Goal: Transaction & Acquisition: Book appointment/travel/reservation

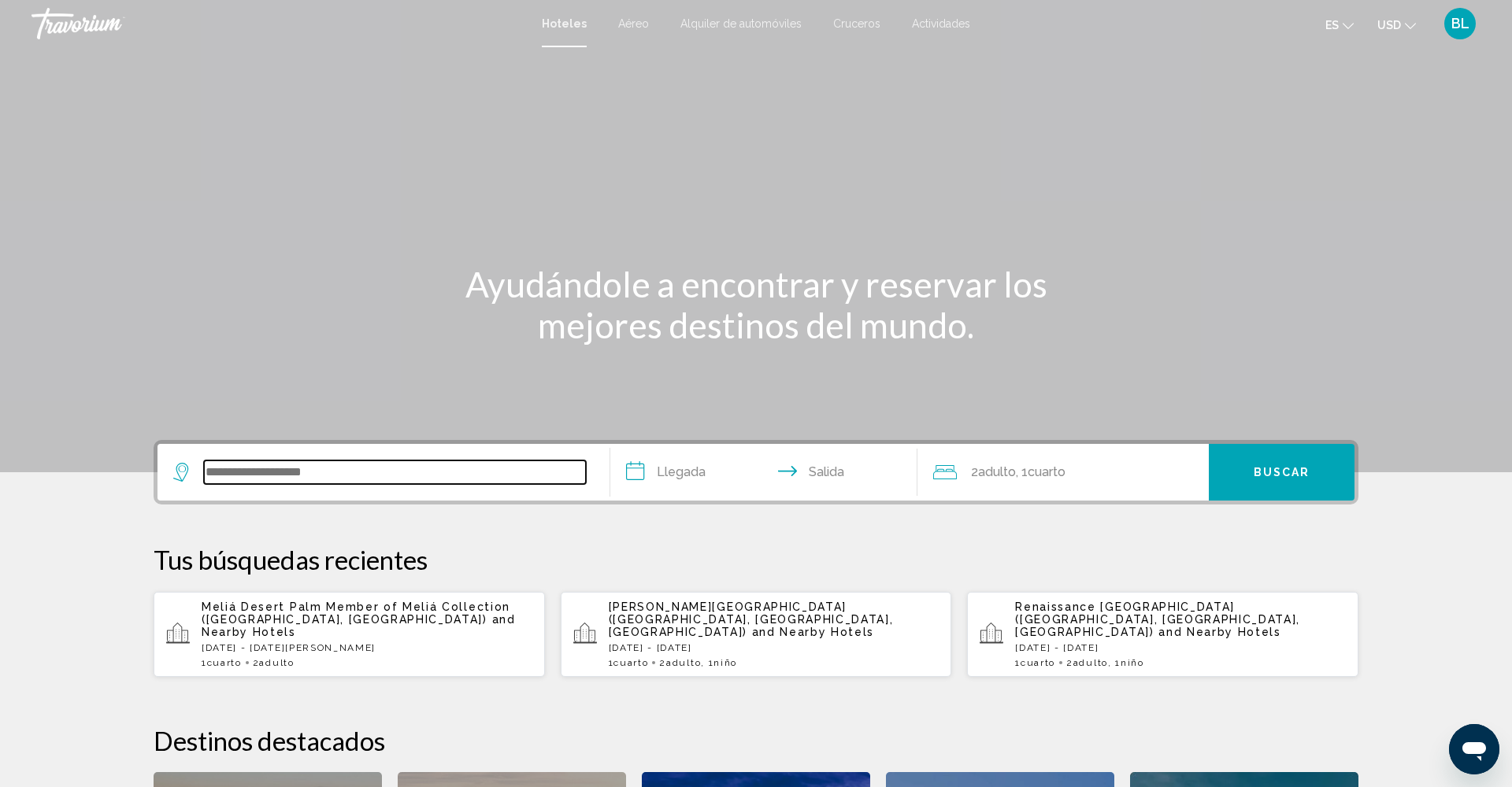
click at [306, 475] on input "Search widget" at bounding box center [395, 472] width 382 height 24
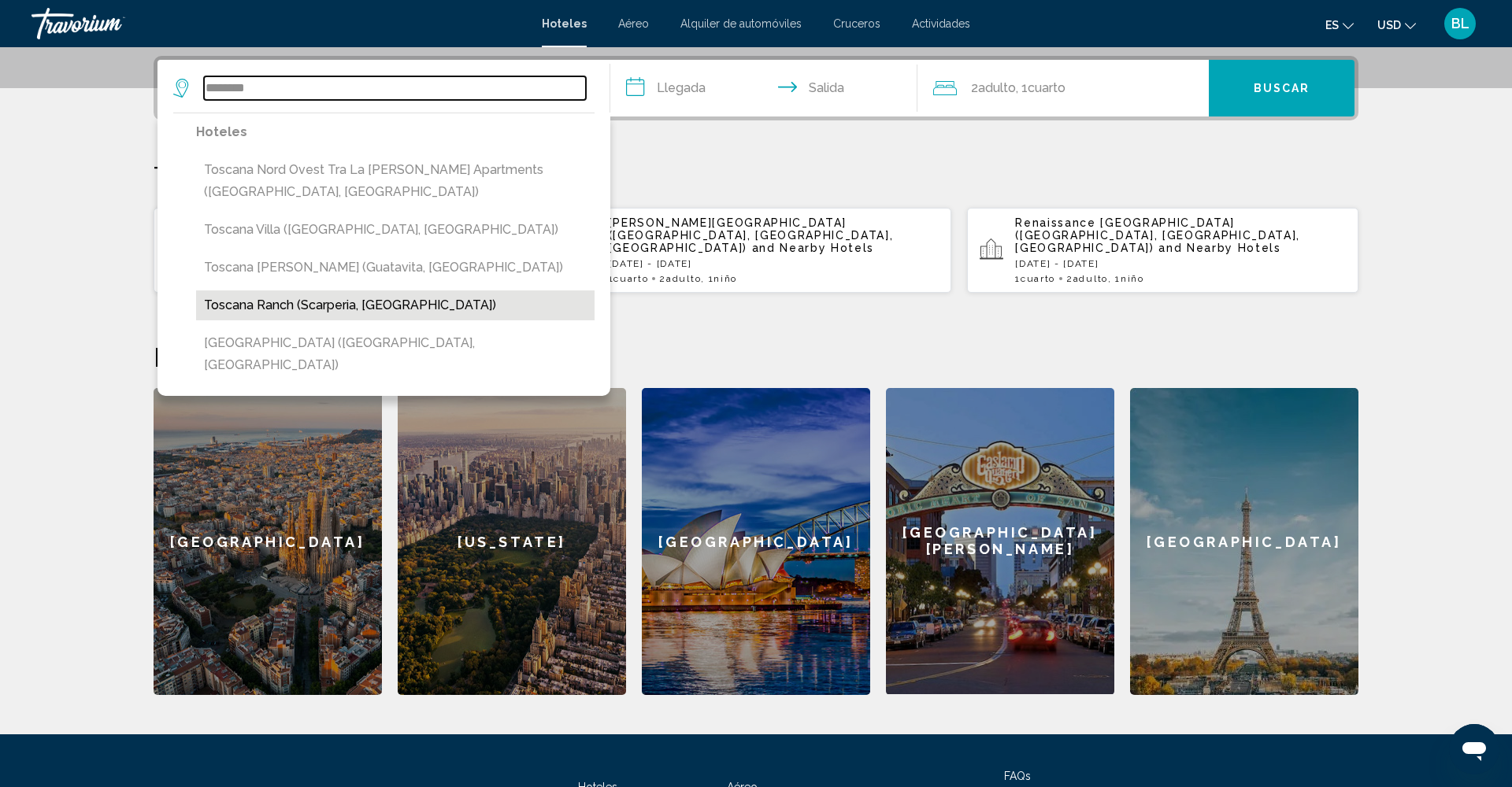
scroll to position [384, 0]
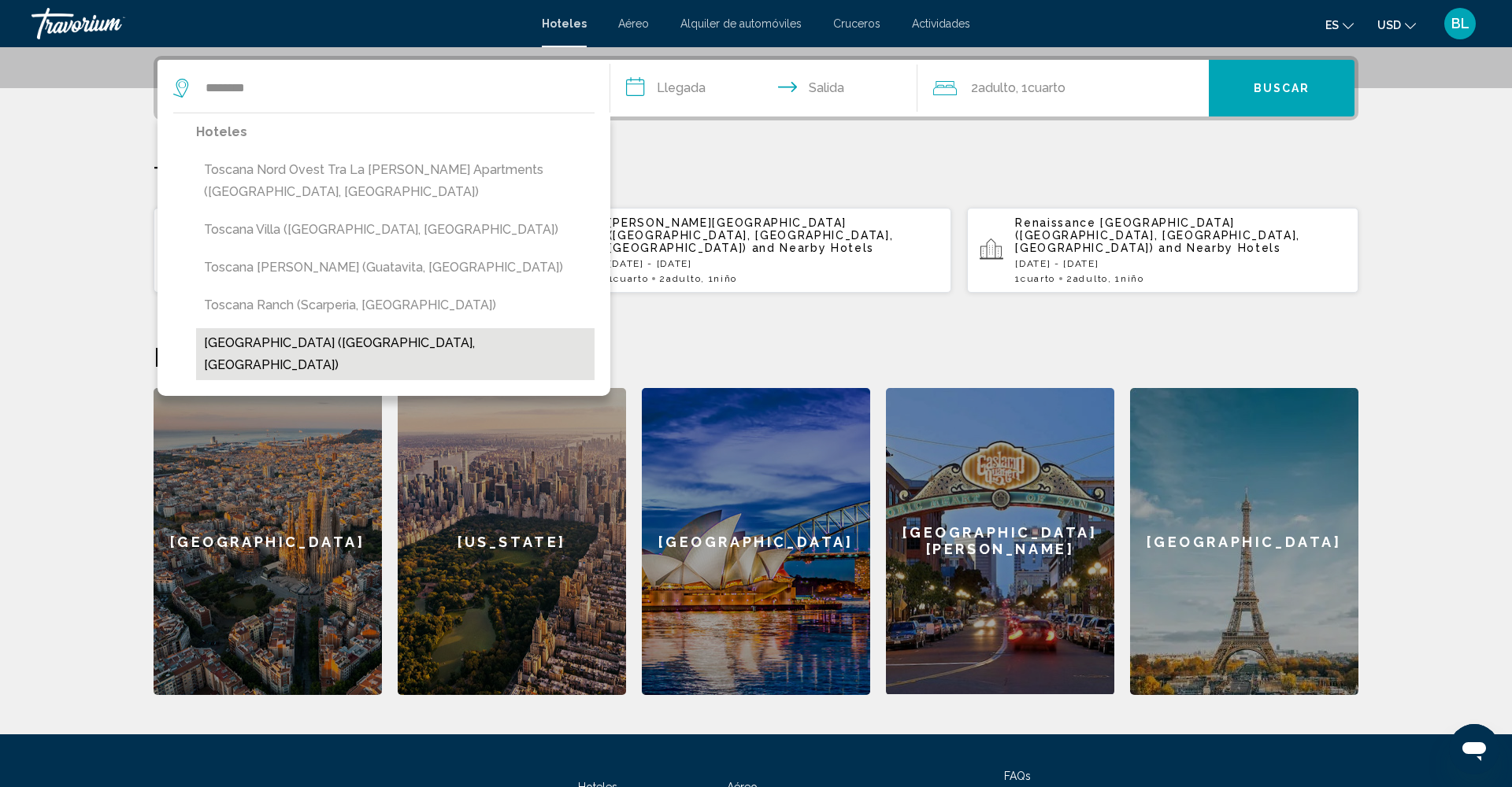
click at [295, 328] on button "[GEOGRAPHIC_DATA] ([GEOGRAPHIC_DATA], [GEOGRAPHIC_DATA])" at bounding box center [396, 354] width 398 height 52
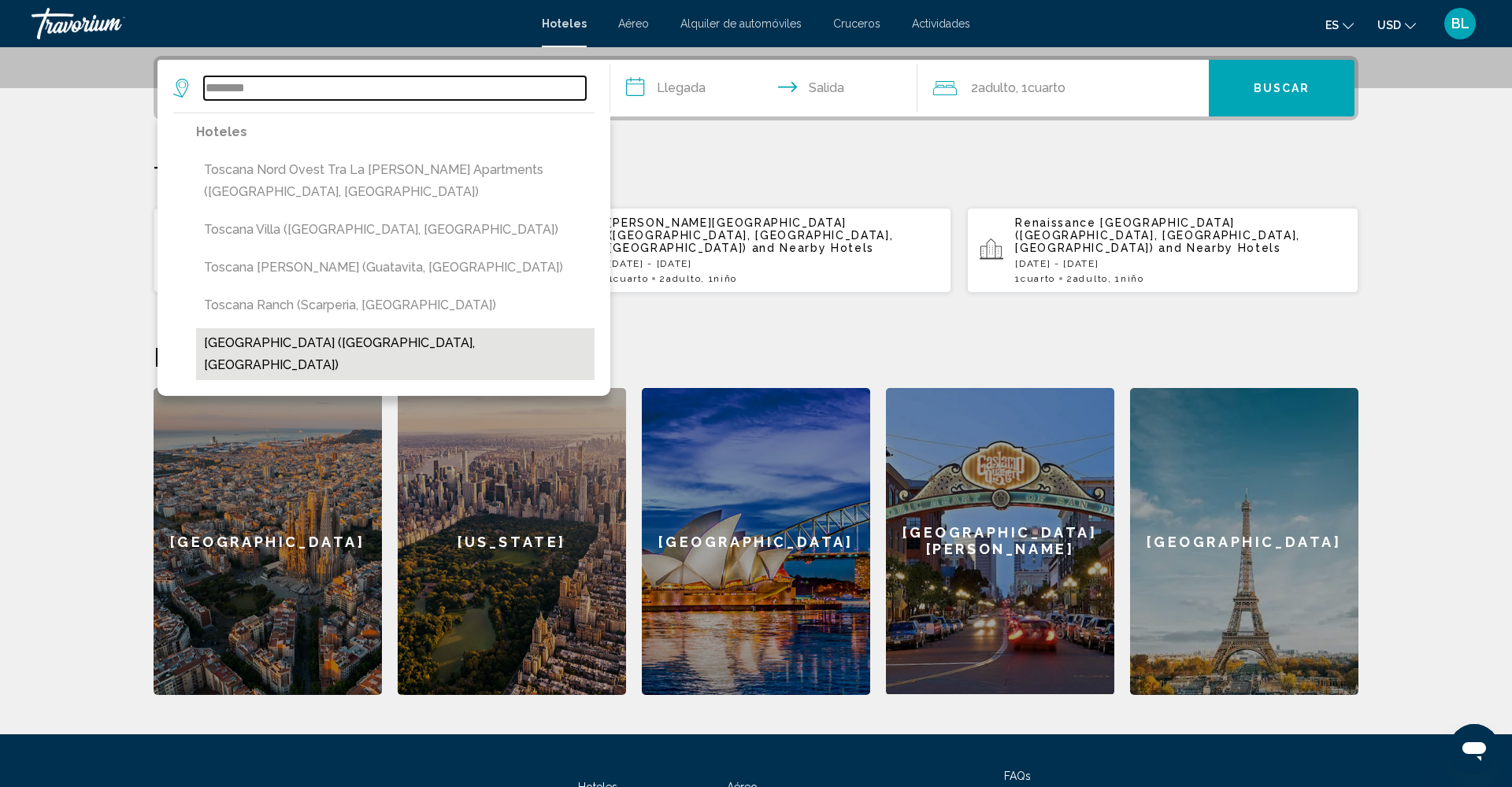
type input "**********"
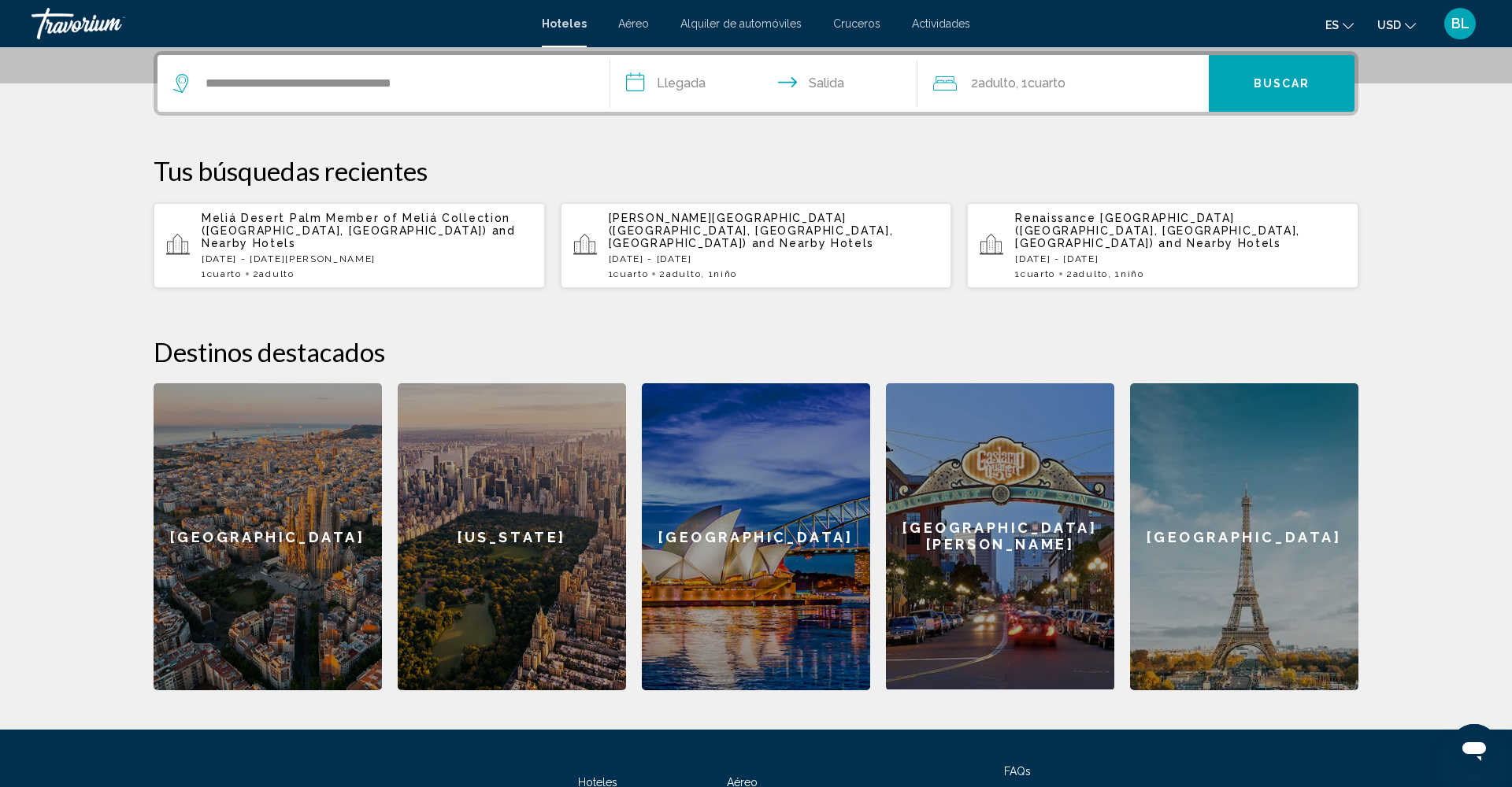
click at [683, 88] on input "**********" at bounding box center [766, 85] width 313 height 62
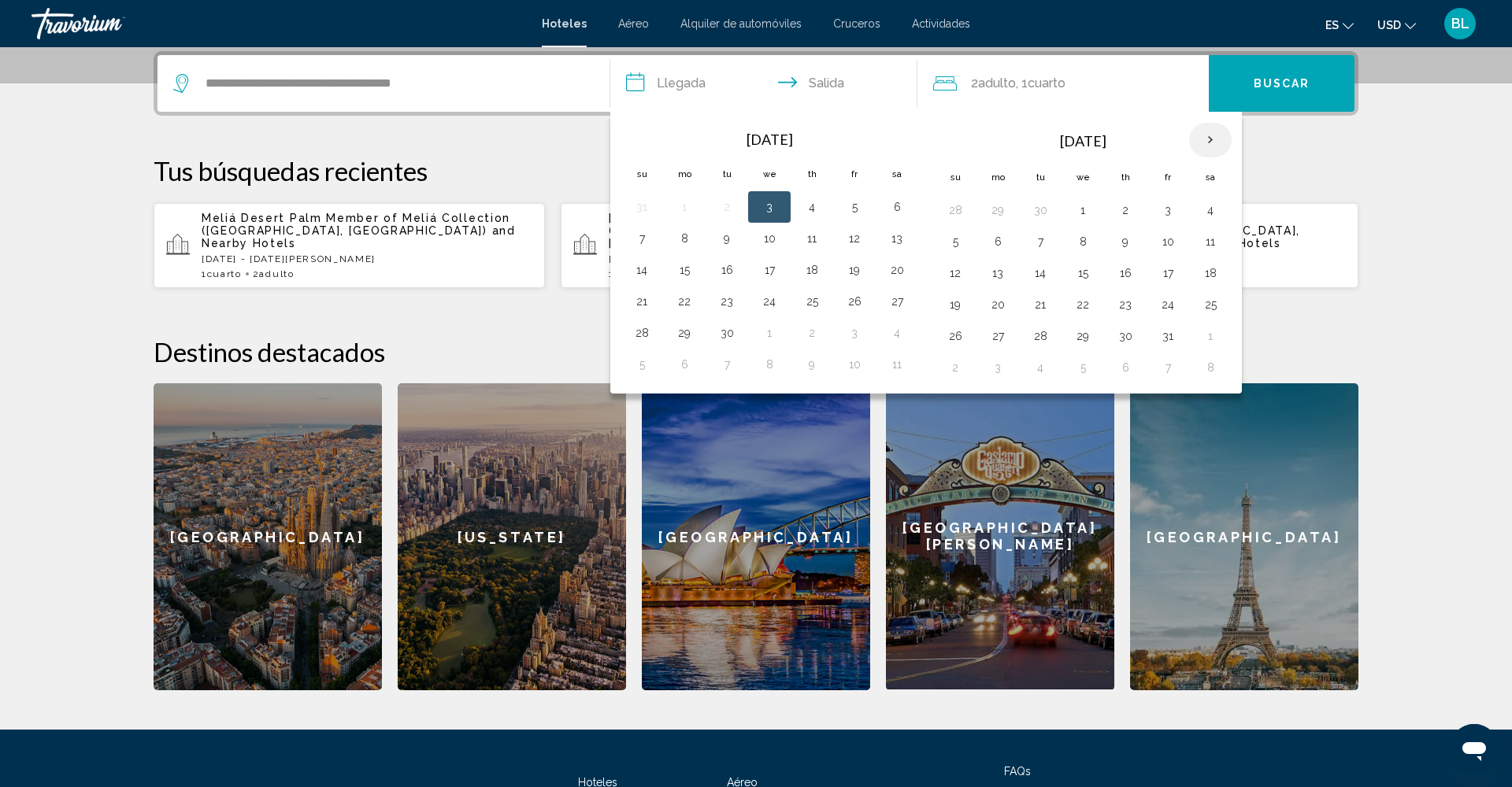
click at [1208, 139] on th "Next month" at bounding box center [1210, 140] width 43 height 35
click at [1166, 302] on button "21" at bounding box center [1168, 304] width 26 height 22
click at [999, 337] on button "24" at bounding box center [998, 336] width 26 height 22
type input "**********"
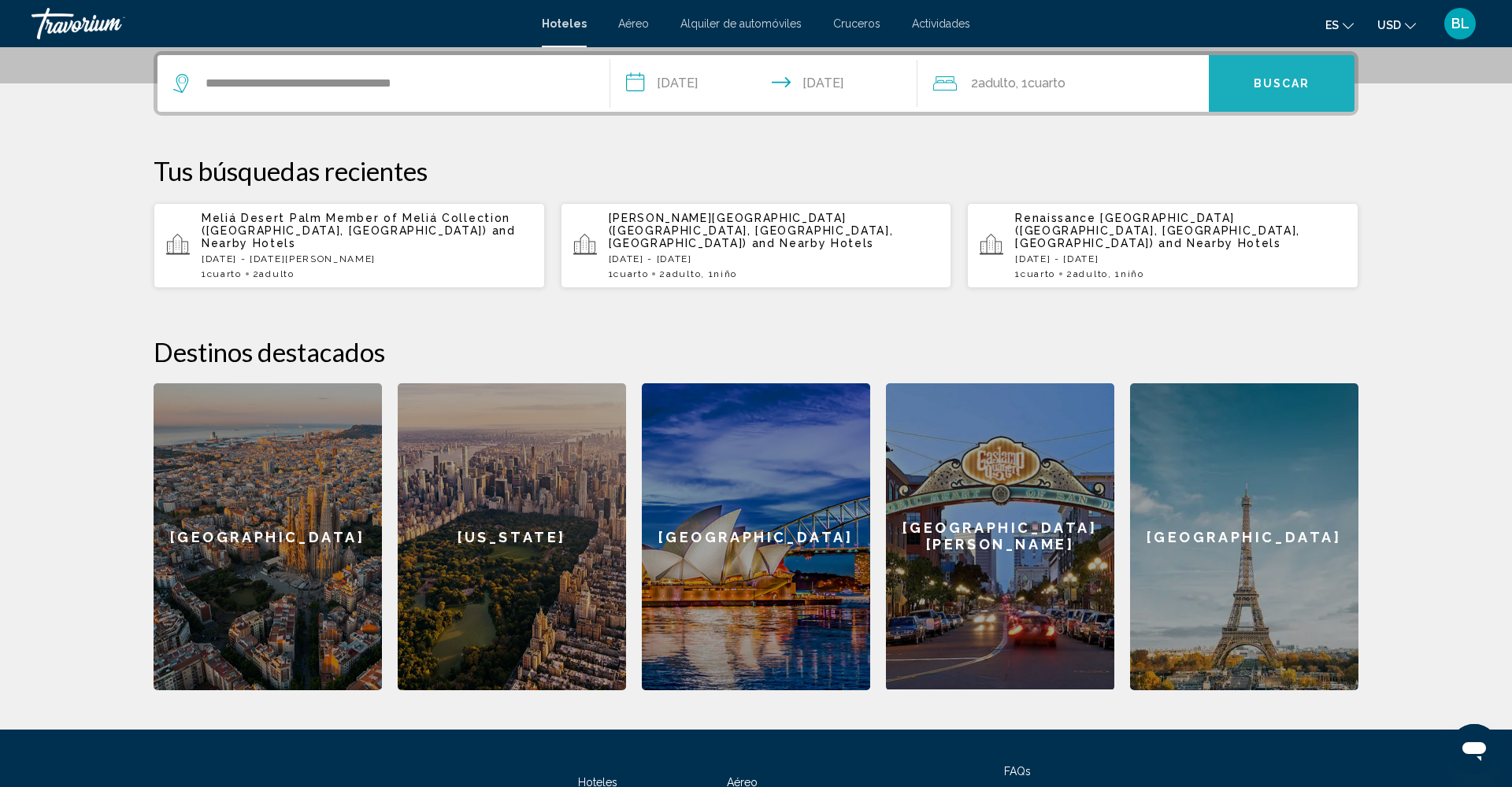
click at [1258, 82] on span "Buscar" at bounding box center [1282, 83] width 57 height 12
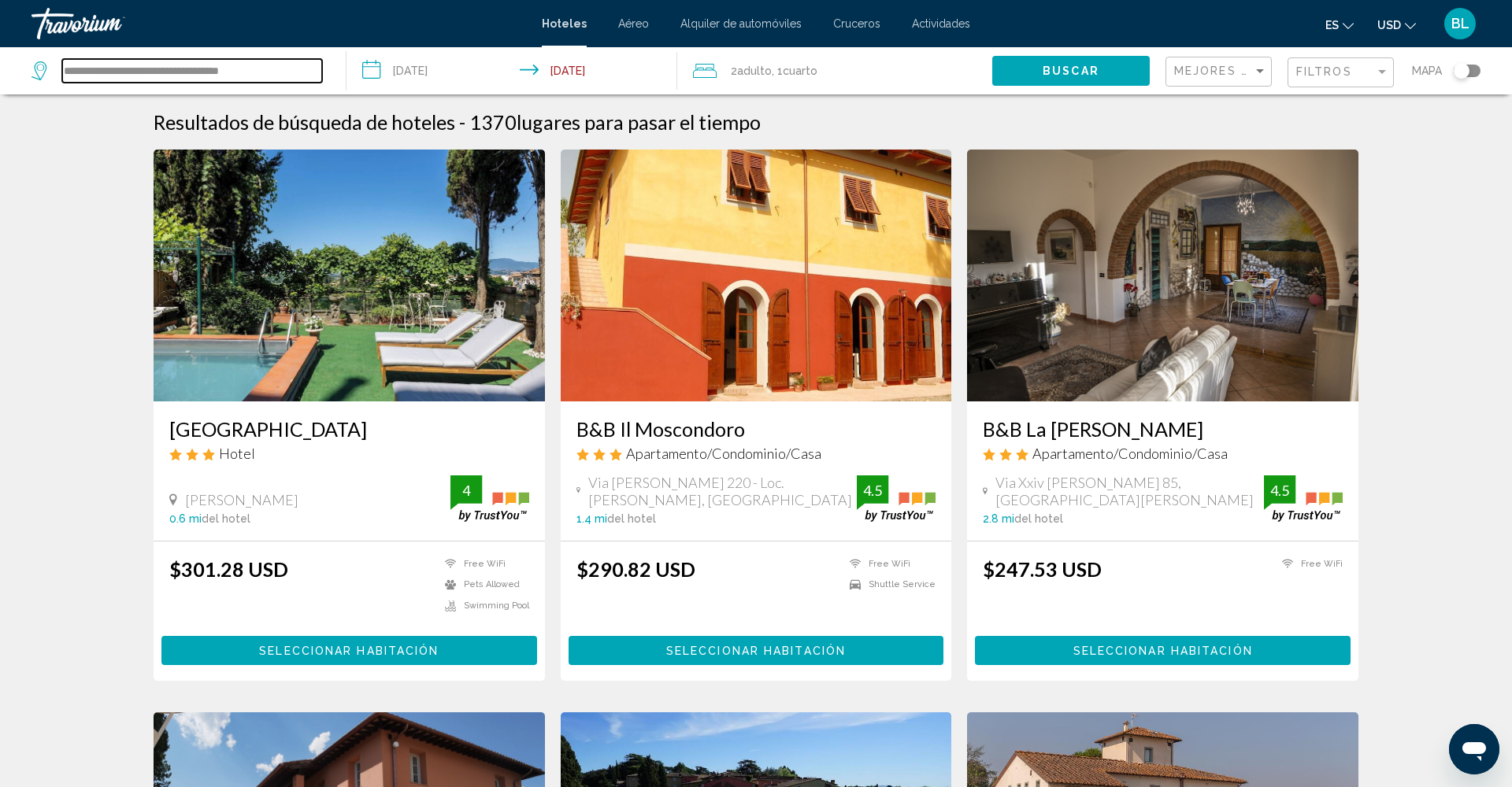
click at [267, 70] on input "**********" at bounding box center [193, 70] width 260 height 24
drag, startPoint x: 267, startPoint y: 70, endPoint x: 165, endPoint y: 73, distance: 102.0
click at [165, 73] on input "**********" at bounding box center [193, 70] width 260 height 24
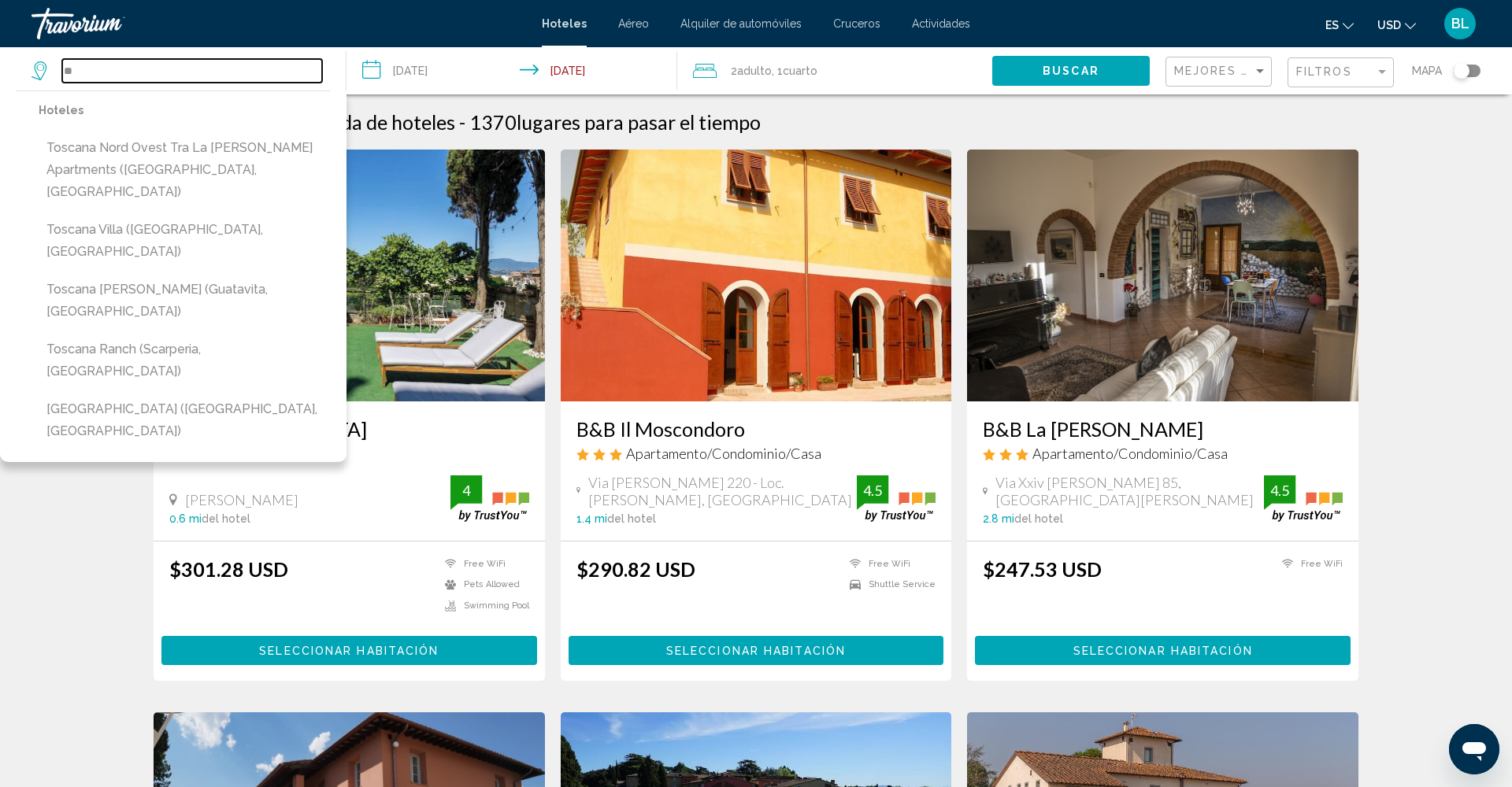
type input "*"
paste input "**********"
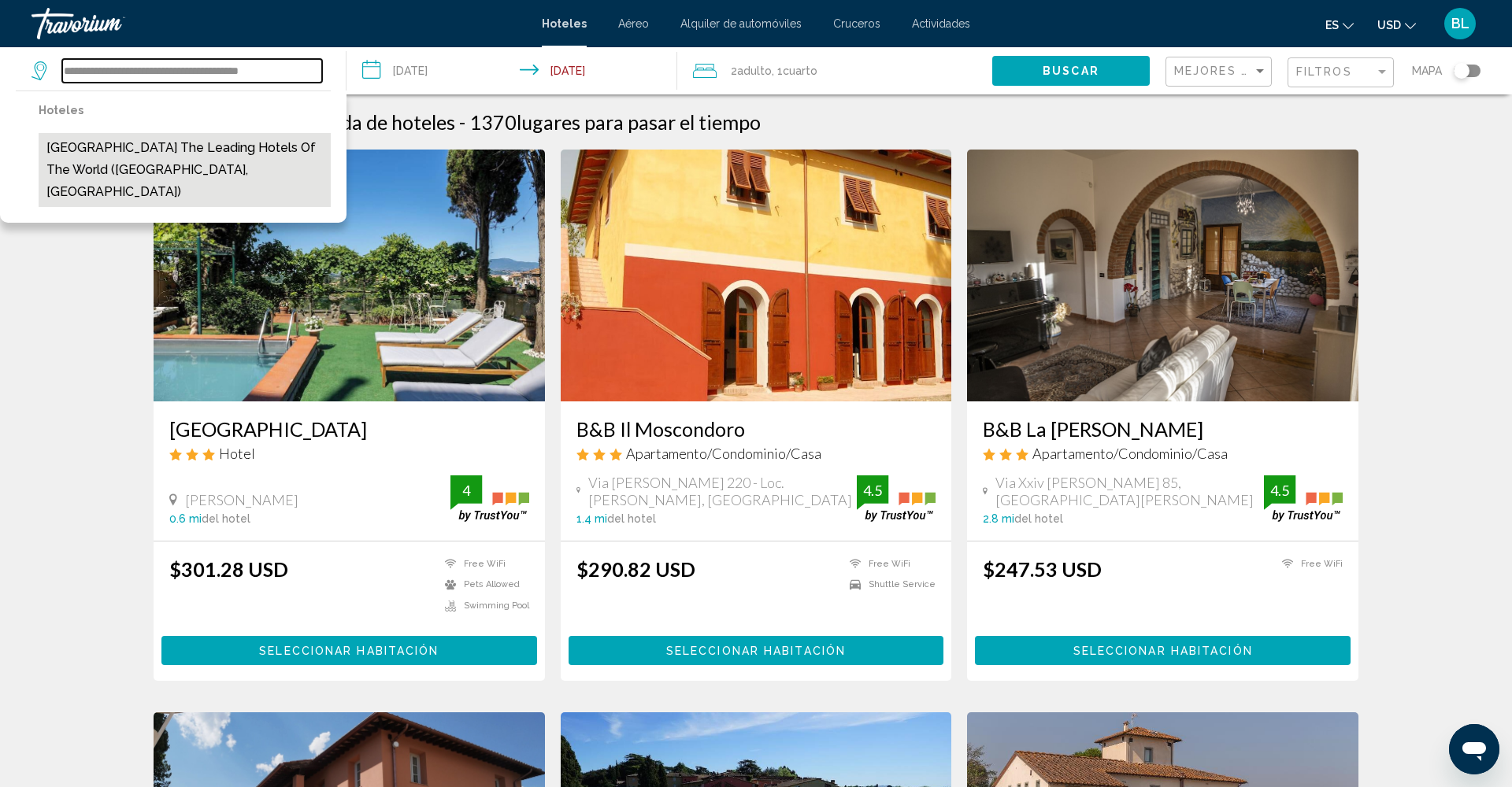
scroll to position [0, 2]
click at [178, 144] on button "[GEOGRAPHIC_DATA] The Leading Hotels of the World ([GEOGRAPHIC_DATA], [GEOGRAPH…" at bounding box center [185, 170] width 292 height 74
type input "**********"
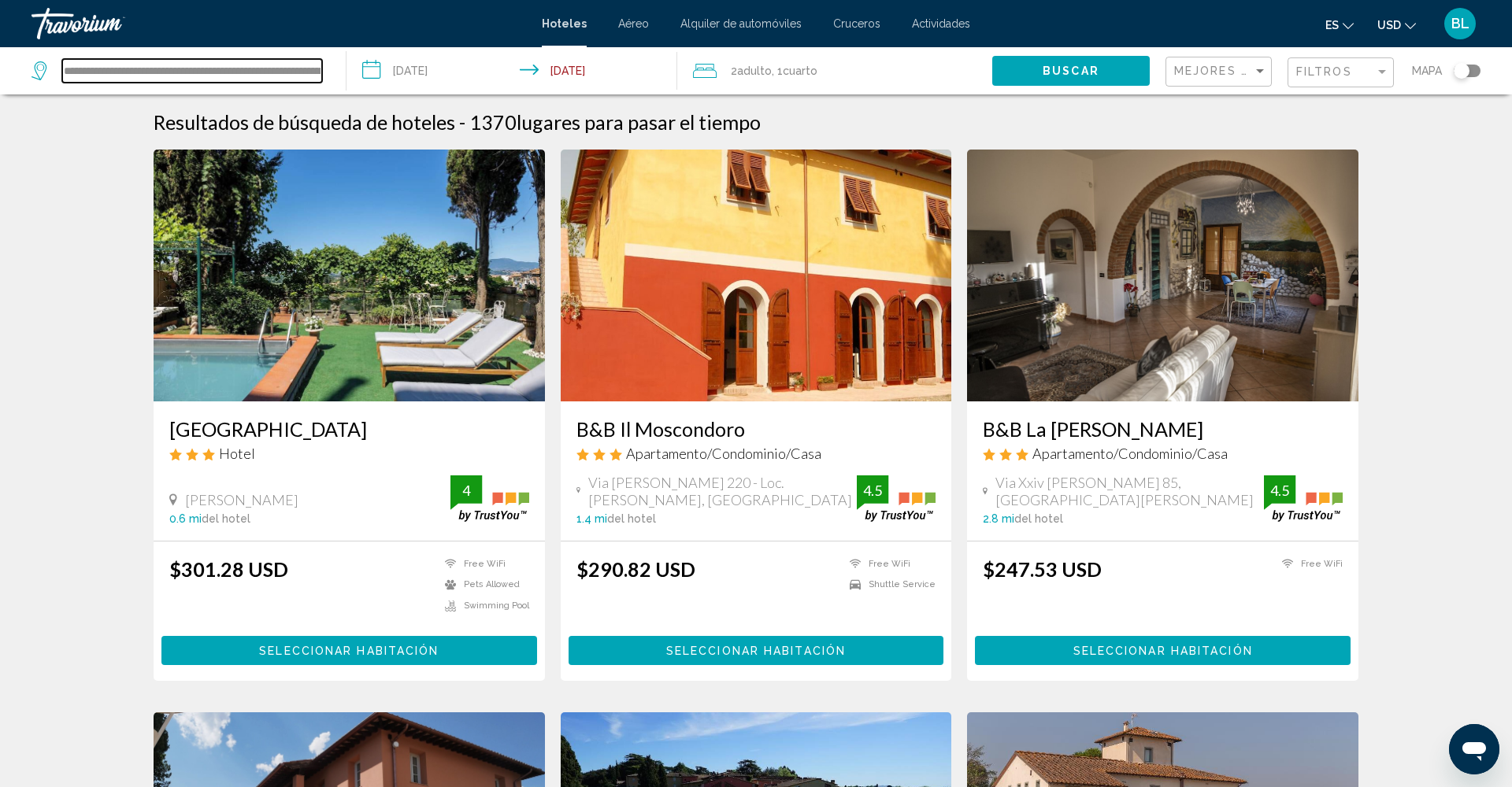
scroll to position [0, 0]
click at [1058, 82] on button "Buscar" at bounding box center [1071, 70] width 157 height 29
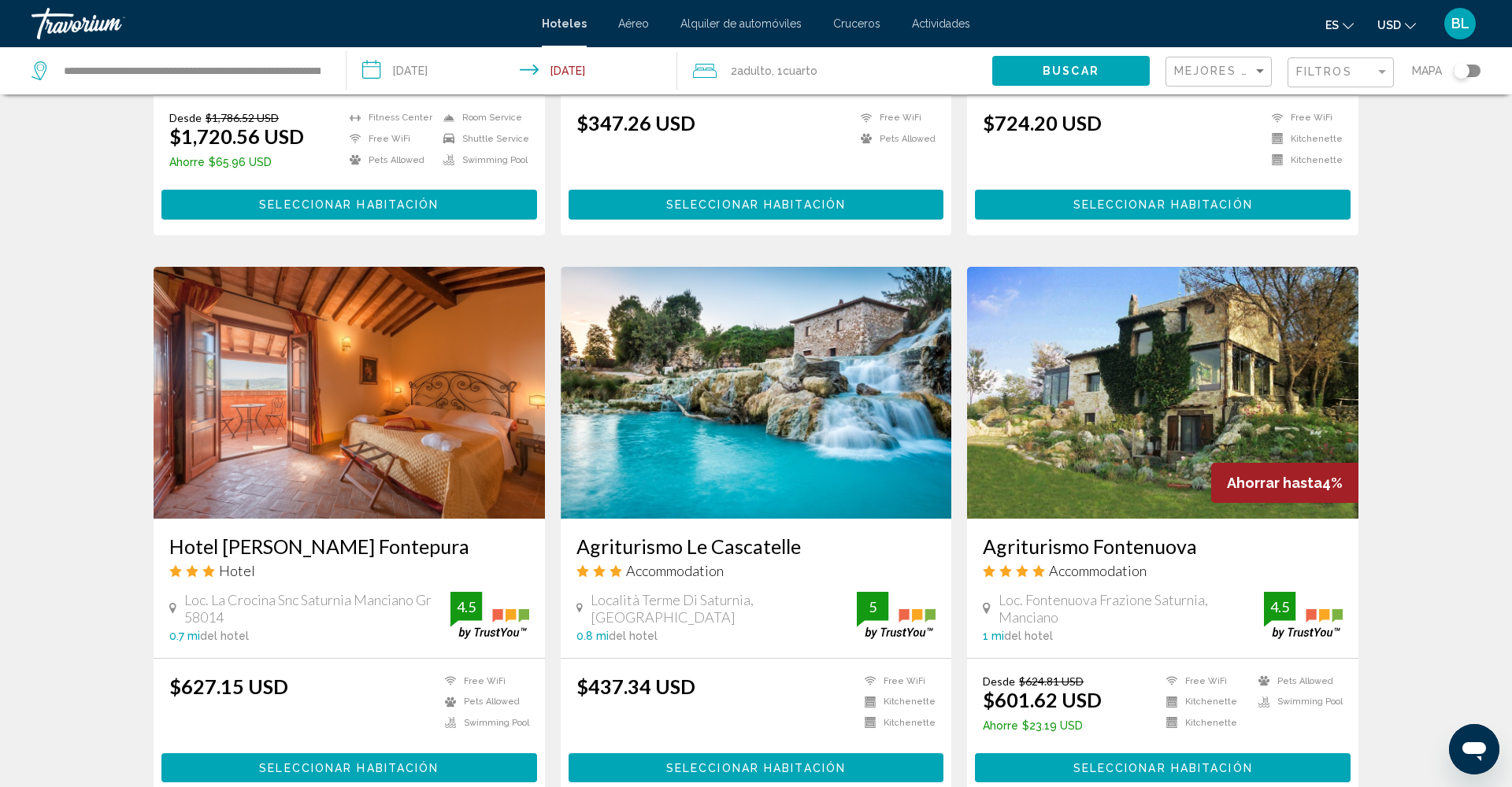
scroll to position [471, 0]
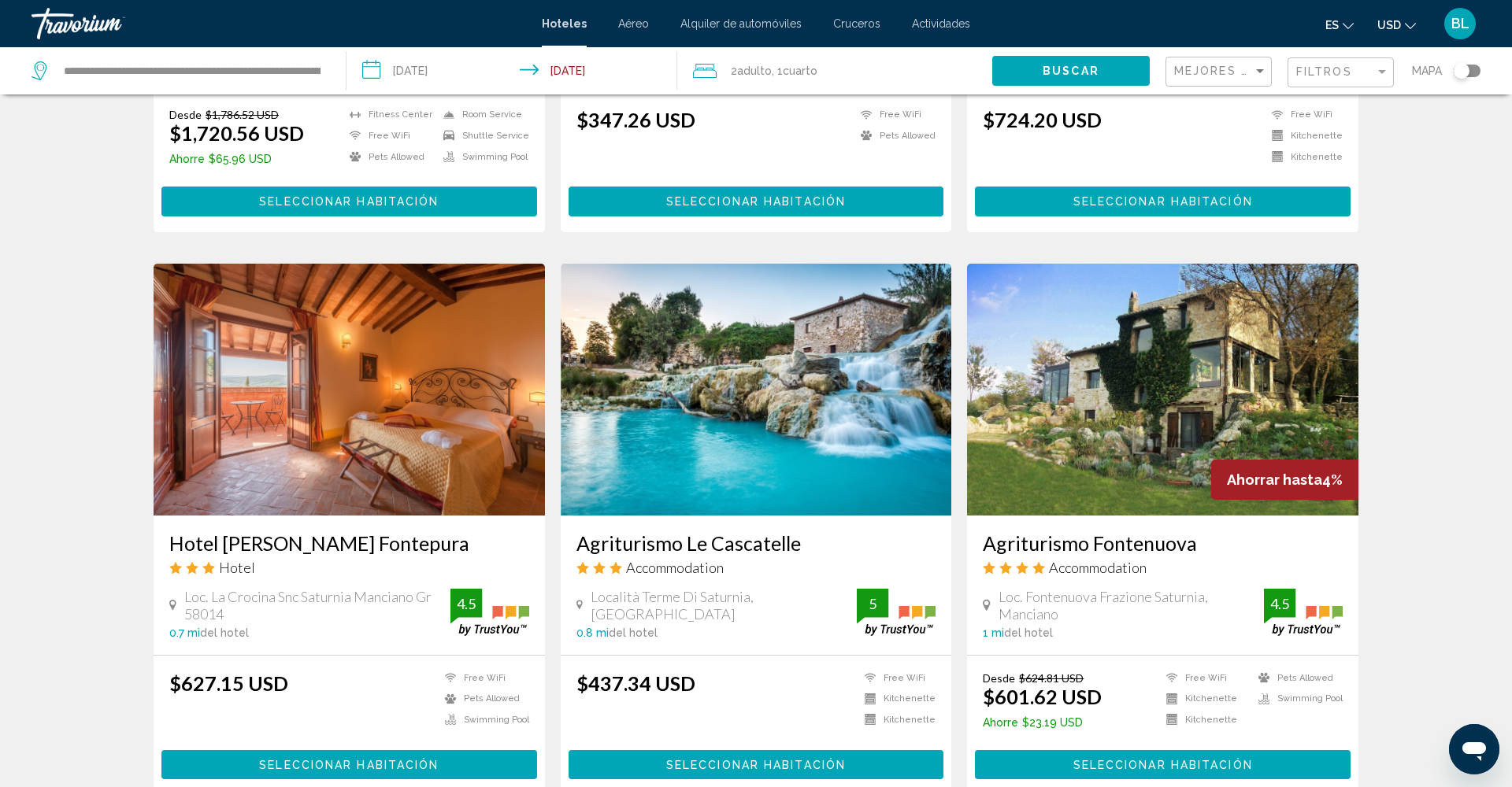
click at [834, 357] on img "Main content" at bounding box center [756, 390] width 392 height 252
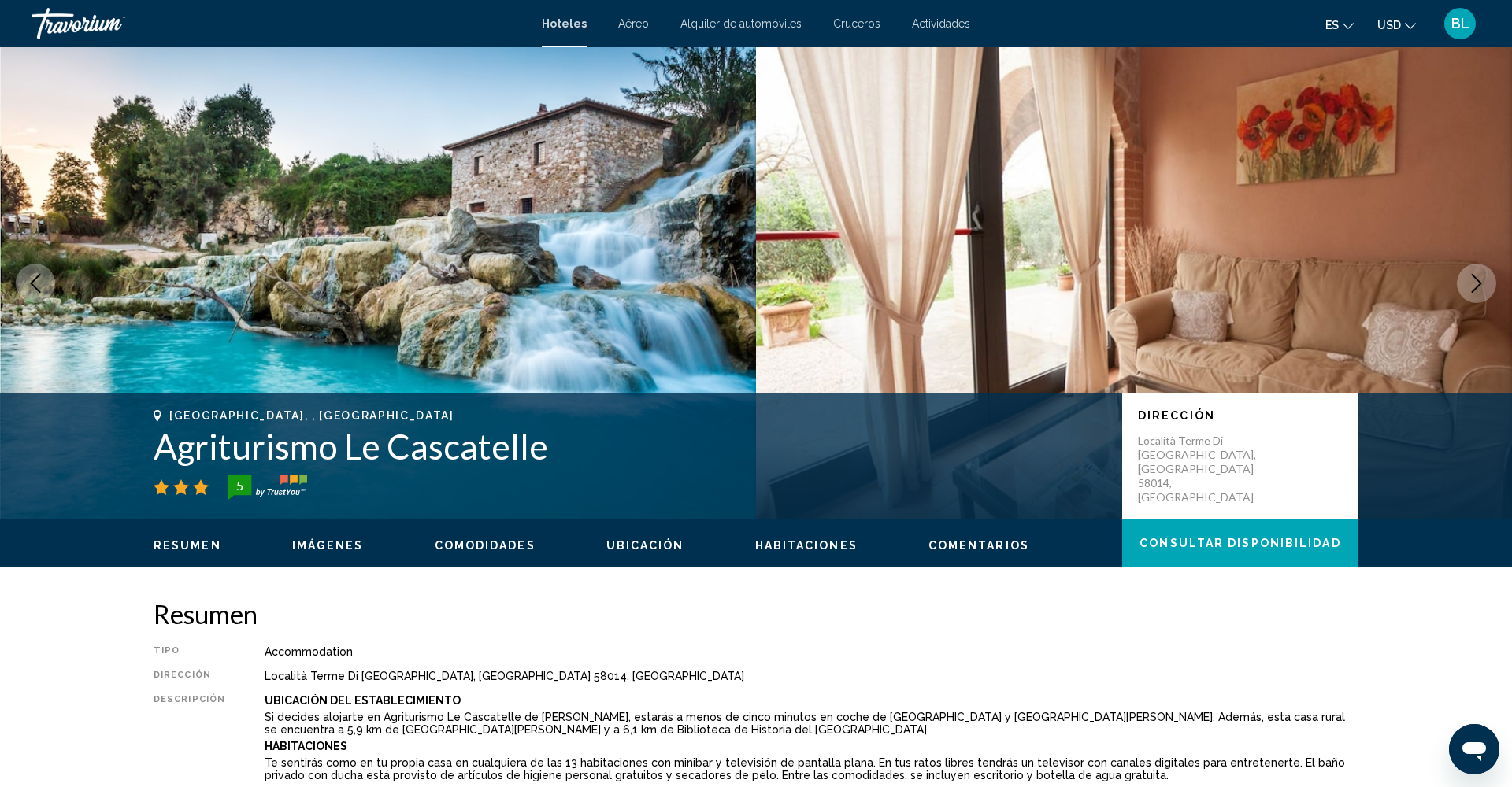
click at [349, 550] on span "Imágenes" at bounding box center [328, 545] width 72 height 12
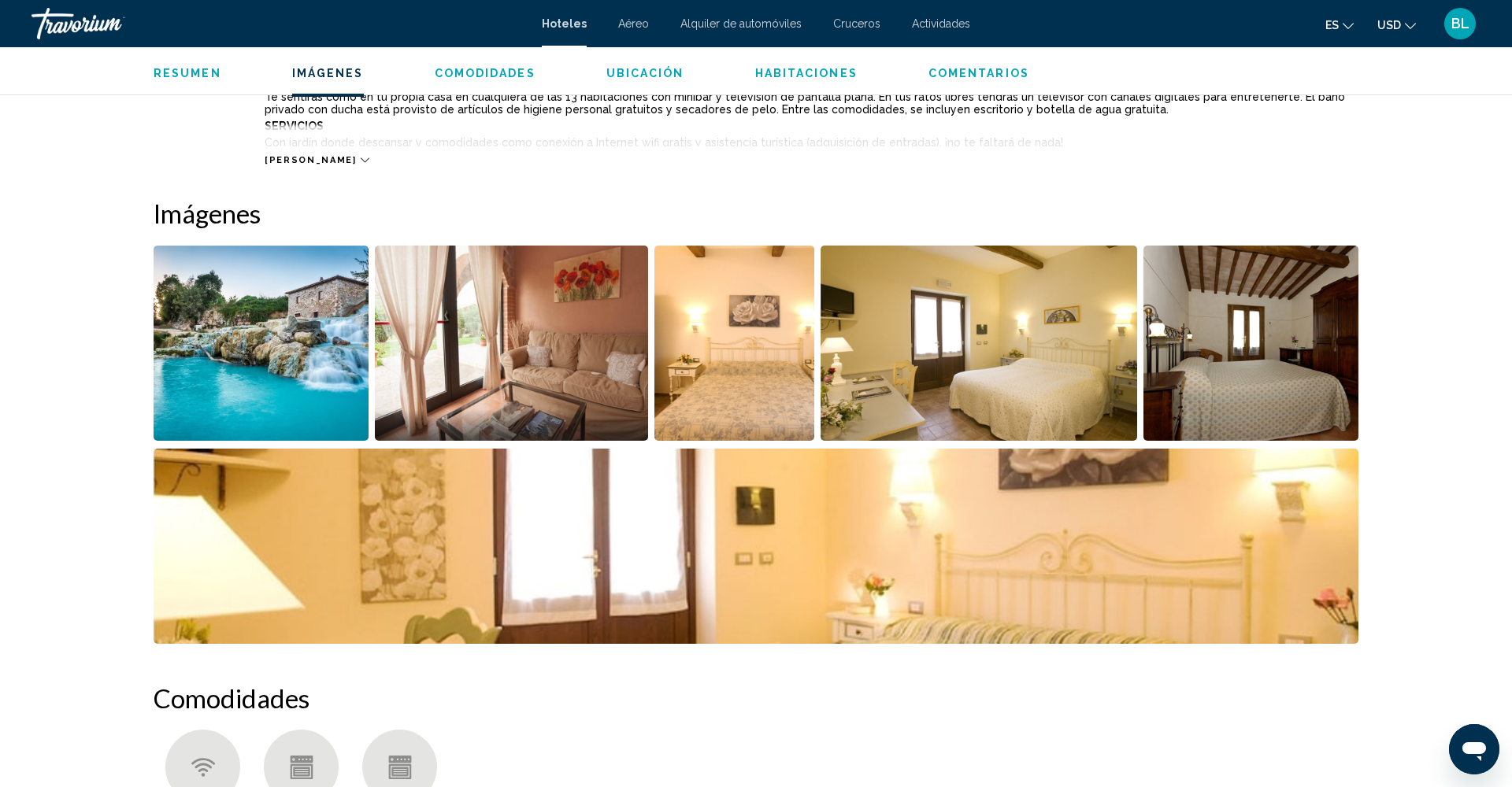
scroll to position [769, 0]
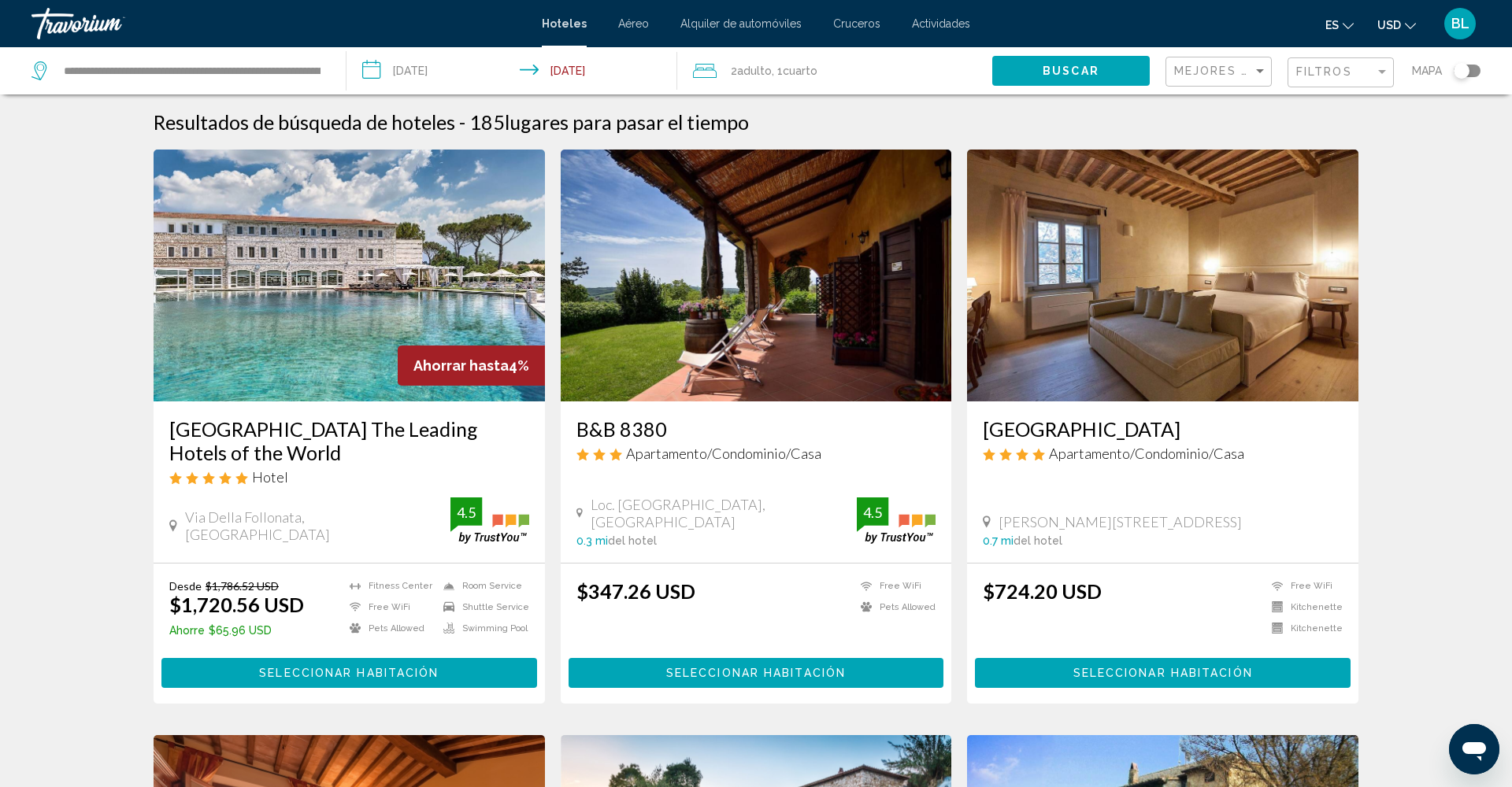
click at [315, 349] on img "Main content" at bounding box center [349, 276] width 392 height 252
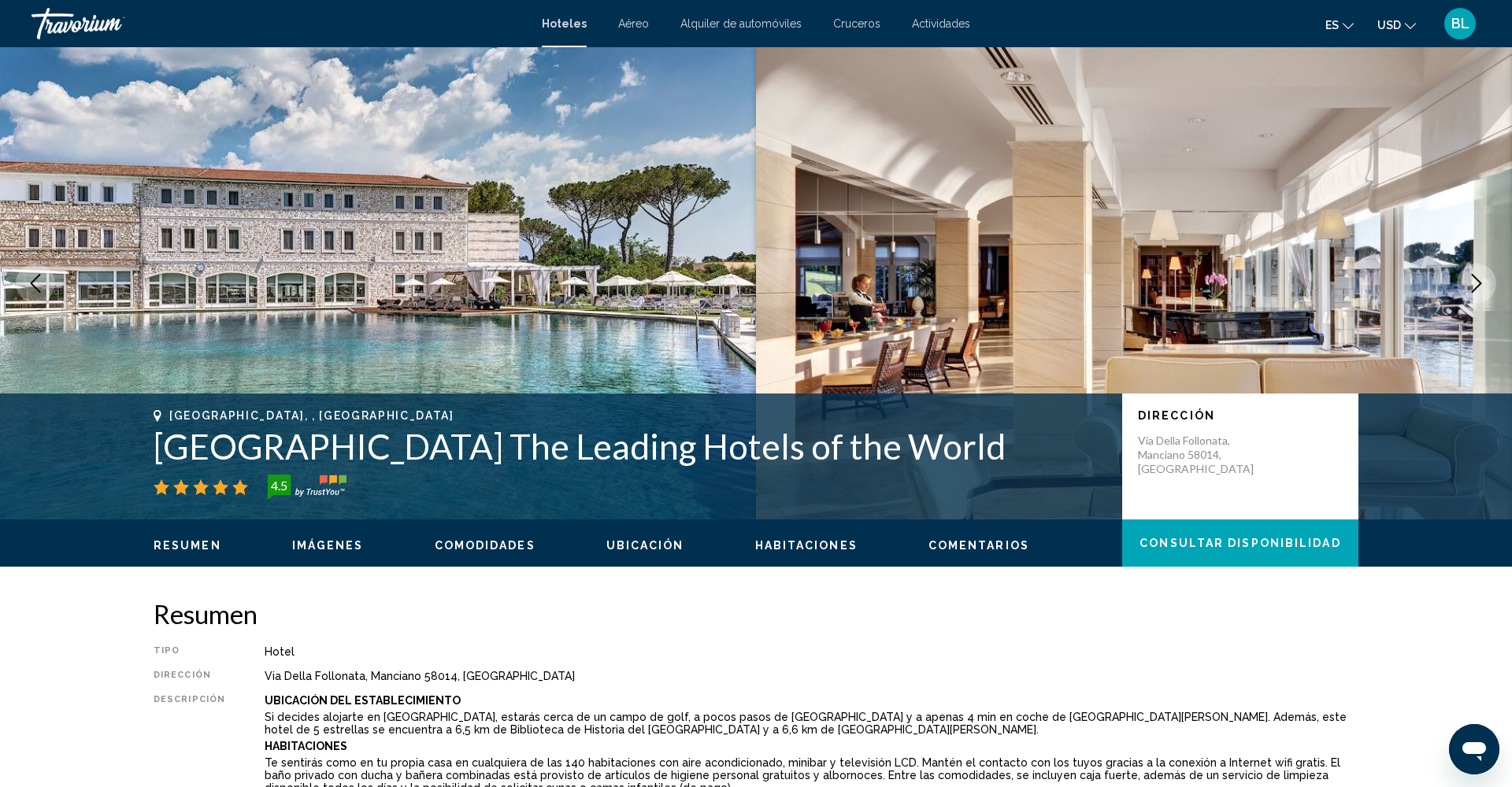
click at [323, 555] on div "Resumen Imágenes Comodidades Ubicación Habitaciones Comentarios Consultar dispo…" at bounding box center [756, 543] width 1268 height 48
click at [323, 548] on span "Imágenes" at bounding box center [328, 545] width 72 height 12
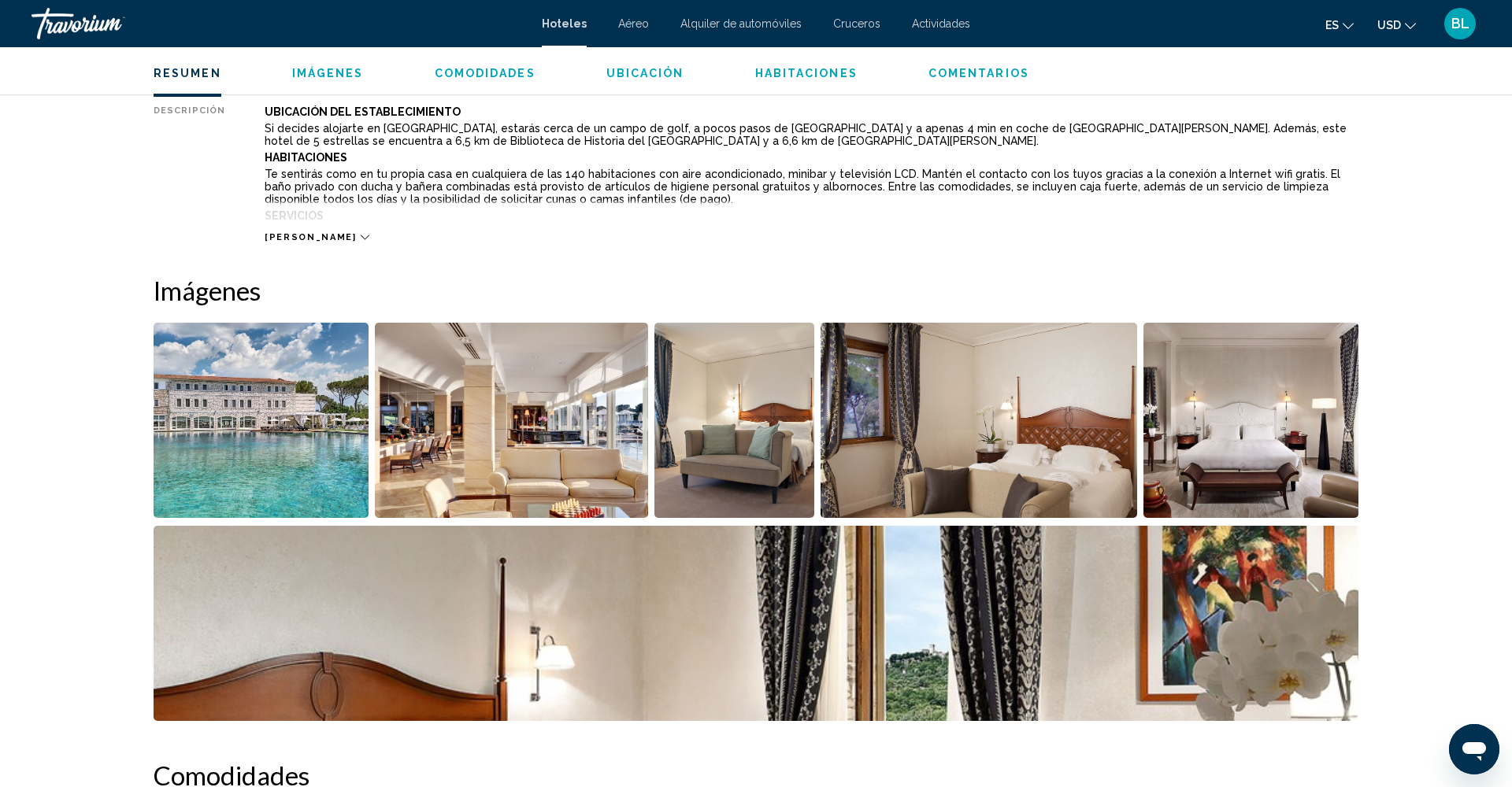
scroll to position [585, 0]
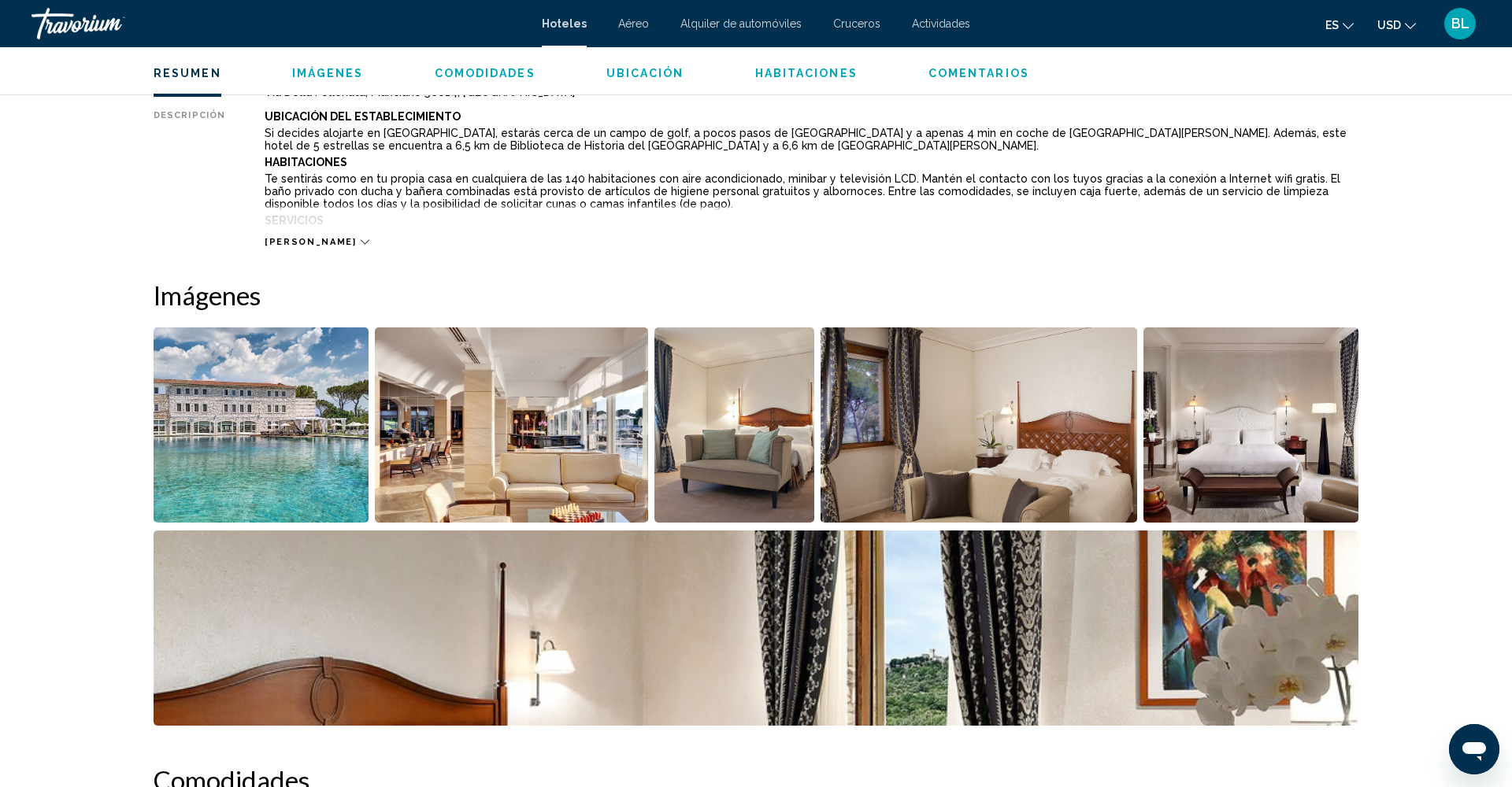
click at [291, 457] on img "Open full-screen image slider" at bounding box center [261, 425] width 215 height 195
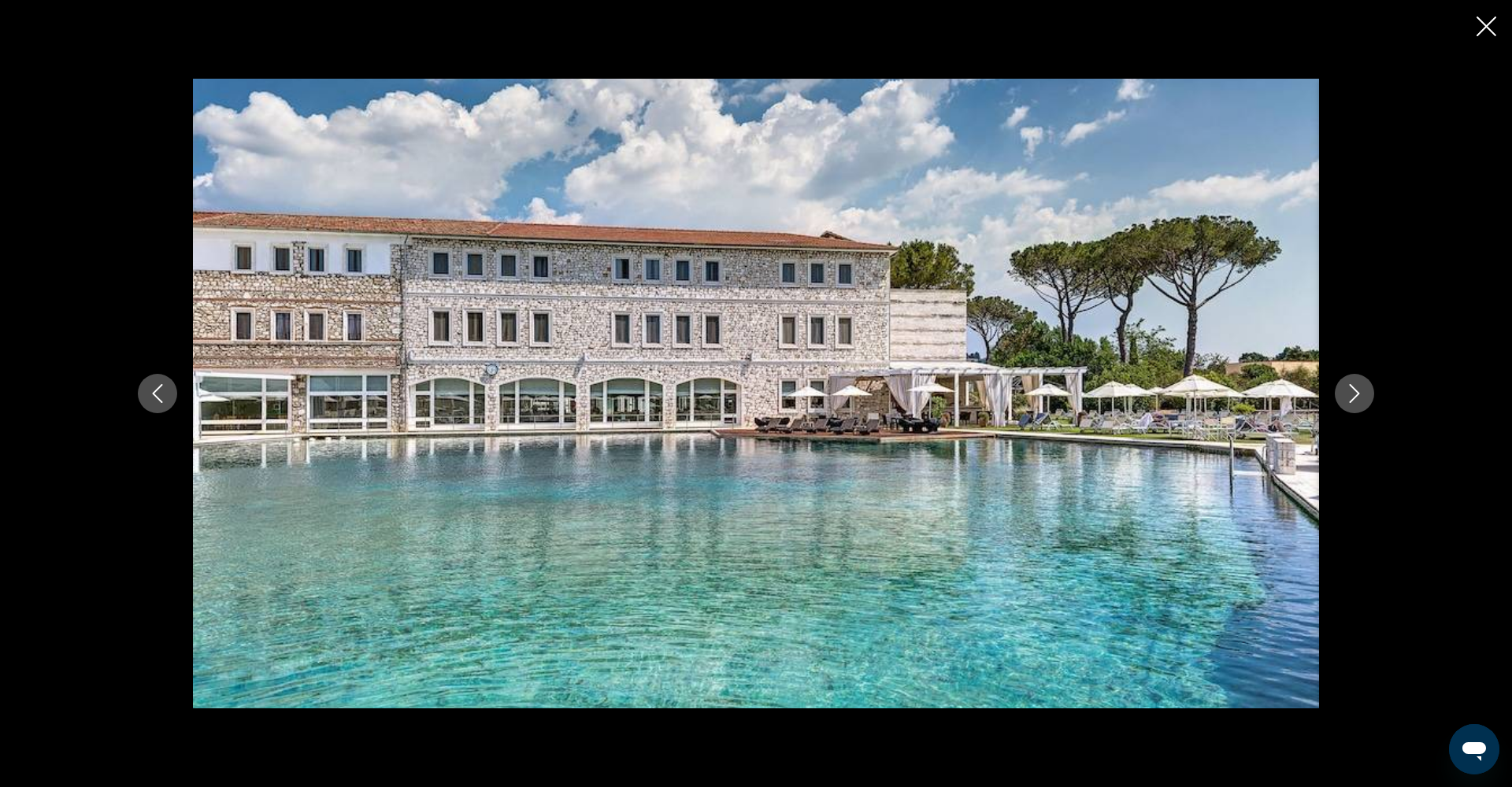
drag, startPoint x: 178, startPoint y: 65, endPoint x: 207, endPoint y: 79, distance: 32.2
click at [207, 79] on div "Main content" at bounding box center [756, 394] width 1512 height 787
click at [1478, 26] on icon "Close slideshow" at bounding box center [1486, 26] width 20 height 20
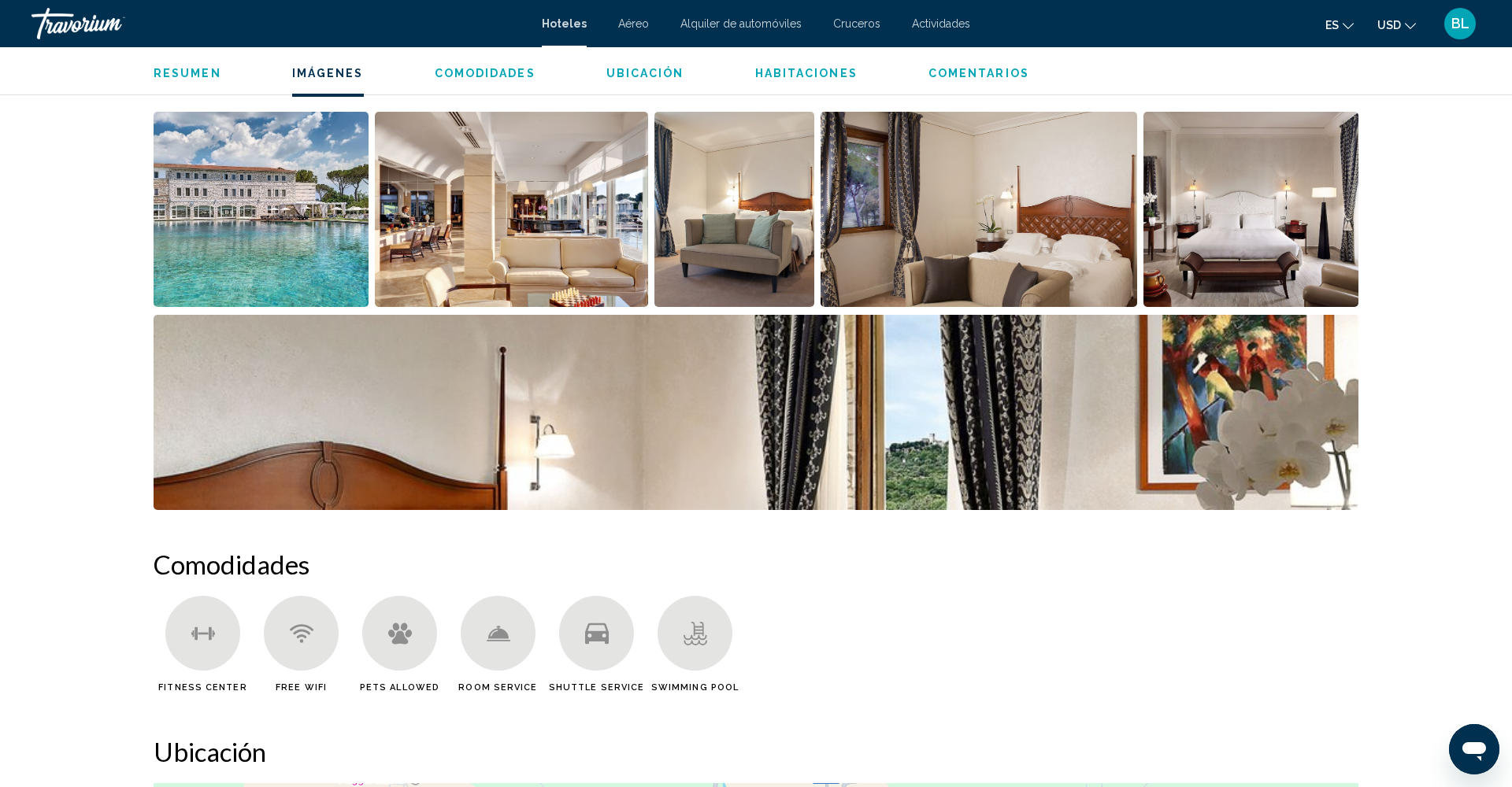
scroll to position [800, 0]
click at [616, 271] on img "Open full-screen image slider" at bounding box center [511, 210] width 274 height 195
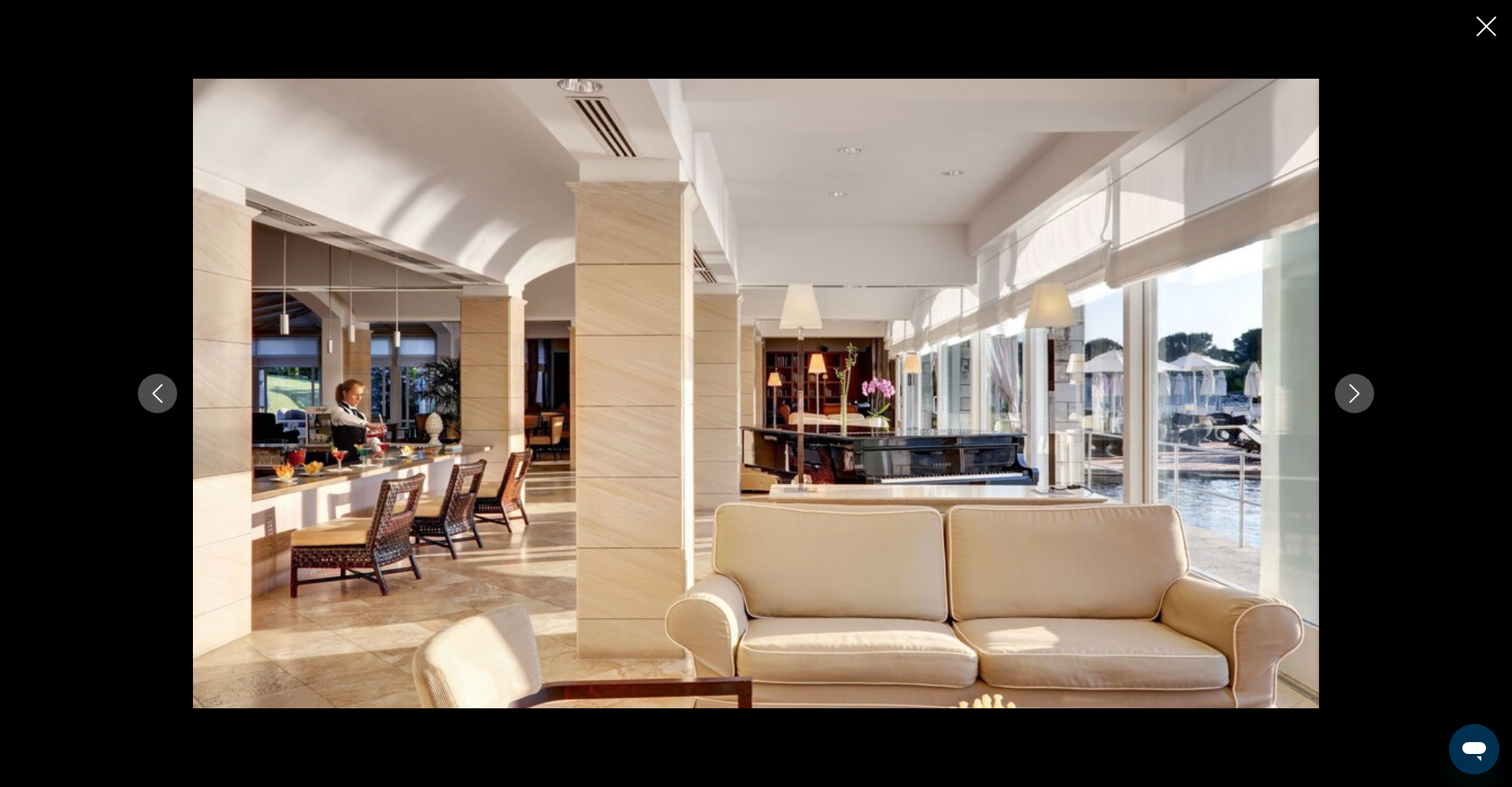
click at [1351, 391] on icon "Next image" at bounding box center [1355, 394] width 19 height 19
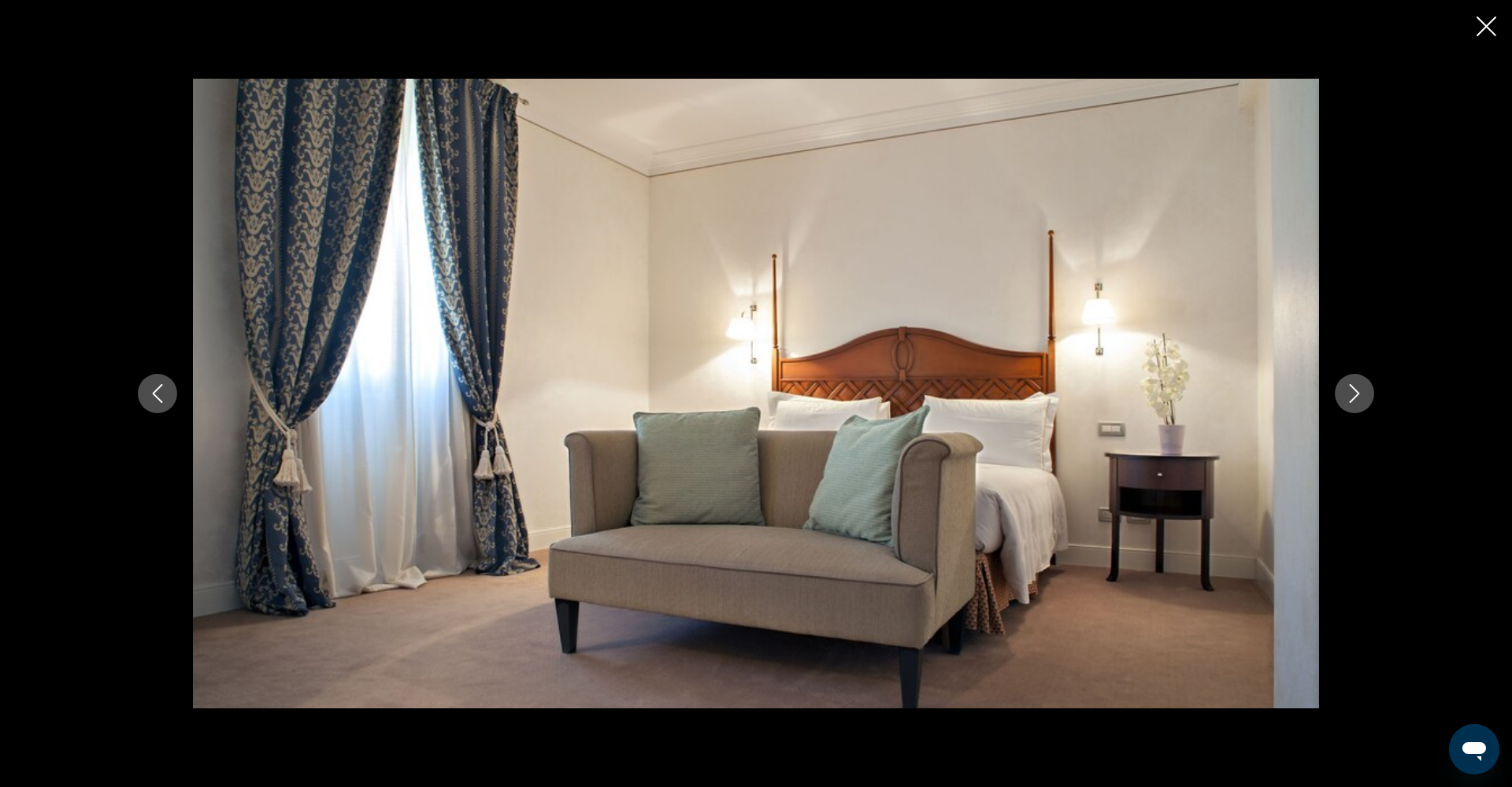
click at [1351, 391] on icon "Next image" at bounding box center [1355, 394] width 19 height 19
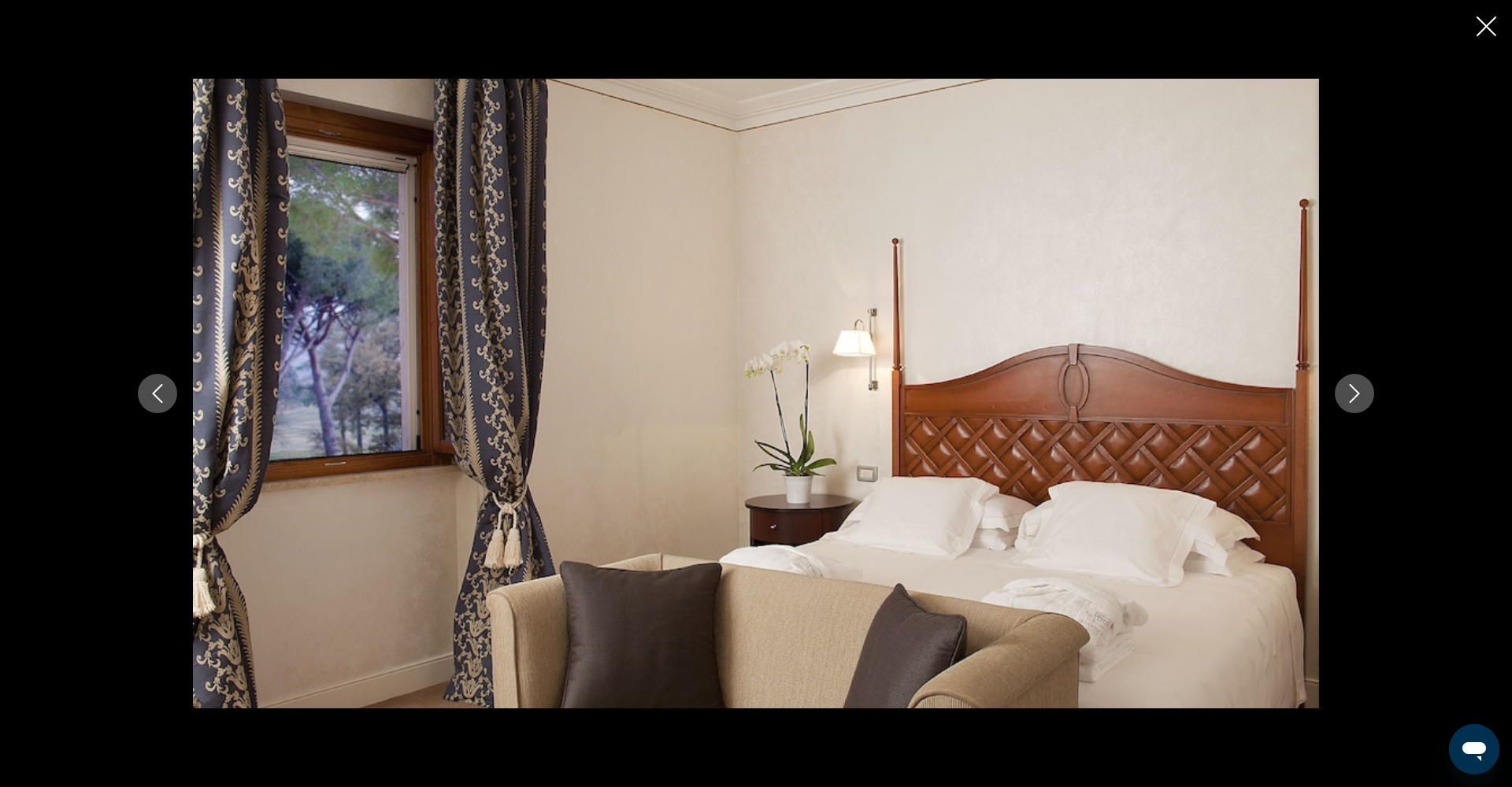
click at [1351, 391] on icon "Next image" at bounding box center [1355, 394] width 19 height 19
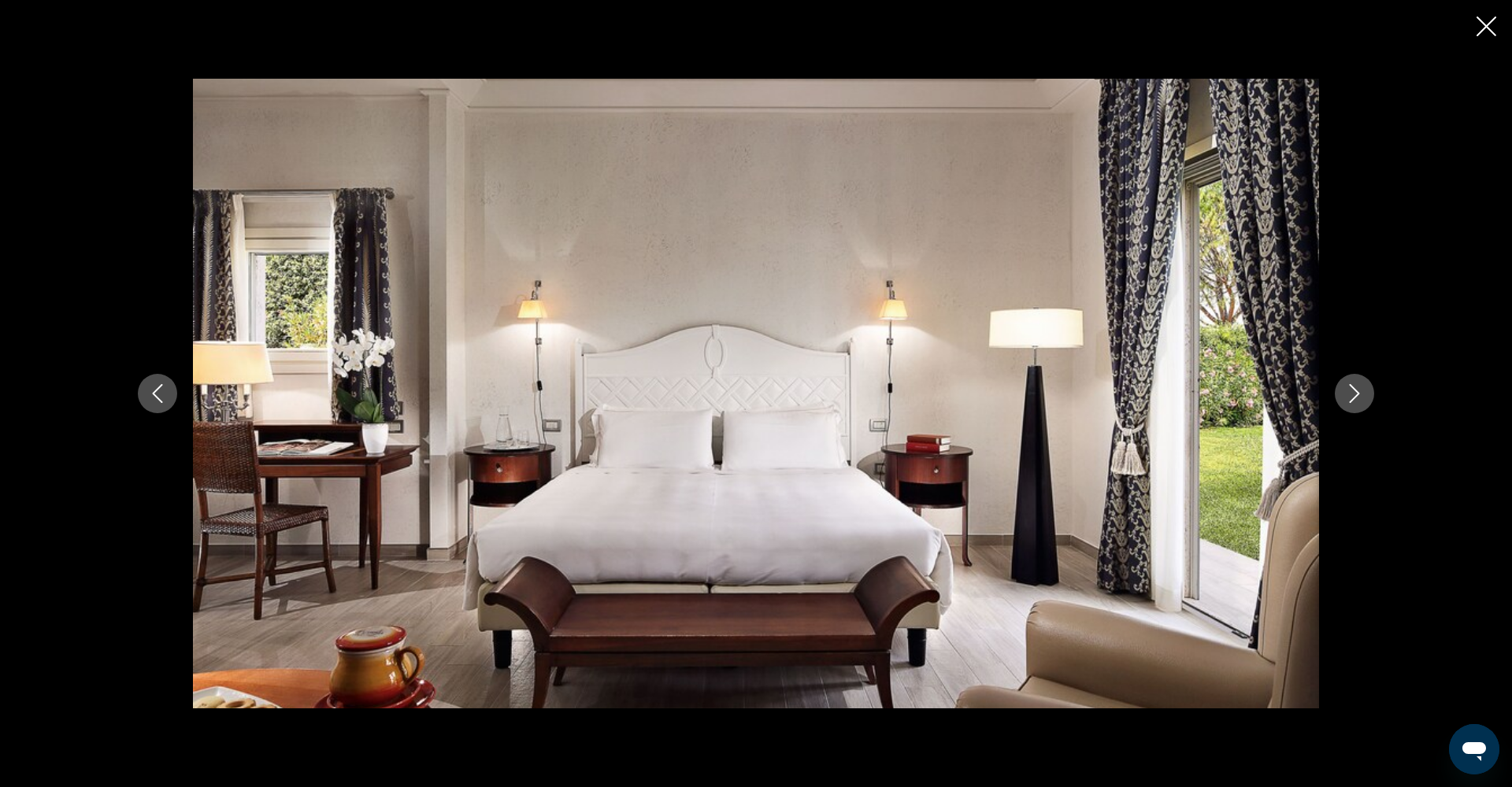
click at [1351, 391] on icon "Next image" at bounding box center [1355, 394] width 19 height 19
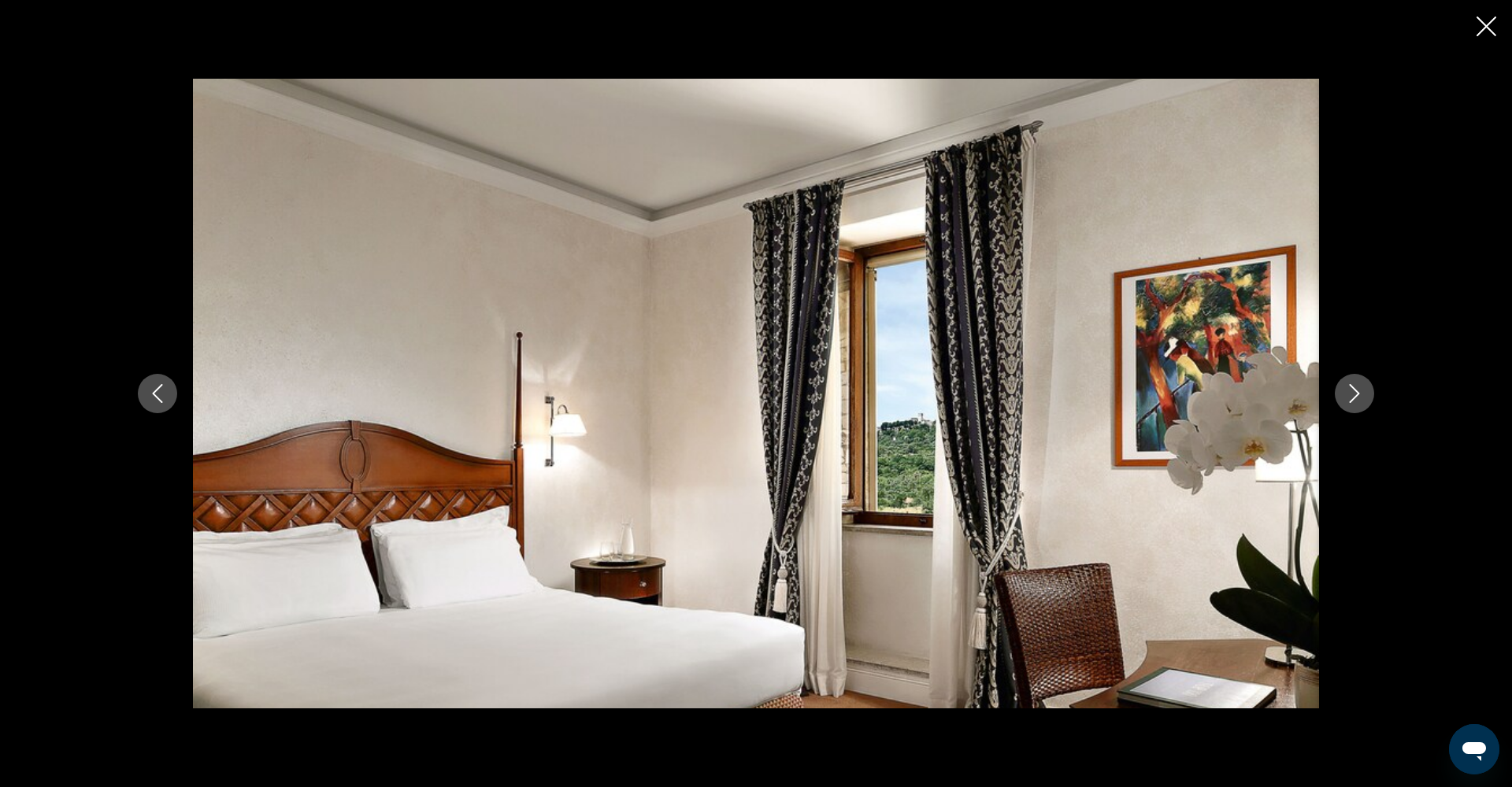
click at [1351, 391] on icon "Next image" at bounding box center [1355, 394] width 19 height 19
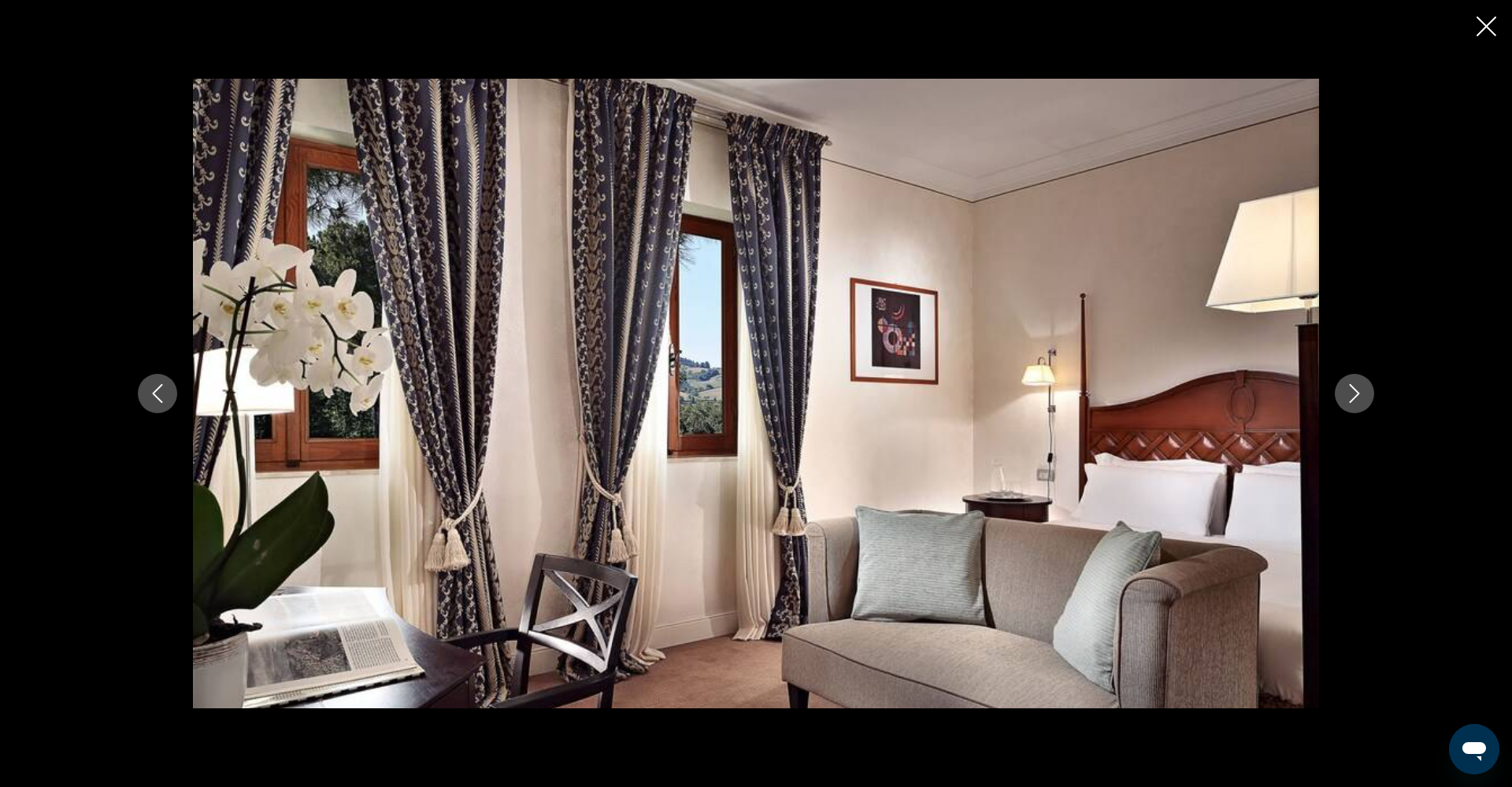
click at [1481, 31] on icon "Close slideshow" at bounding box center [1486, 26] width 20 height 20
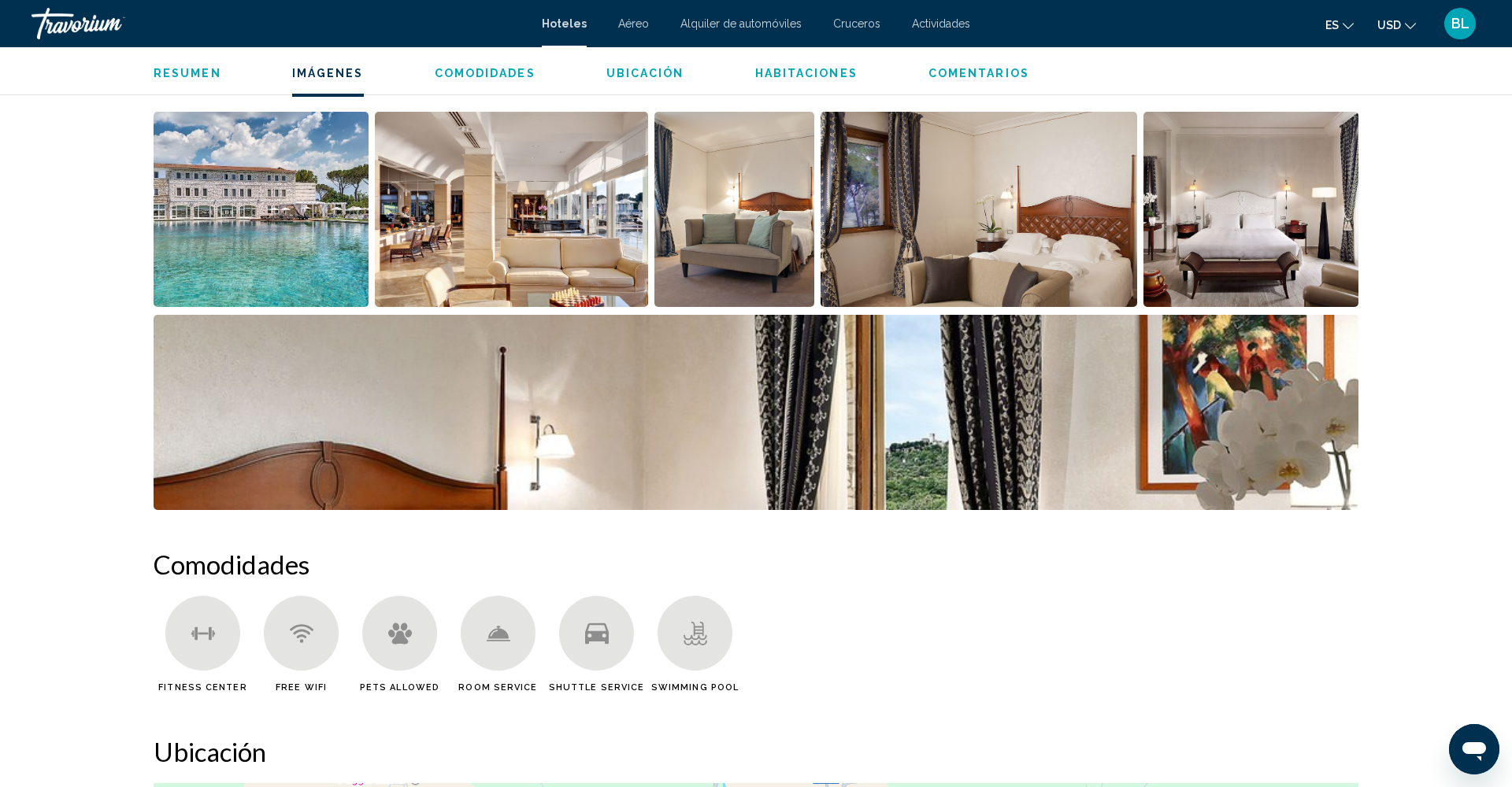
scroll to position [797, 0]
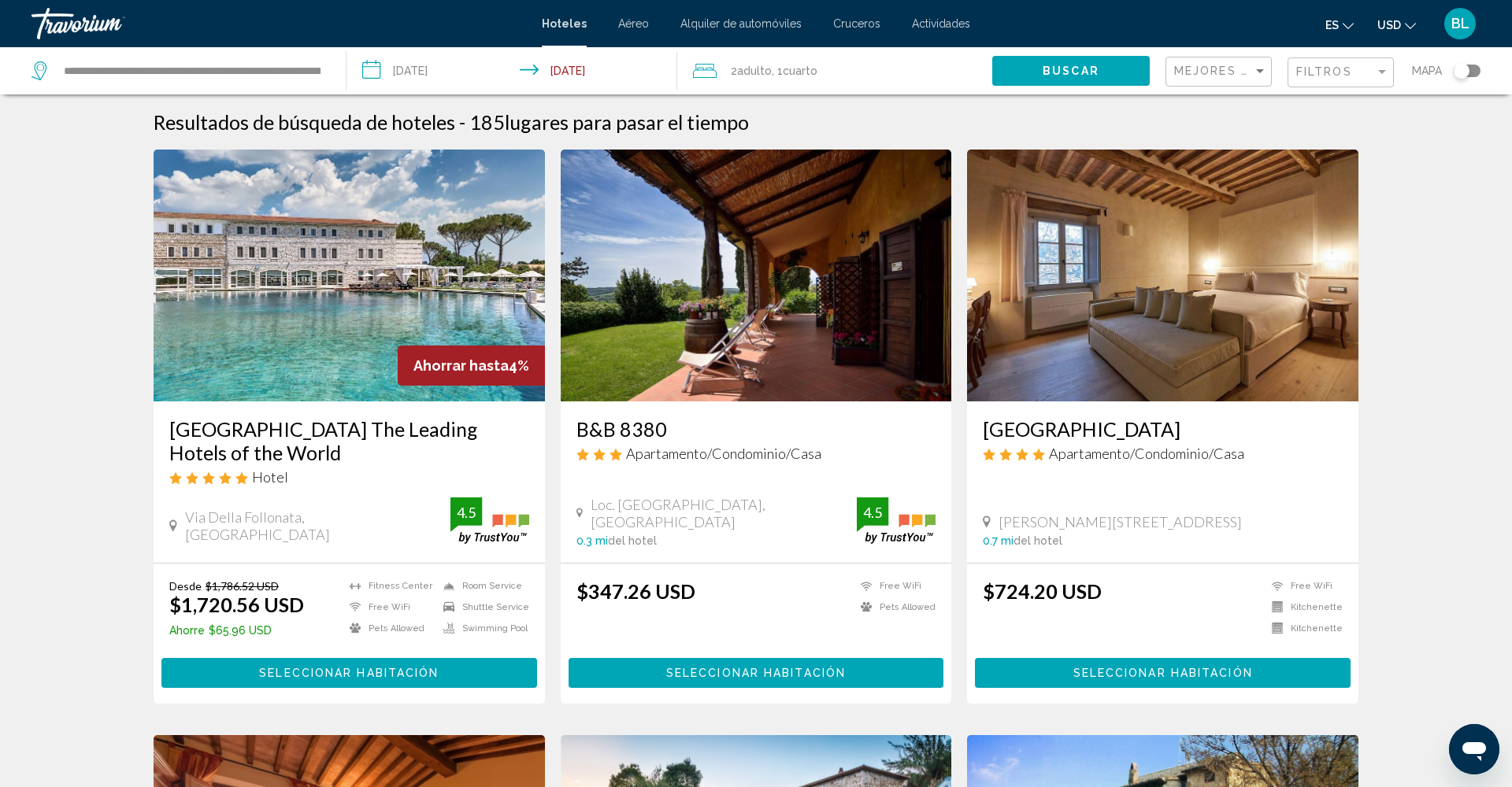
click at [1332, 80] on div "Filtros" at bounding box center [1343, 72] width 93 height 29
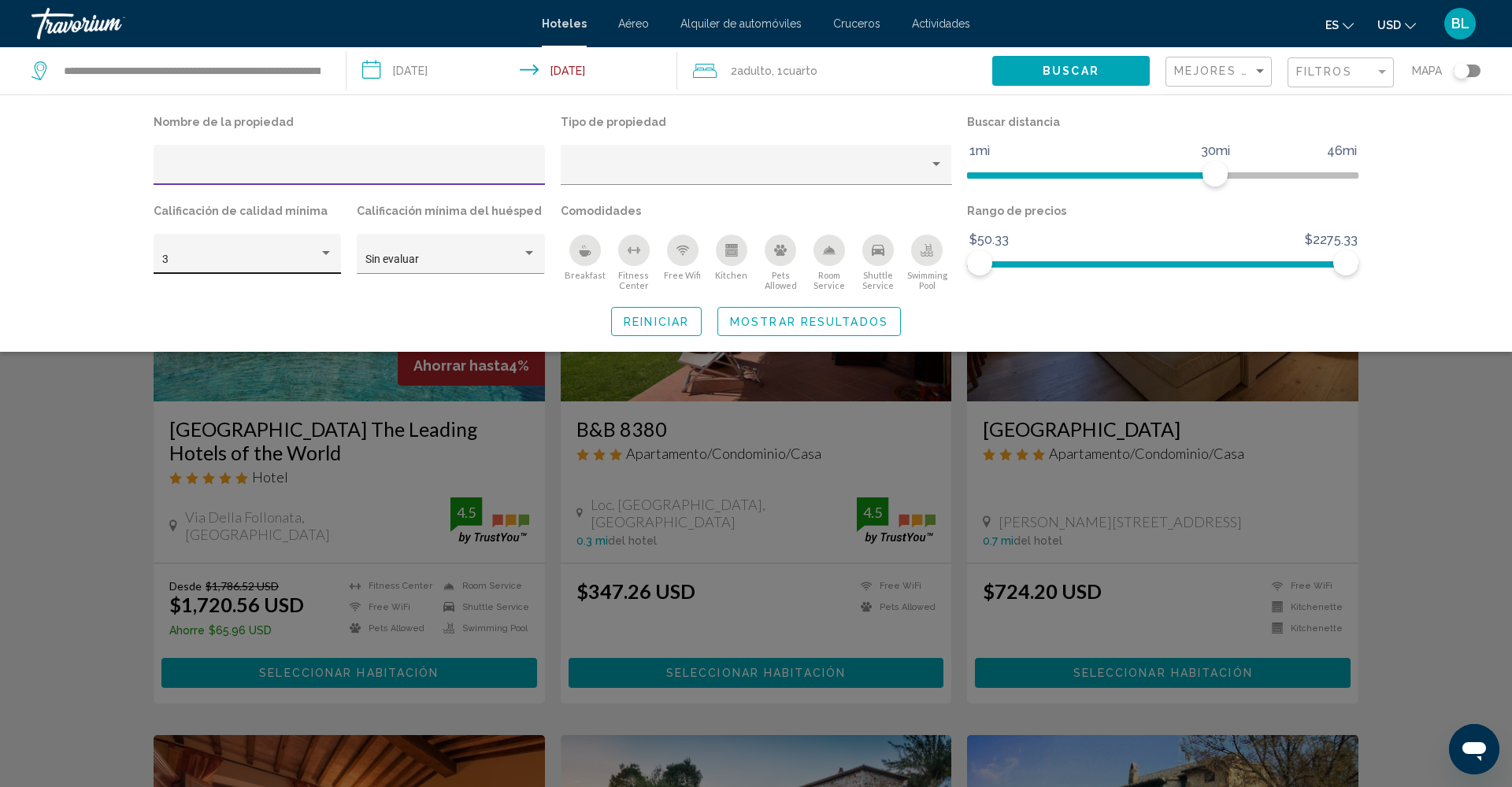
click at [274, 254] on div "3" at bounding box center [240, 259] width 157 height 12
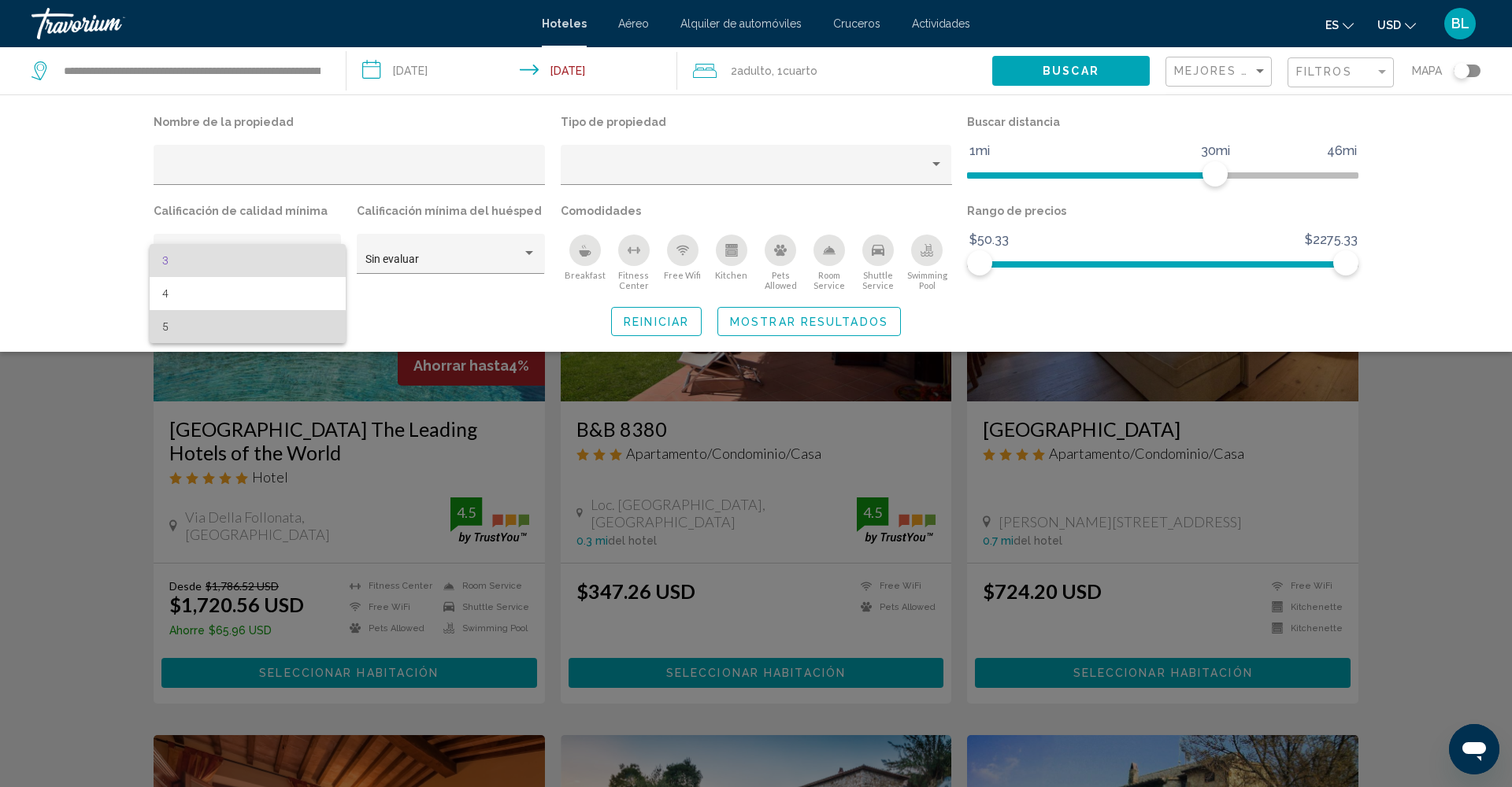
click at [246, 329] on span "5" at bounding box center [248, 326] width 171 height 33
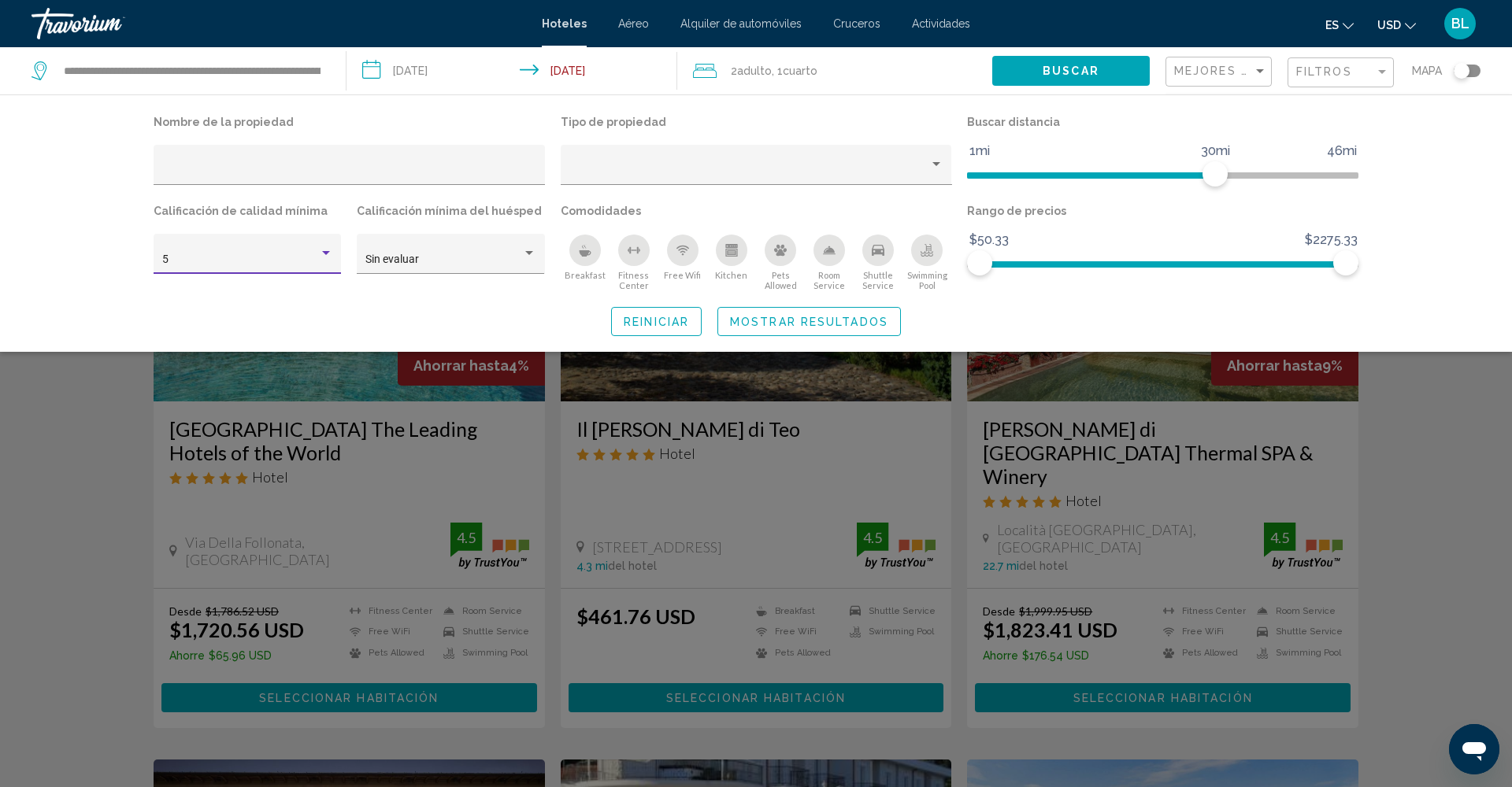
click at [808, 328] on span "Mostrar resultados" at bounding box center [809, 321] width 158 height 12
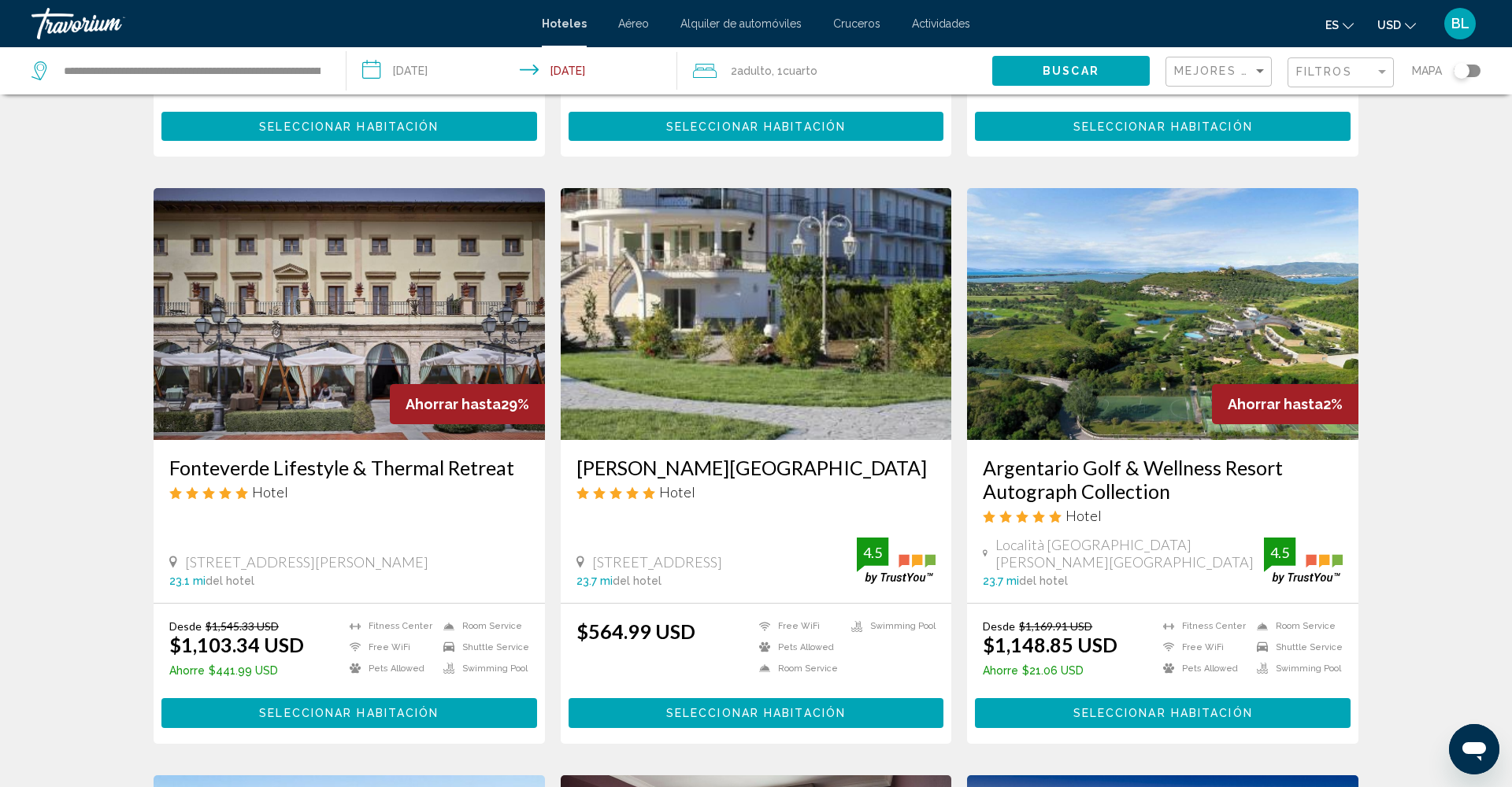
scroll to position [571, 0]
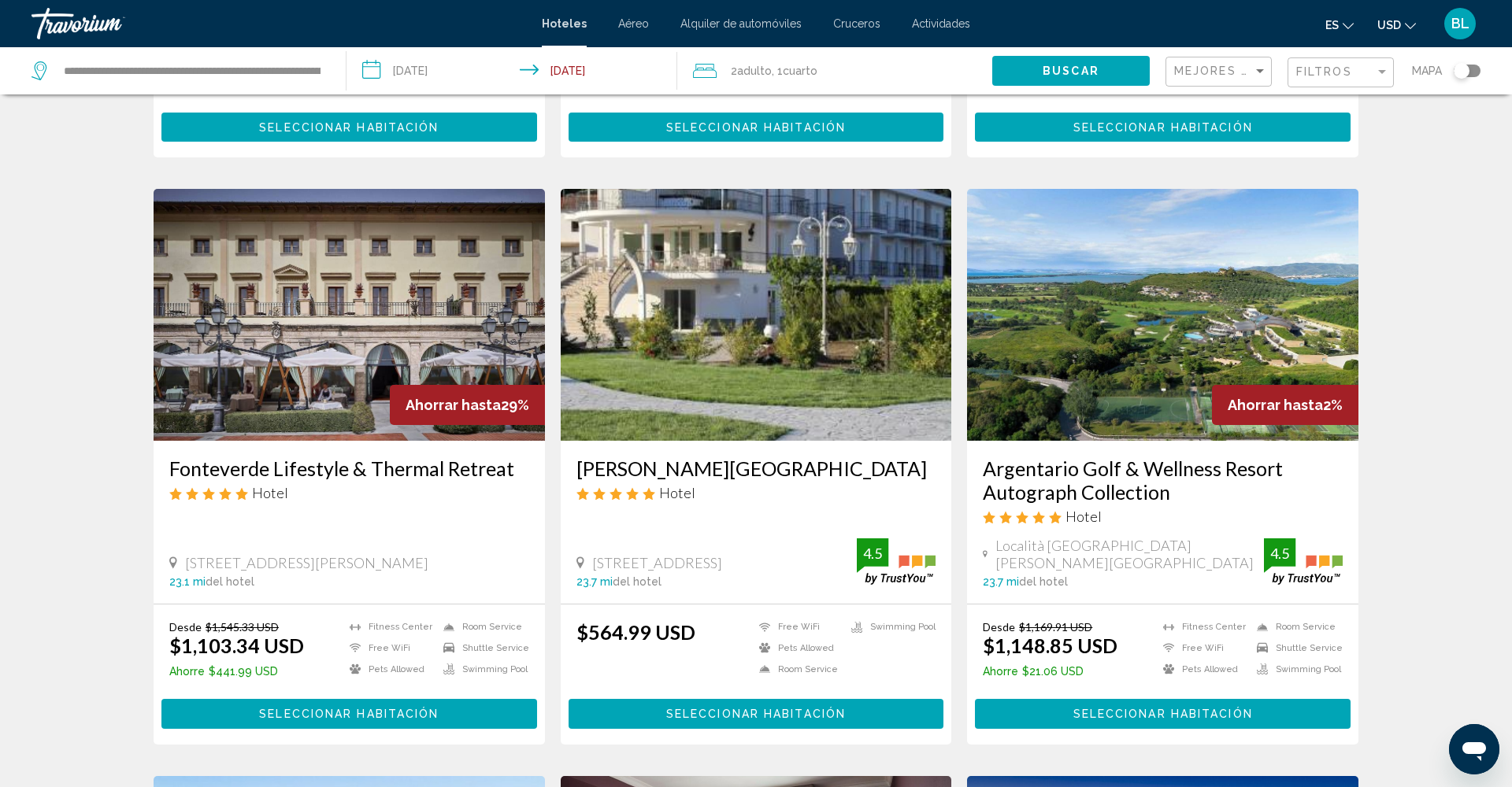
click at [763, 253] on img "Main content" at bounding box center [756, 315] width 392 height 252
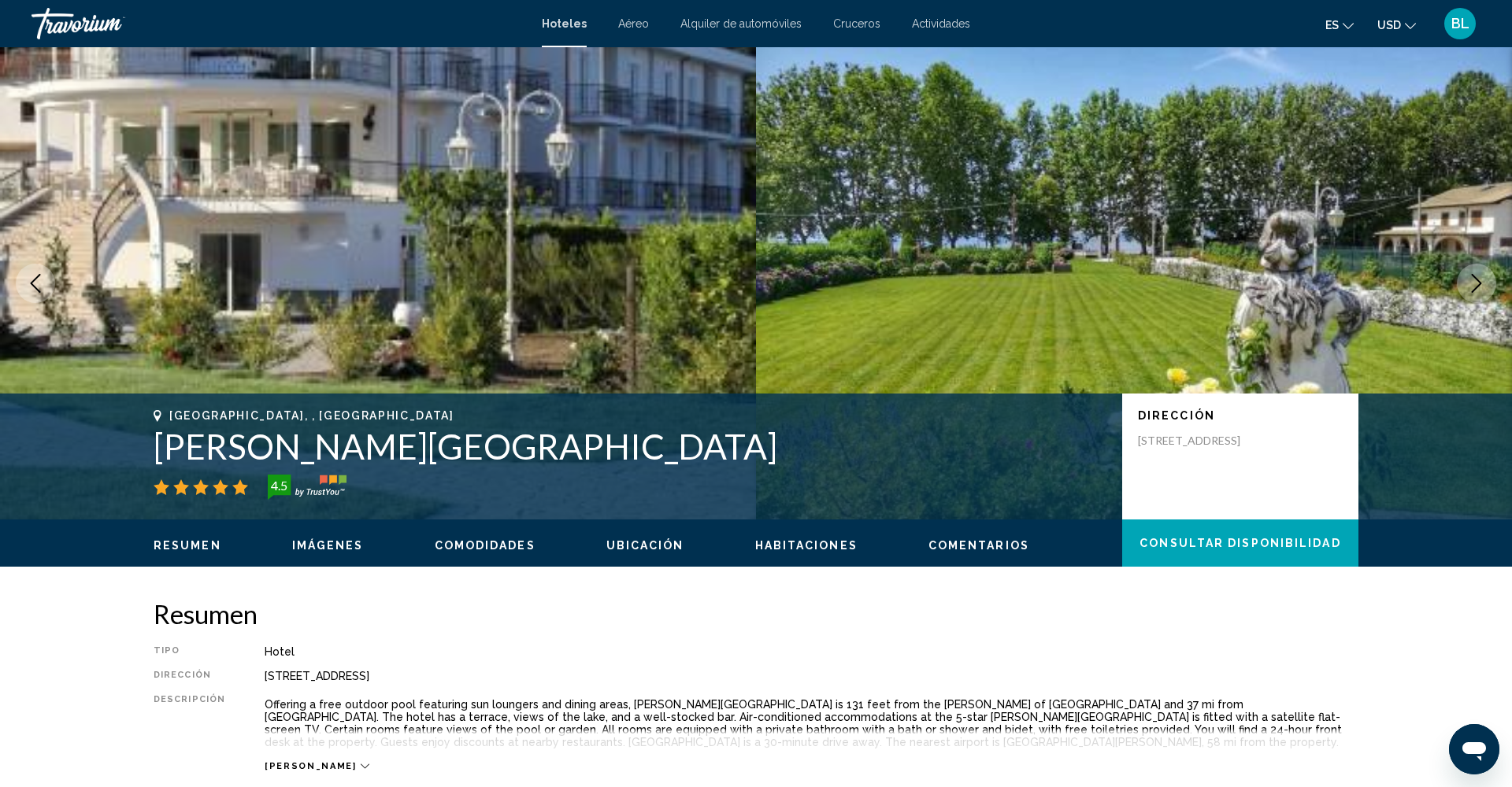
click at [327, 539] on button "Imágenes" at bounding box center [328, 545] width 72 height 14
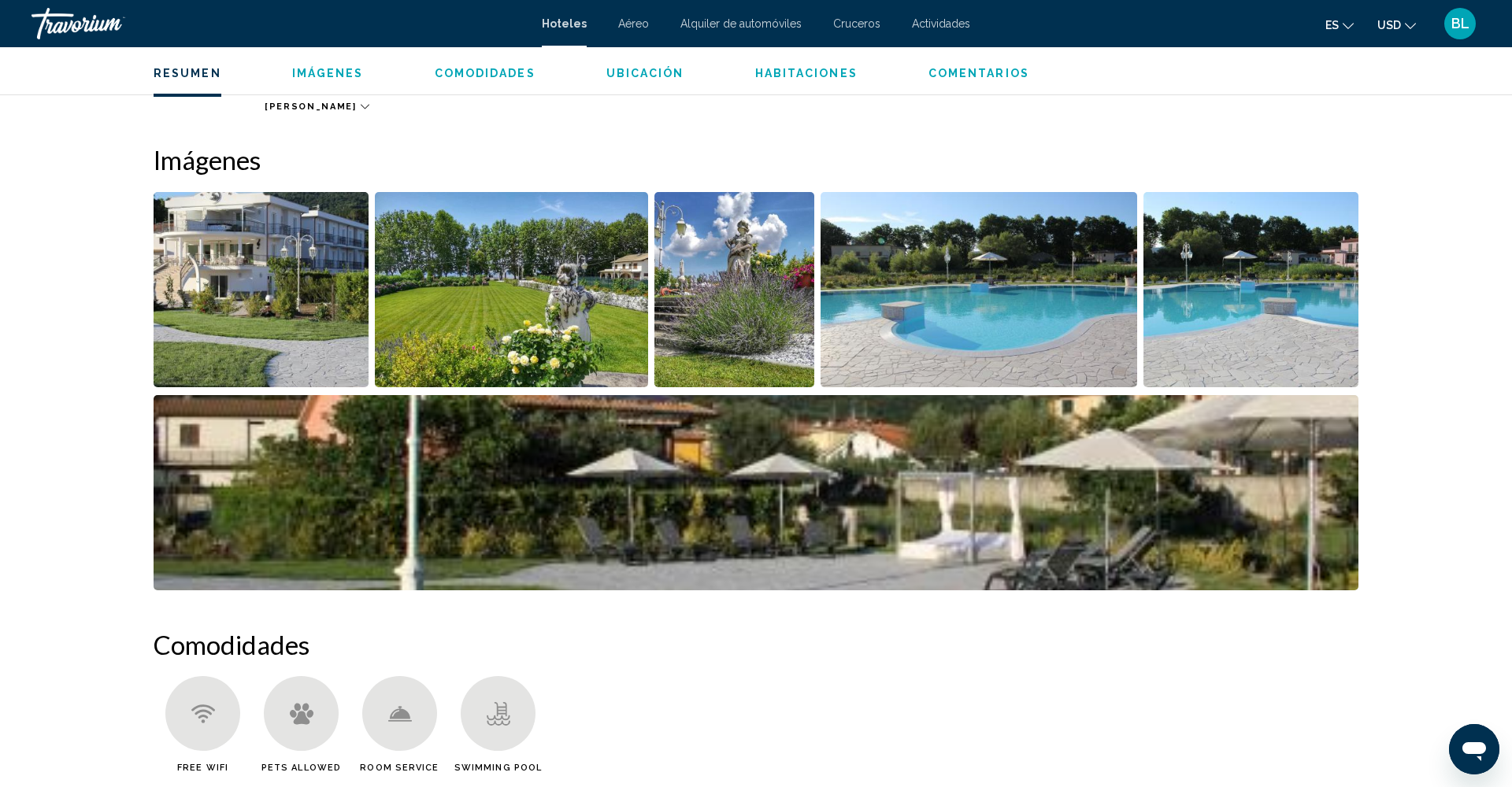
scroll to position [661, 0]
click at [350, 387] on li "Main content" at bounding box center [264, 292] width 221 height 203
click at [294, 294] on img "Open full-screen image slider" at bounding box center [261, 289] width 215 height 195
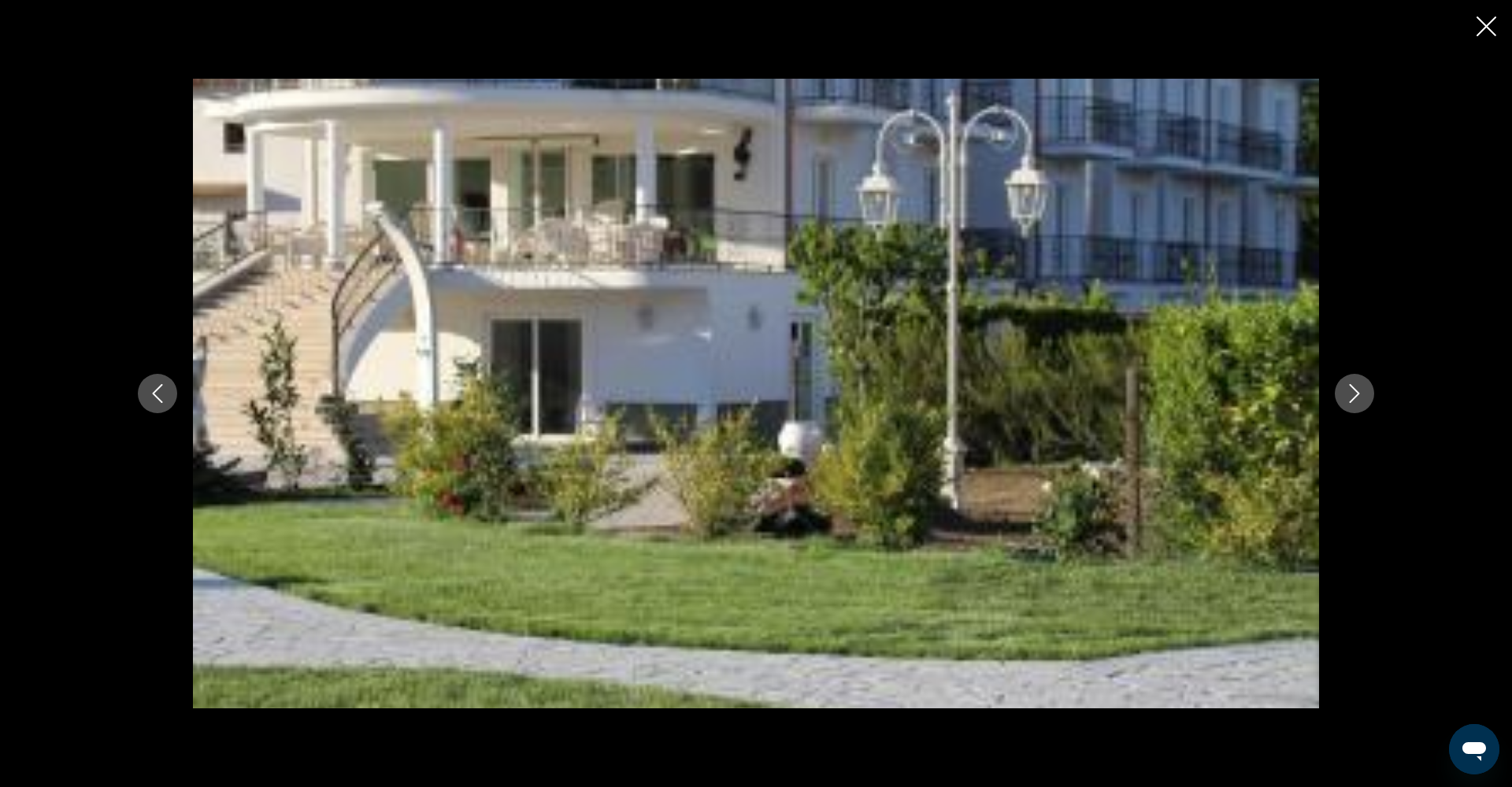
scroll to position [668, 0]
click at [1365, 394] on button "Next image" at bounding box center [1355, 394] width 40 height 40
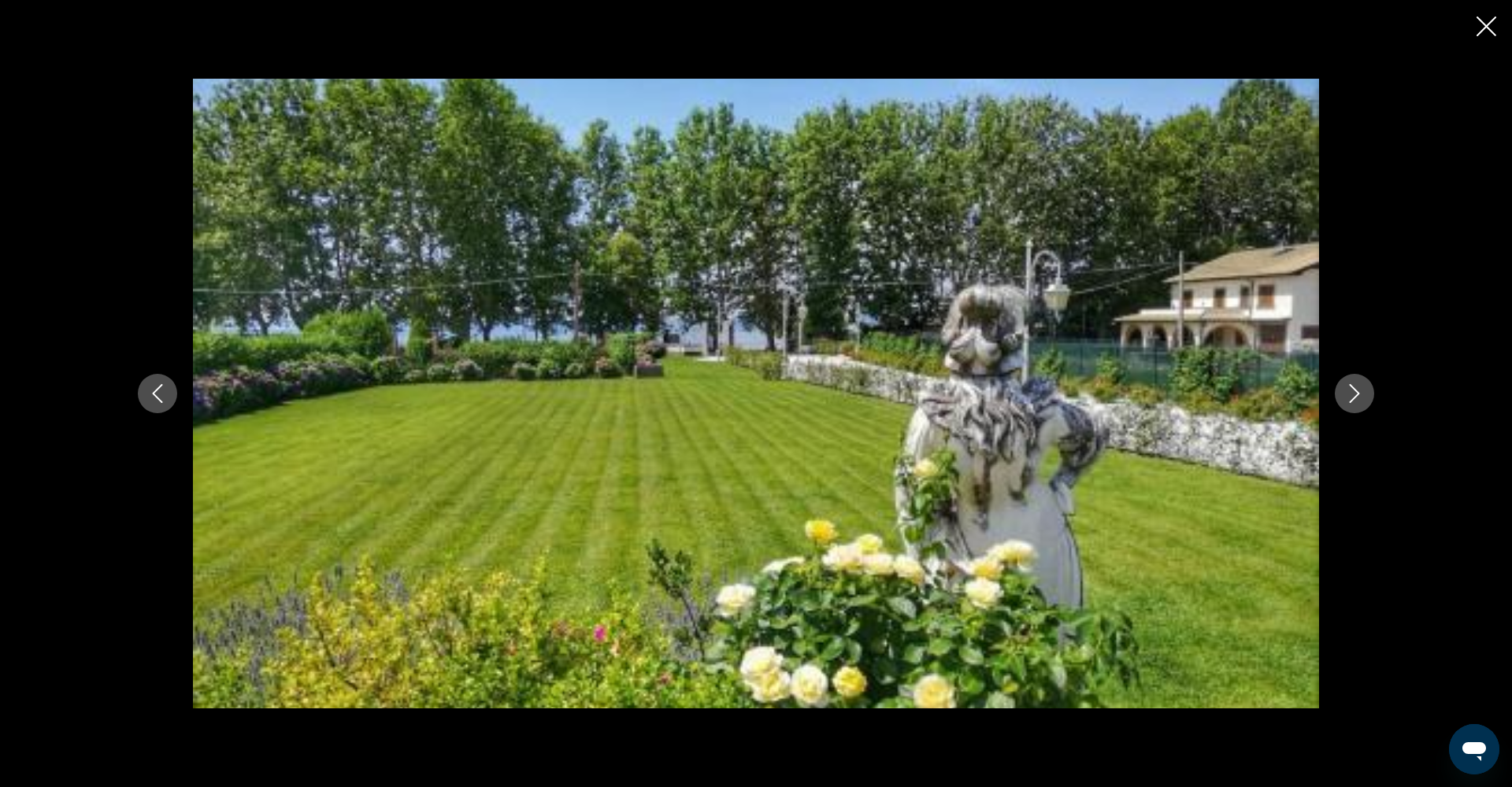
click at [1364, 394] on button "Next image" at bounding box center [1355, 394] width 40 height 40
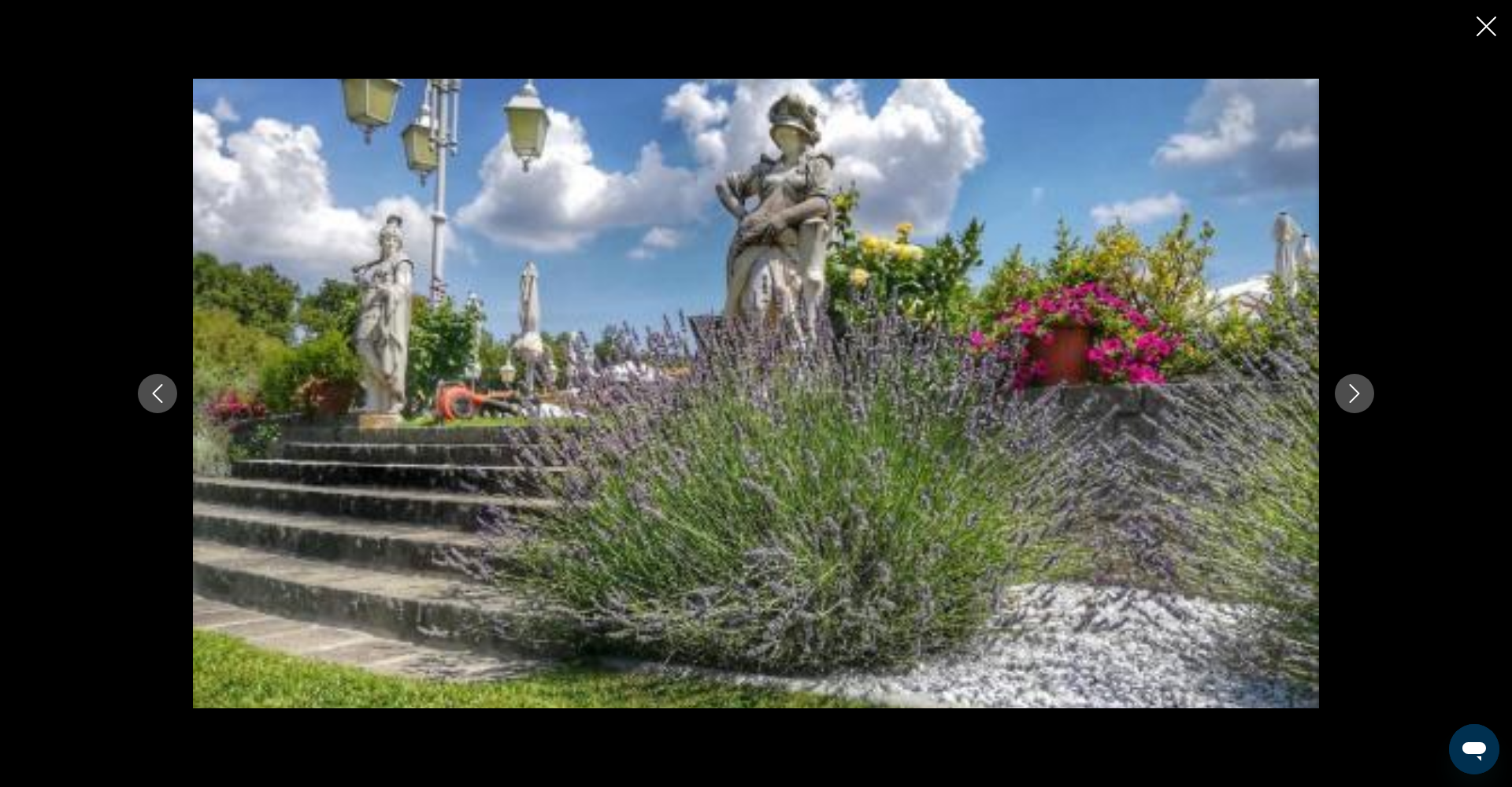
click at [1364, 394] on button "Next image" at bounding box center [1355, 394] width 40 height 40
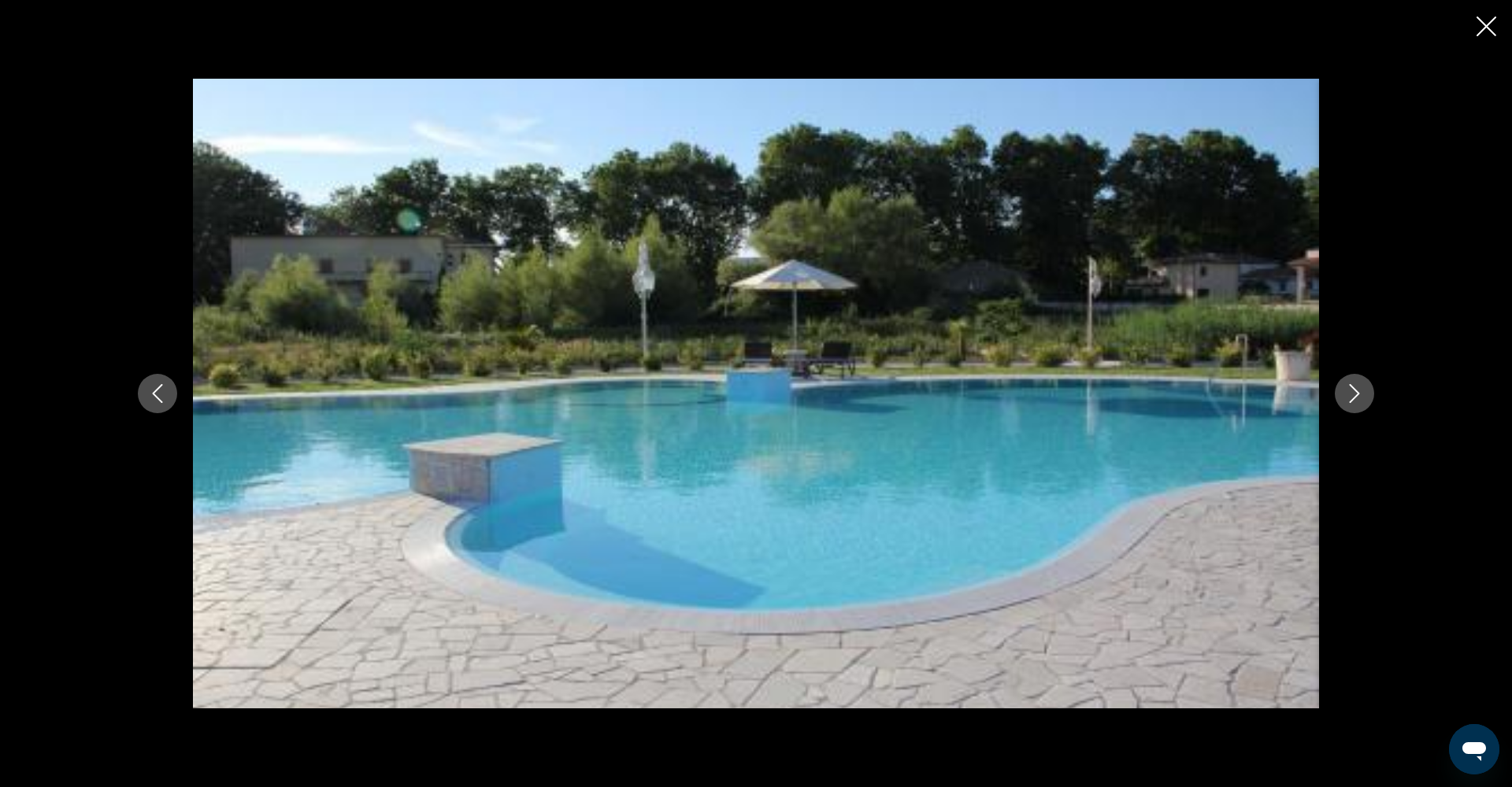
scroll to position [685, 1]
click at [1364, 394] on button "Next image" at bounding box center [1355, 394] width 40 height 40
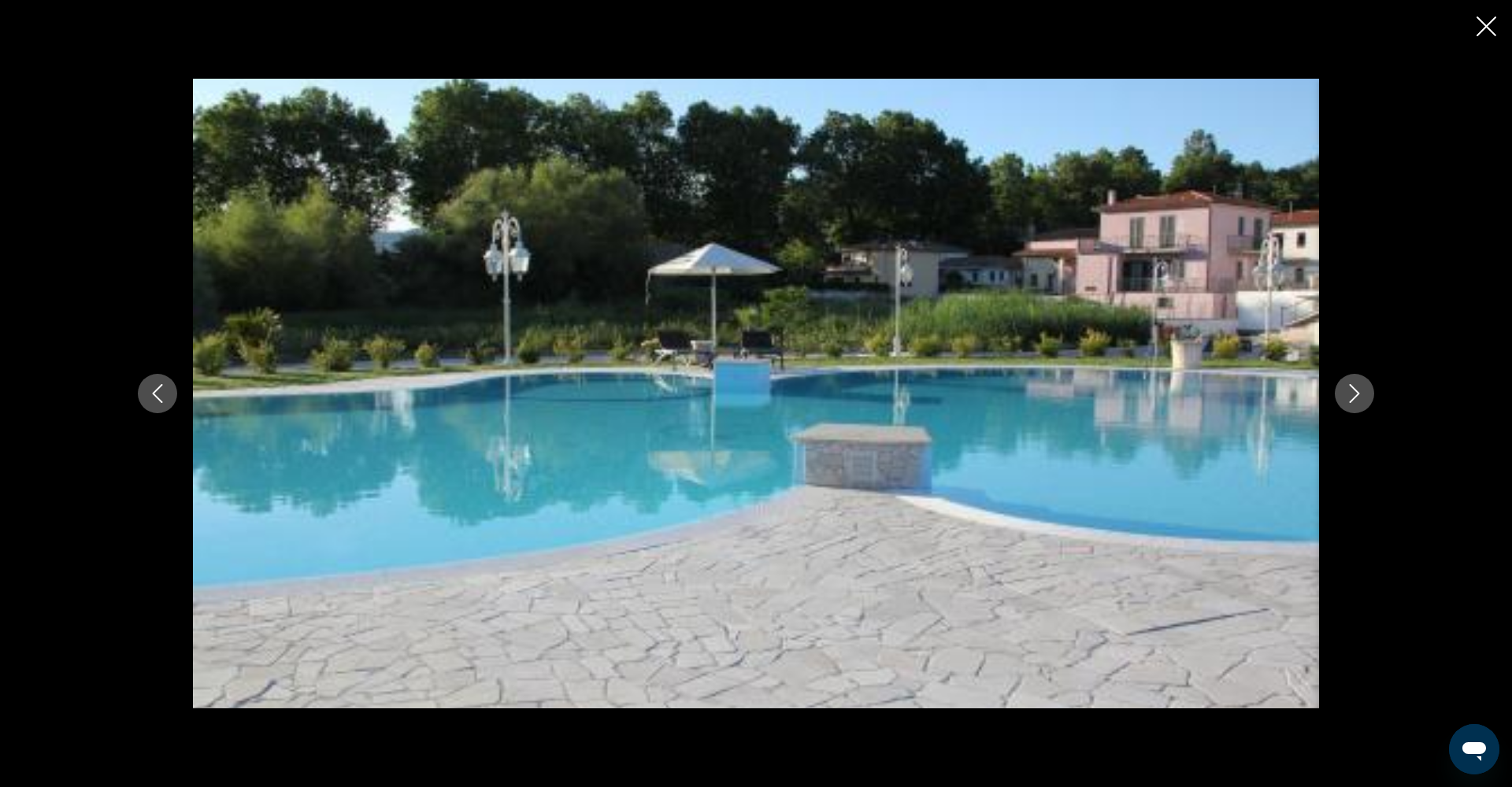
click at [1364, 394] on button "Next image" at bounding box center [1355, 394] width 40 height 40
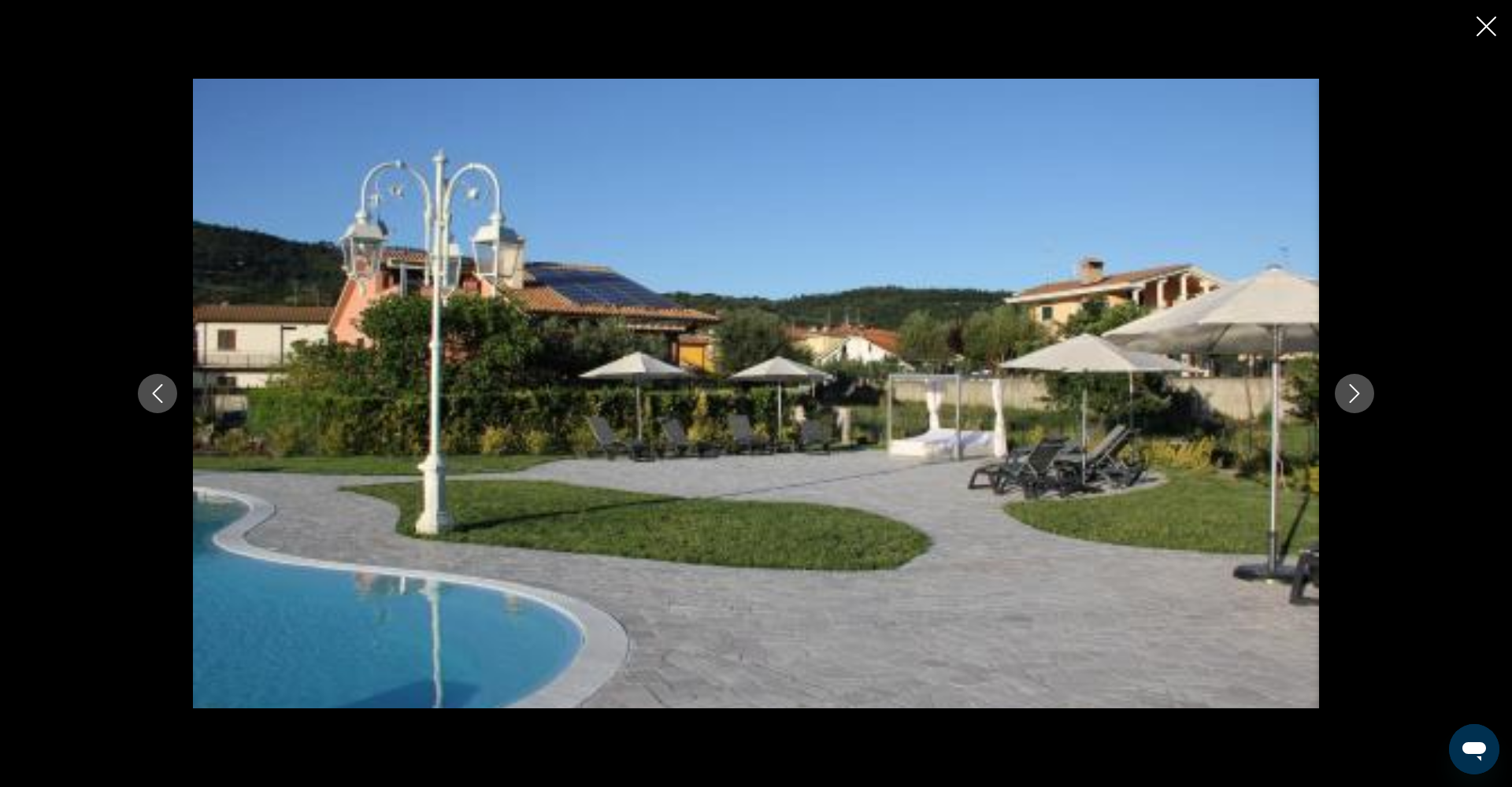
scroll to position [690, 0]
click at [1492, 24] on icon "Close slideshow" at bounding box center [1486, 26] width 20 height 20
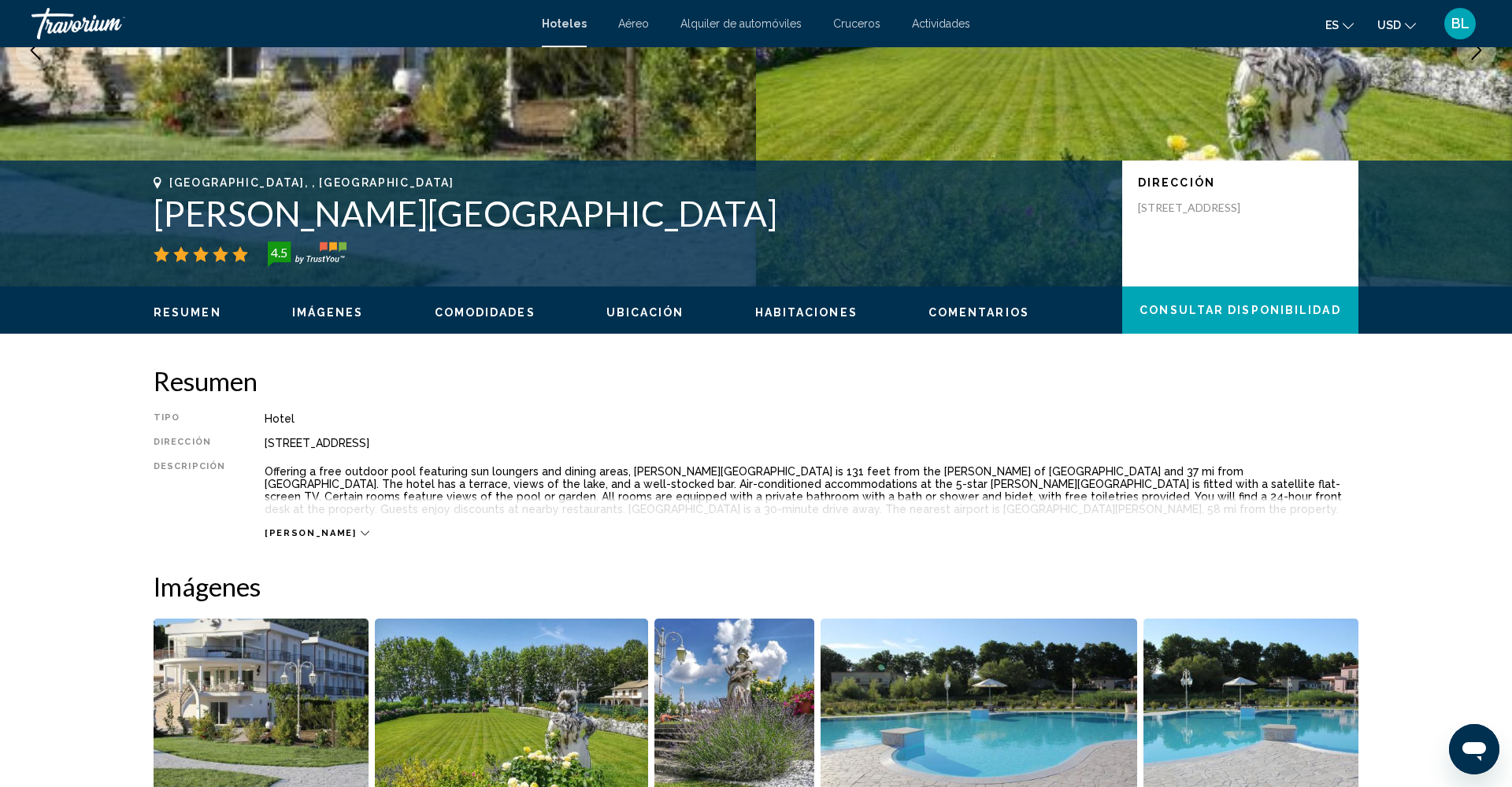
scroll to position [223, 0]
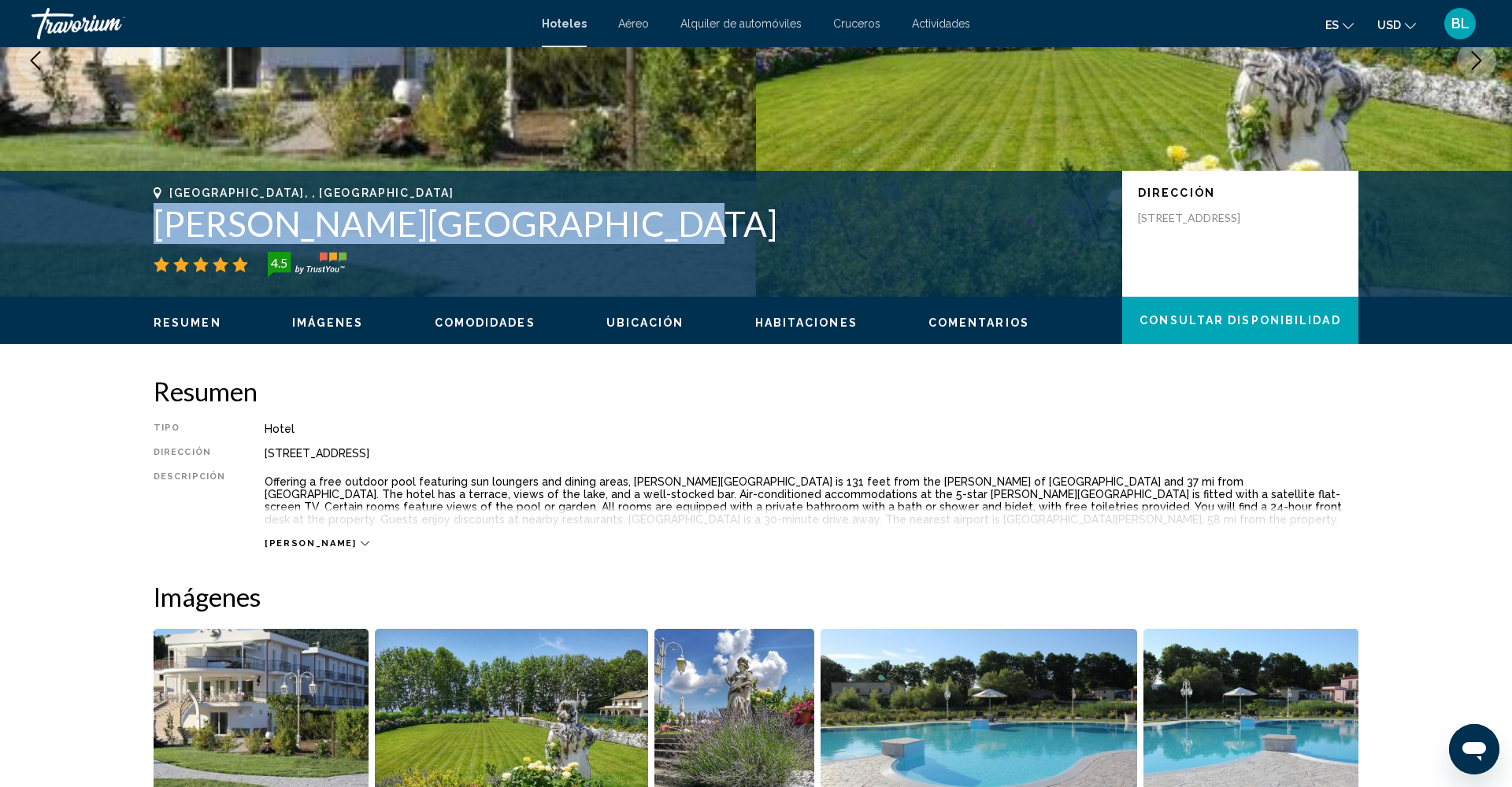
drag, startPoint x: 155, startPoint y: 226, endPoint x: 585, endPoint y: 225, distance: 430.0
click at [590, 224] on h1 "[PERSON_NAME][GEOGRAPHIC_DATA]" at bounding box center [630, 223] width 953 height 41
copy h1 "[PERSON_NAME][GEOGRAPHIC_DATA]"
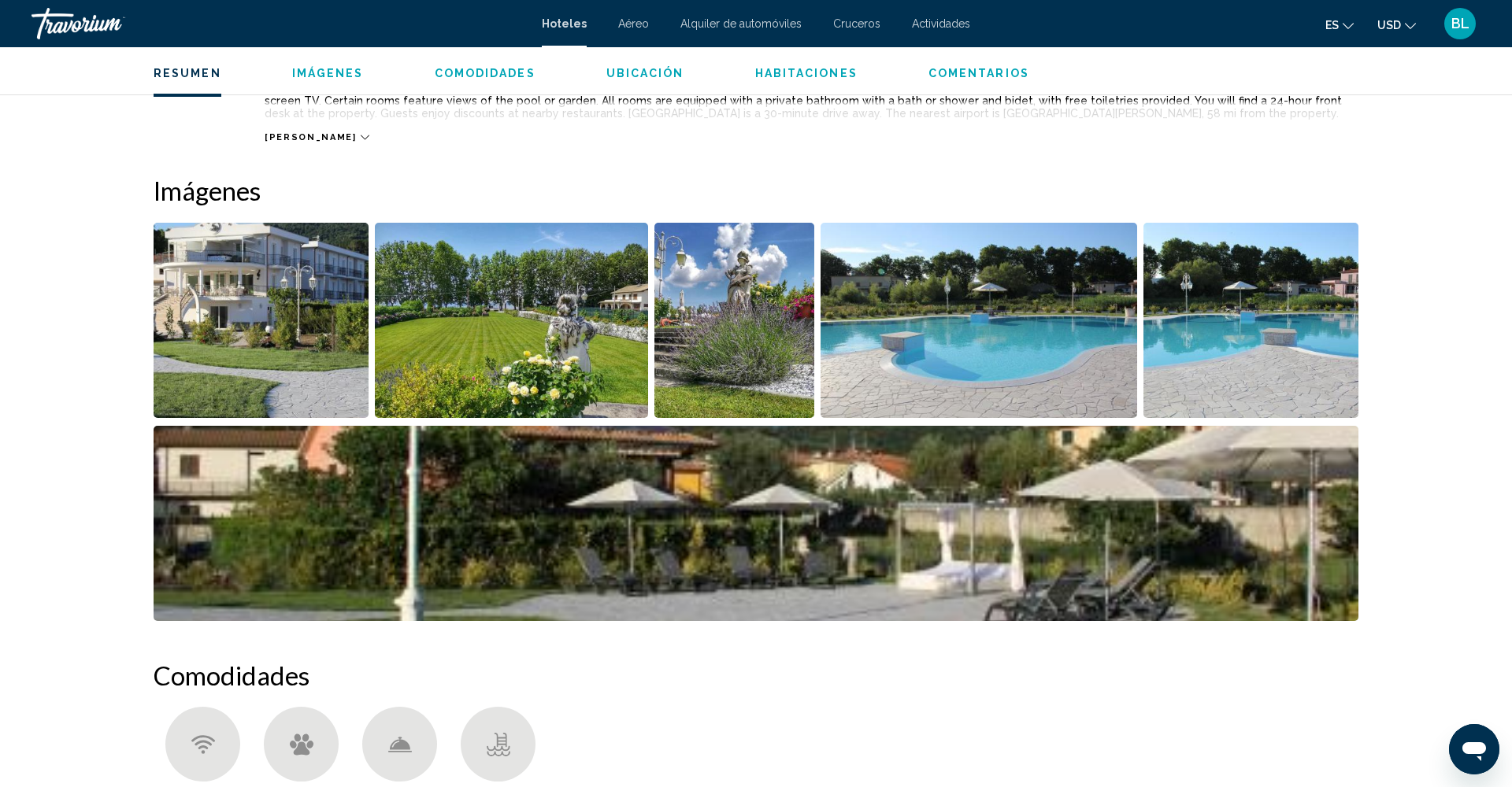
scroll to position [628, 0]
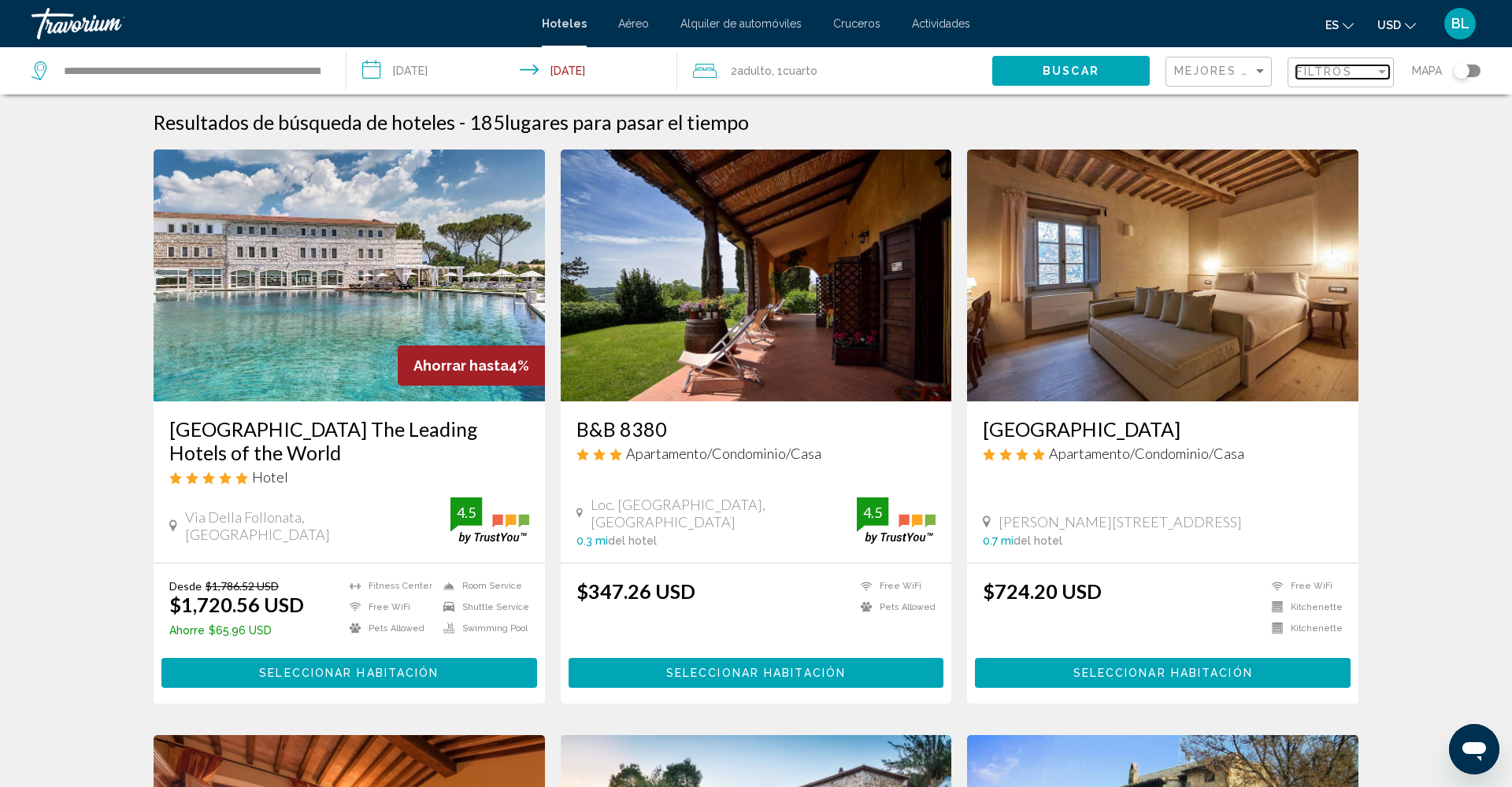
click at [1323, 68] on span "Filtros" at bounding box center [1324, 71] width 56 height 12
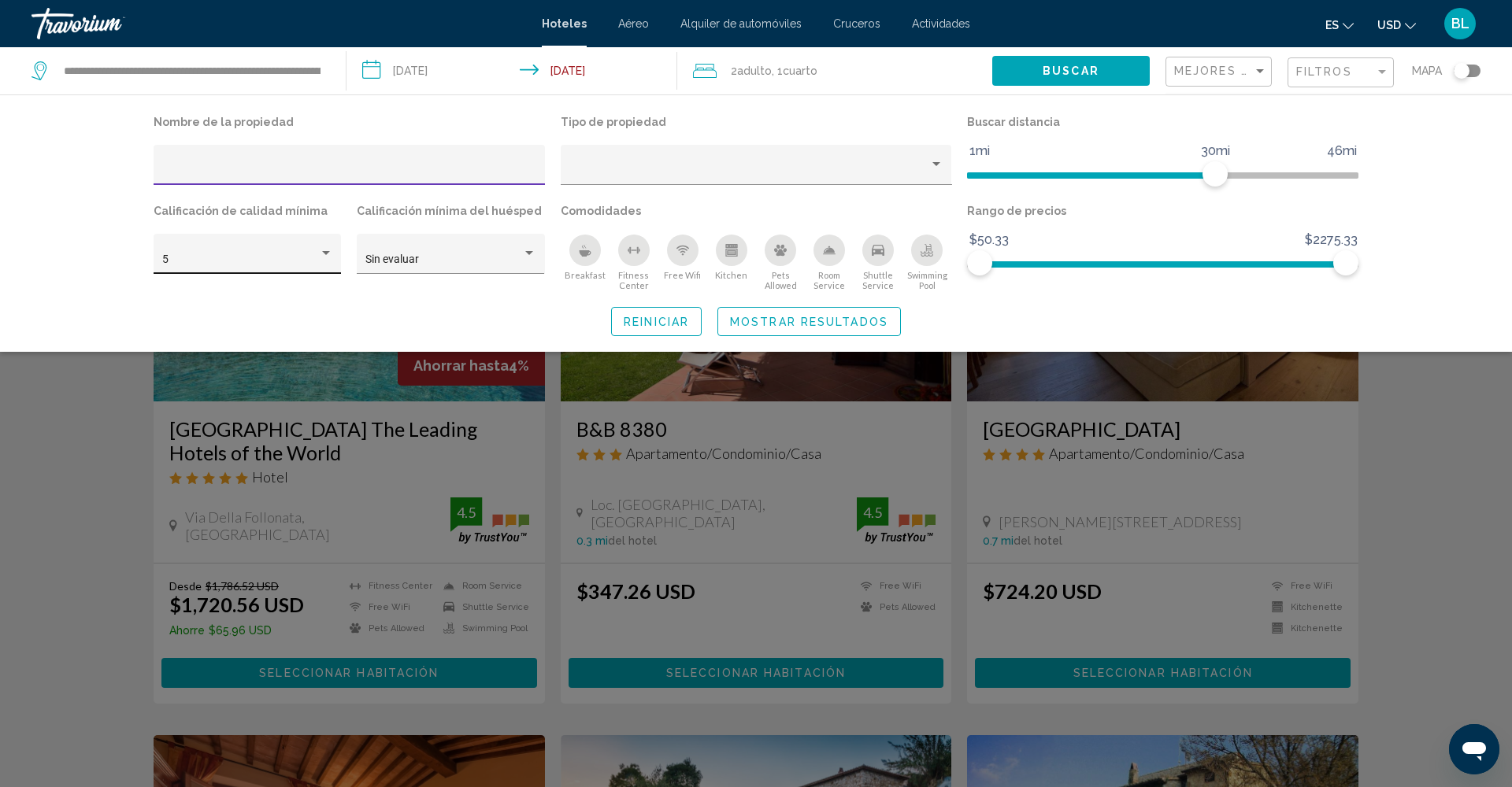
click at [210, 260] on div "5" at bounding box center [240, 259] width 157 height 12
click at [205, 233] on span "4" at bounding box center [248, 228] width 171 height 33
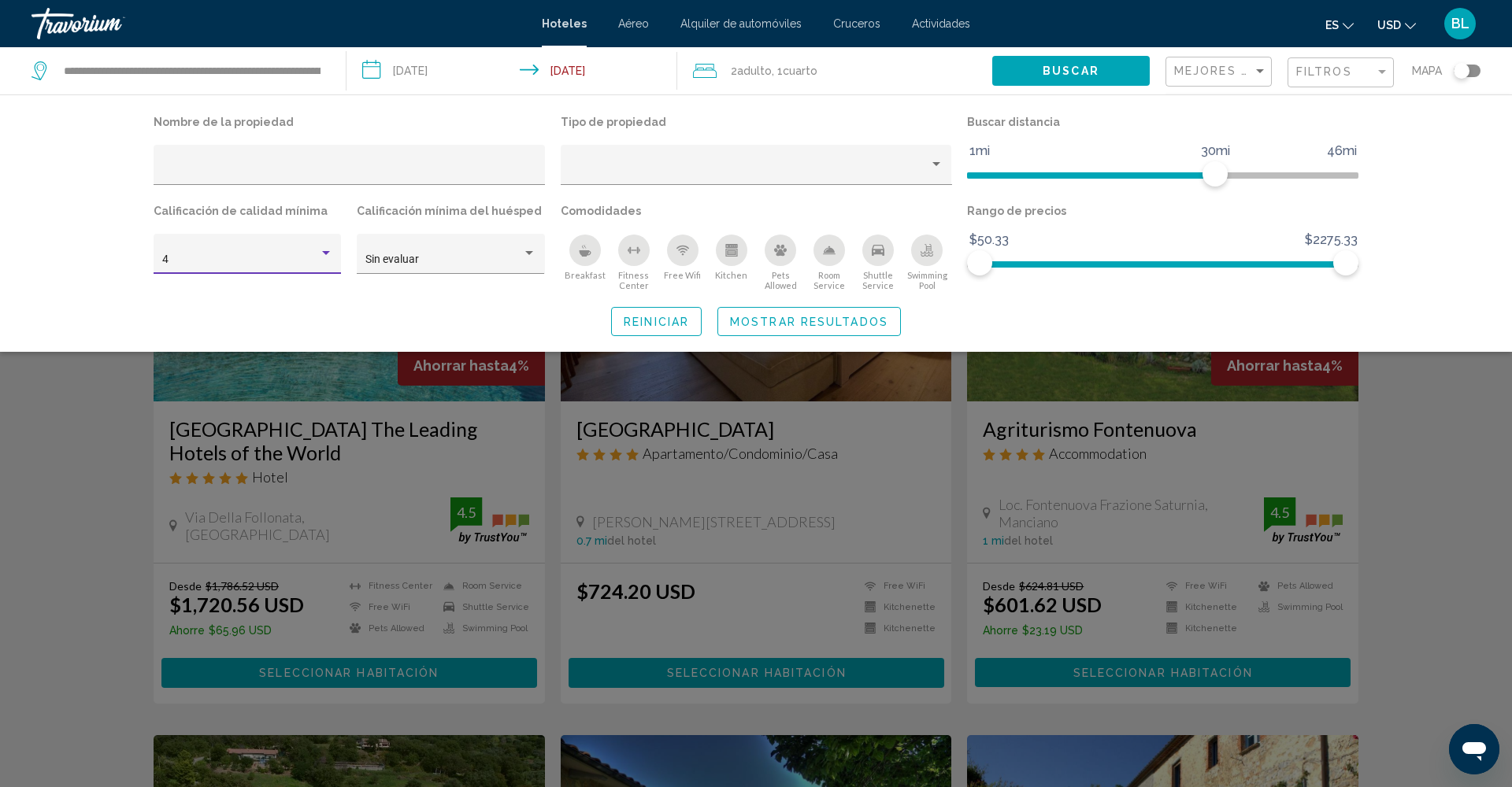
click at [847, 328] on span "Mostrar resultados" at bounding box center [809, 321] width 158 height 12
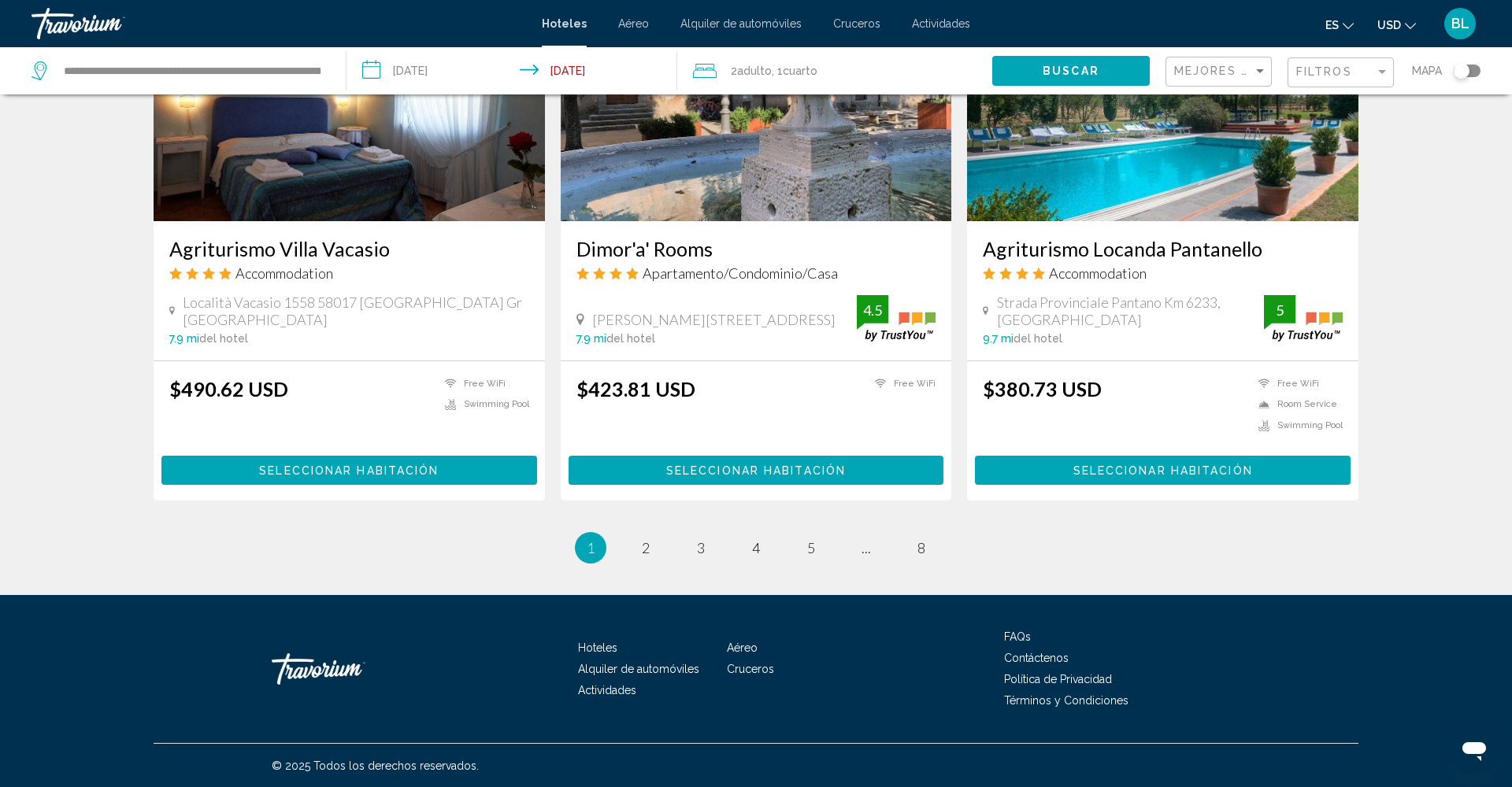
scroll to position [1890, 0]
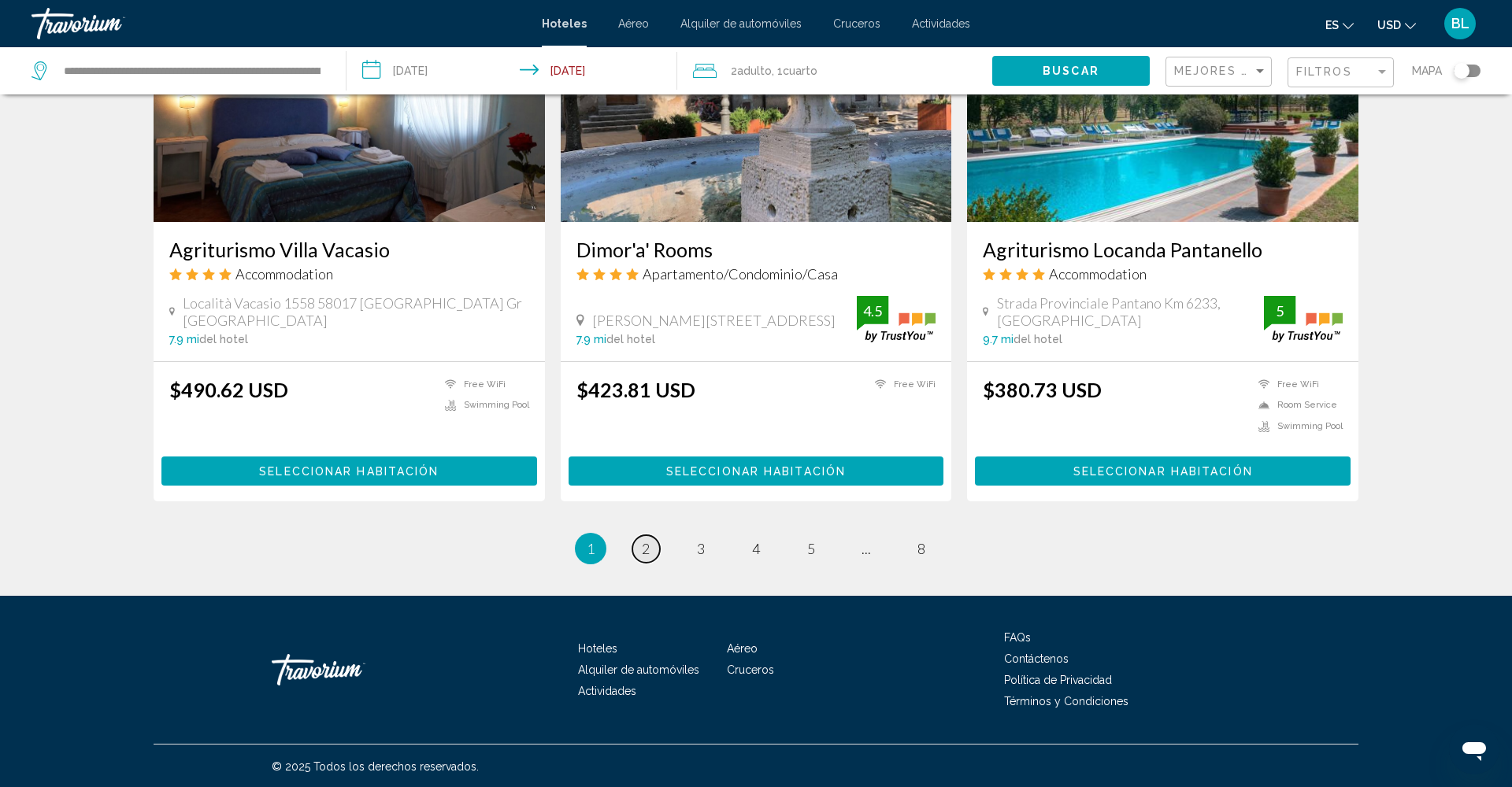
click at [647, 550] on span "2" at bounding box center [646, 549] width 8 height 17
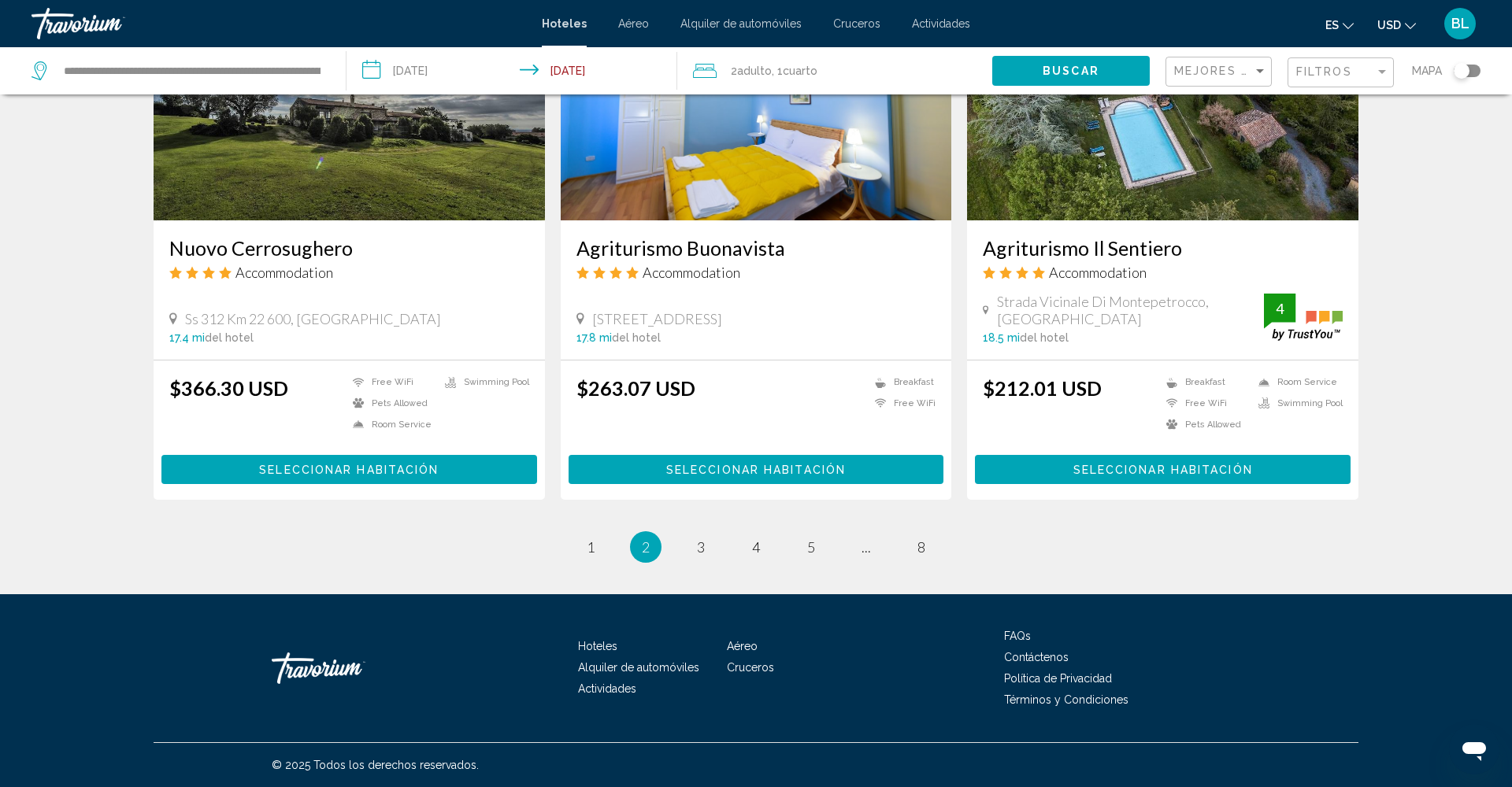
scroll to position [1906, 0]
click at [701, 548] on span "3" at bounding box center [701, 547] width 8 height 17
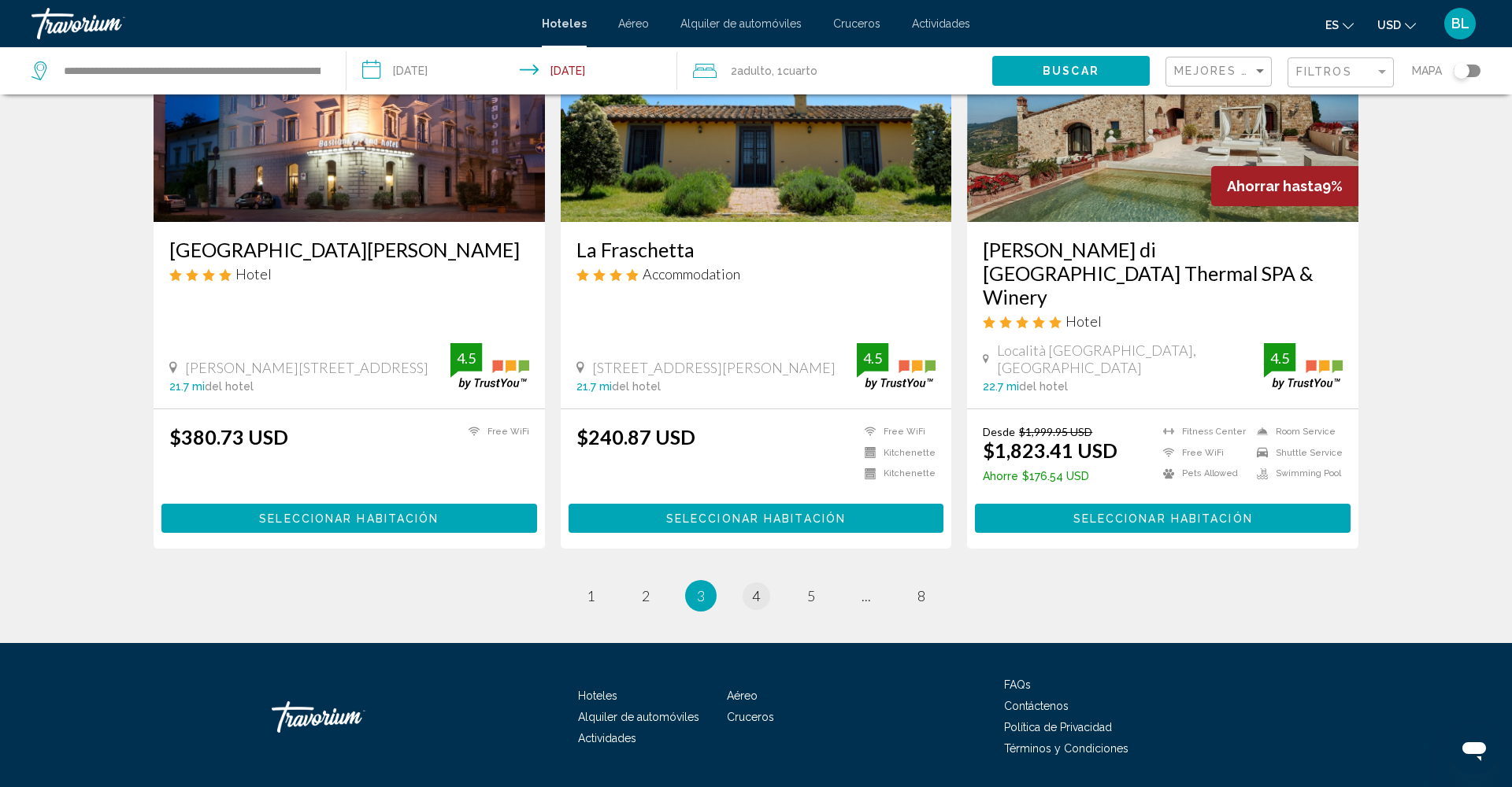
scroll to position [1892, 0]
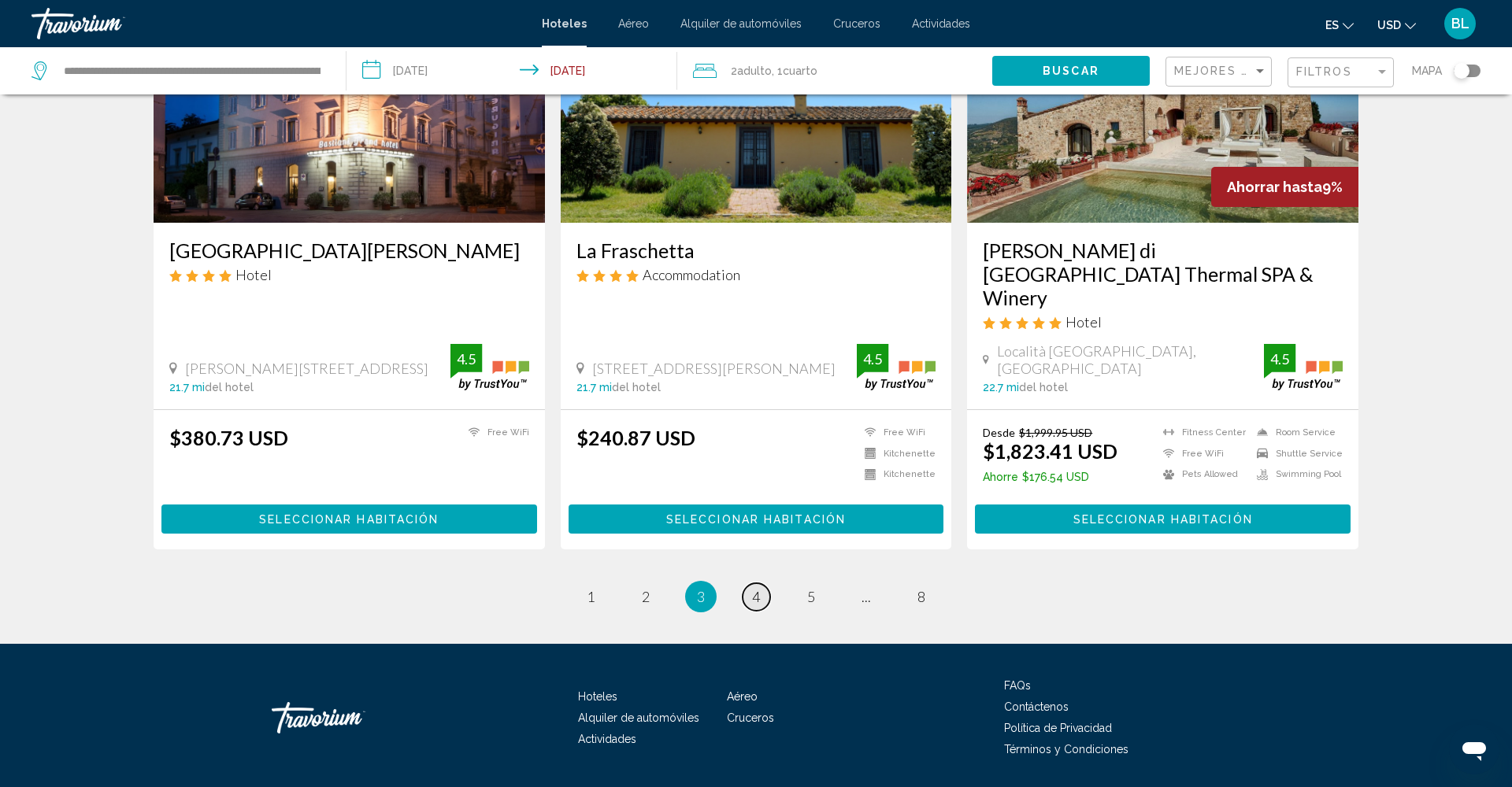
click at [749, 583] on link "page 4" at bounding box center [756, 596] width 28 height 27
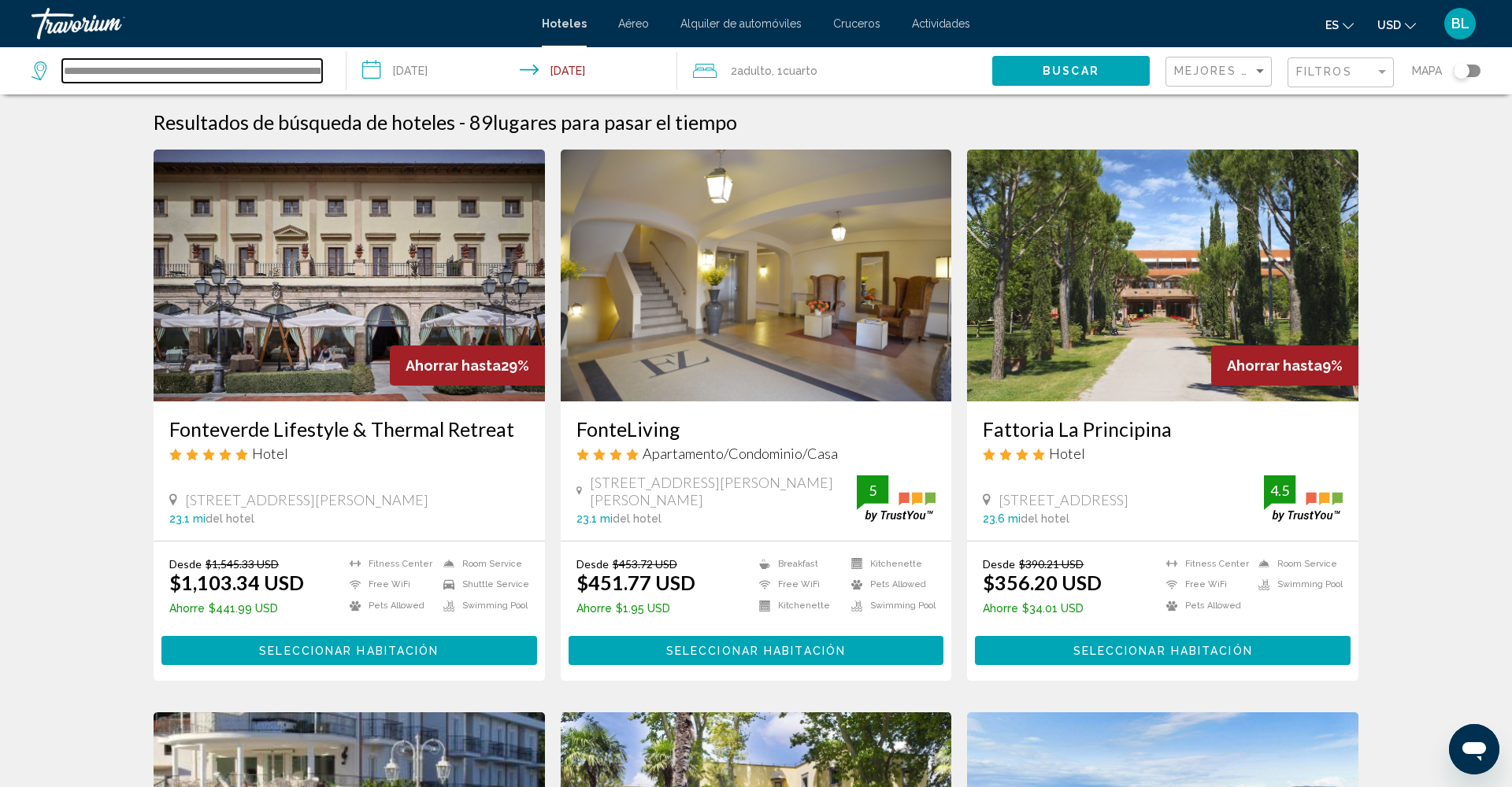
click at [313, 72] on input "**********" at bounding box center [193, 70] width 260 height 24
drag, startPoint x: 65, startPoint y: 74, endPoint x: 371, endPoint y: 78, distance: 306.0
click at [371, 78] on div "**********" at bounding box center [756, 71] width 1512 height 47
paste input "Search widget"
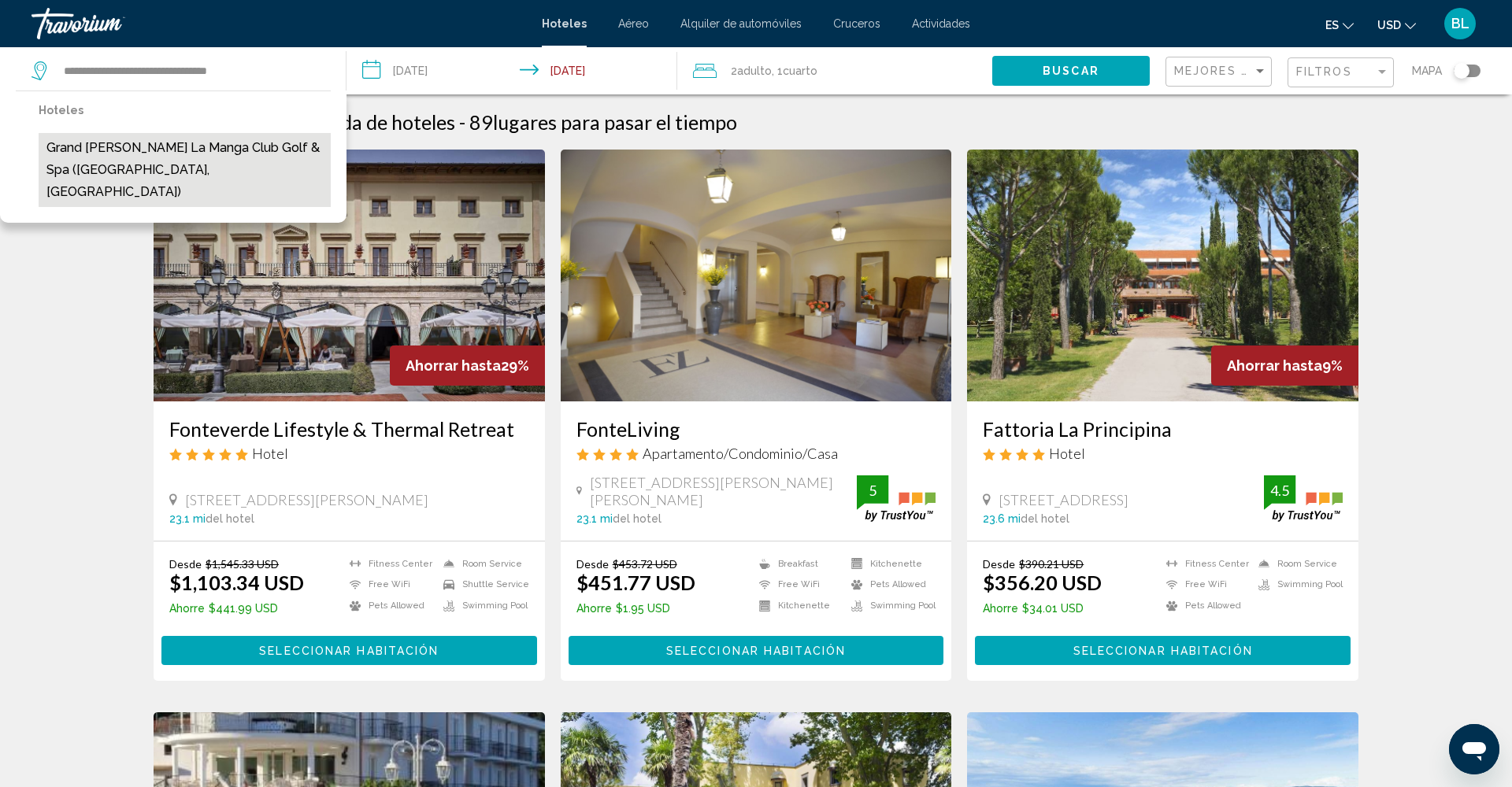
click at [244, 141] on button "Grand [PERSON_NAME] La Manga Club Golf & Spa ([GEOGRAPHIC_DATA], [GEOGRAPHIC_DA…" at bounding box center [185, 170] width 292 height 74
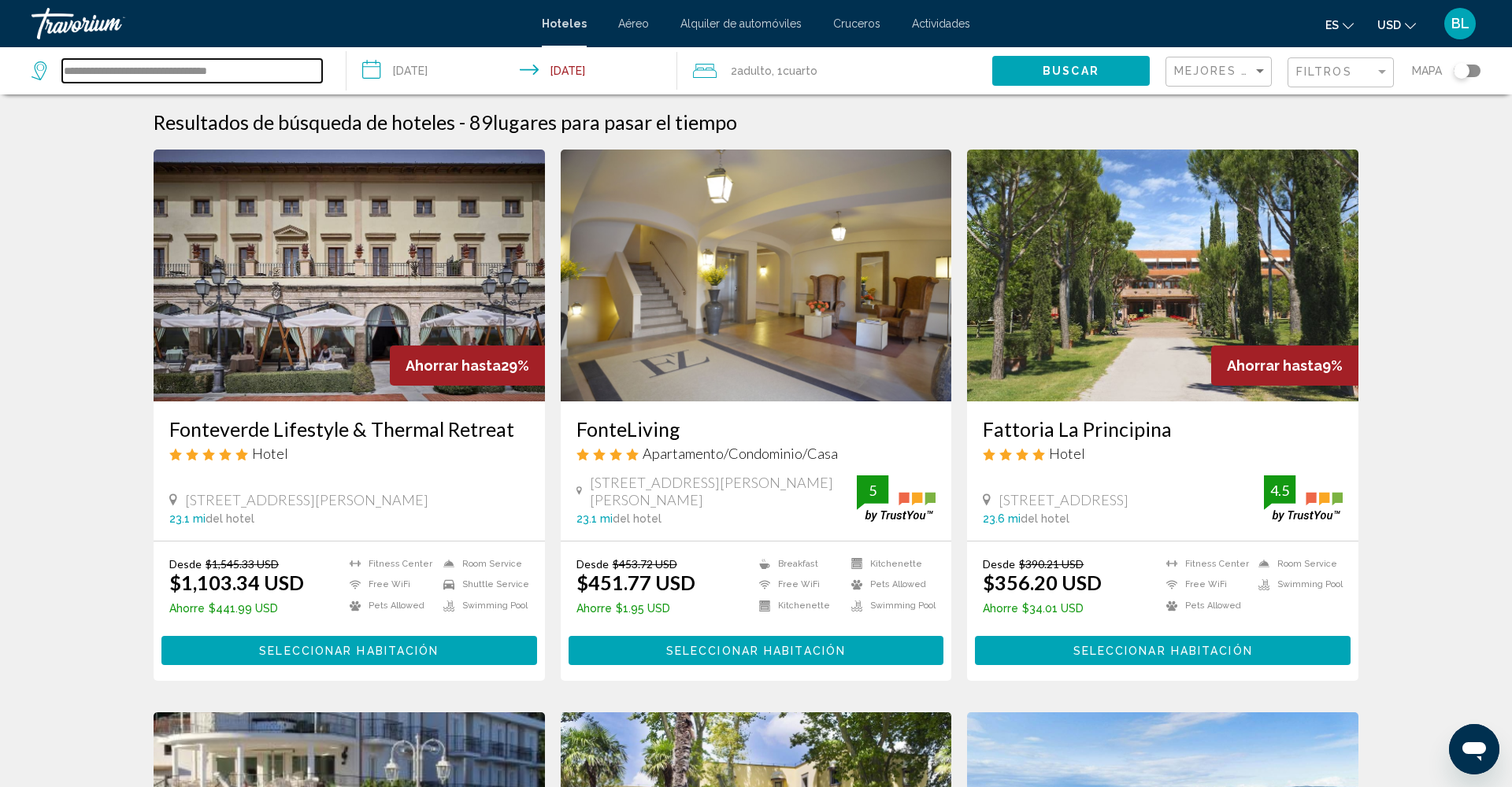
type input "**********"
click at [1072, 70] on span "Buscar" at bounding box center [1071, 71] width 57 height 12
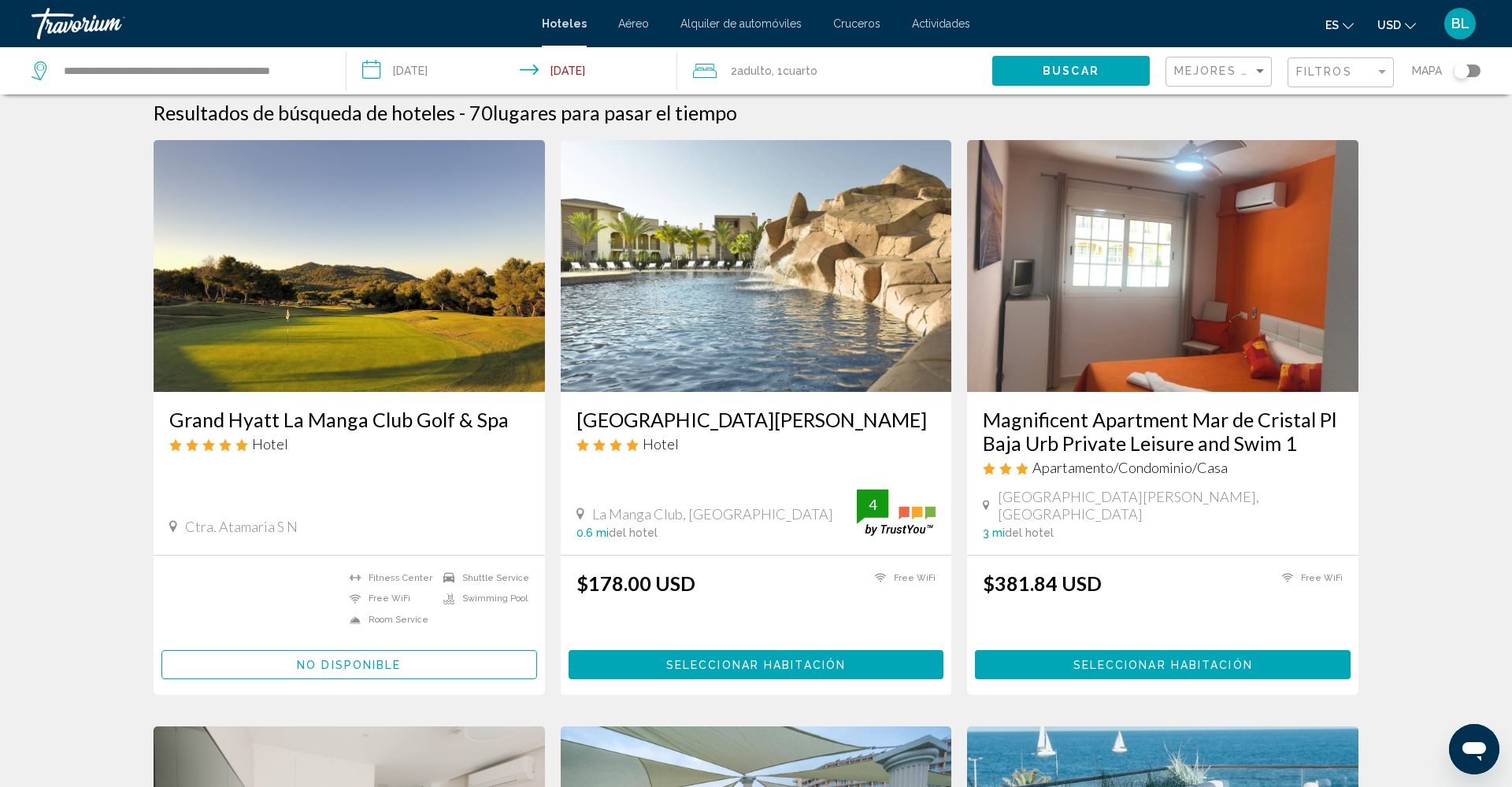
scroll to position [22, 0]
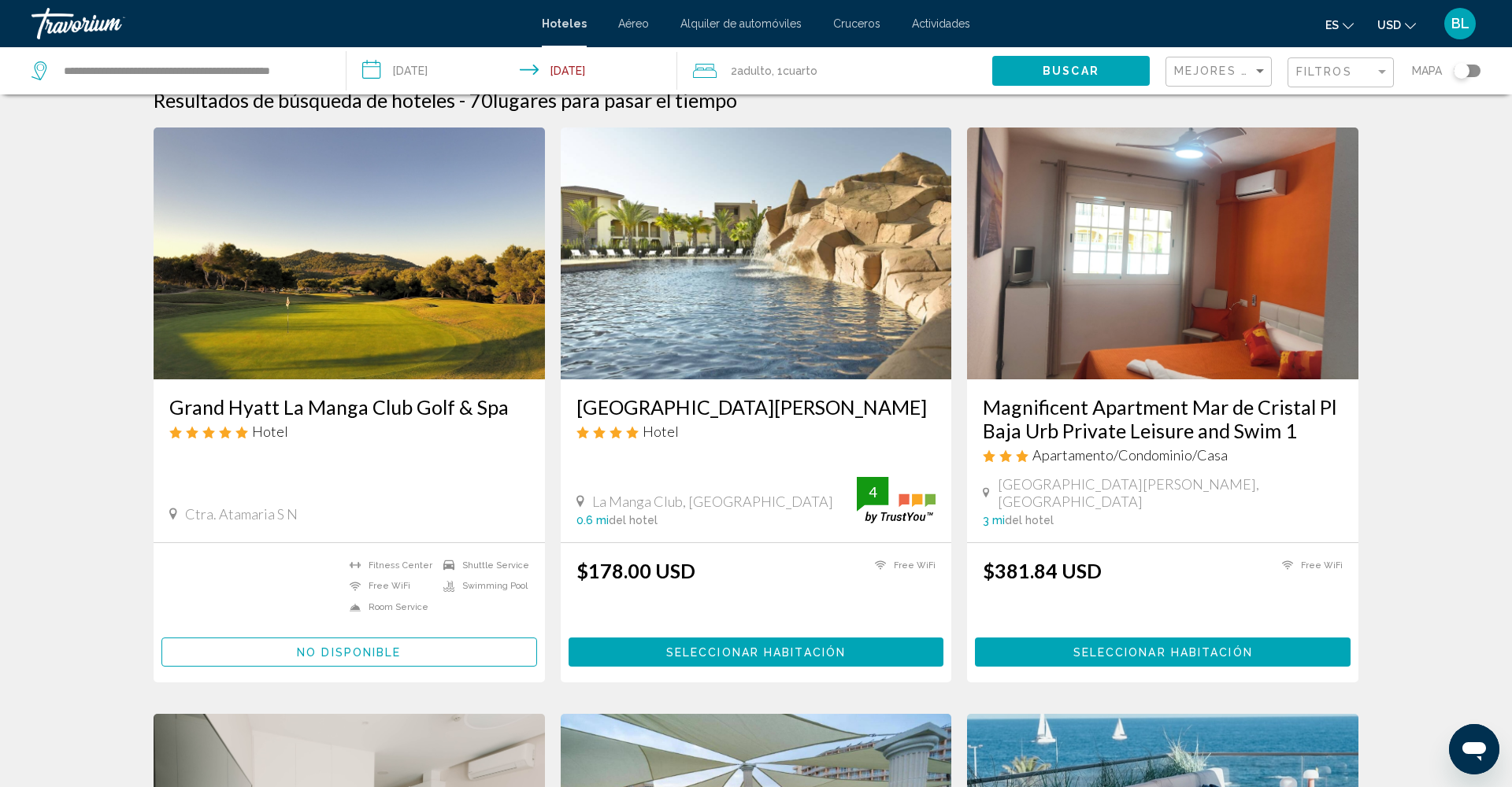
click at [395, 396] on h3 "Grand Hyatt La Manga Club Golf & Spa" at bounding box center [349, 407] width 360 height 24
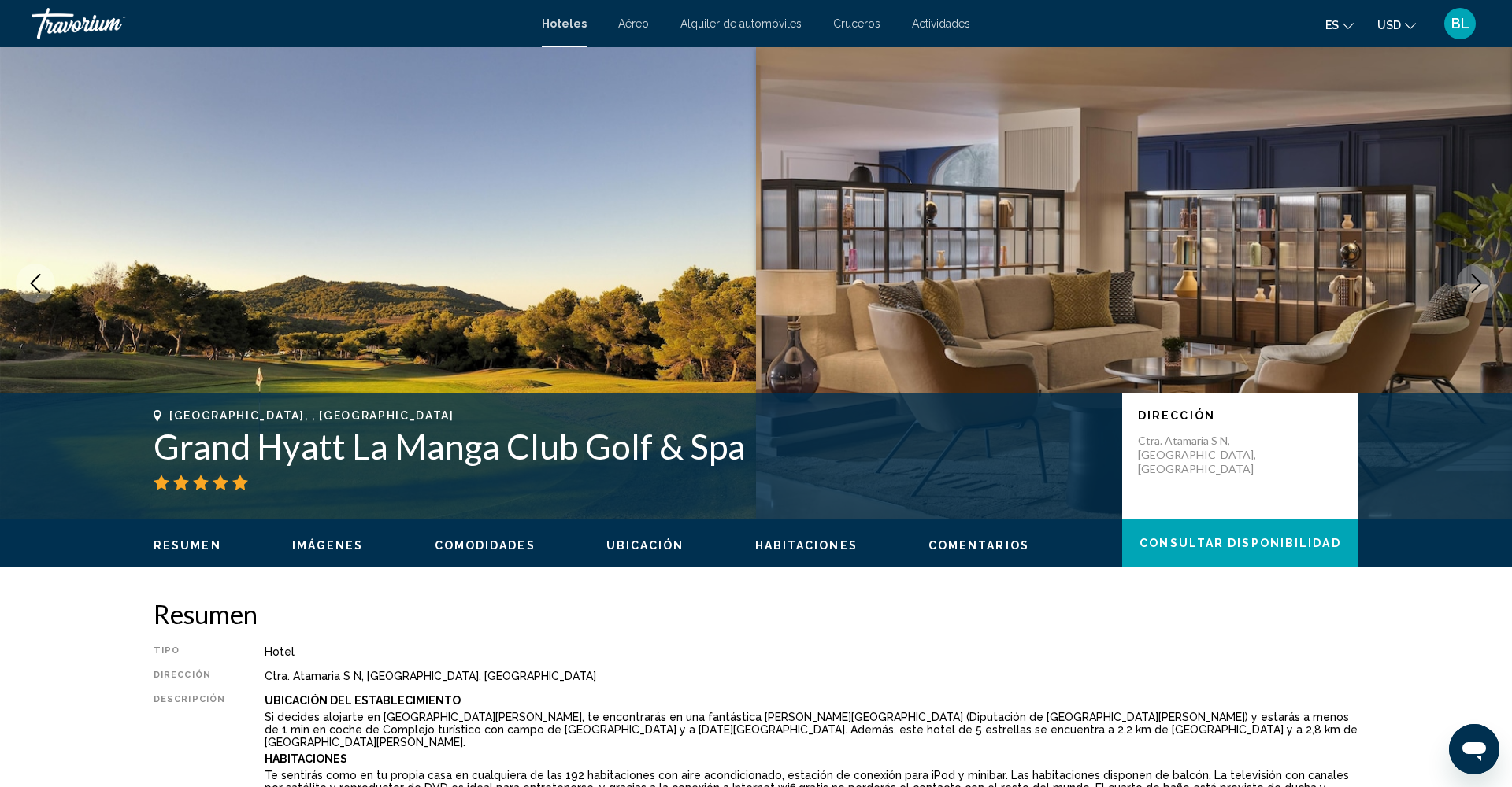
click at [335, 550] on span "Imágenes" at bounding box center [328, 545] width 72 height 12
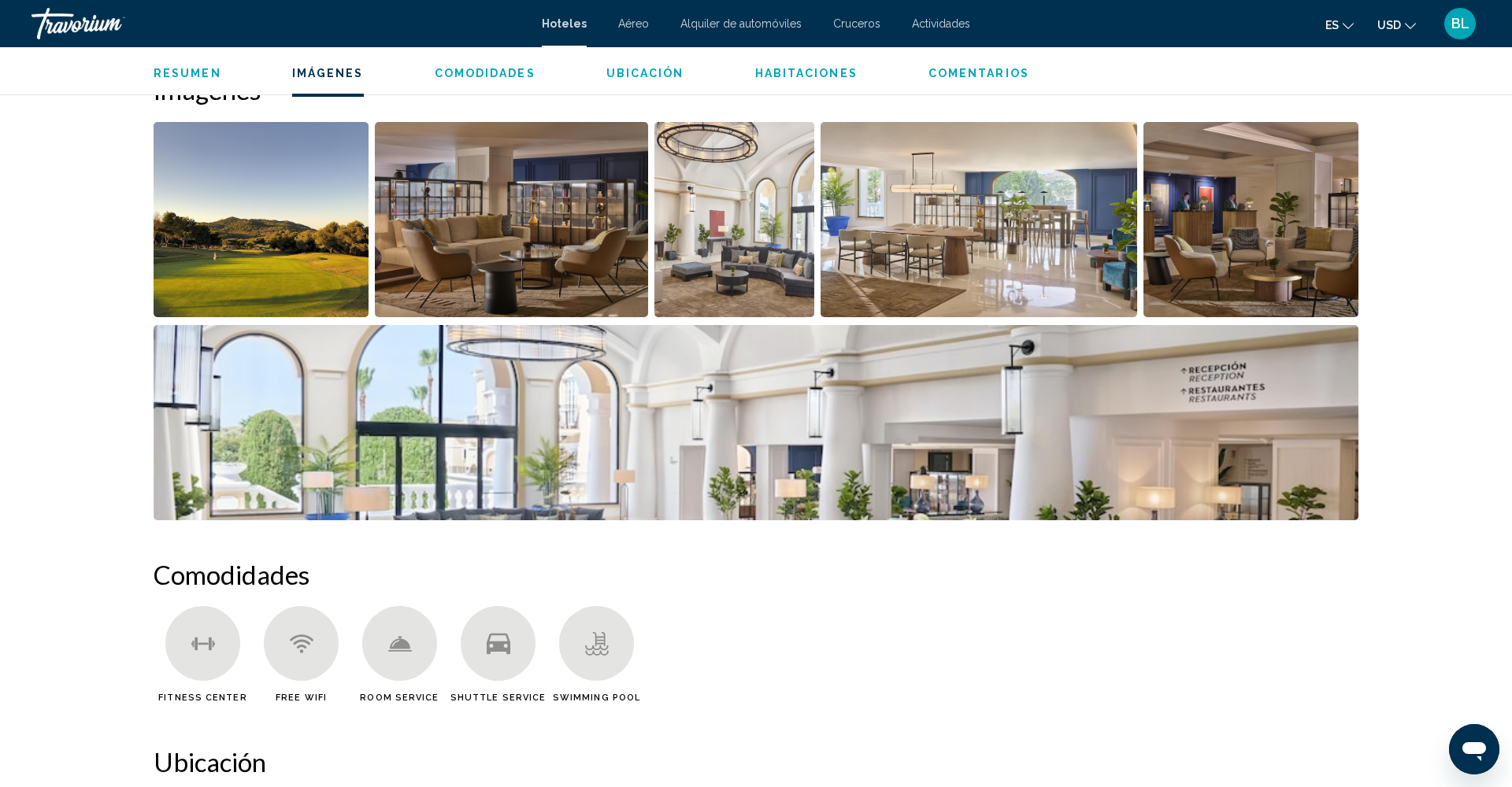
scroll to position [792, 0]
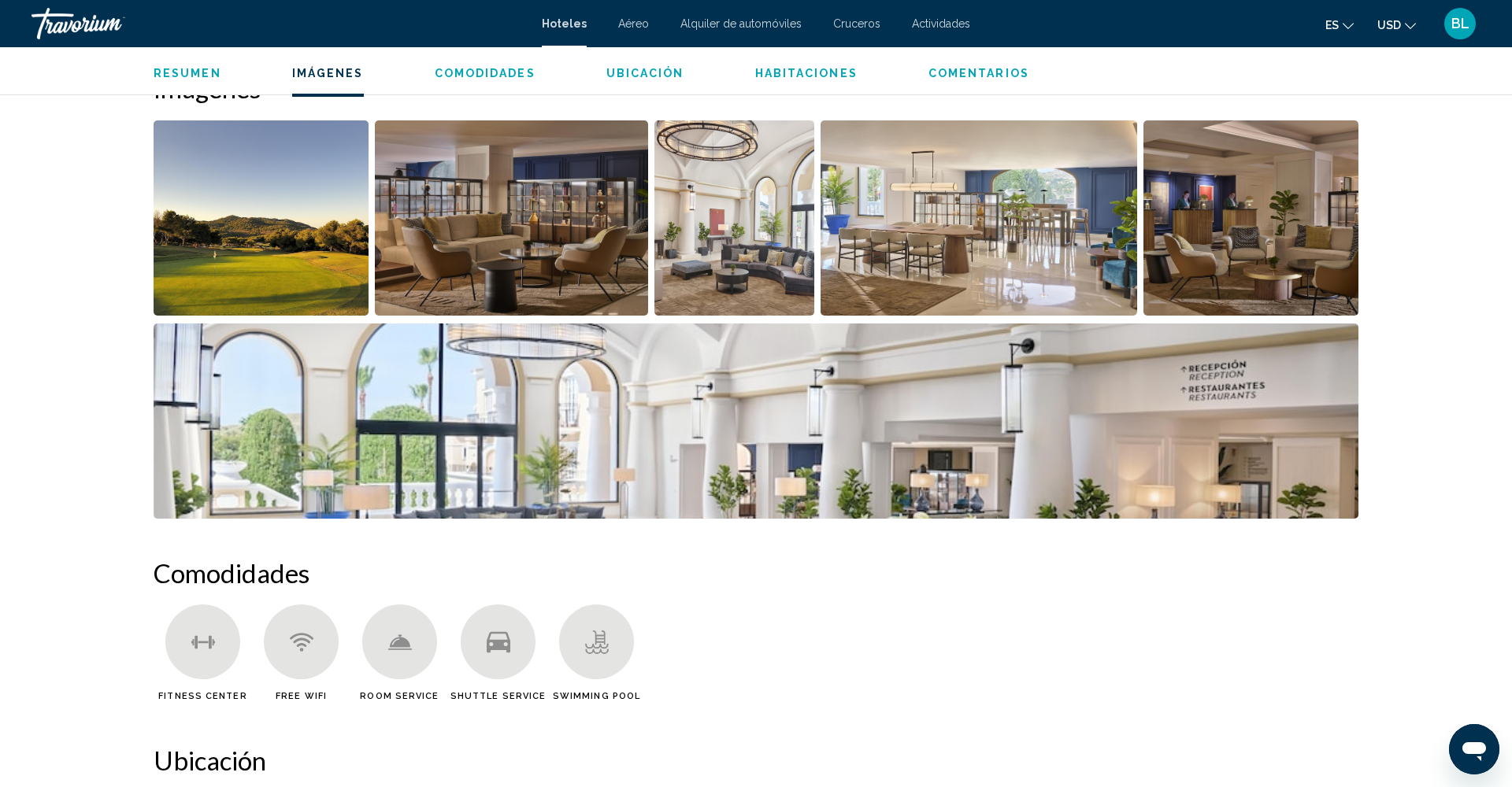
click at [848, 288] on img "Open full-screen image slider" at bounding box center [979, 218] width 318 height 195
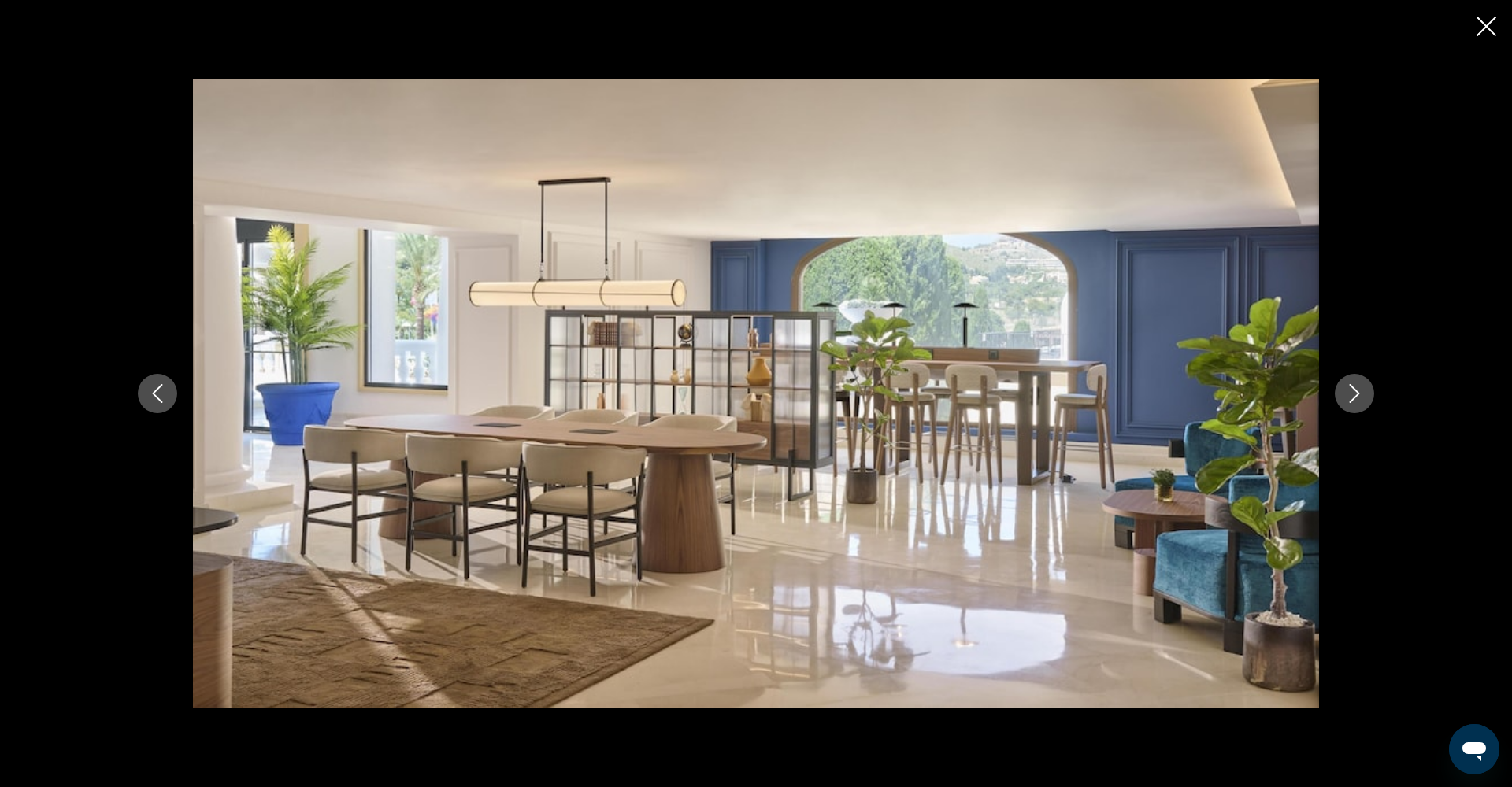
click at [1359, 398] on icon "Next image" at bounding box center [1355, 394] width 19 height 19
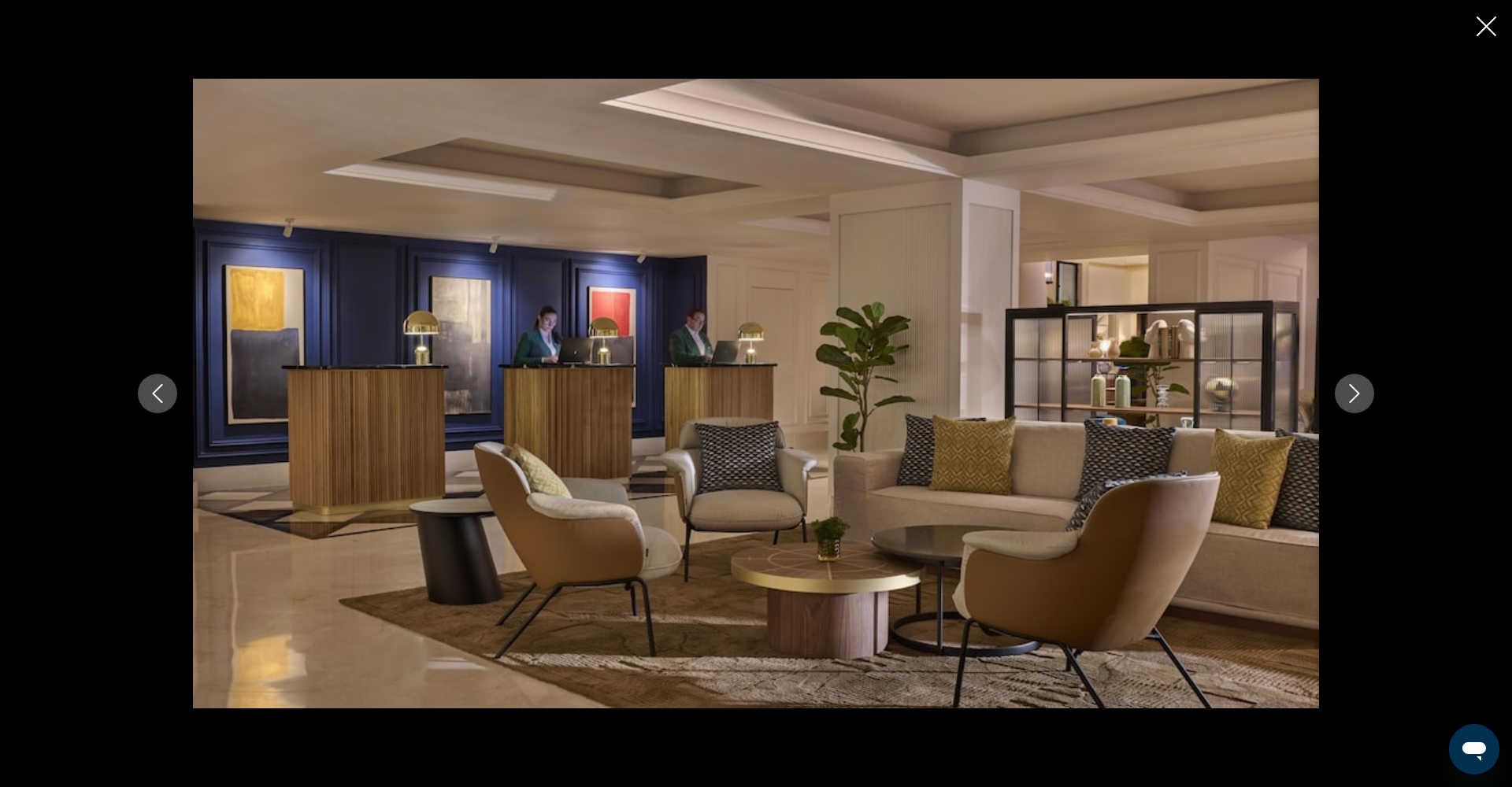
click at [1359, 398] on icon "Next image" at bounding box center [1355, 394] width 19 height 19
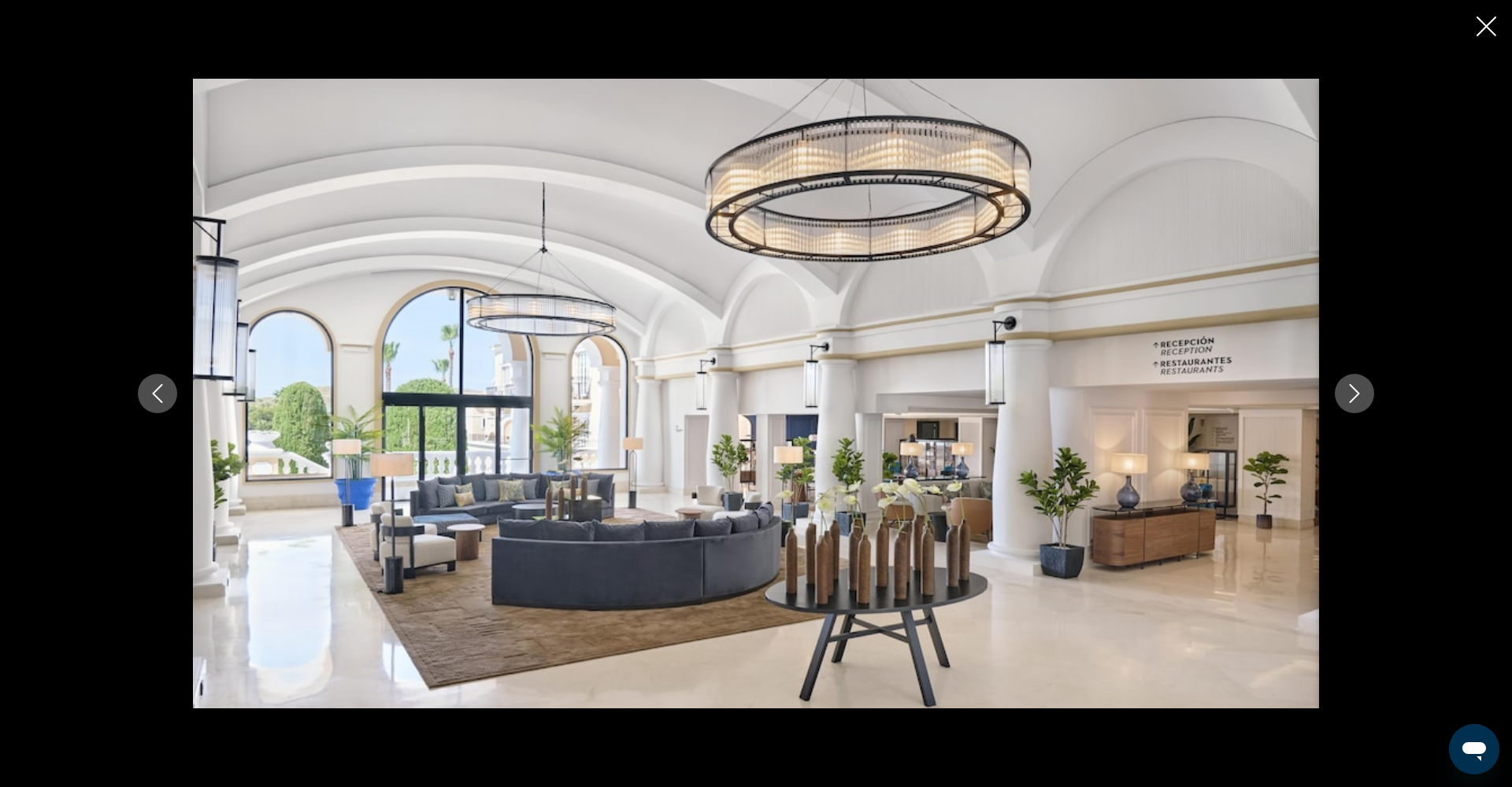
click at [1359, 398] on icon "Next image" at bounding box center [1355, 394] width 19 height 19
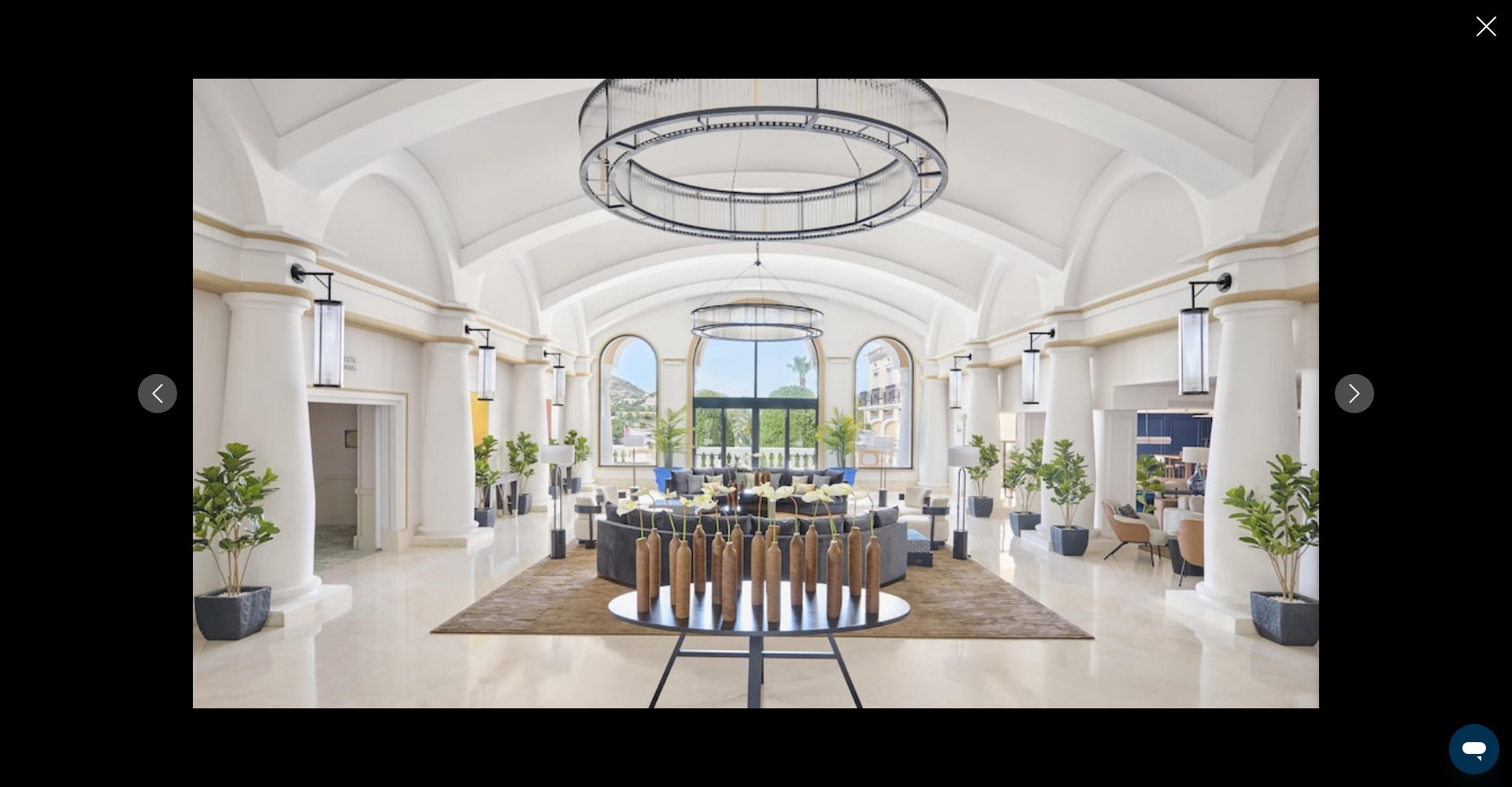
click at [1359, 398] on icon "Next image" at bounding box center [1355, 394] width 19 height 19
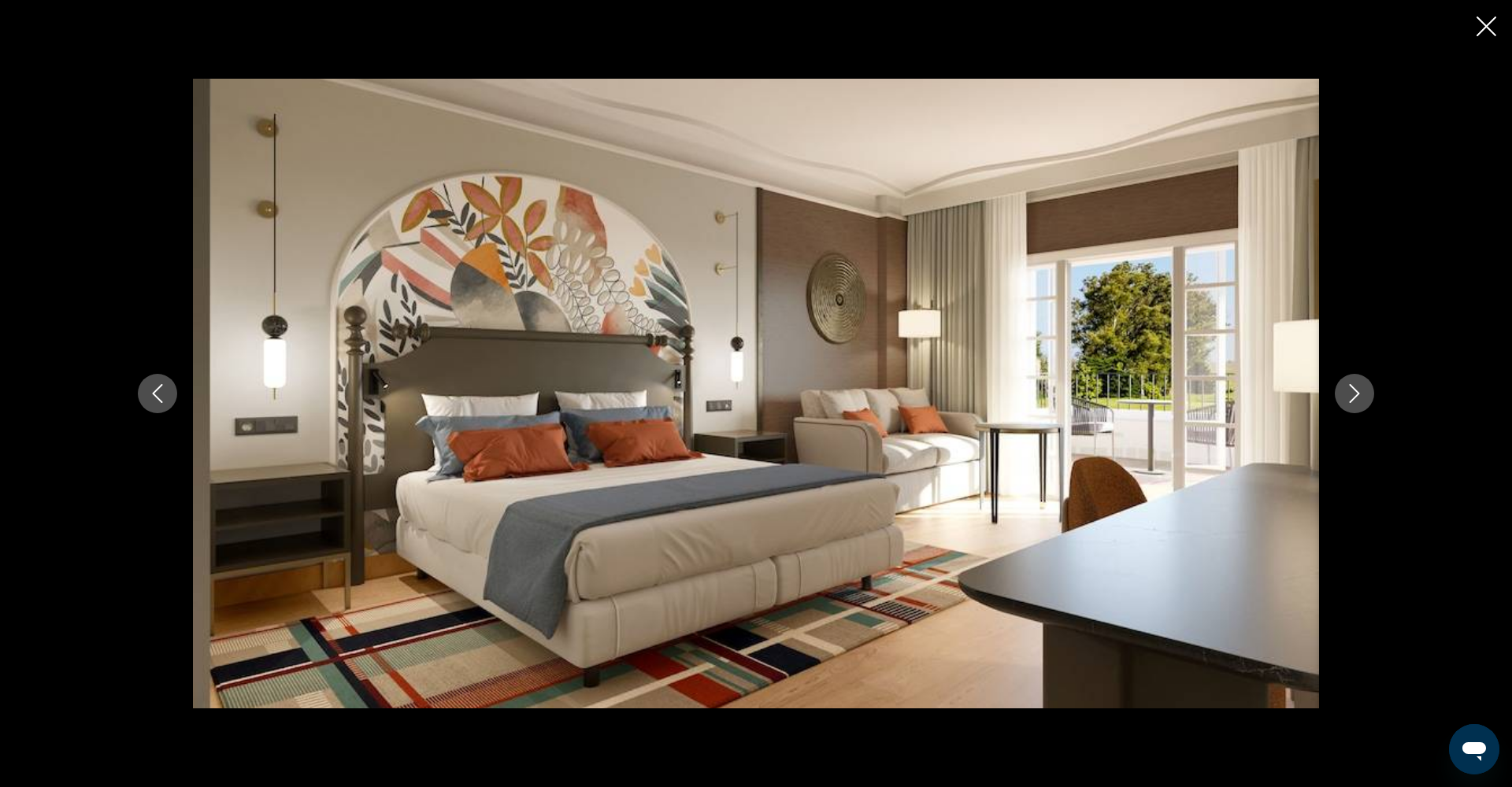
click at [1358, 394] on icon "Next image" at bounding box center [1355, 394] width 10 height 19
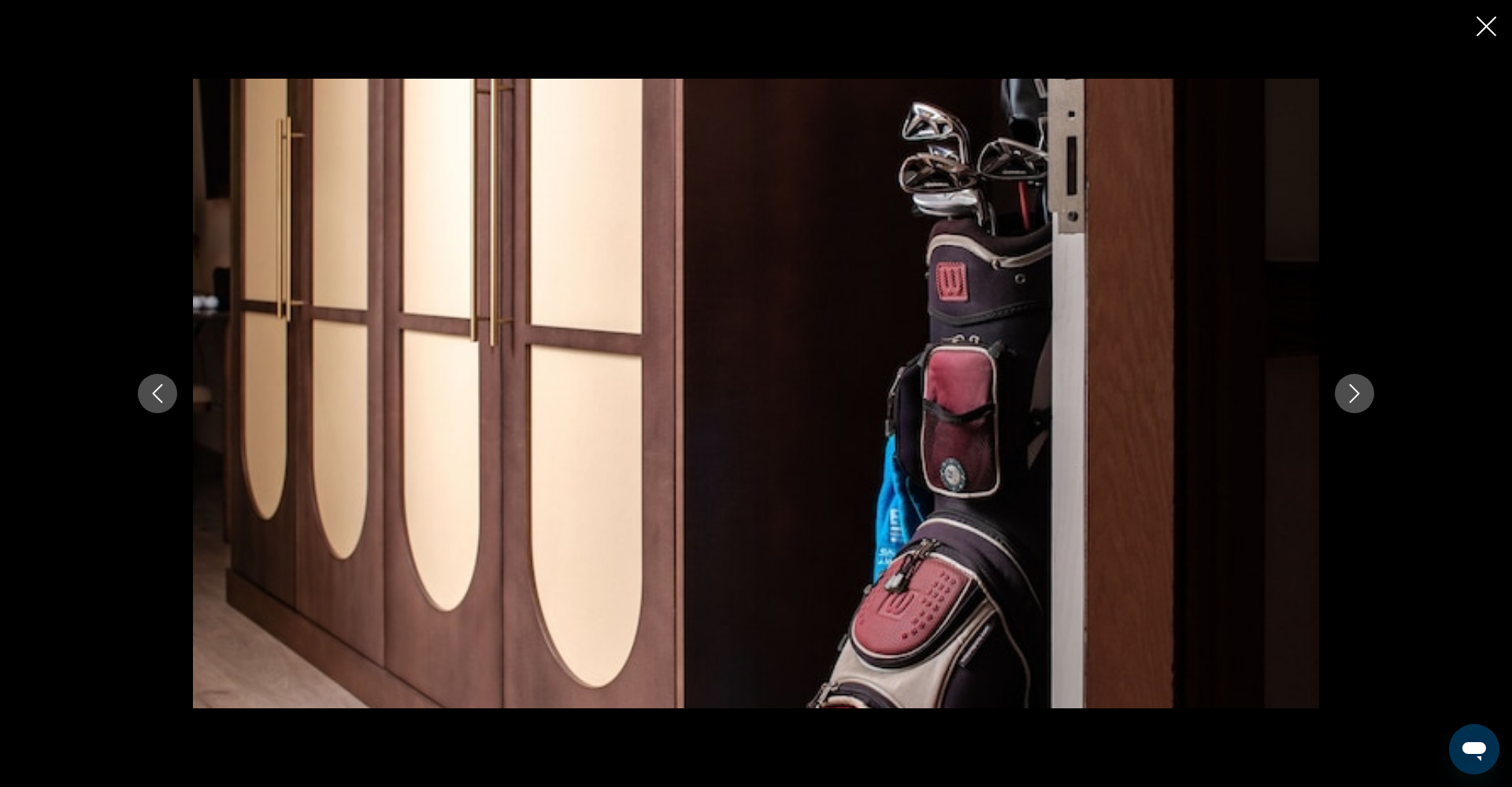
click at [1358, 394] on icon "Next image" at bounding box center [1355, 394] width 10 height 19
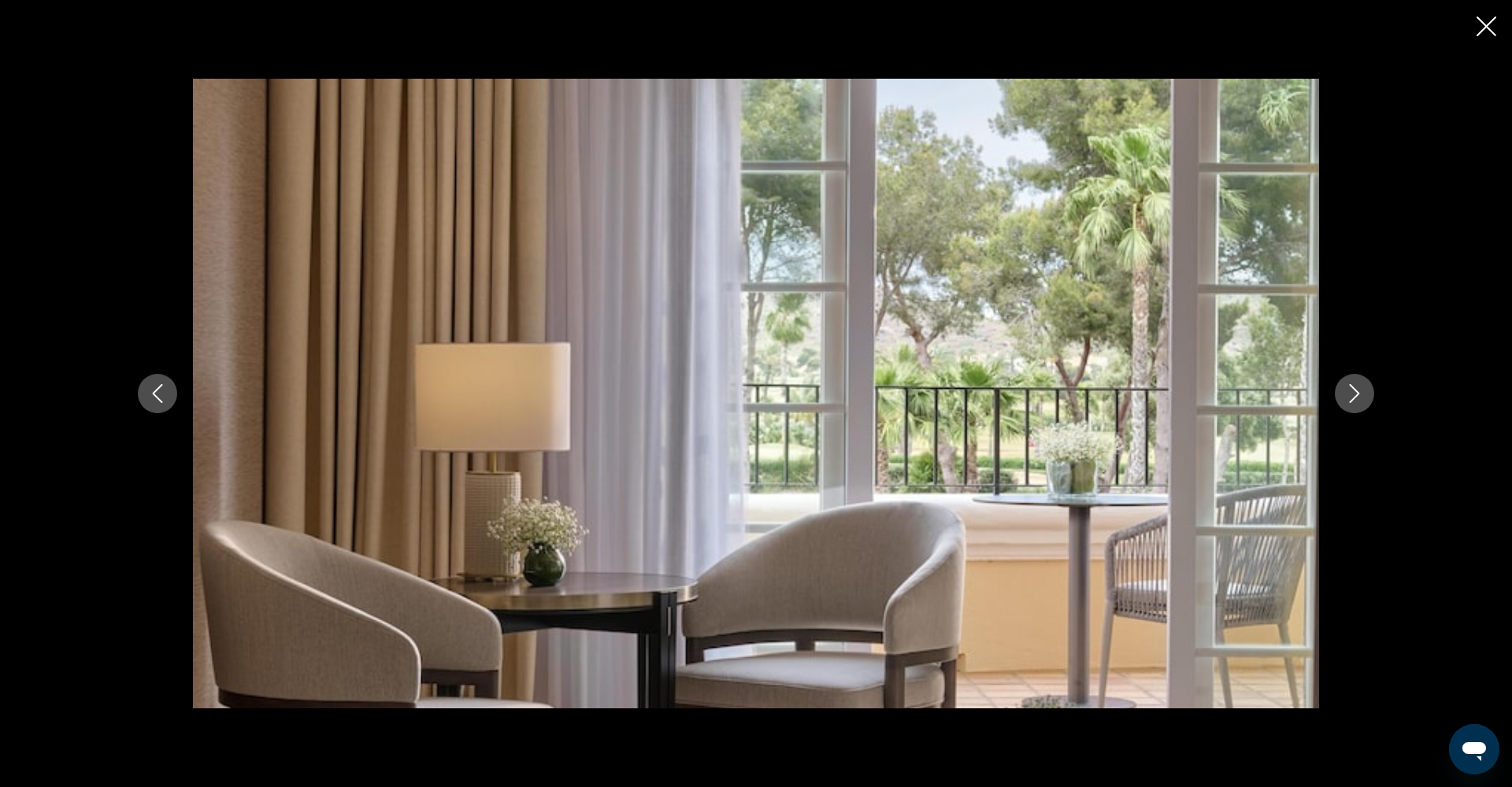
click at [1358, 394] on icon "Next image" at bounding box center [1355, 394] width 10 height 19
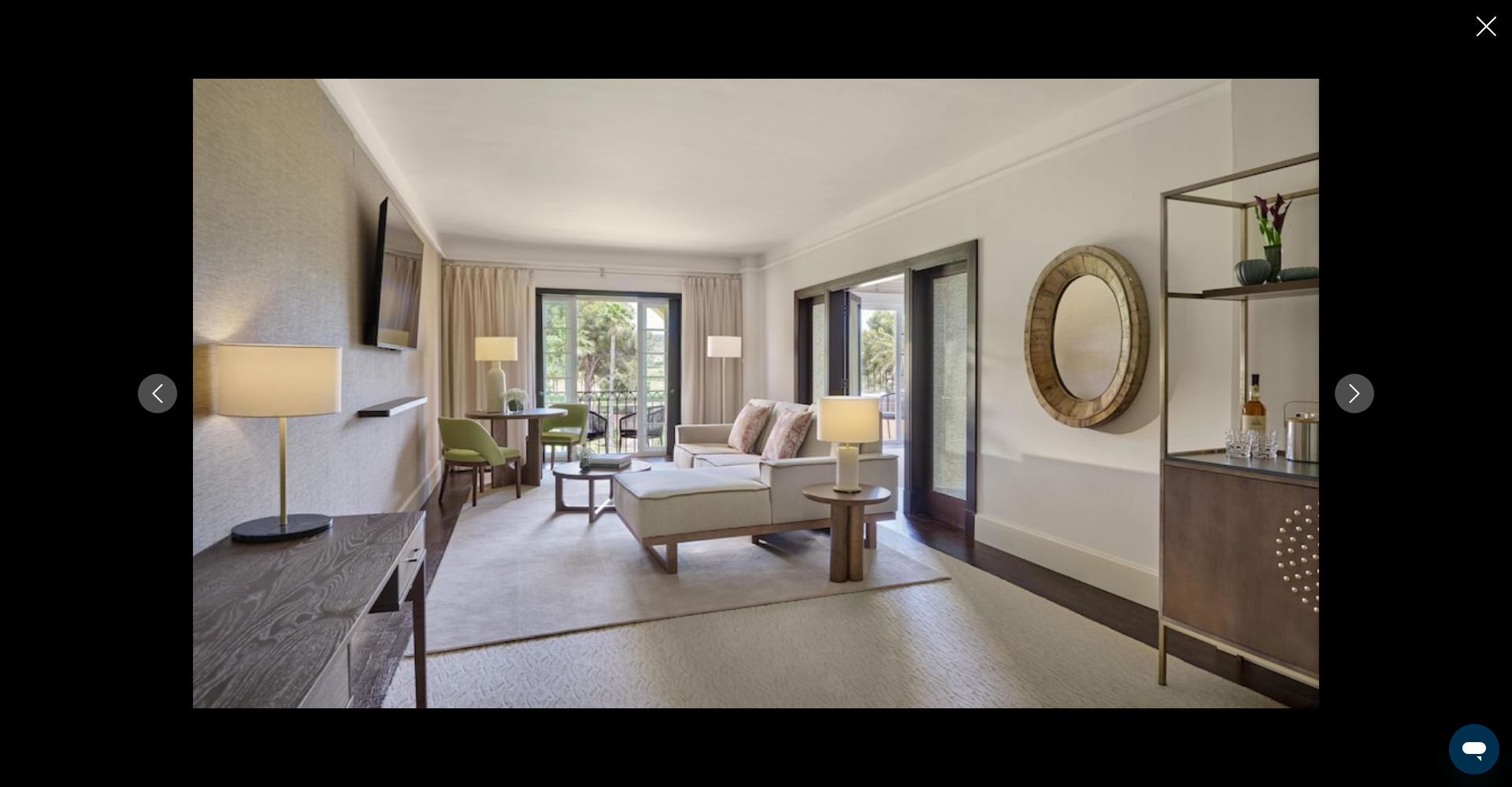
click at [1358, 394] on icon "Next image" at bounding box center [1355, 394] width 10 height 19
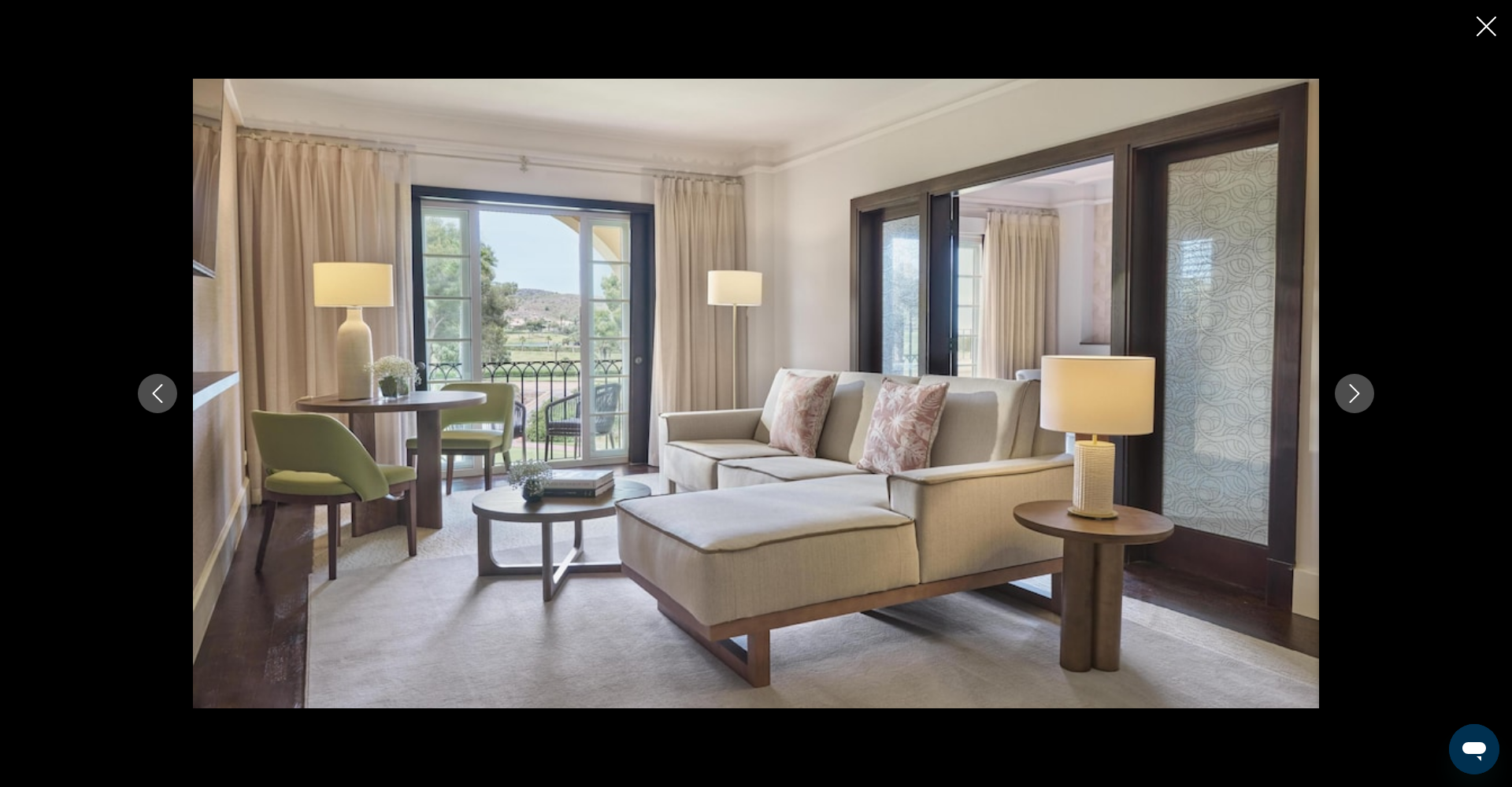
click at [1358, 394] on icon "Next image" at bounding box center [1355, 394] width 10 height 19
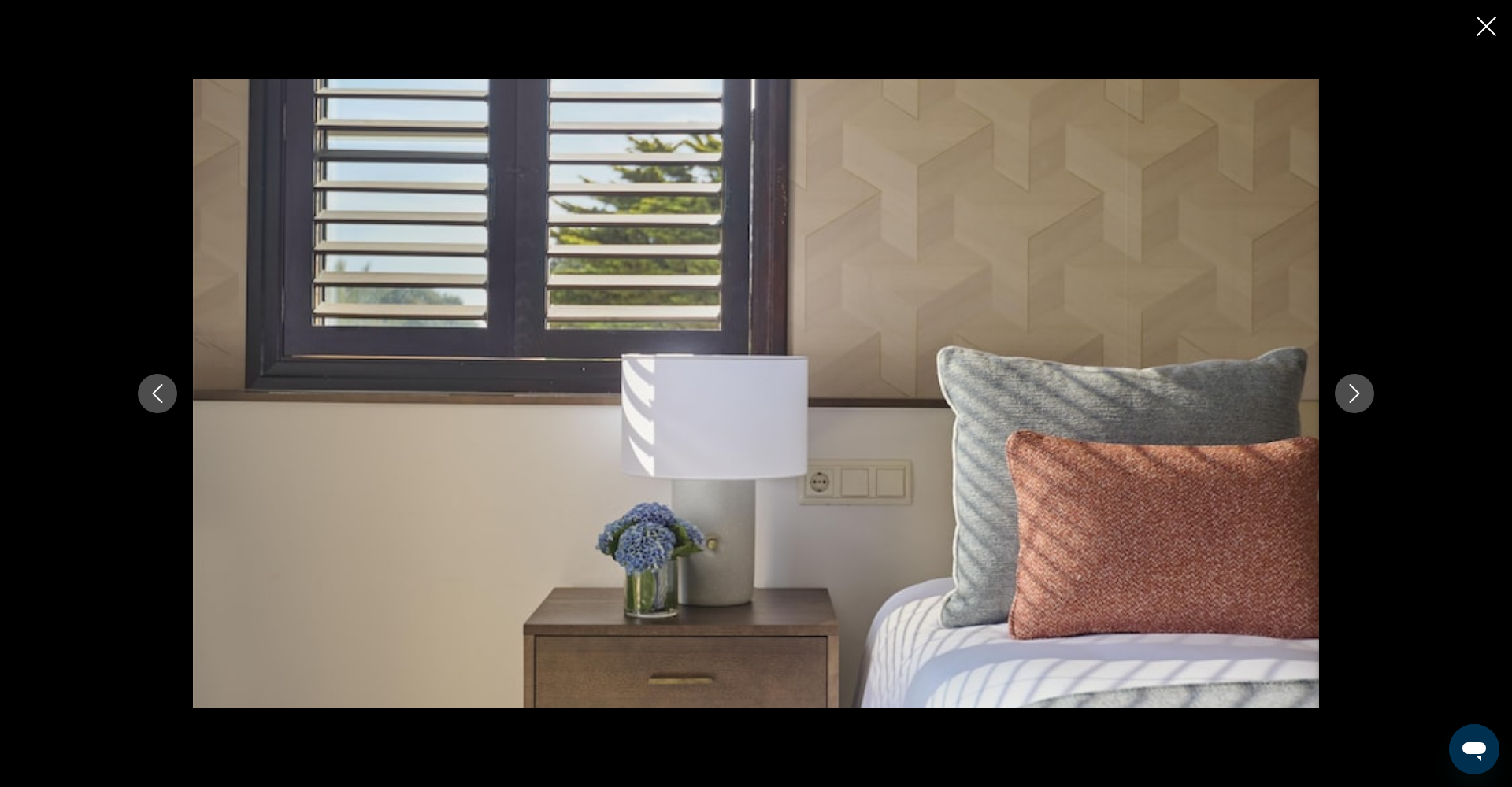
click at [1358, 394] on icon "Next image" at bounding box center [1355, 394] width 10 height 19
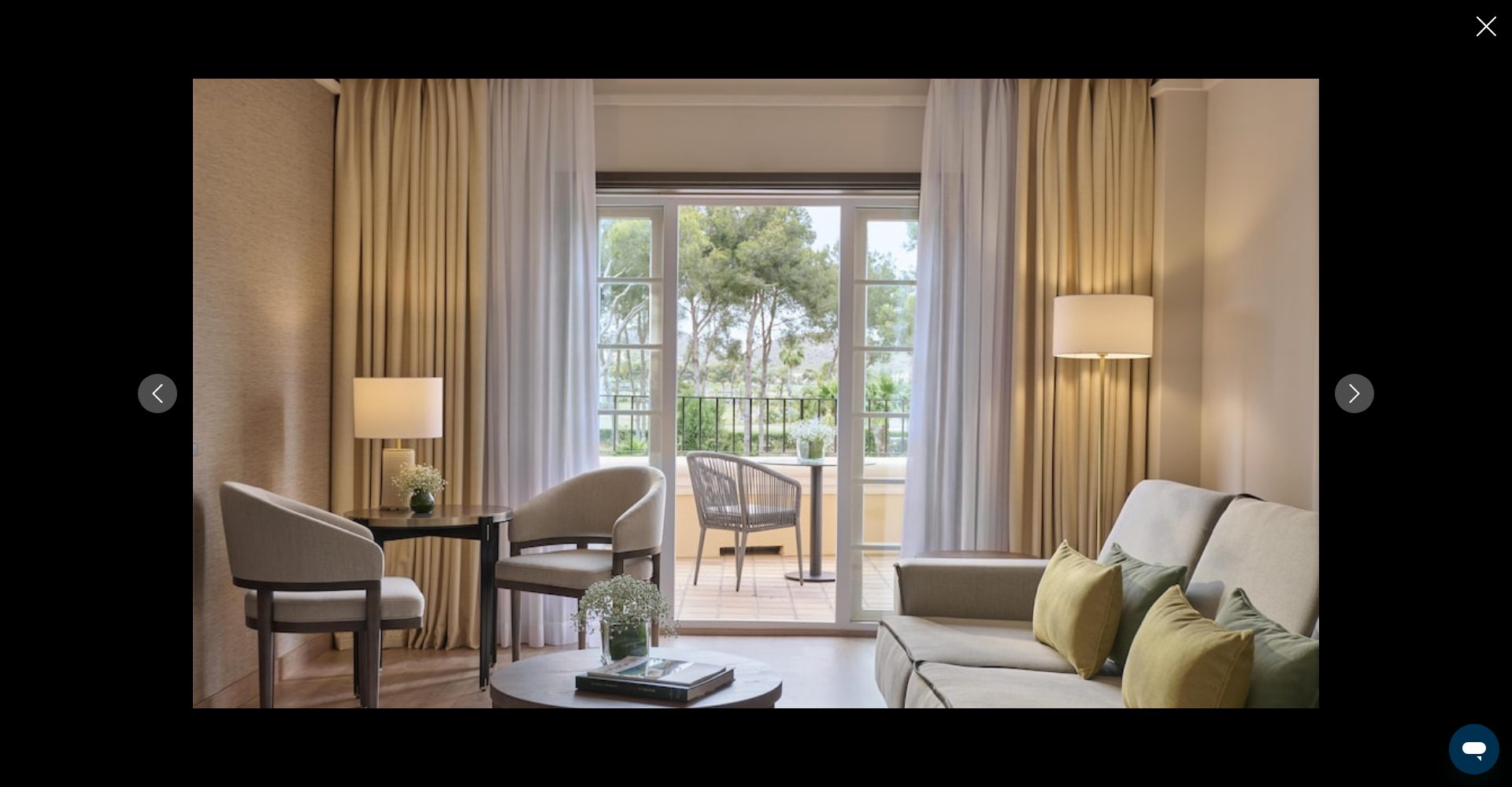
click at [1358, 394] on icon "Next image" at bounding box center [1355, 394] width 10 height 19
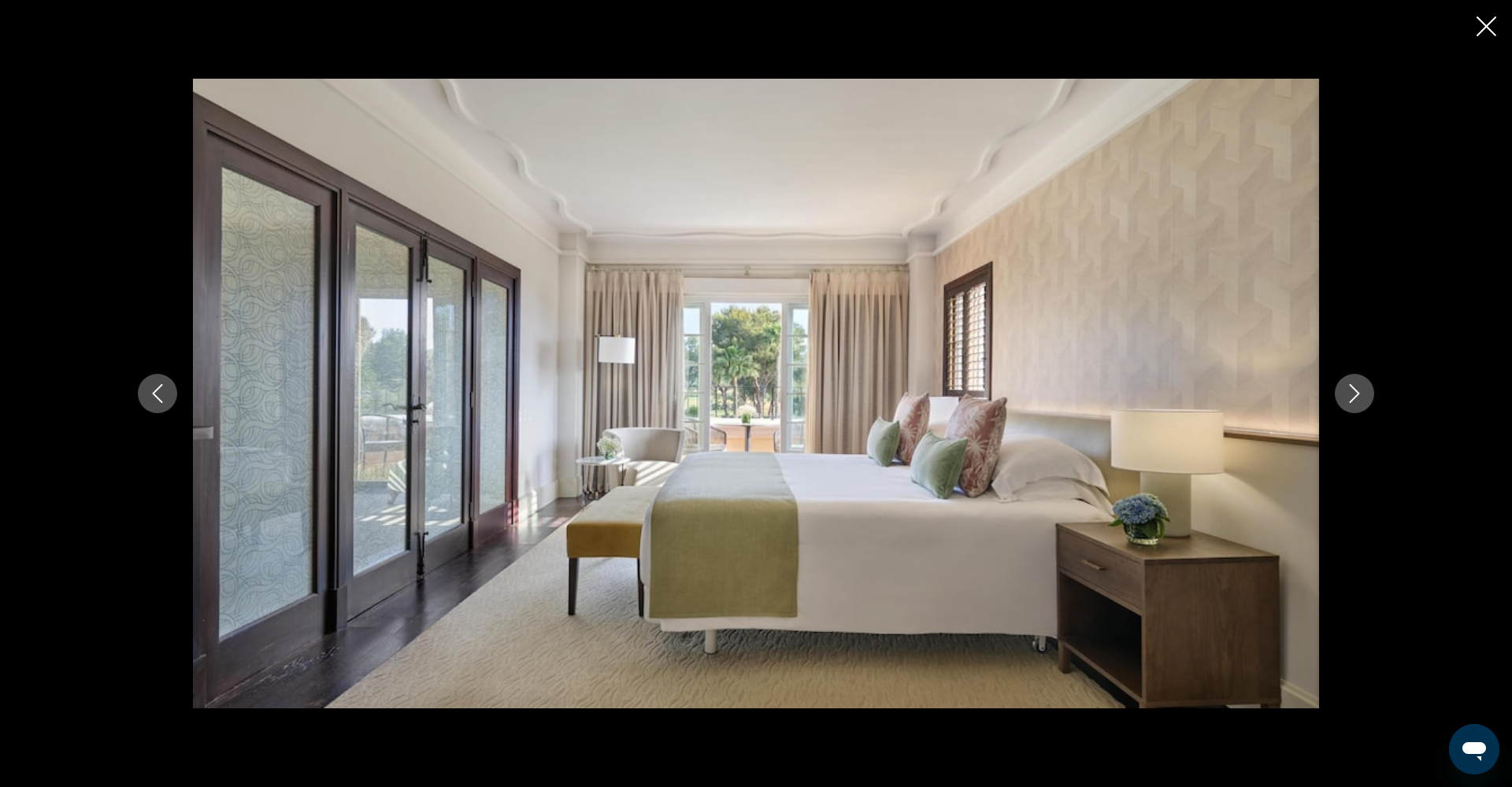
click at [1358, 394] on icon "Next image" at bounding box center [1355, 394] width 10 height 19
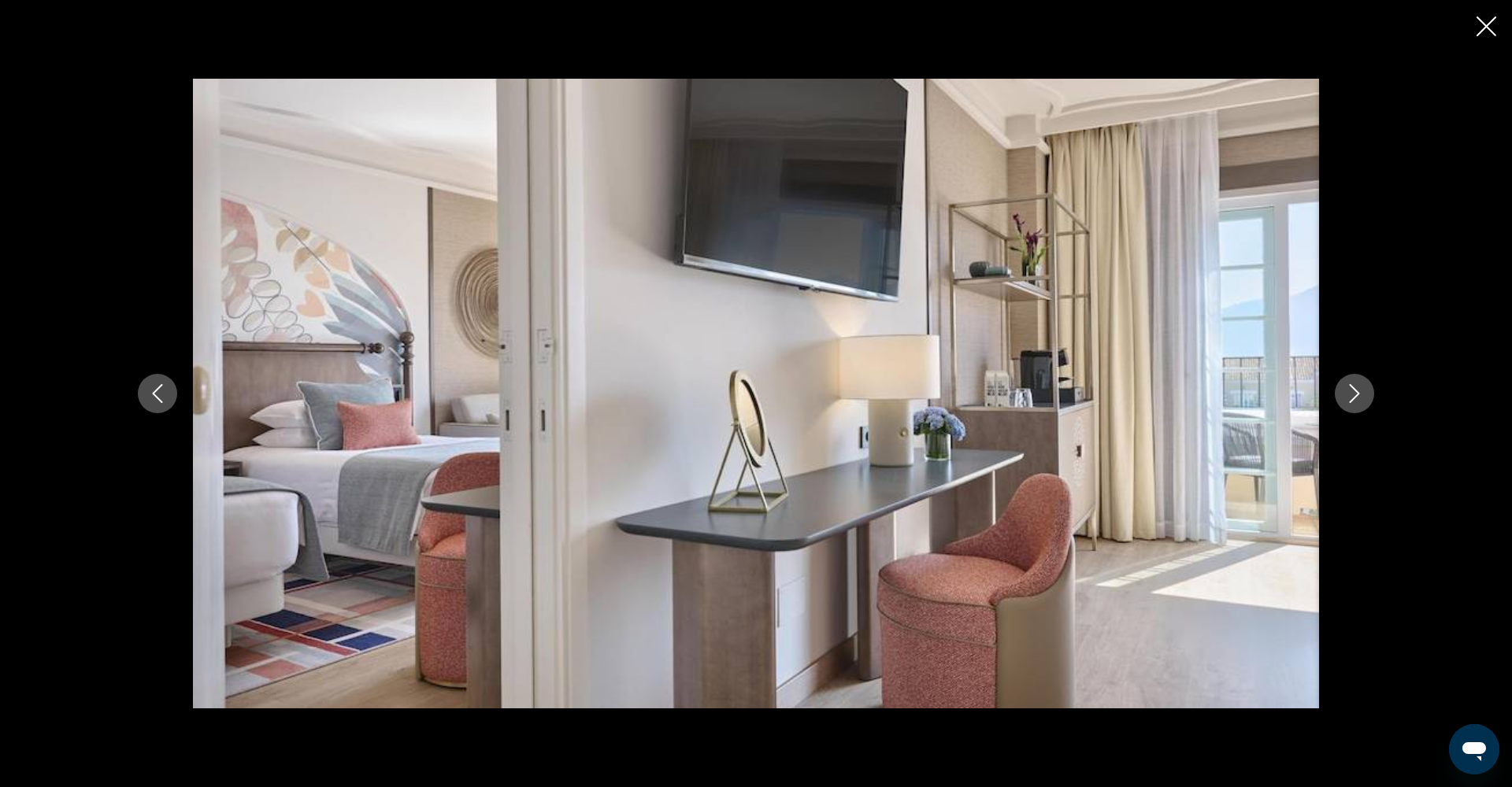
click at [1358, 394] on icon "Next image" at bounding box center [1355, 394] width 10 height 19
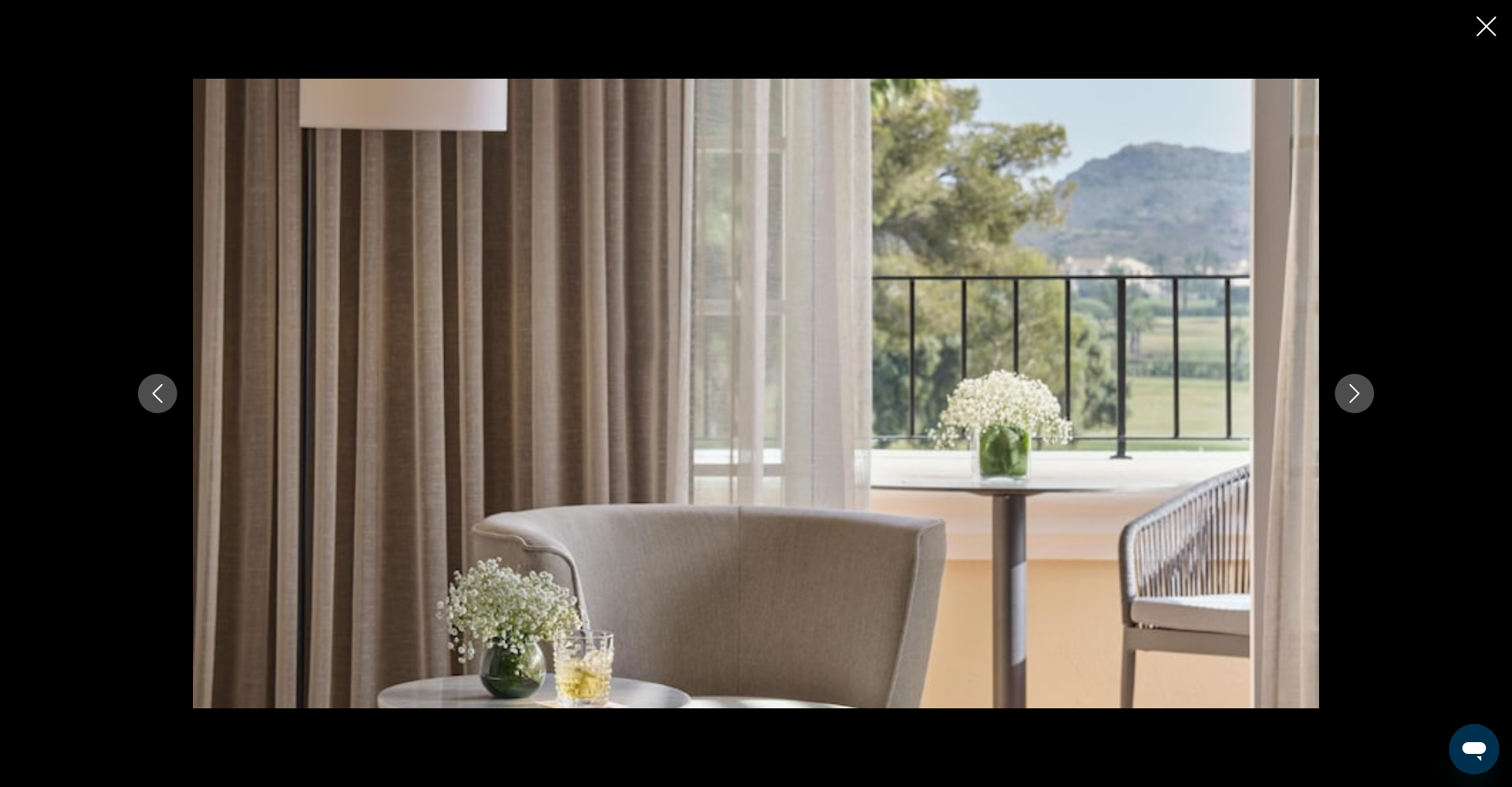
click at [1358, 394] on icon "Next image" at bounding box center [1355, 394] width 10 height 19
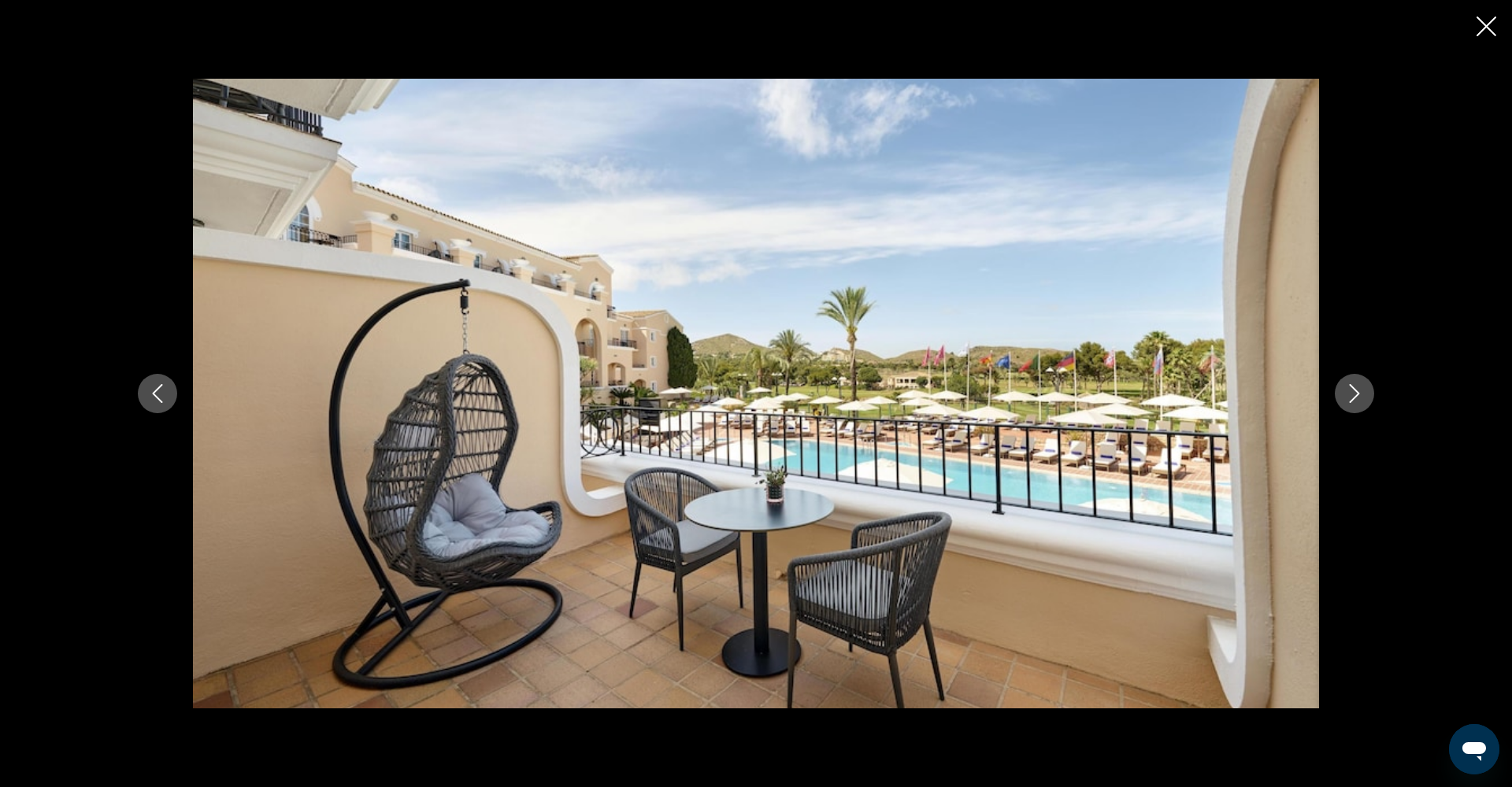
click at [1366, 397] on button "Next image" at bounding box center [1355, 394] width 40 height 40
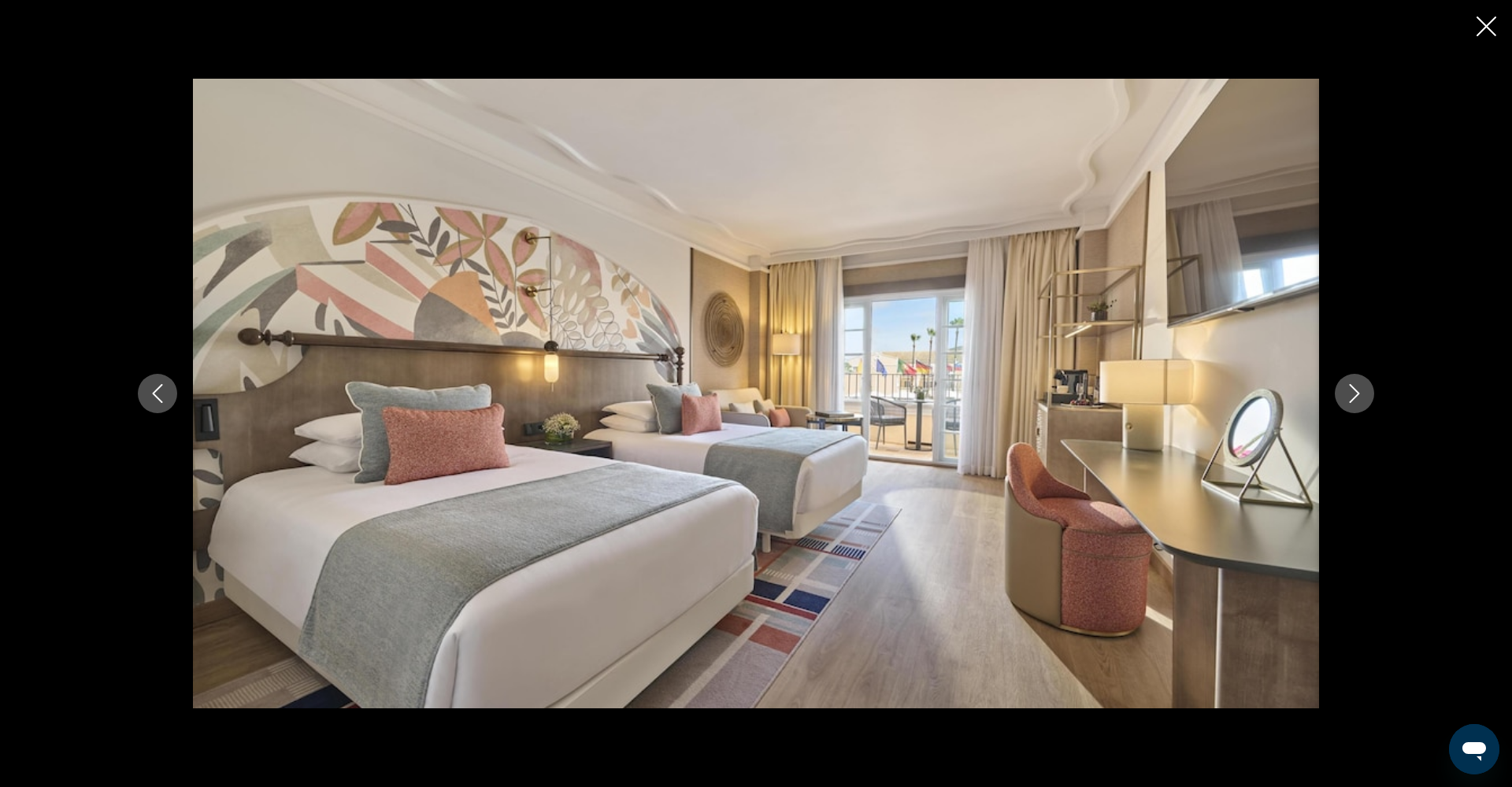
click at [1366, 397] on button "Next image" at bounding box center [1355, 394] width 40 height 40
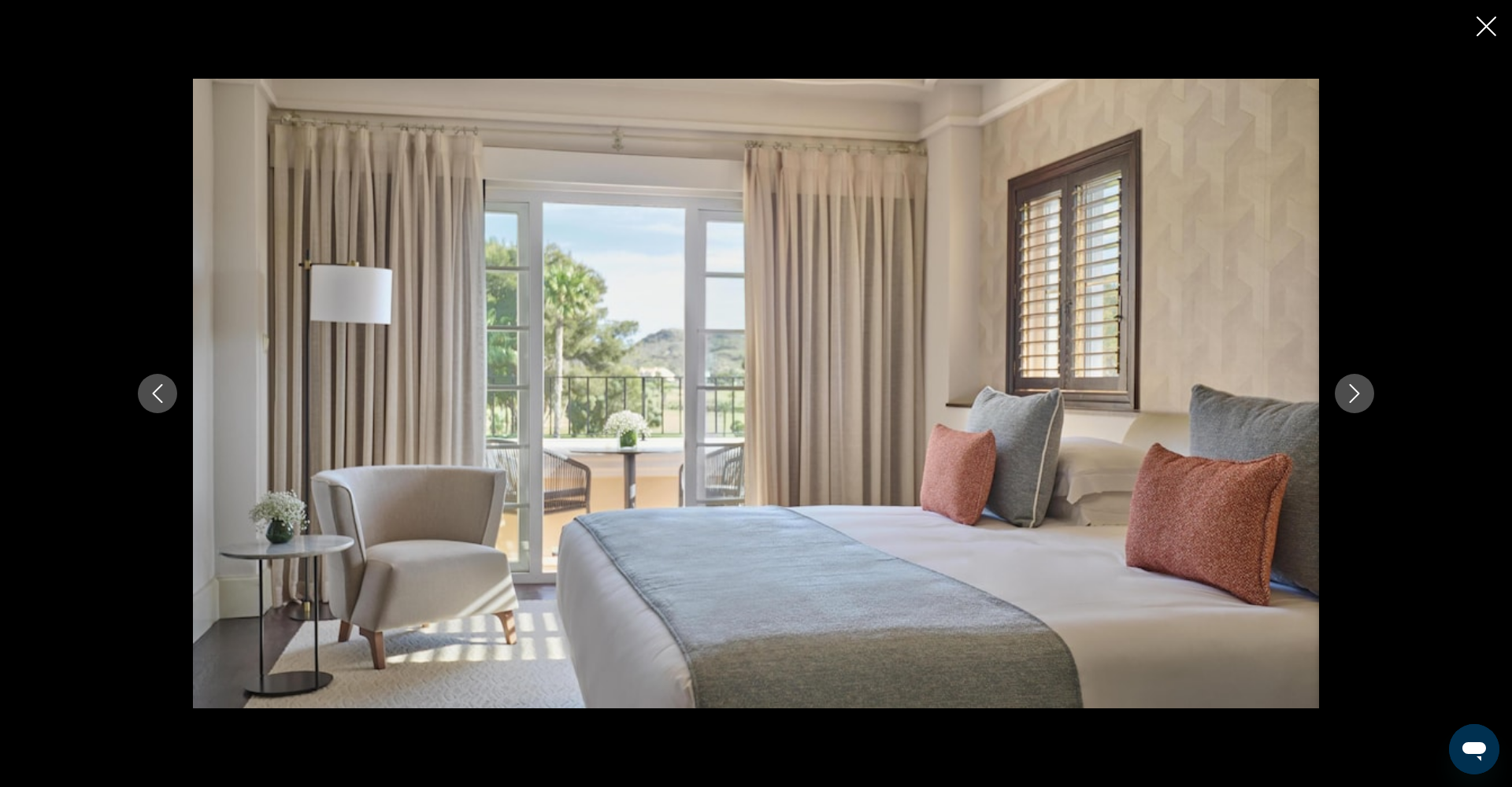
click at [1366, 397] on button "Next image" at bounding box center [1355, 394] width 40 height 40
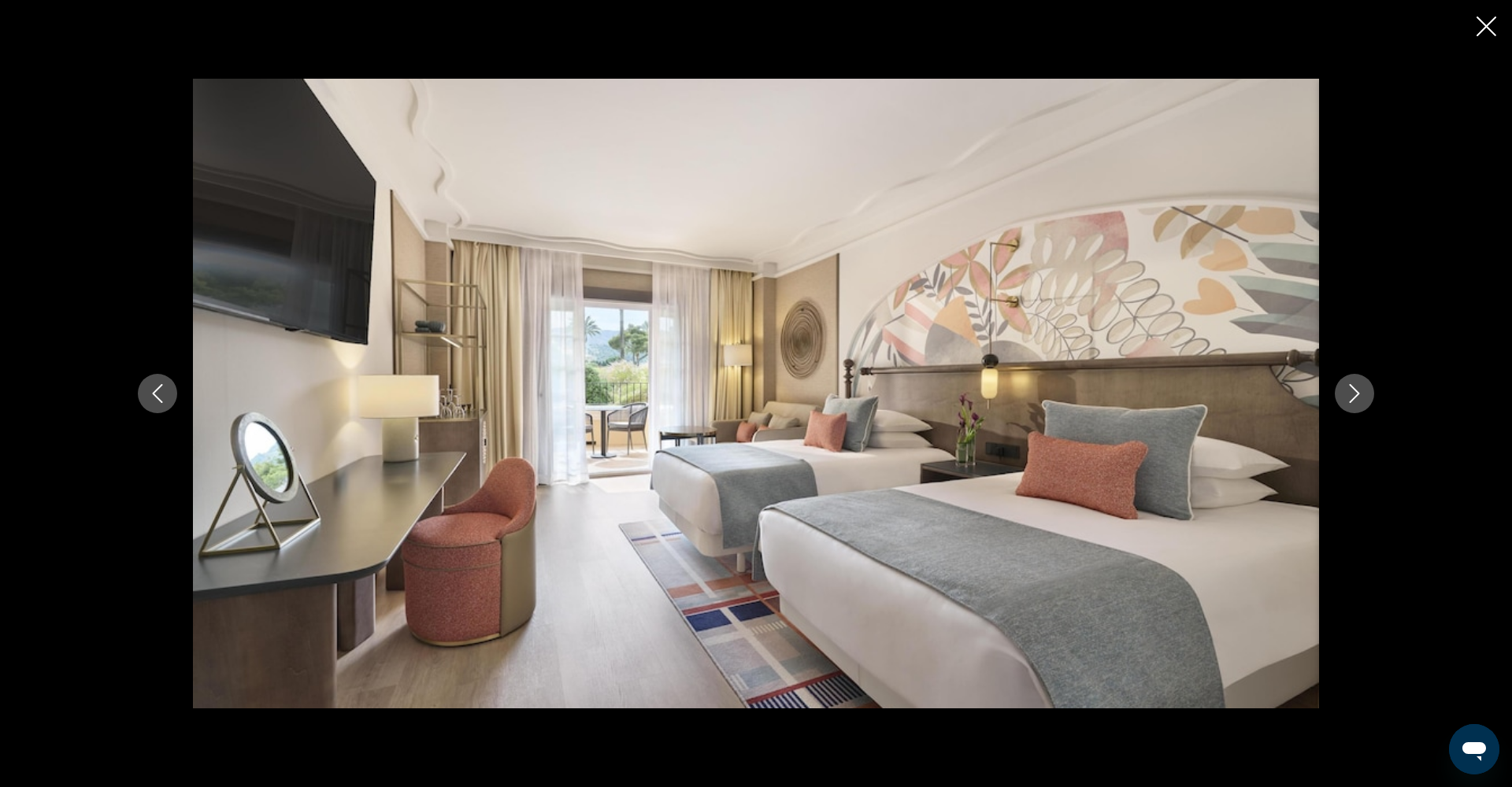
click at [1366, 397] on button "Next image" at bounding box center [1355, 394] width 40 height 40
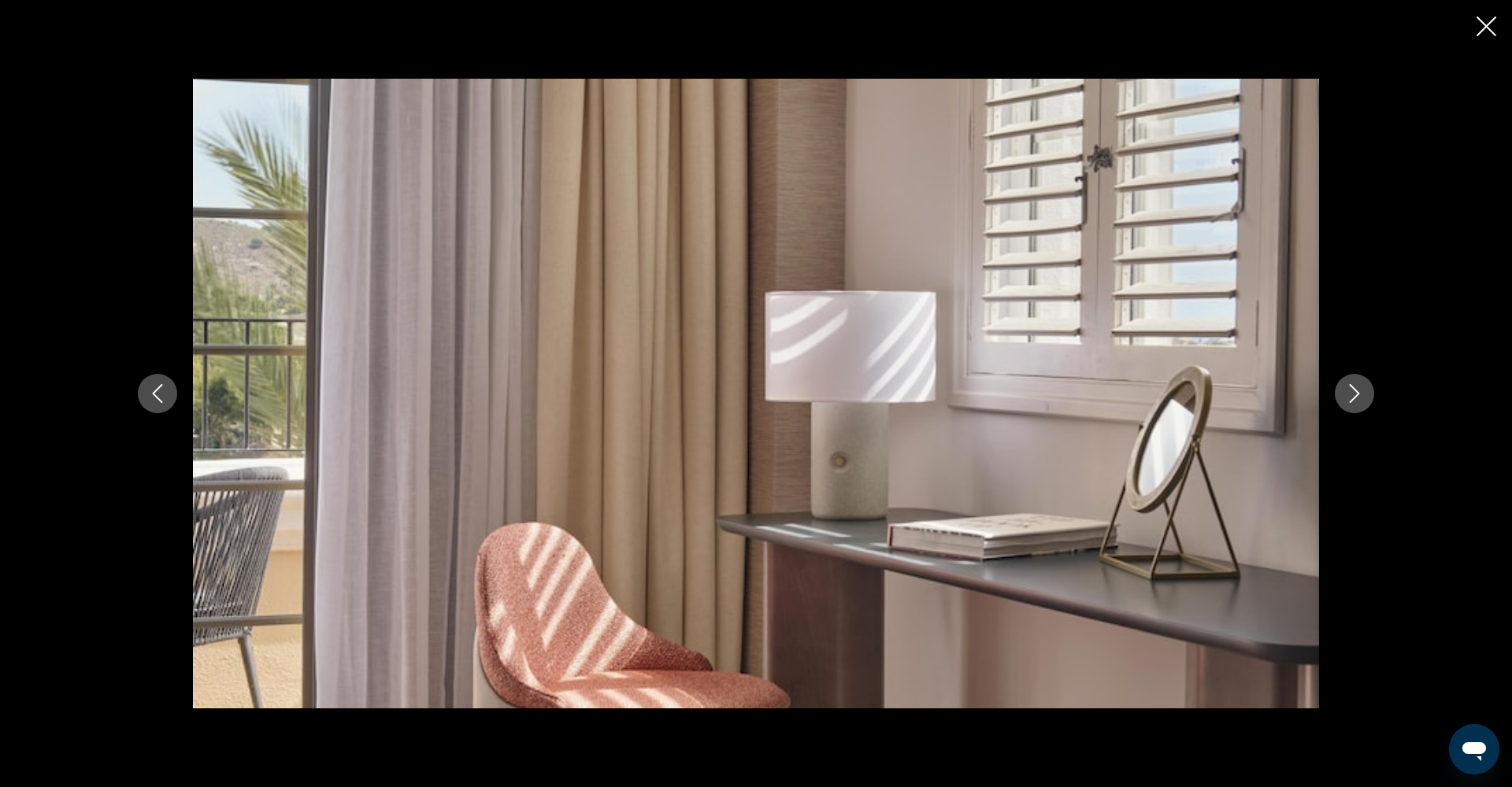
click at [1366, 397] on button "Next image" at bounding box center [1355, 394] width 40 height 40
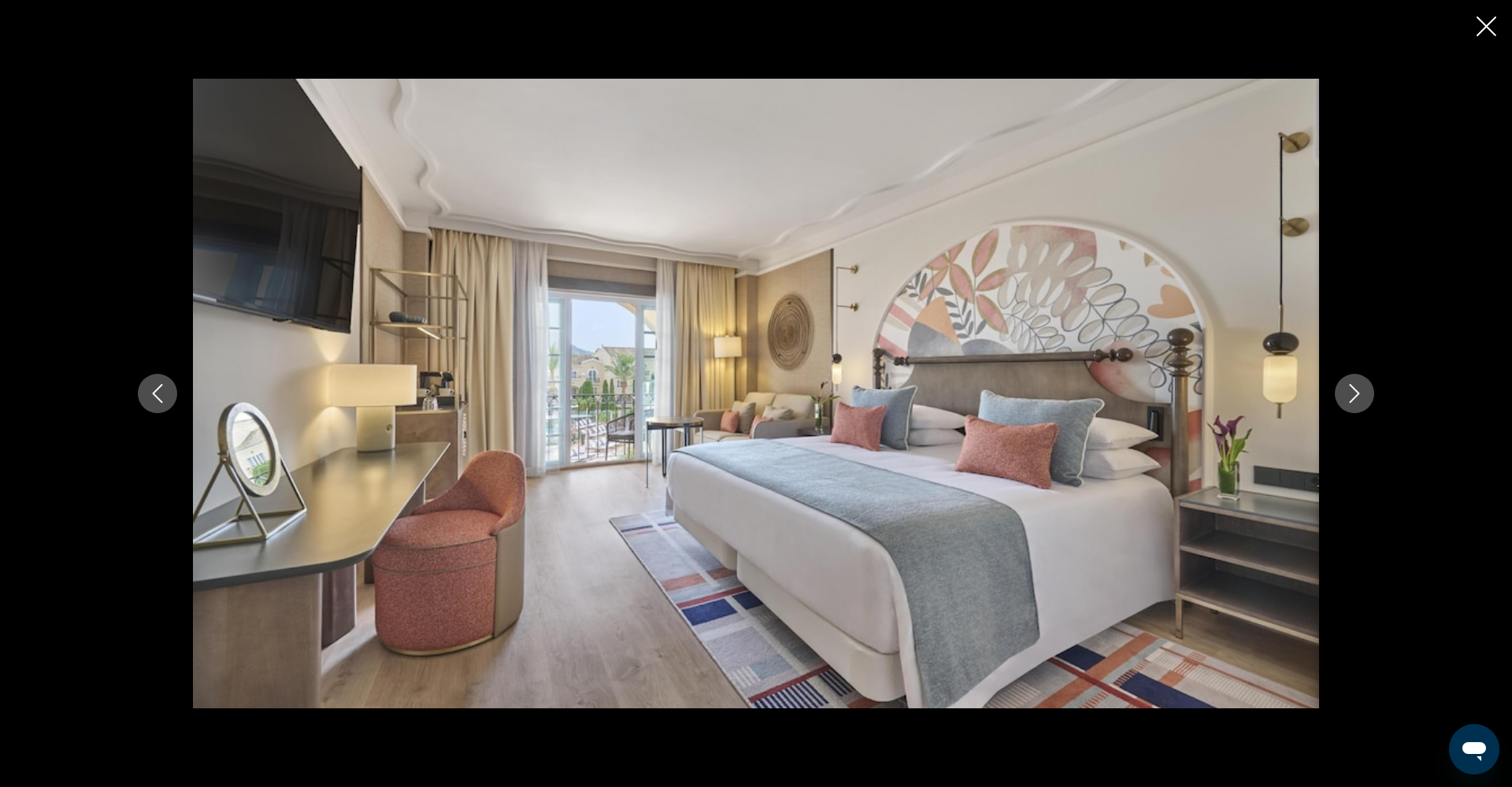
click at [1366, 397] on button "Next image" at bounding box center [1355, 394] width 40 height 40
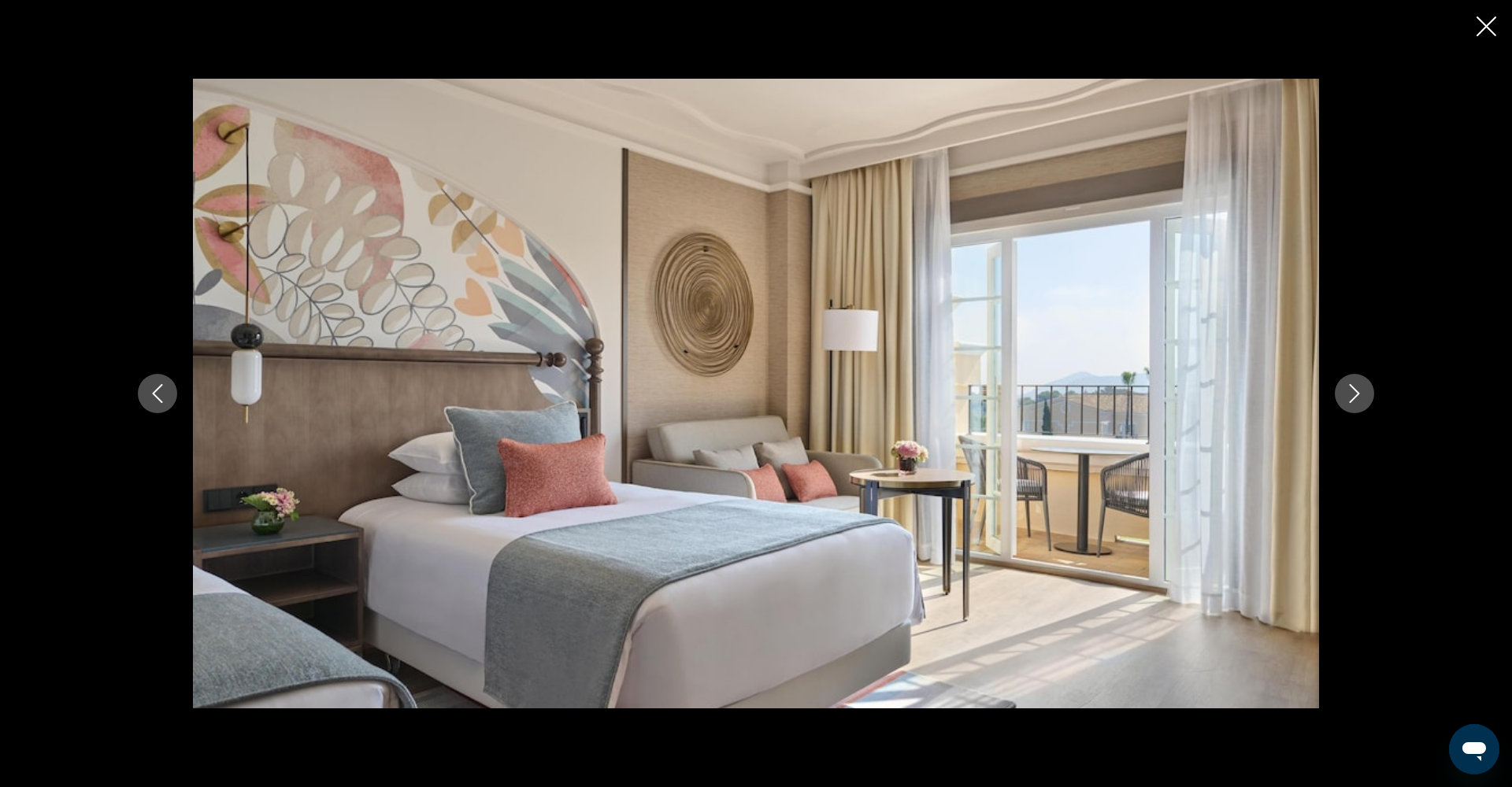
click at [1366, 397] on button "Next image" at bounding box center [1355, 394] width 40 height 40
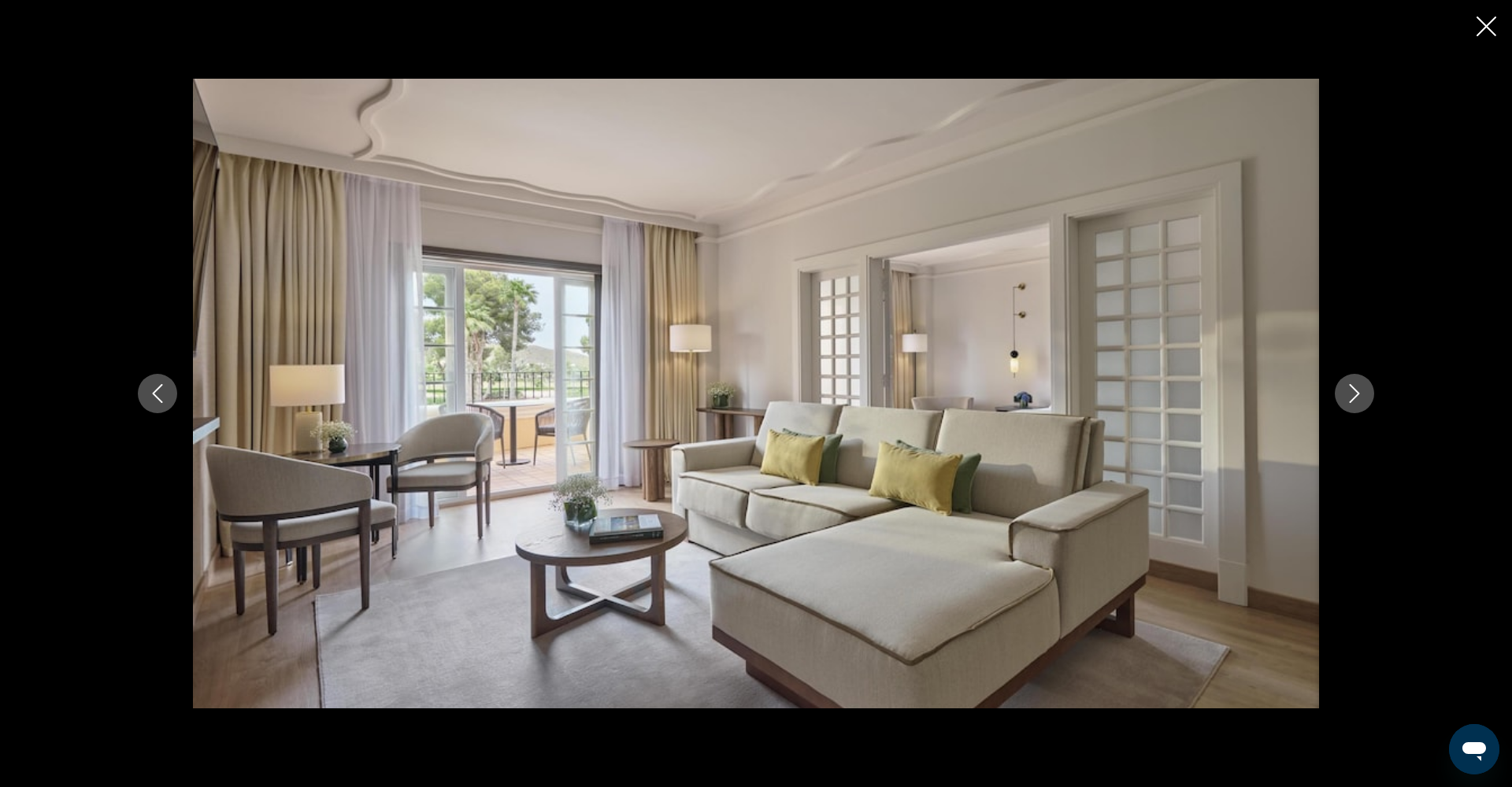
click at [1366, 397] on button "Next image" at bounding box center [1355, 394] width 40 height 40
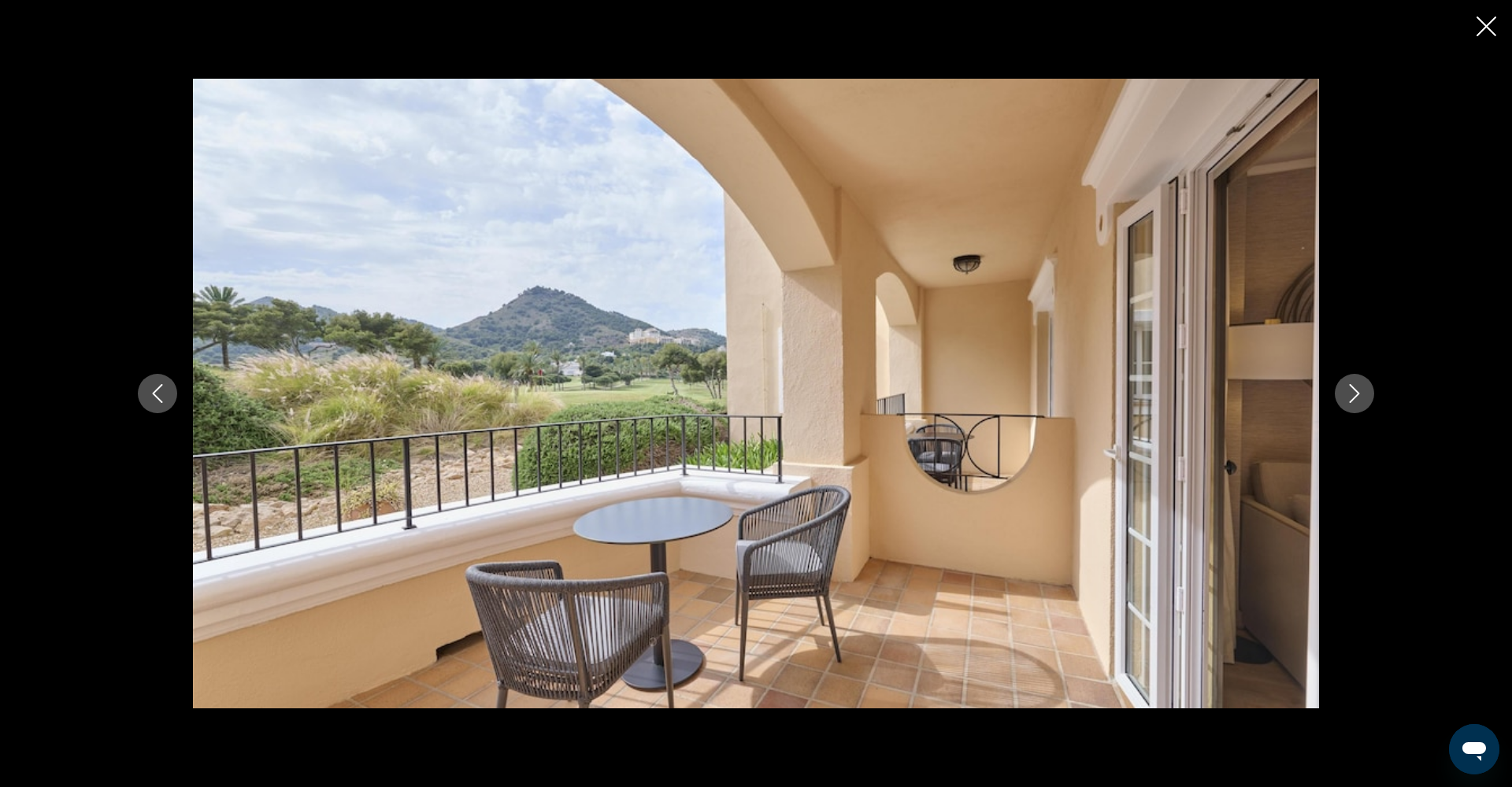
click at [1366, 397] on button "Next image" at bounding box center [1355, 394] width 40 height 40
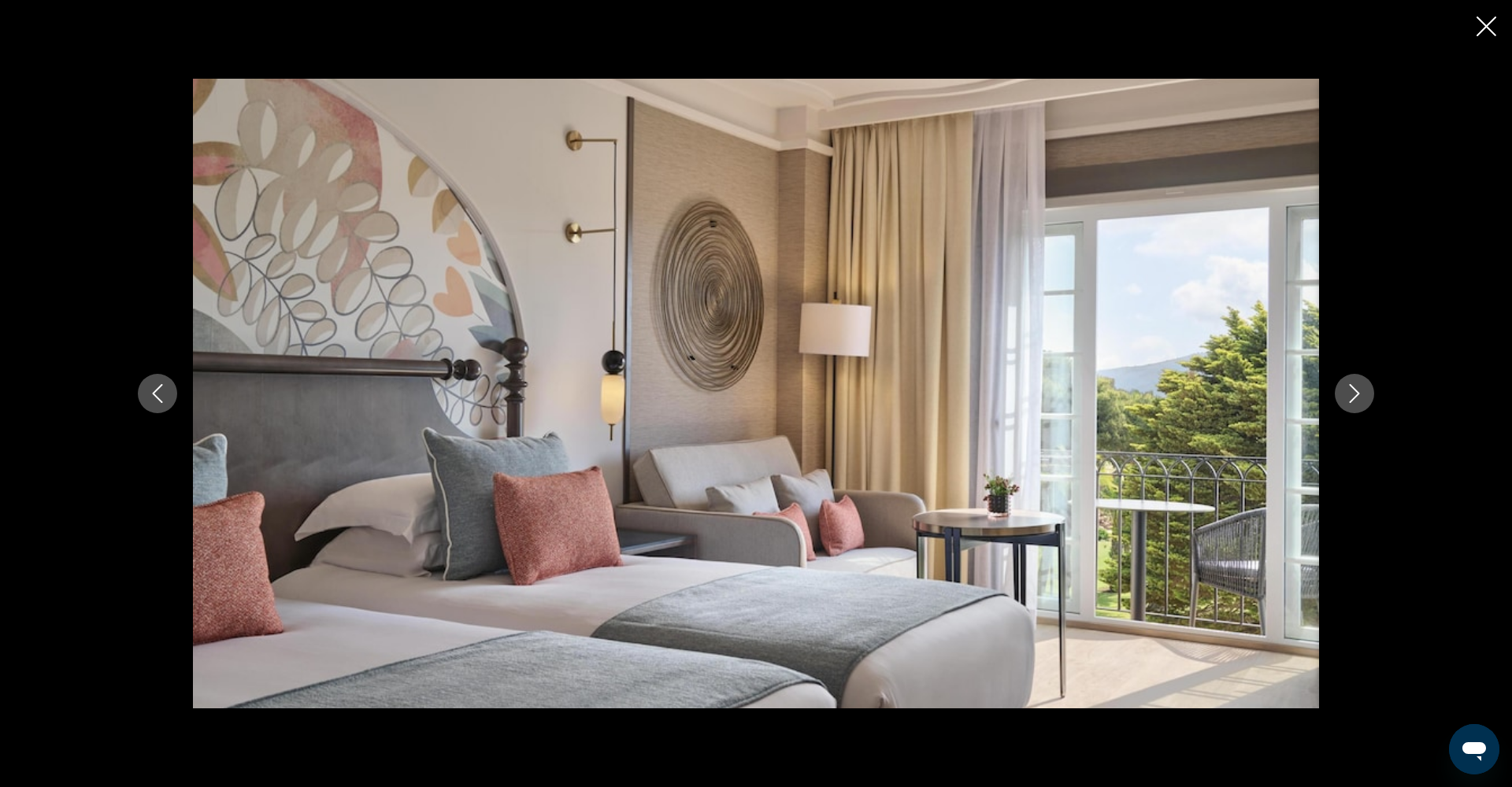
click at [1366, 397] on button "Next image" at bounding box center [1355, 394] width 40 height 40
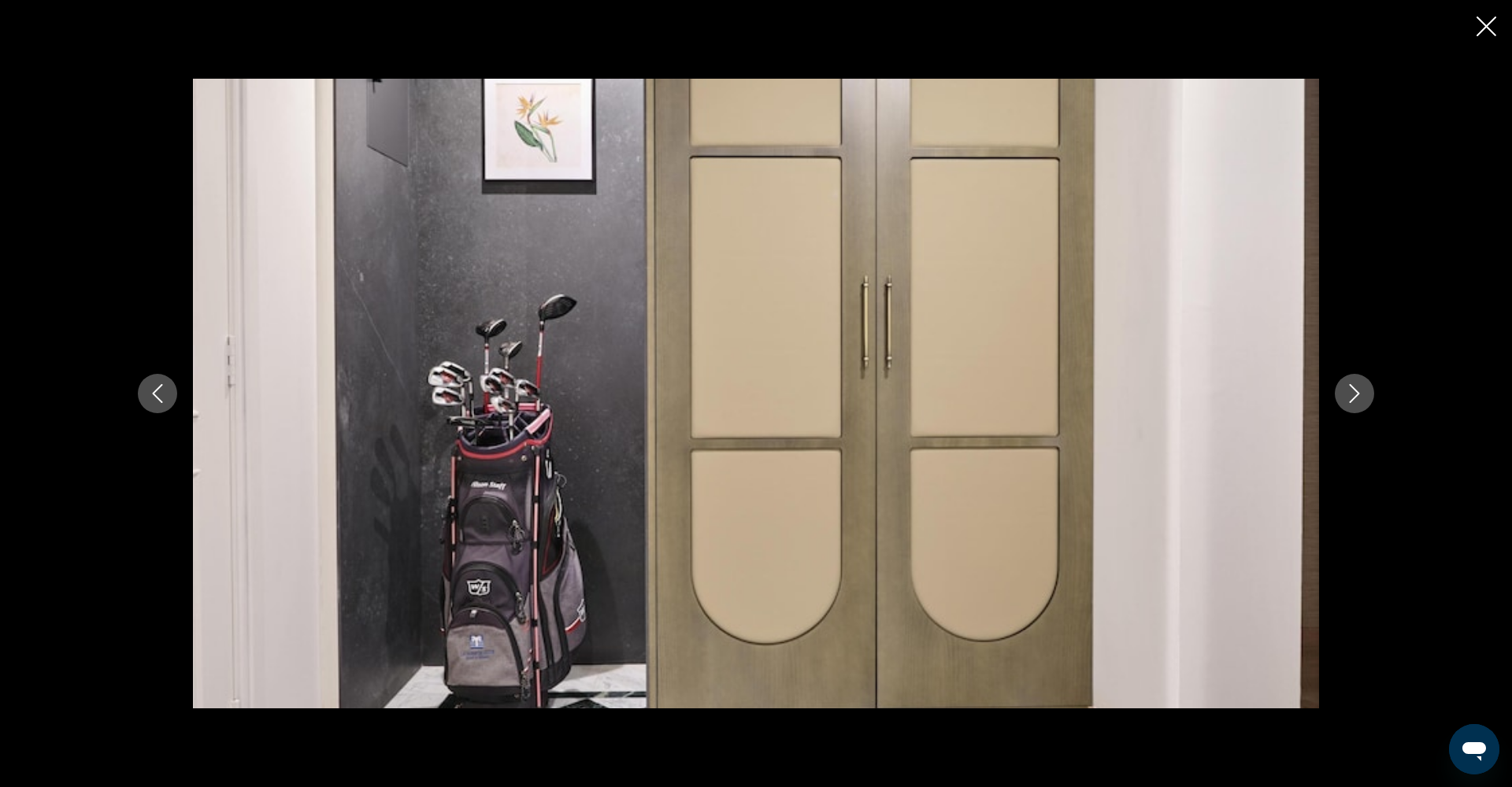
click at [1366, 397] on button "Next image" at bounding box center [1355, 394] width 40 height 40
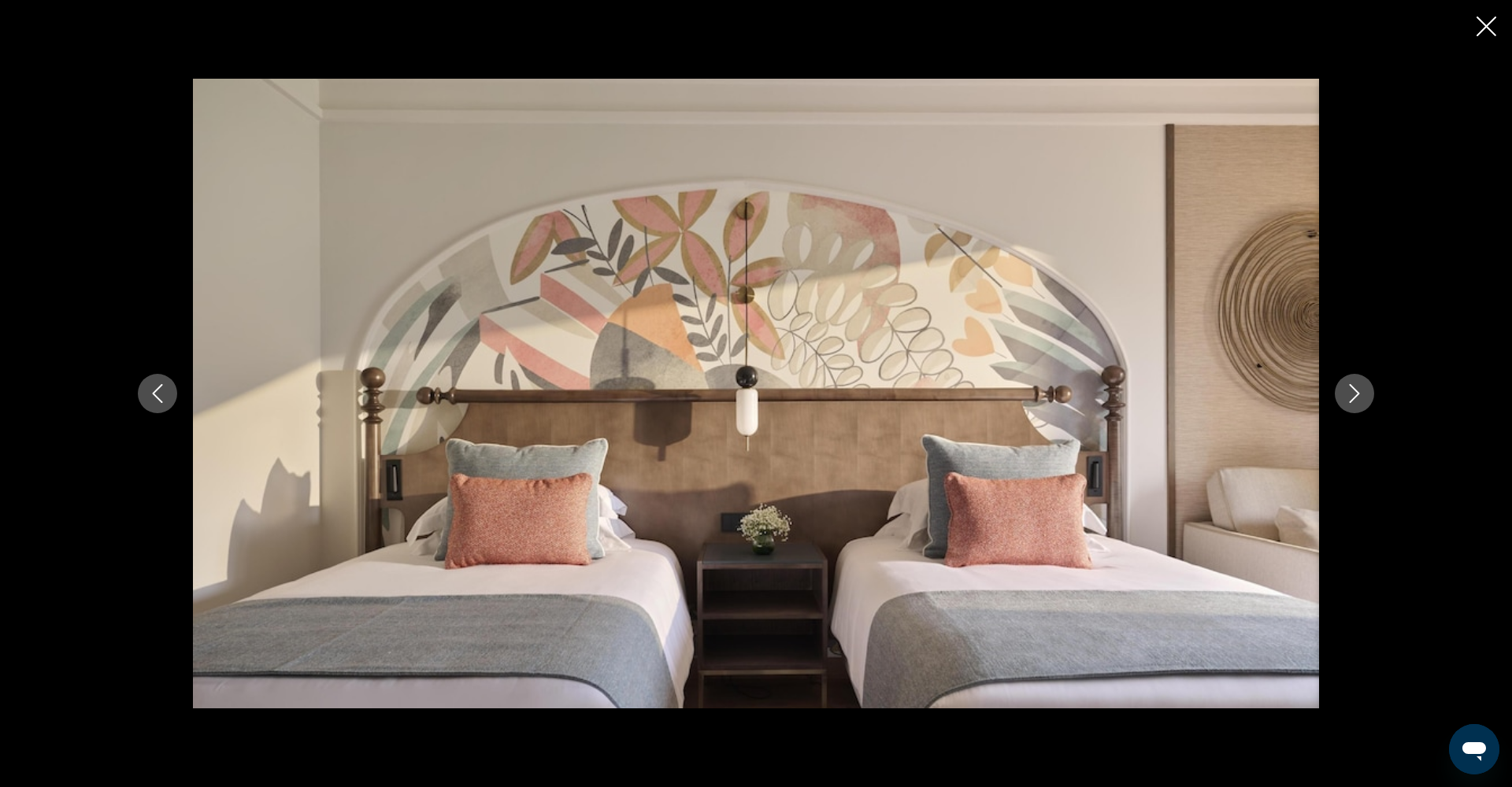
click at [1366, 397] on button "Next image" at bounding box center [1355, 394] width 40 height 40
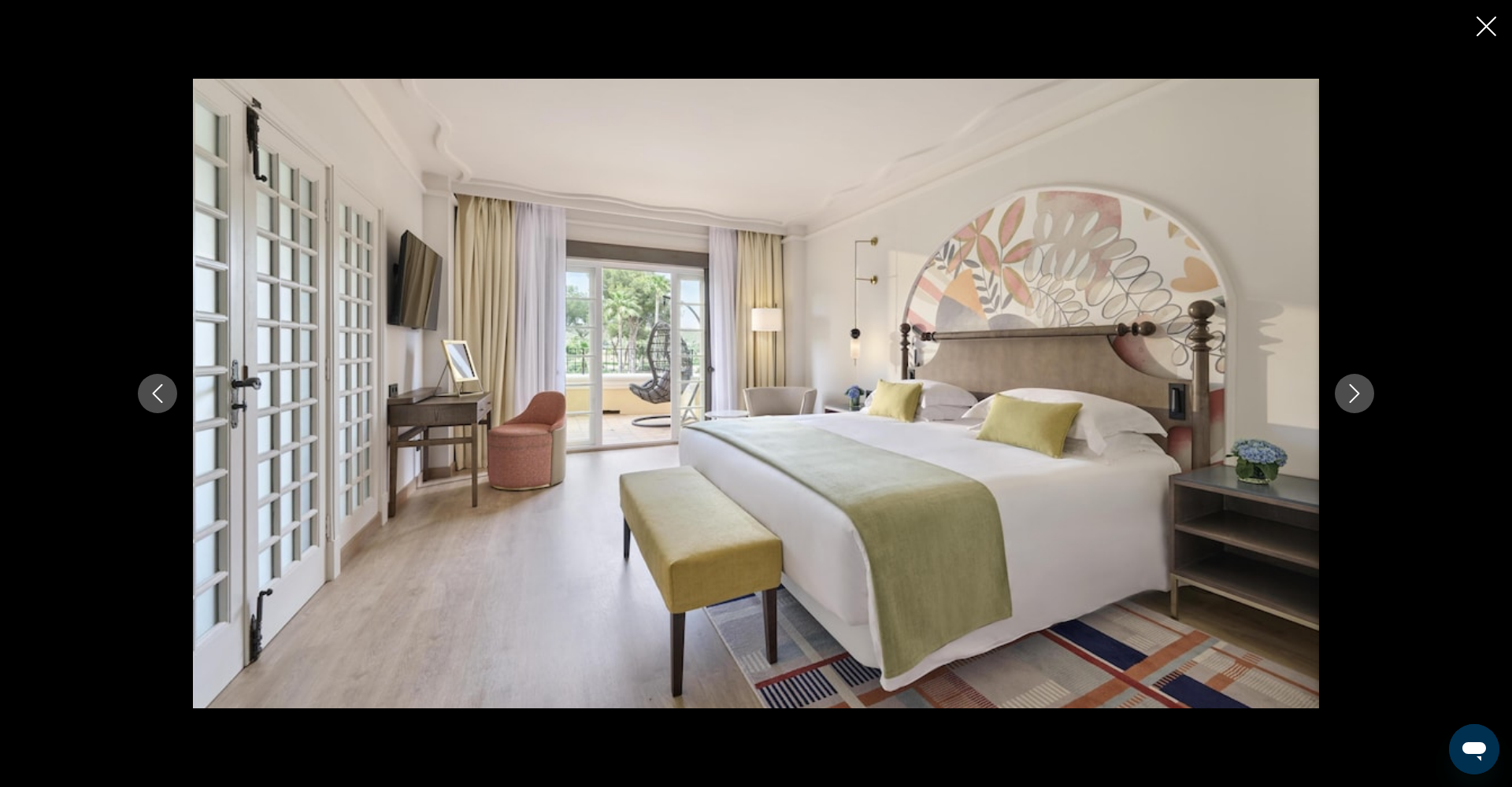
click at [1366, 397] on button "Next image" at bounding box center [1355, 394] width 40 height 40
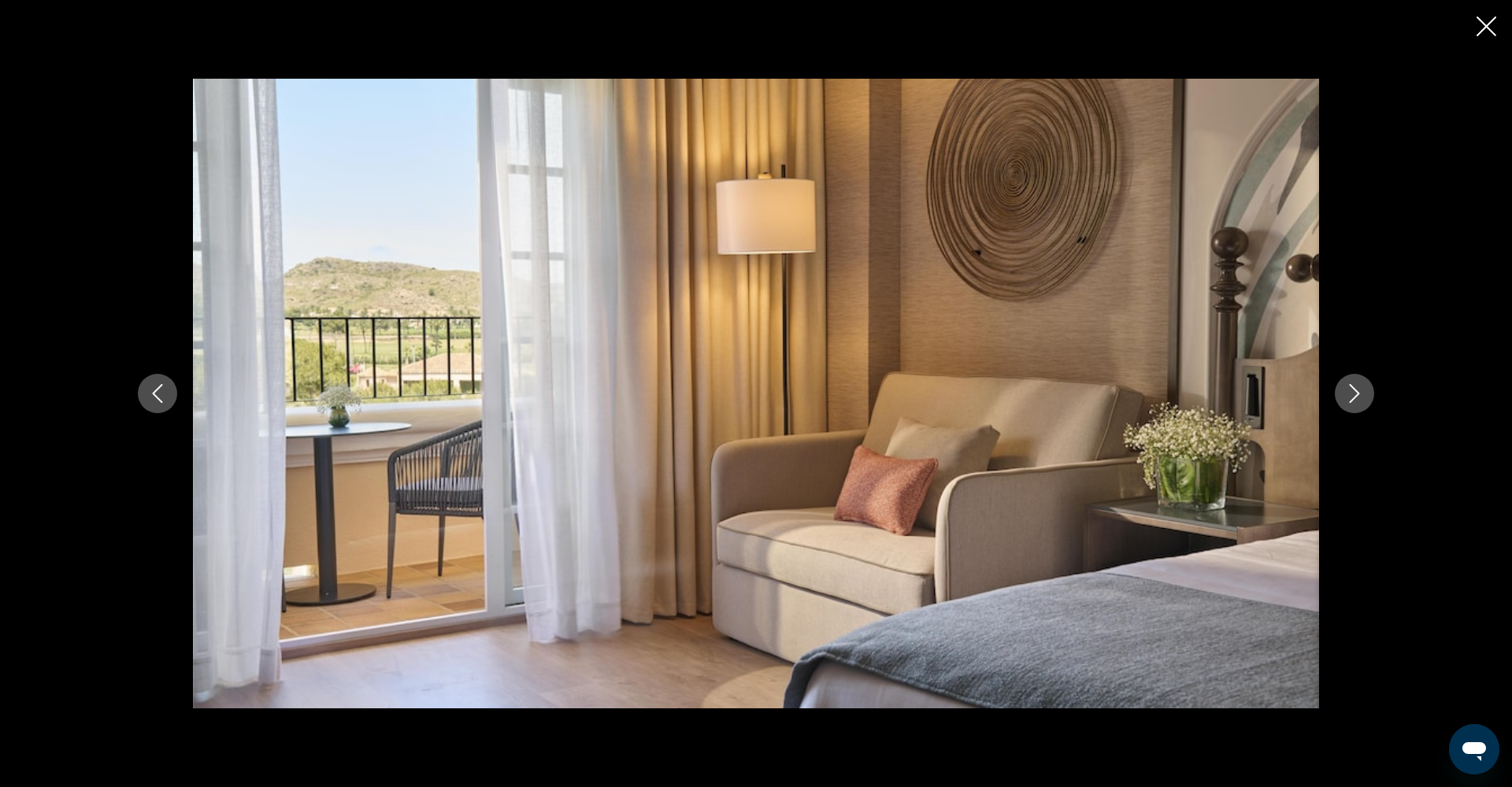
click at [1366, 397] on button "Next image" at bounding box center [1355, 394] width 40 height 40
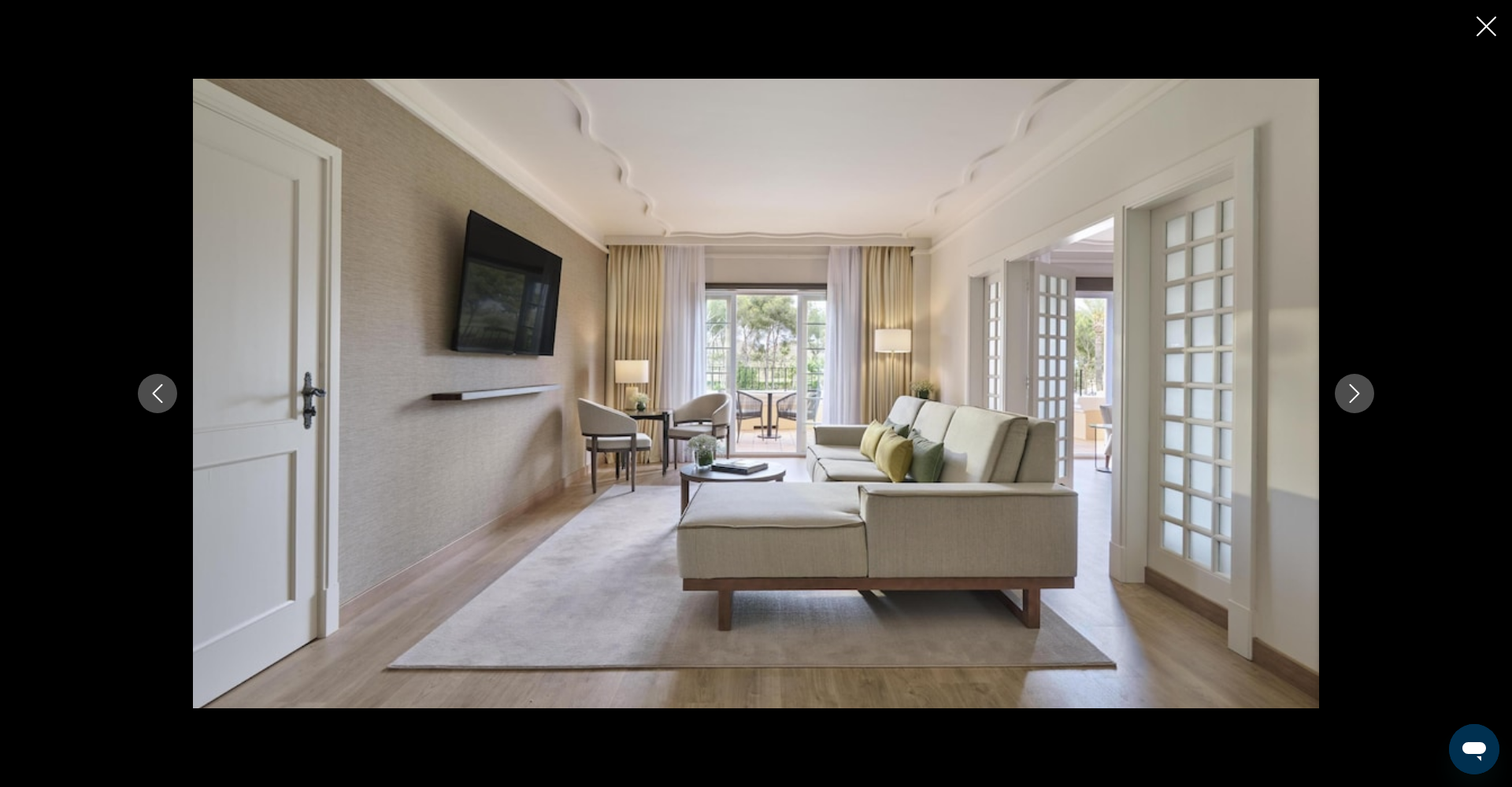
click at [1366, 397] on button "Next image" at bounding box center [1355, 394] width 40 height 40
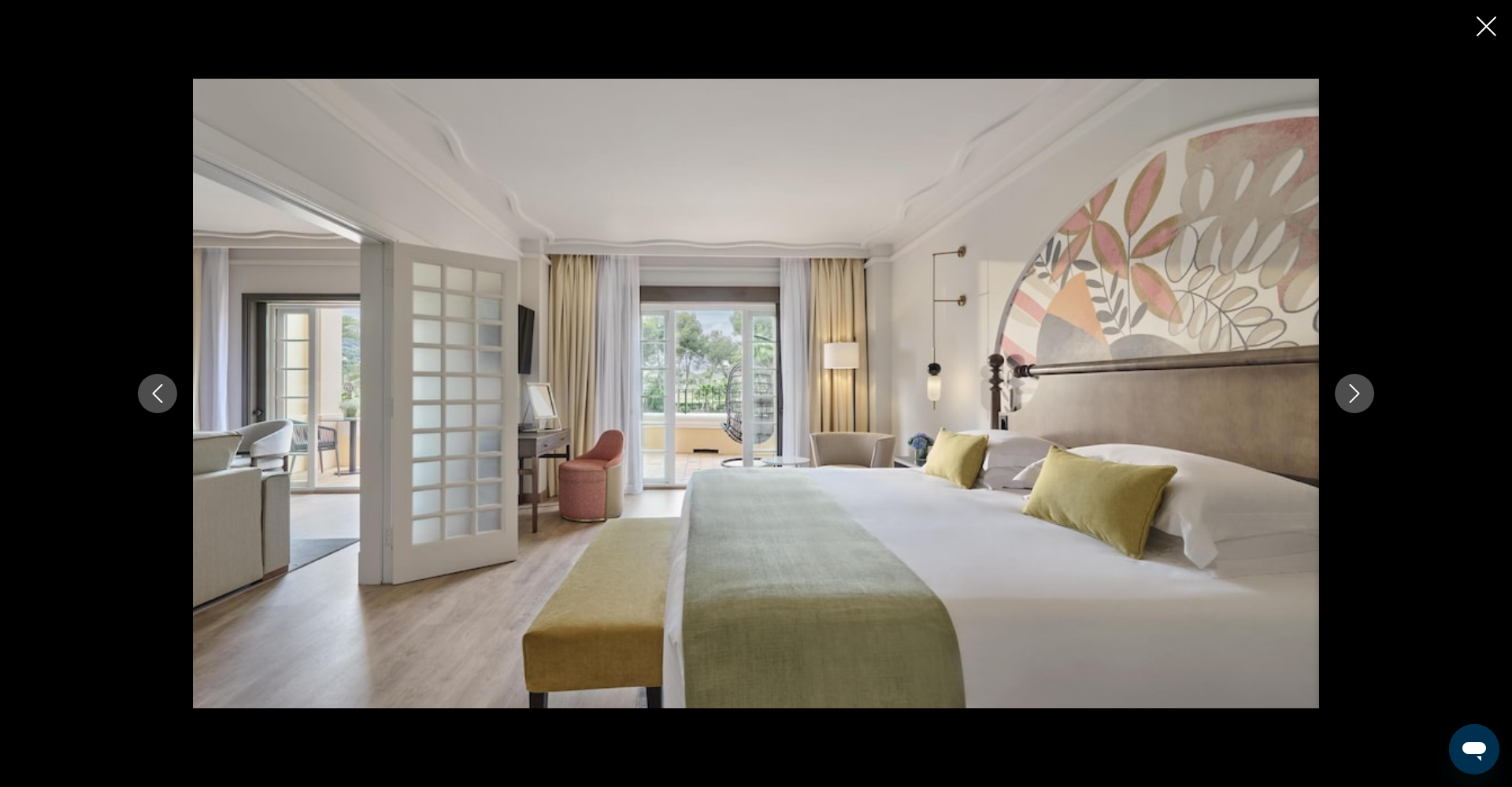
click at [1366, 397] on button "Next image" at bounding box center [1355, 394] width 40 height 40
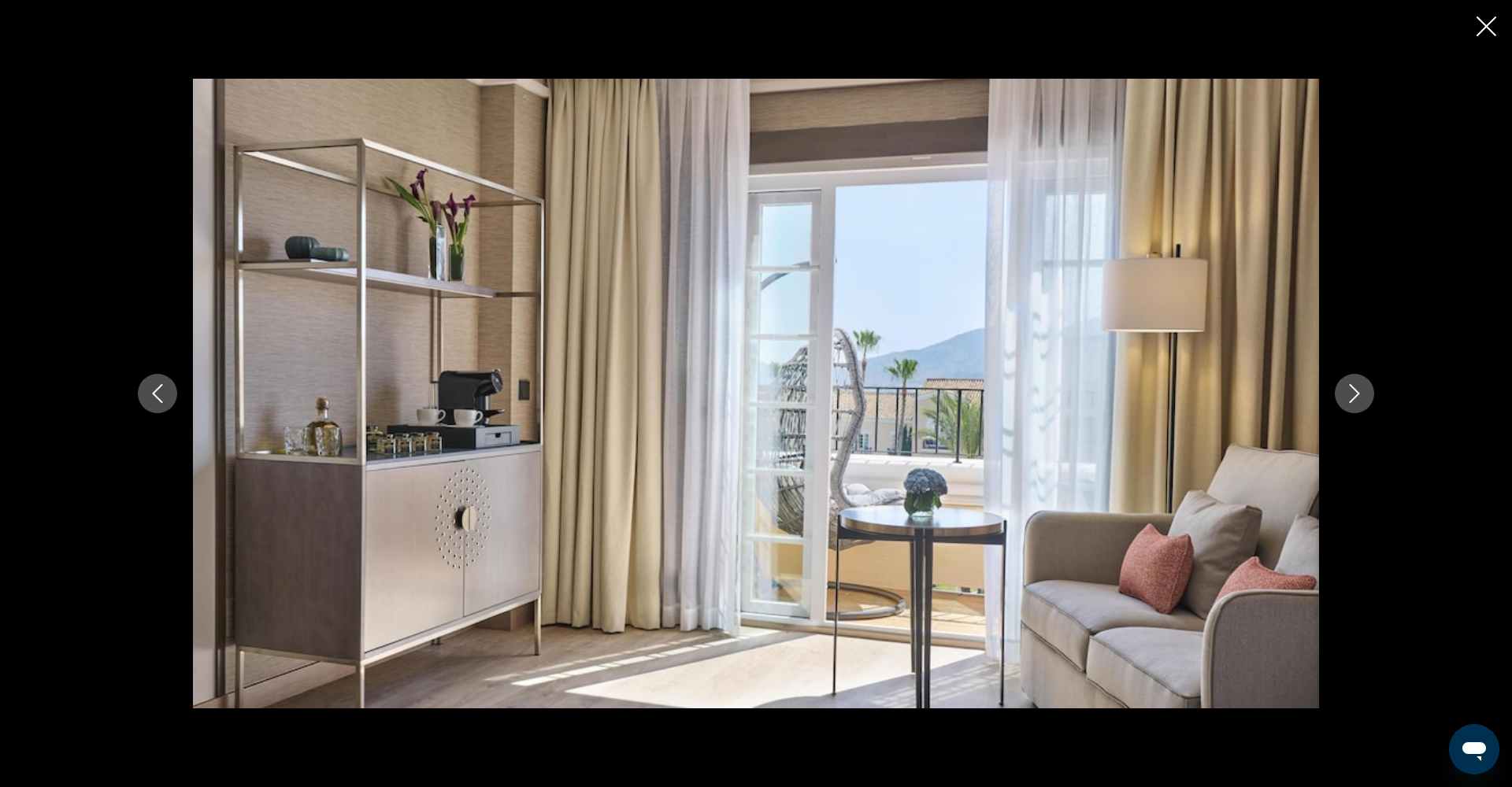
click at [1366, 397] on button "Next image" at bounding box center [1355, 394] width 40 height 40
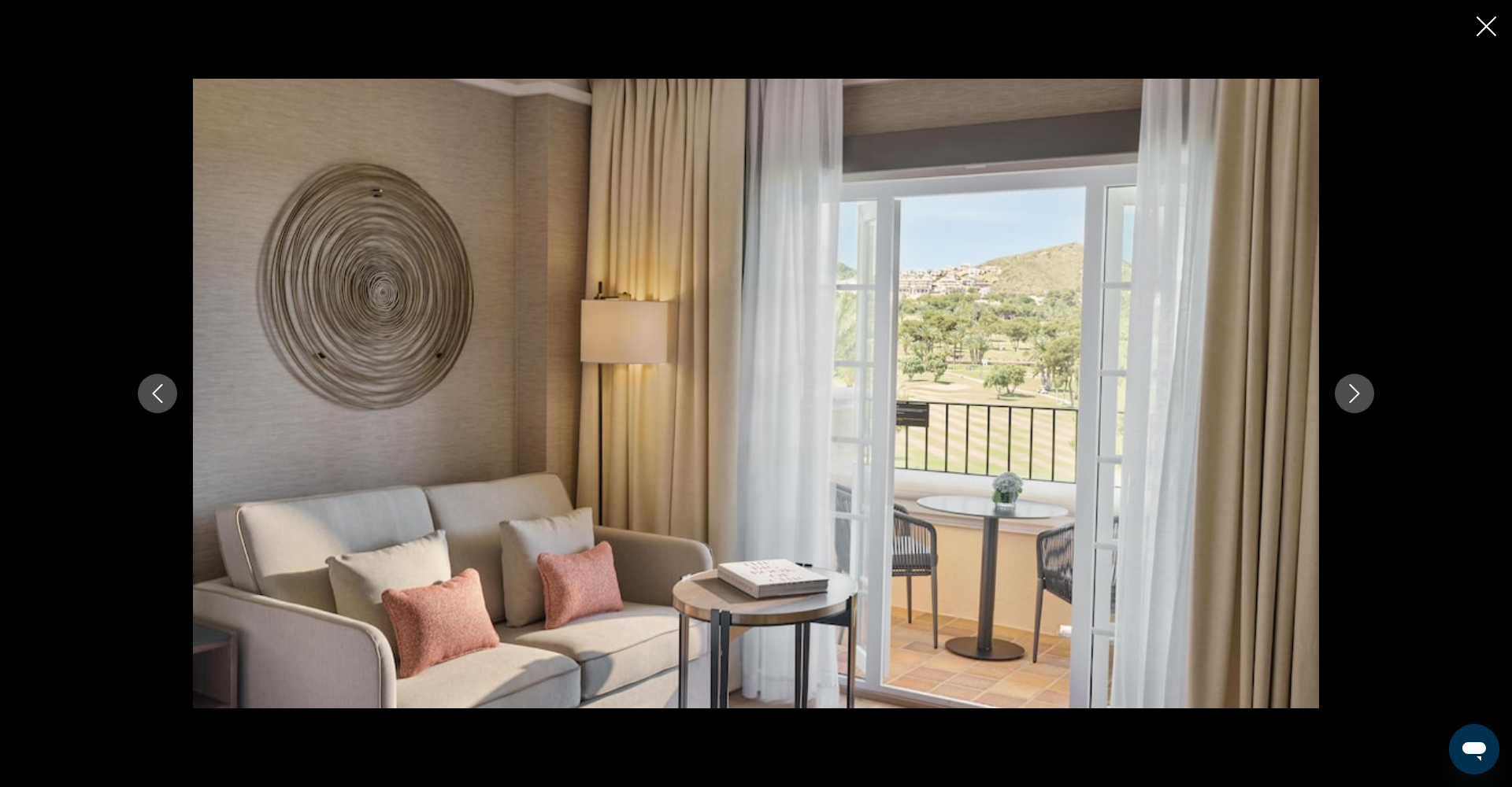
click at [1366, 397] on button "Next image" at bounding box center [1355, 394] width 40 height 40
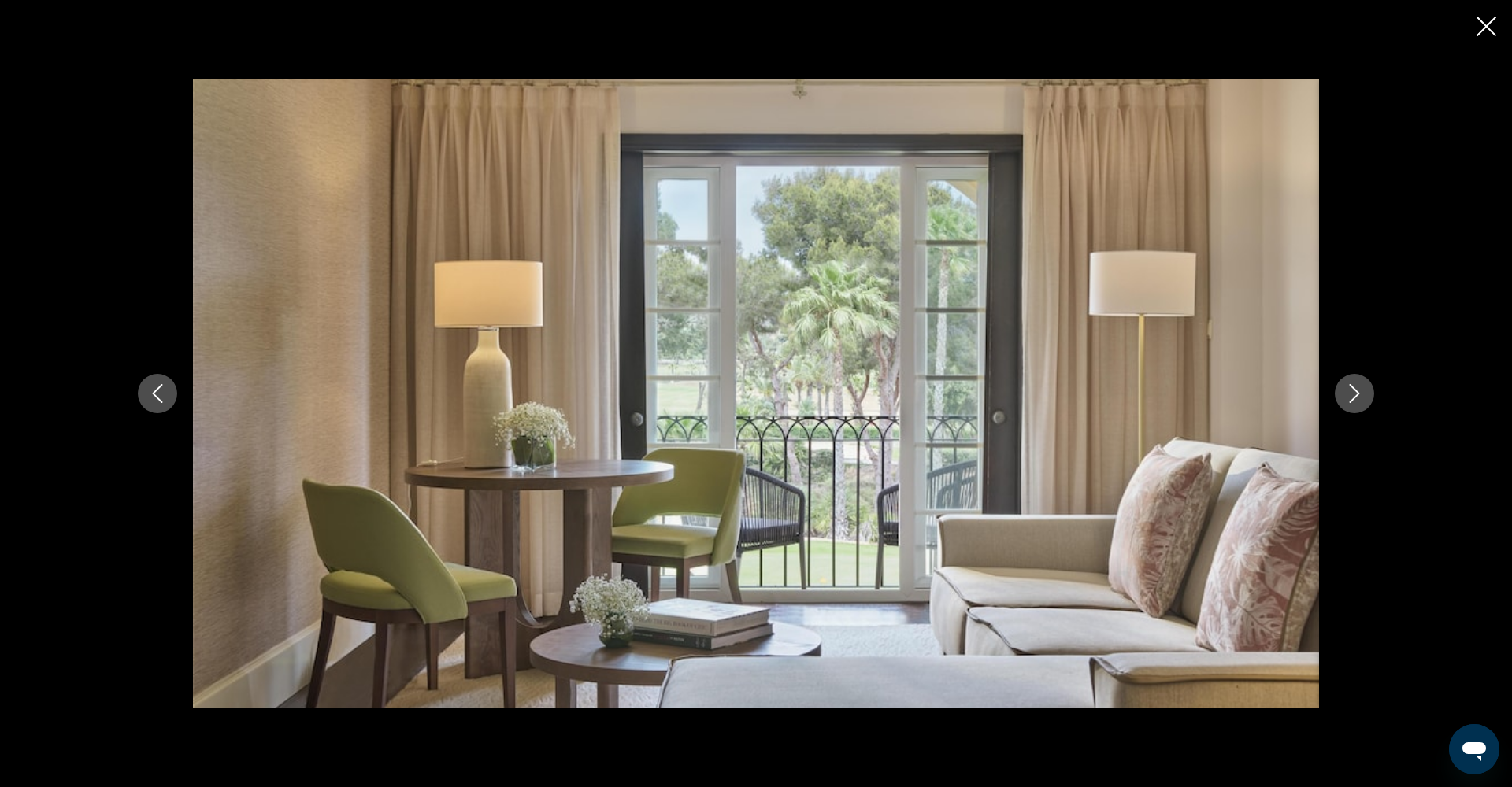
click at [1366, 397] on button "Next image" at bounding box center [1355, 394] width 40 height 40
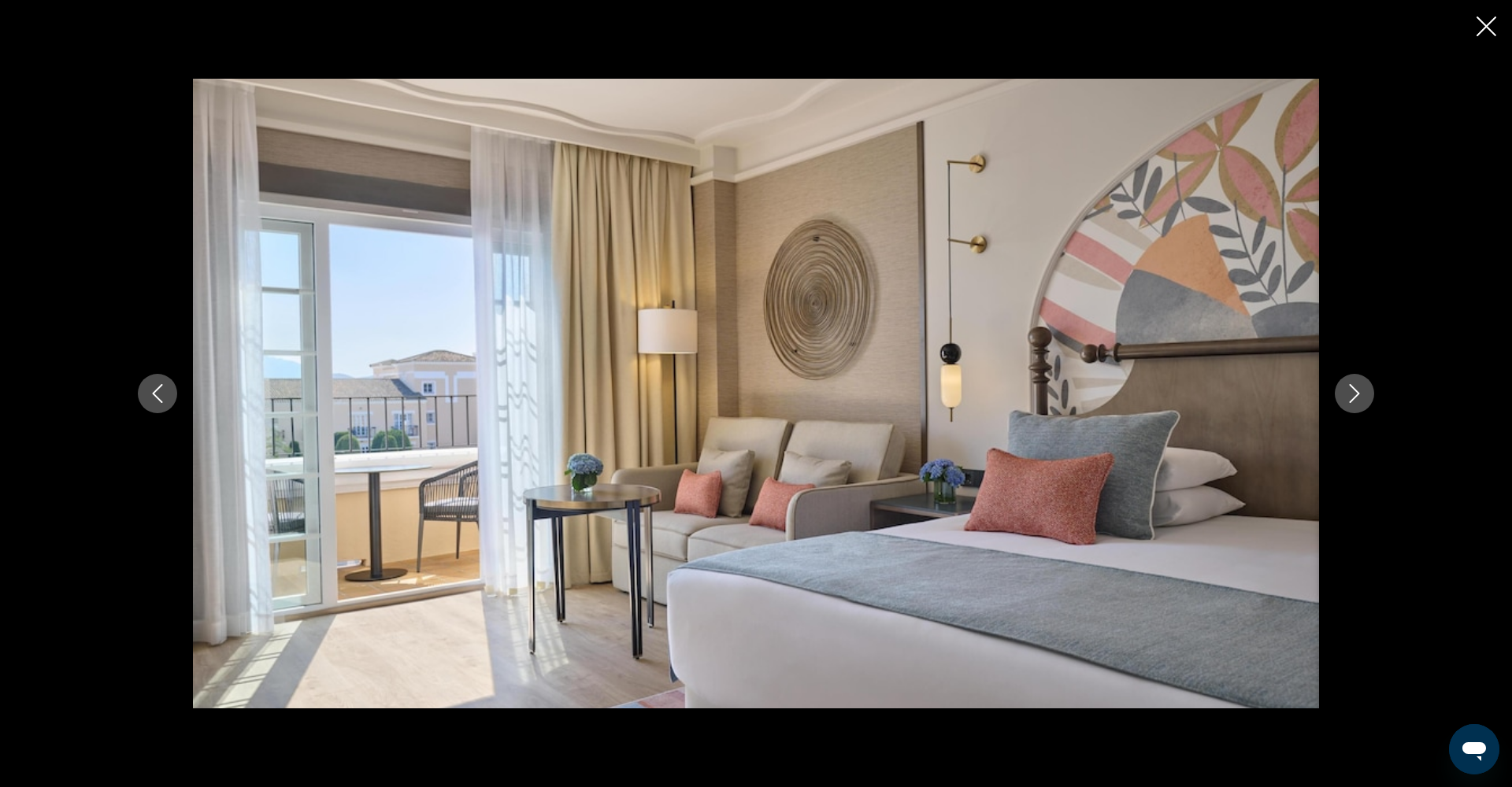
click at [1366, 397] on button "Next image" at bounding box center [1355, 394] width 40 height 40
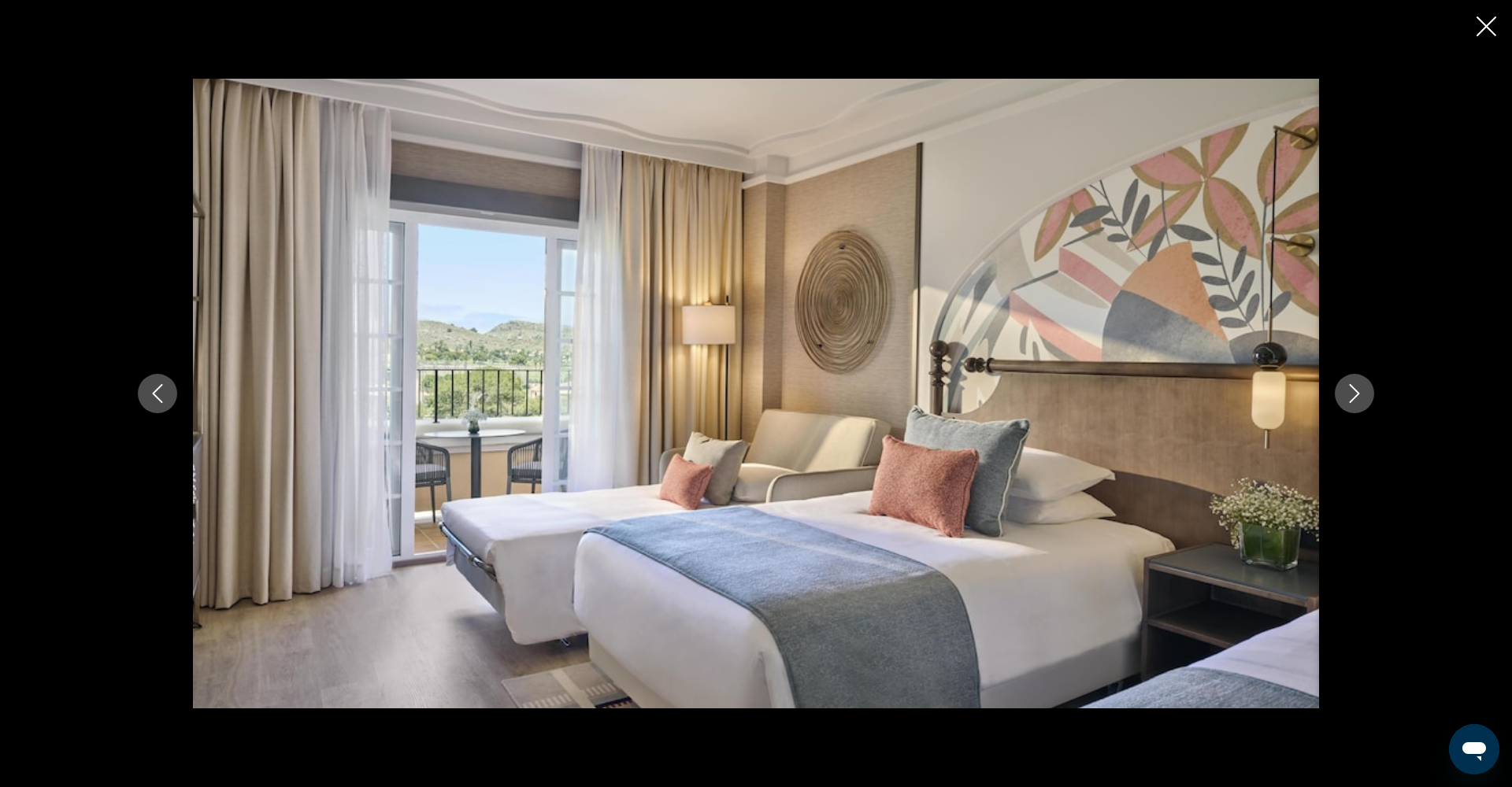
click at [1366, 397] on button "Next image" at bounding box center [1355, 394] width 40 height 40
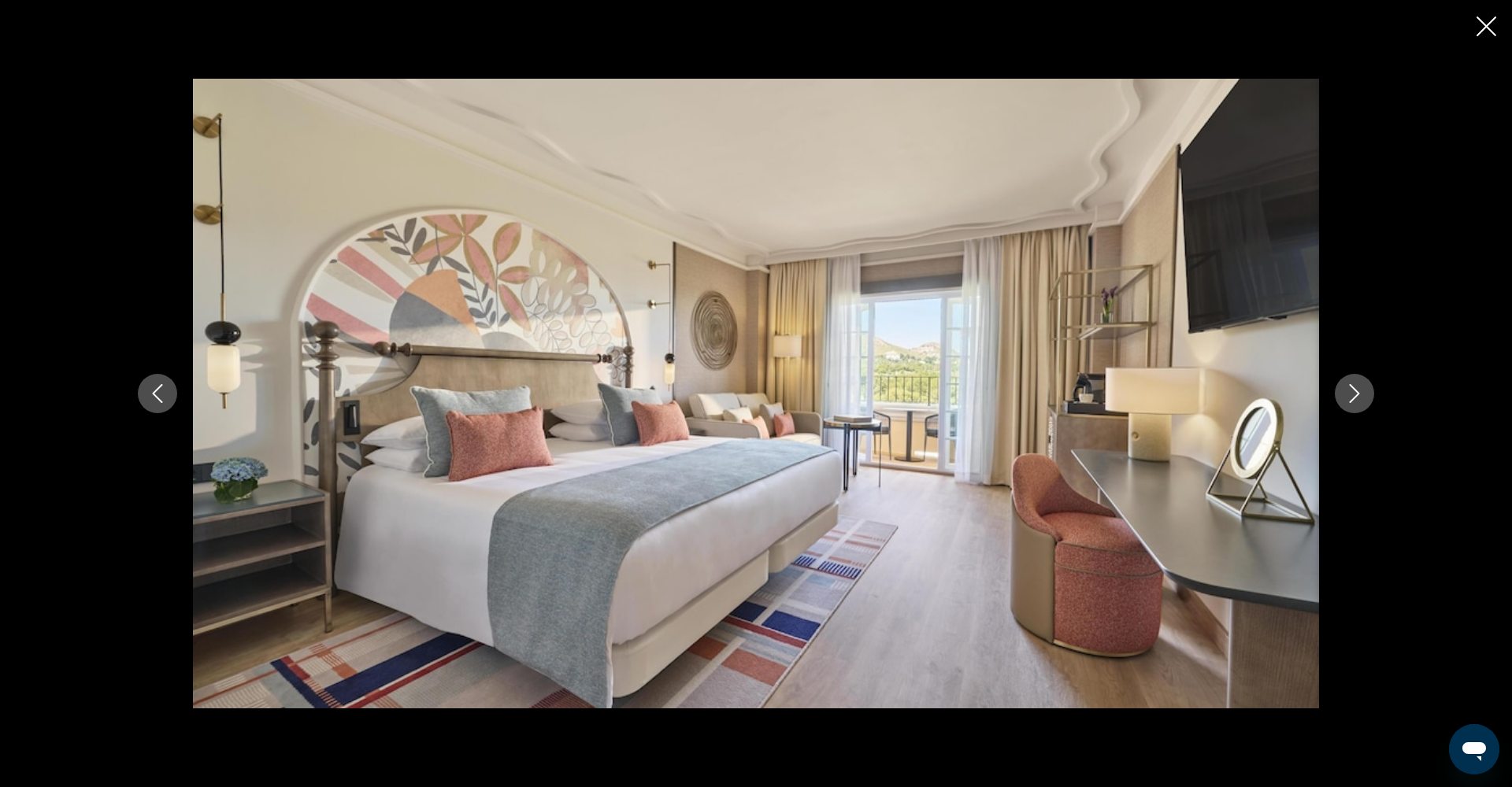
click at [1366, 397] on button "Next image" at bounding box center [1355, 394] width 40 height 40
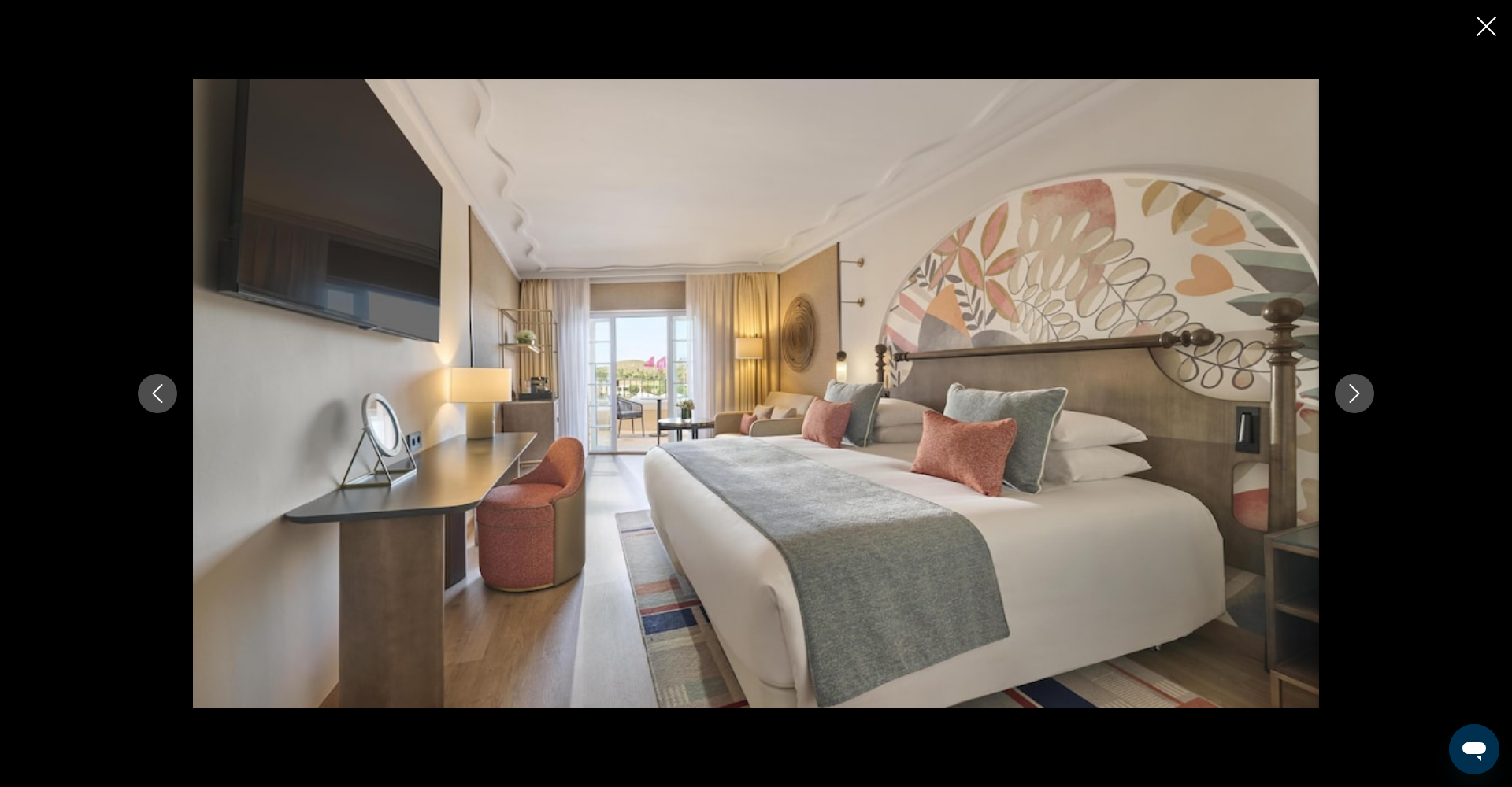
click at [1366, 397] on button "Next image" at bounding box center [1355, 394] width 40 height 40
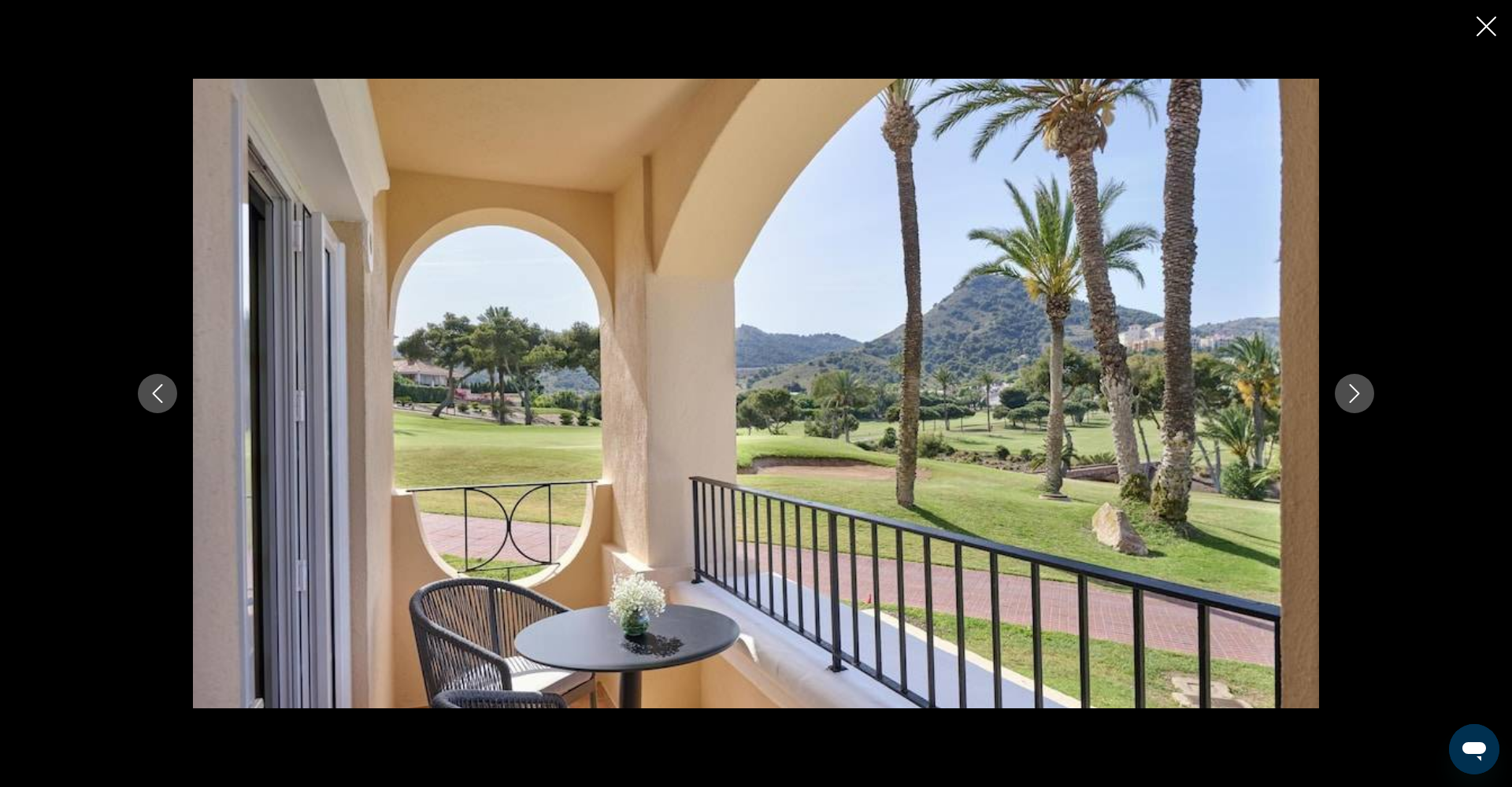
click at [1491, 21] on icon "Close slideshow" at bounding box center [1486, 26] width 20 height 20
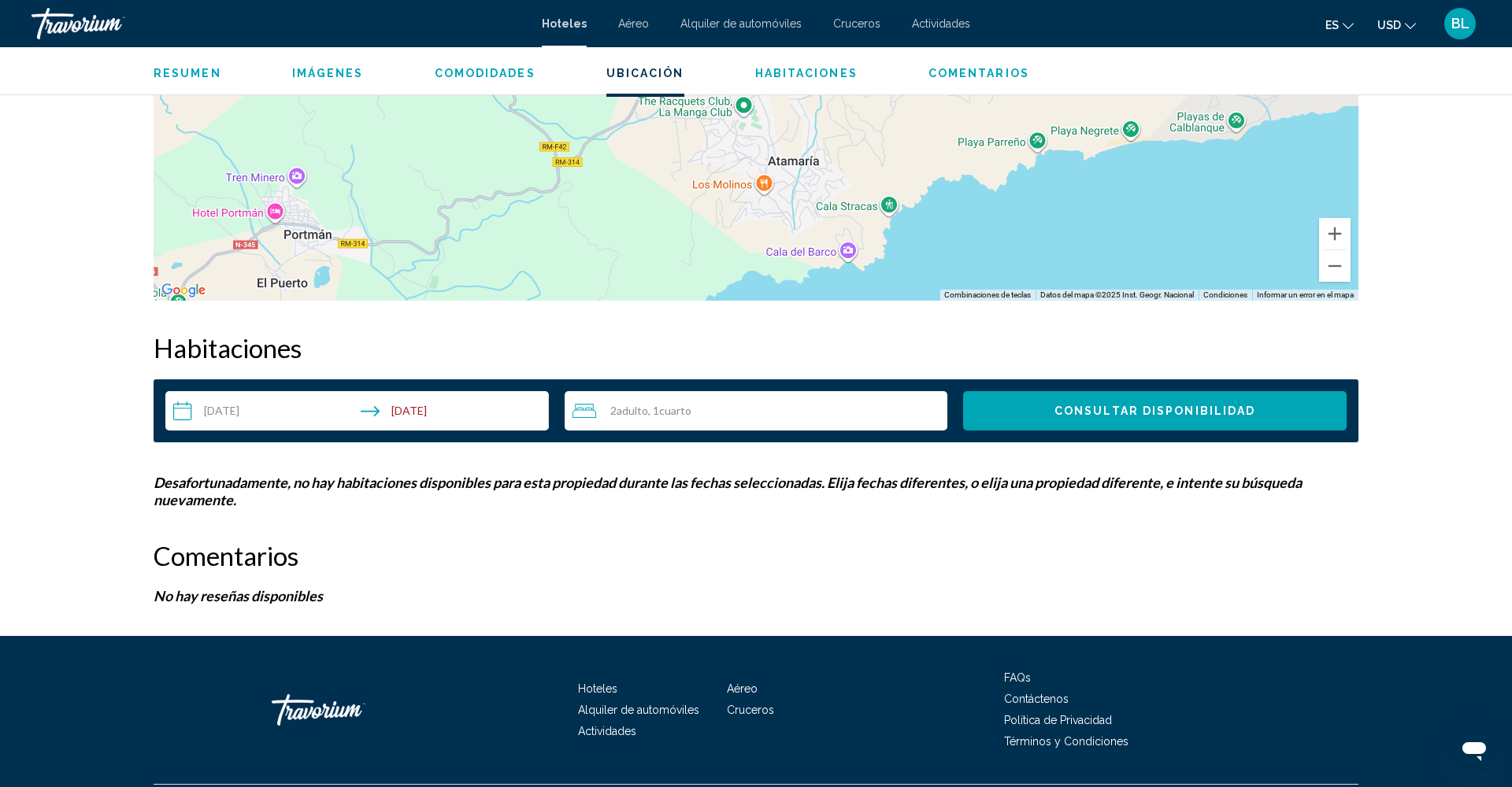
scroll to position [1750, 0]
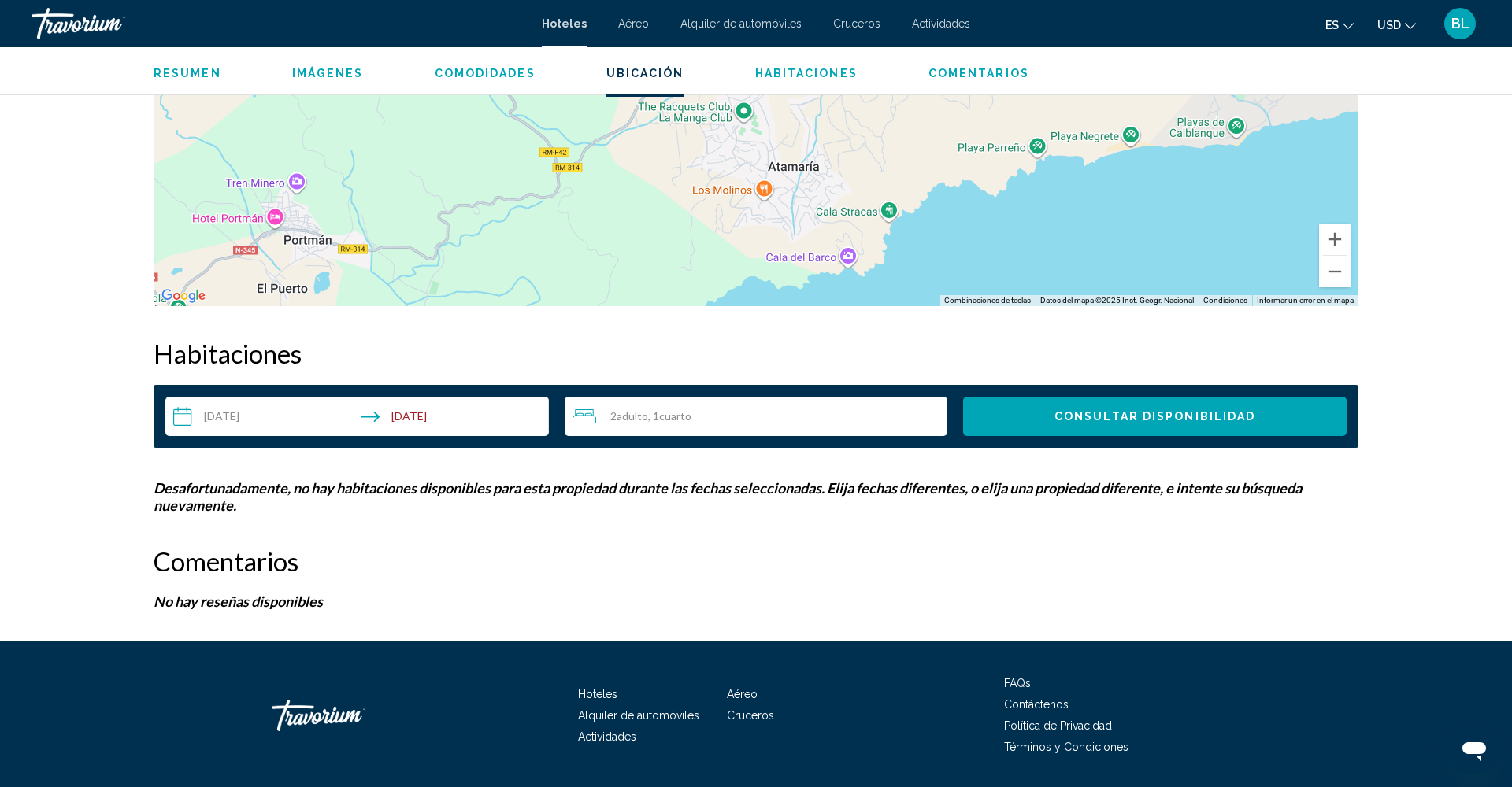
click at [362, 421] on input "**********" at bounding box center [360, 418] width 390 height 44
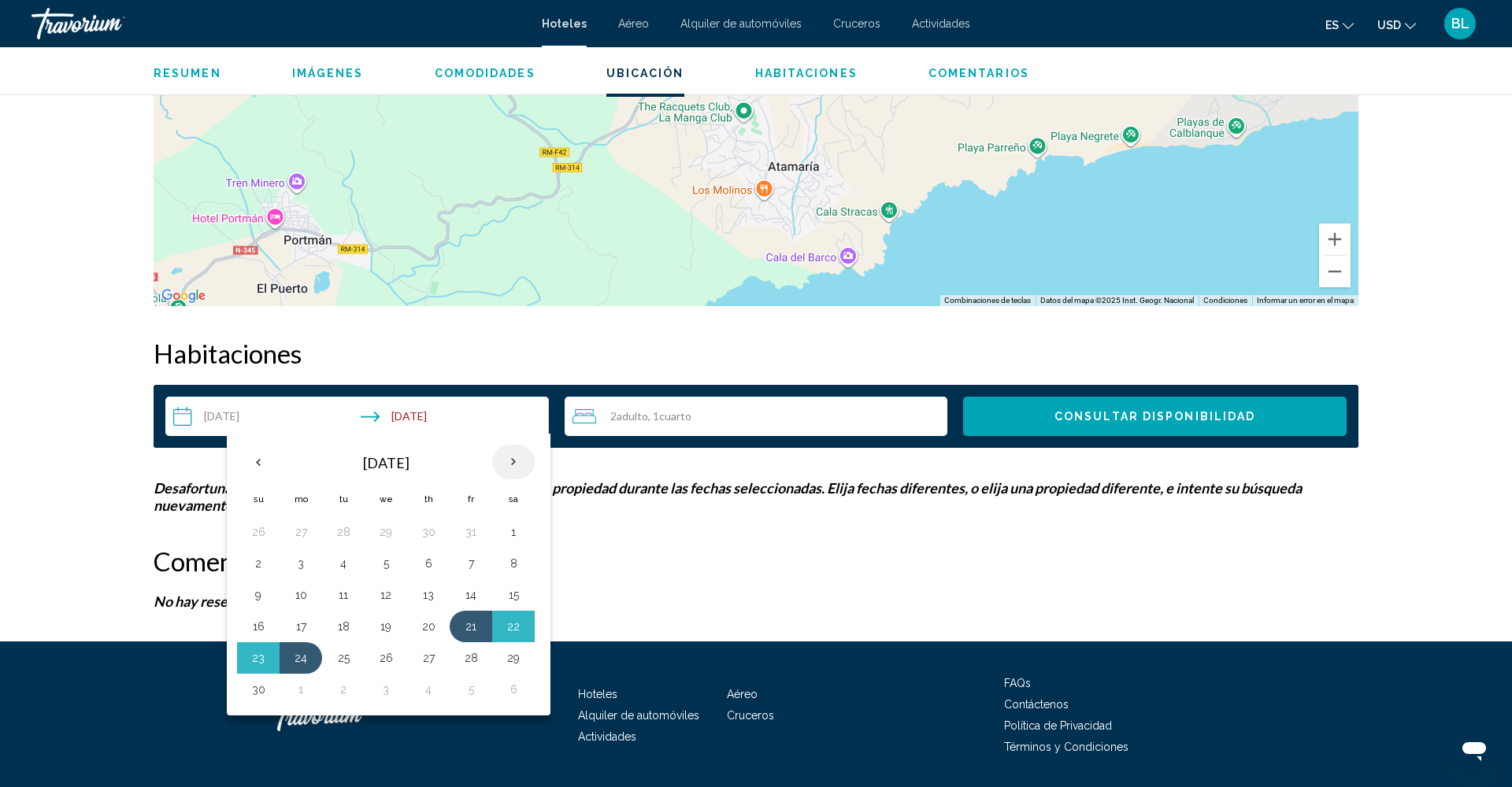
click at [517, 464] on th "Next month" at bounding box center [513, 462] width 43 height 35
click at [514, 629] on button "27" at bounding box center [513, 626] width 26 height 22
click at [384, 661] on button "31" at bounding box center [386, 657] width 26 height 22
type input "**********"
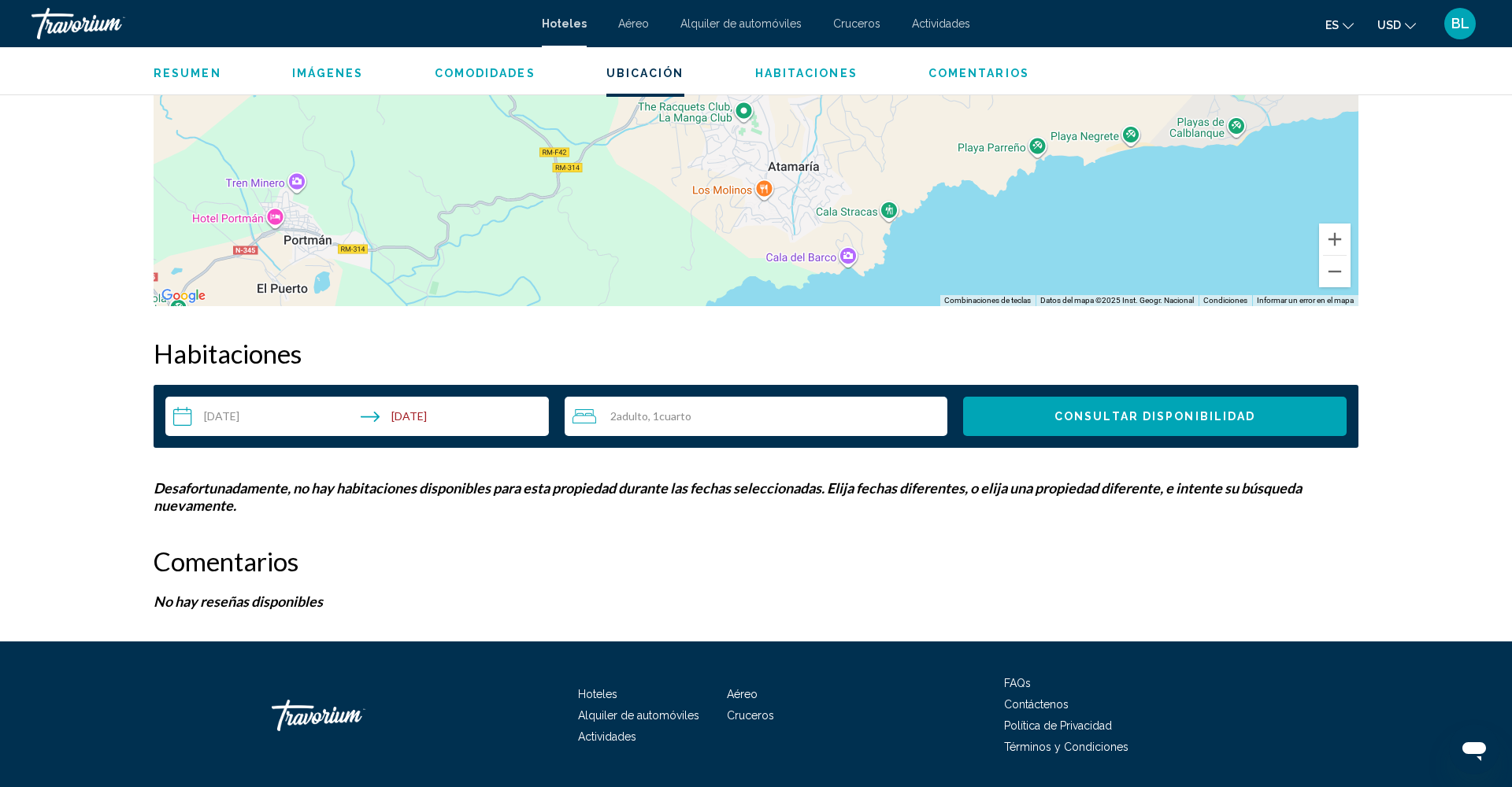
click at [1125, 417] on span "Consultar disponibilidad" at bounding box center [1155, 416] width 201 height 12
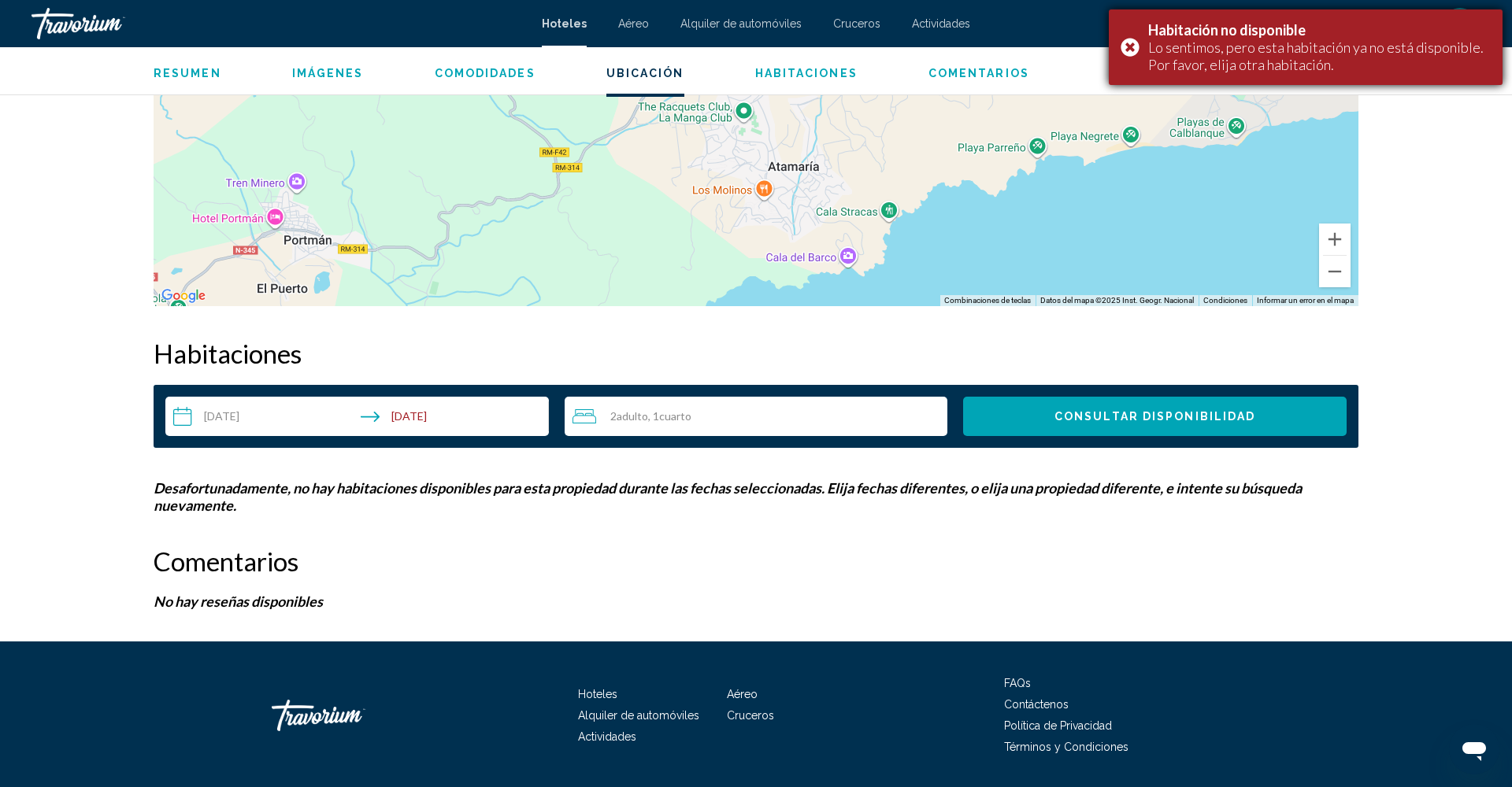
click at [1131, 46] on div "Habitación no disponible Lo sentimos, pero esta habitación ya no está disponibl…" at bounding box center [1305, 47] width 394 height 76
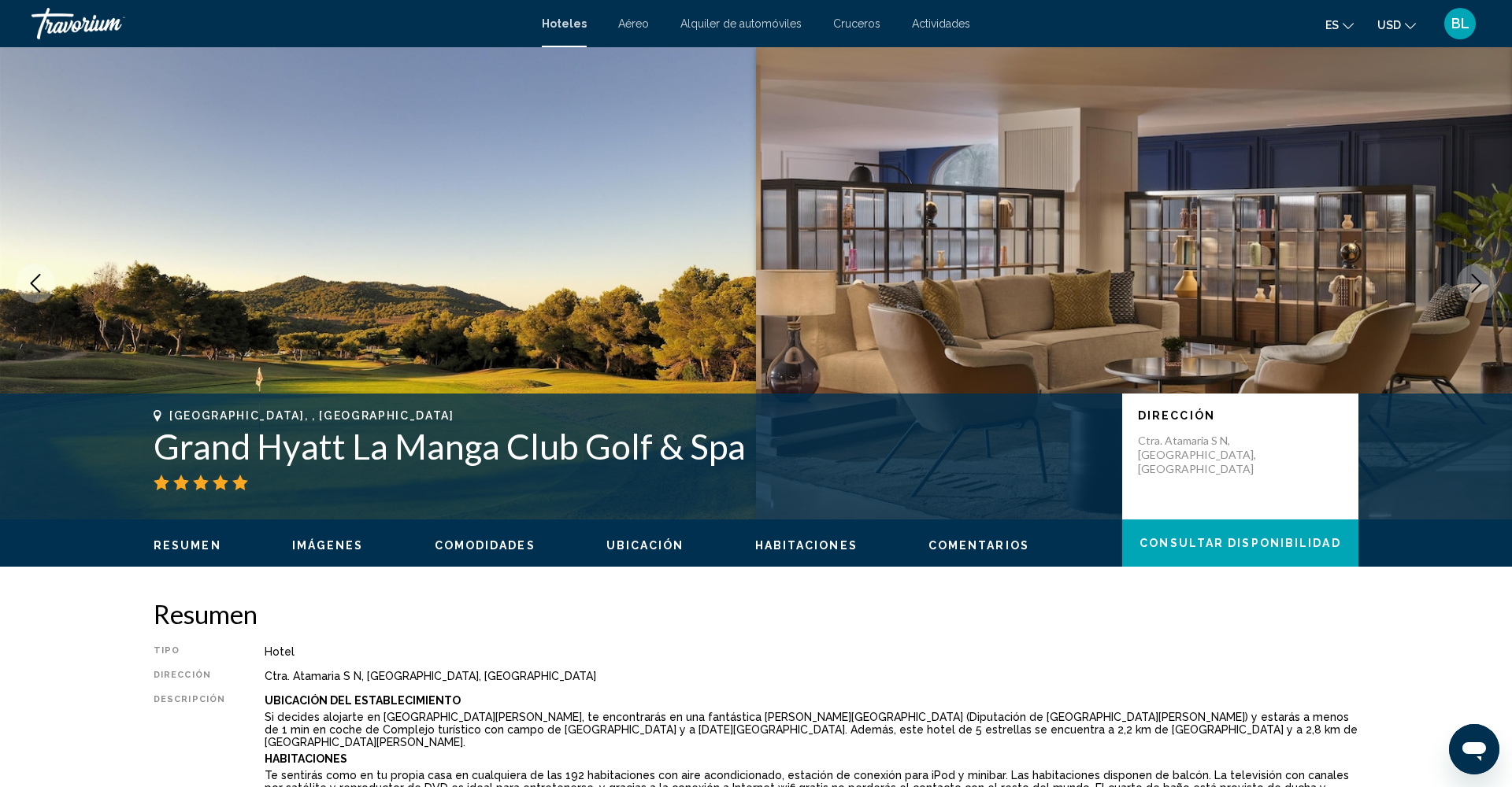
scroll to position [0, 0]
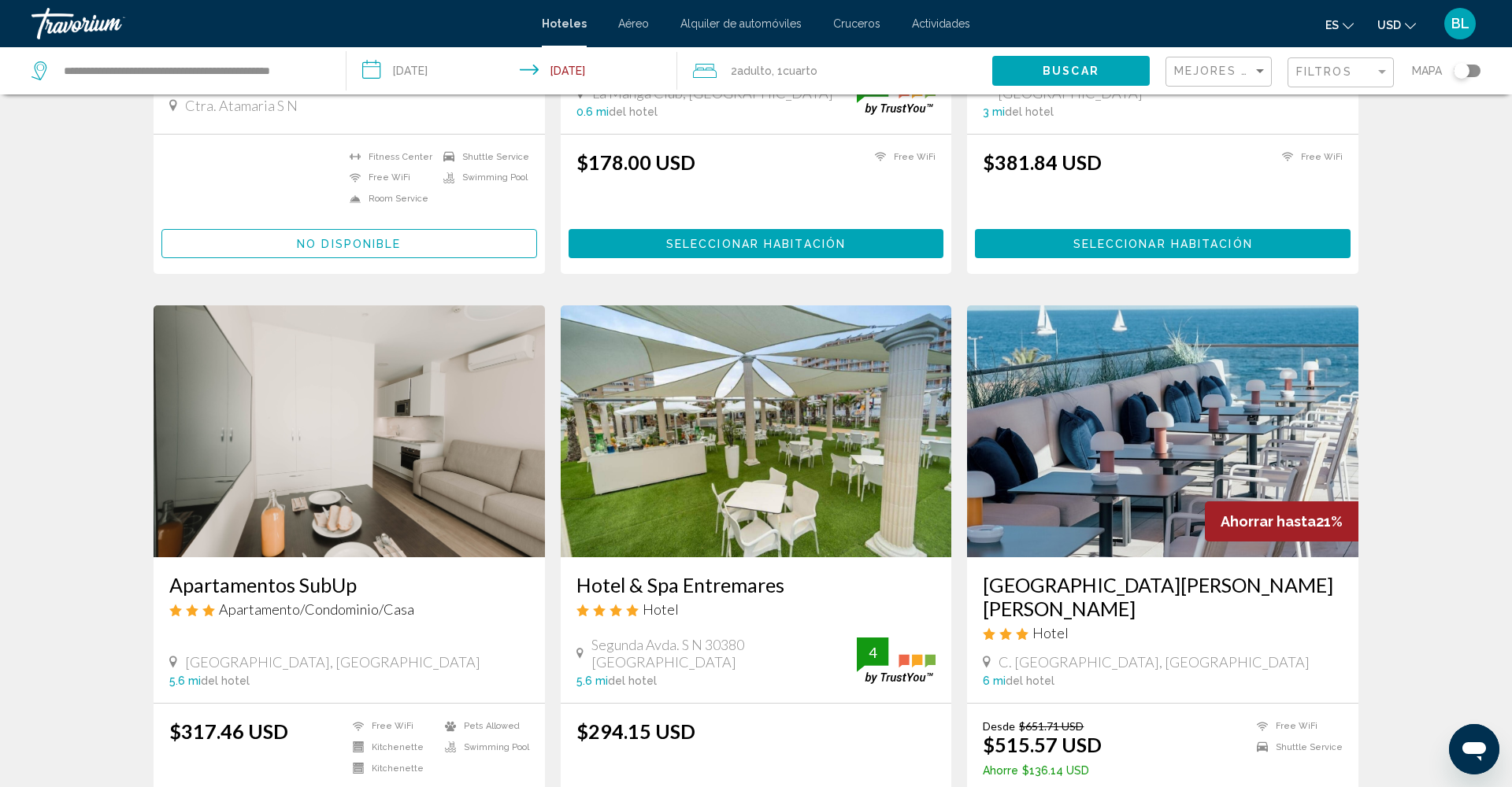
scroll to position [431, 0]
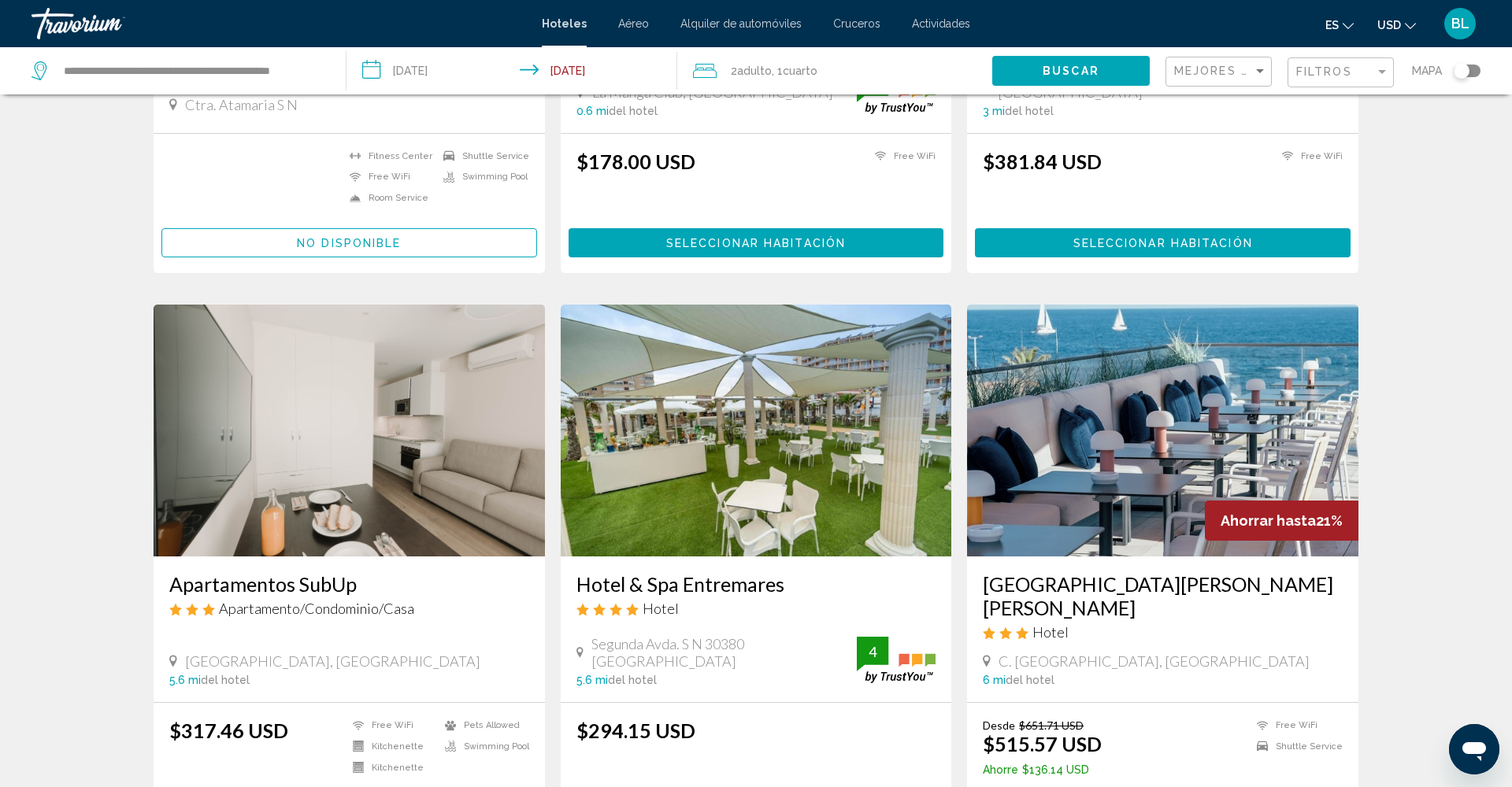
click at [1172, 378] on img "Main content" at bounding box center [1163, 430] width 392 height 252
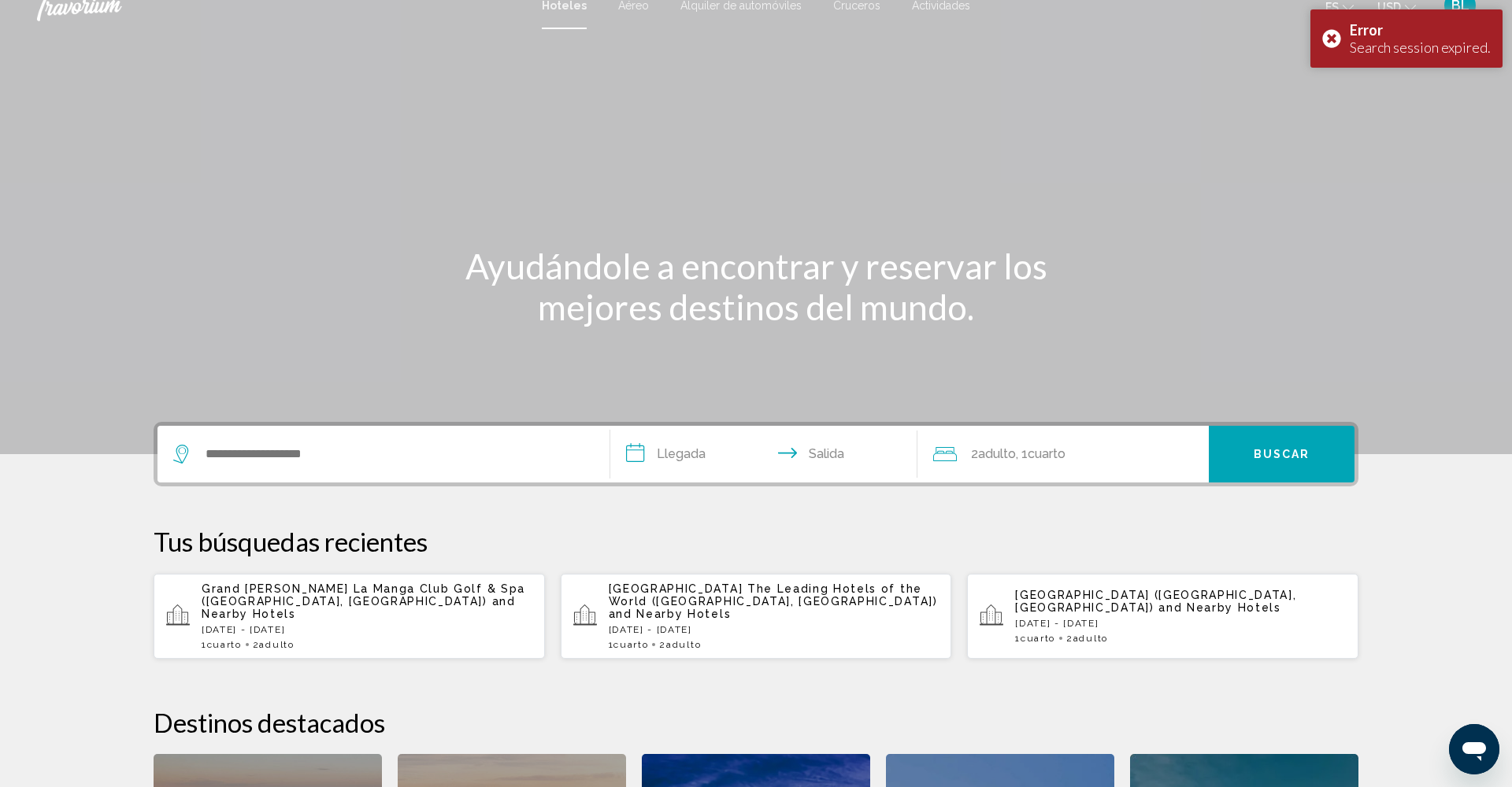
scroll to position [23, 0]
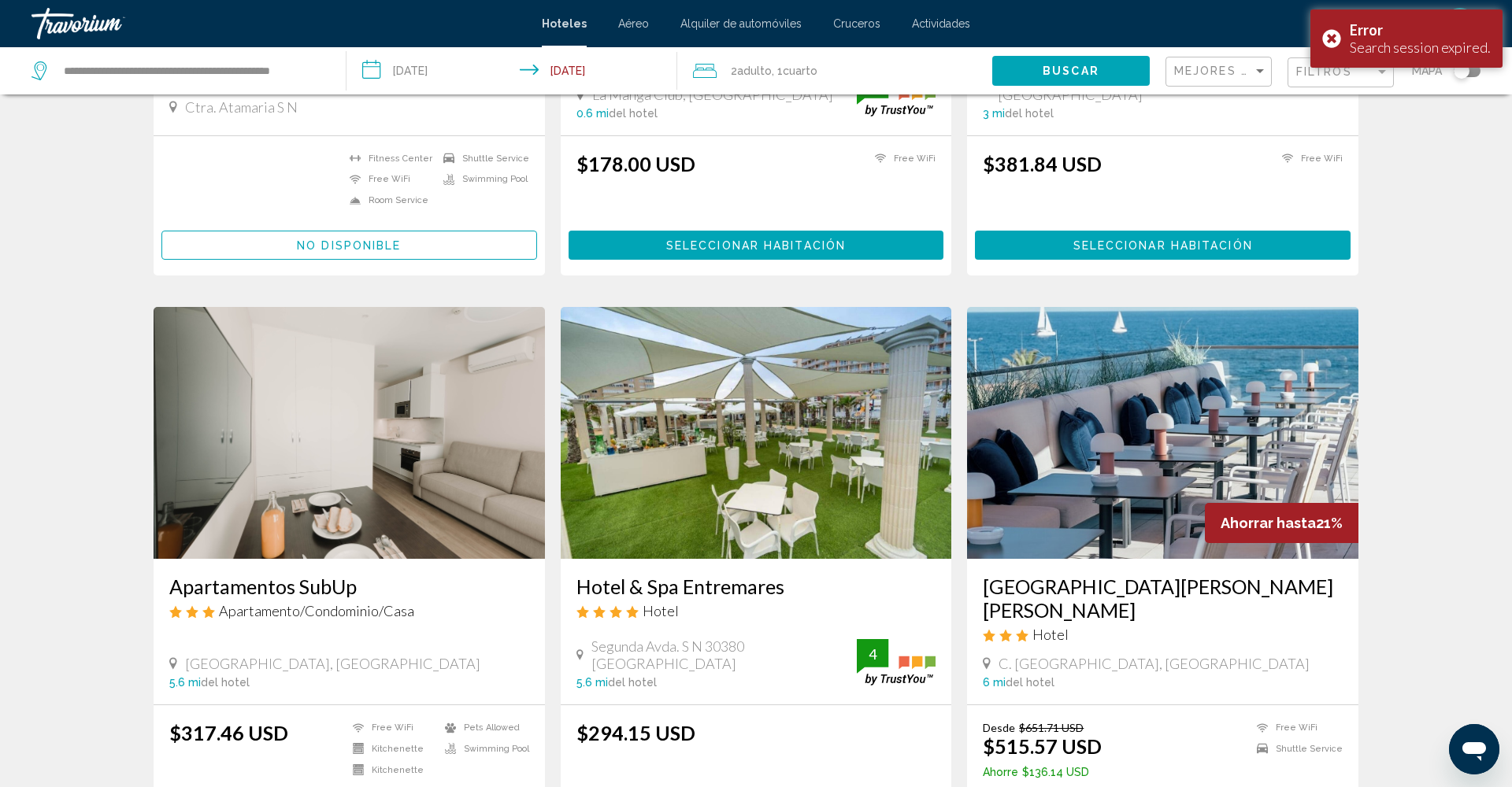
scroll to position [438, 0]
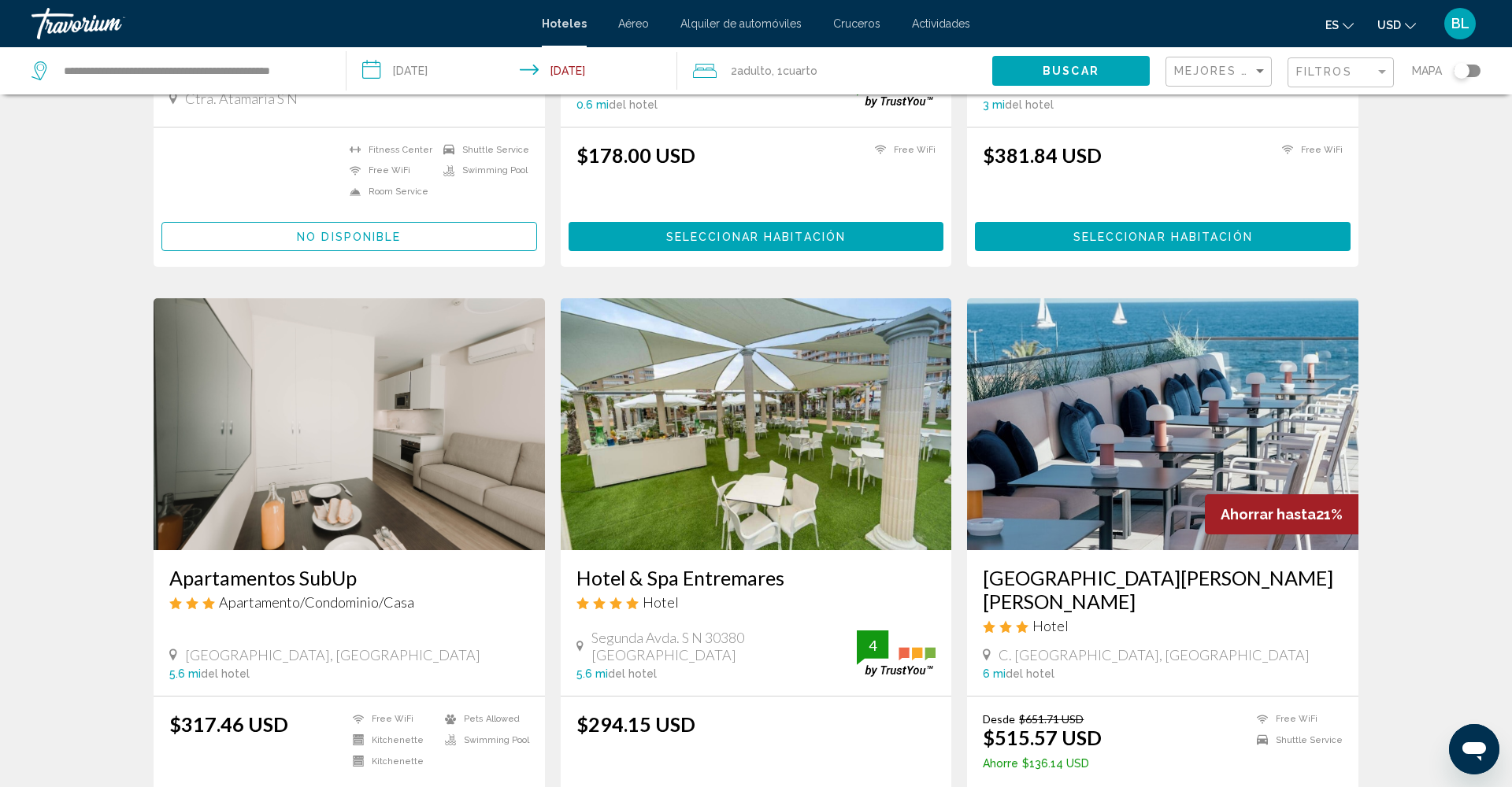
click at [1074, 568] on h3 "[GEOGRAPHIC_DATA][PERSON_NAME][PERSON_NAME]" at bounding box center [1162, 590] width 360 height 47
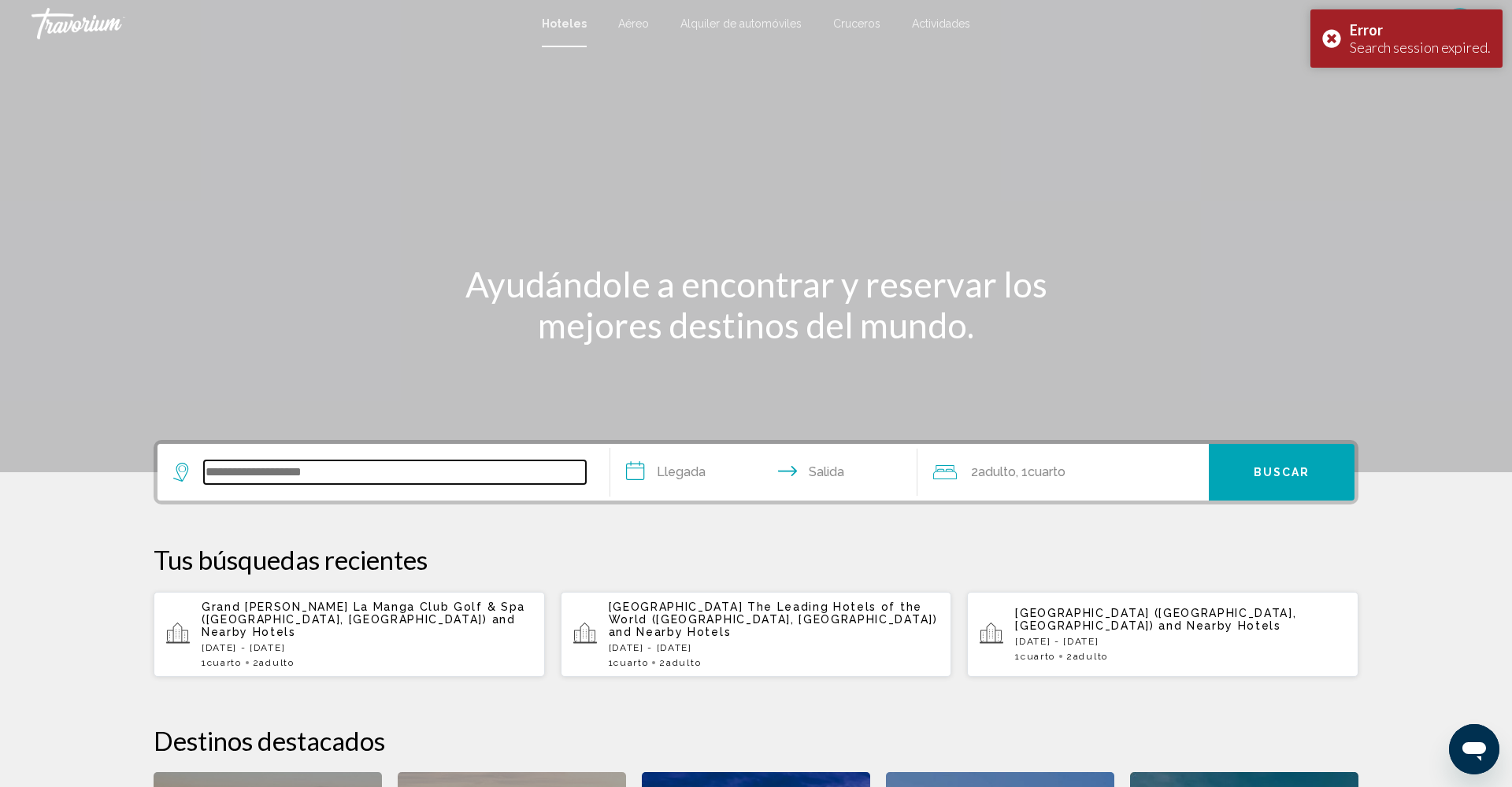
click at [228, 478] on input "Search widget" at bounding box center [395, 472] width 382 height 24
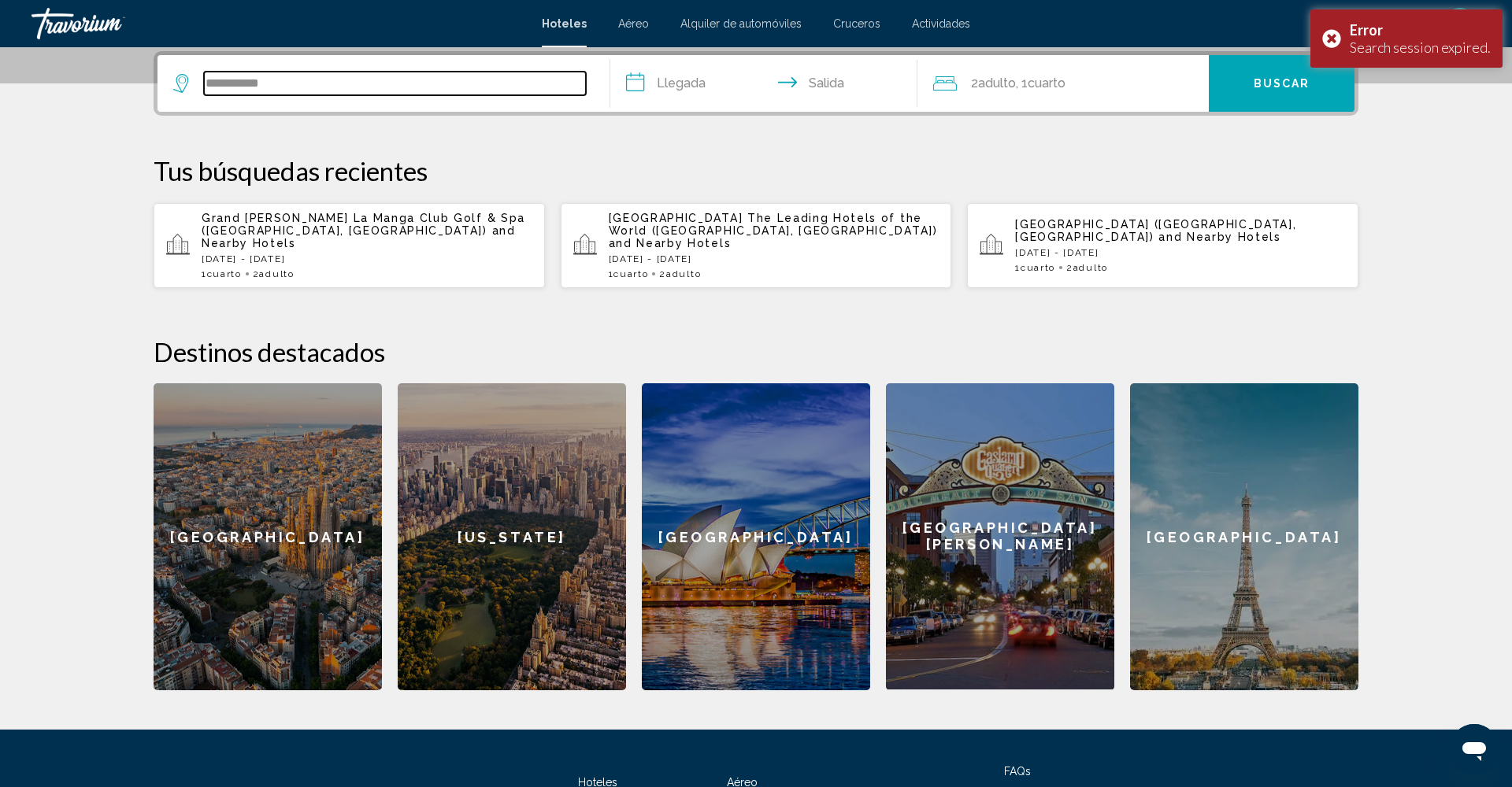
type input "**********"
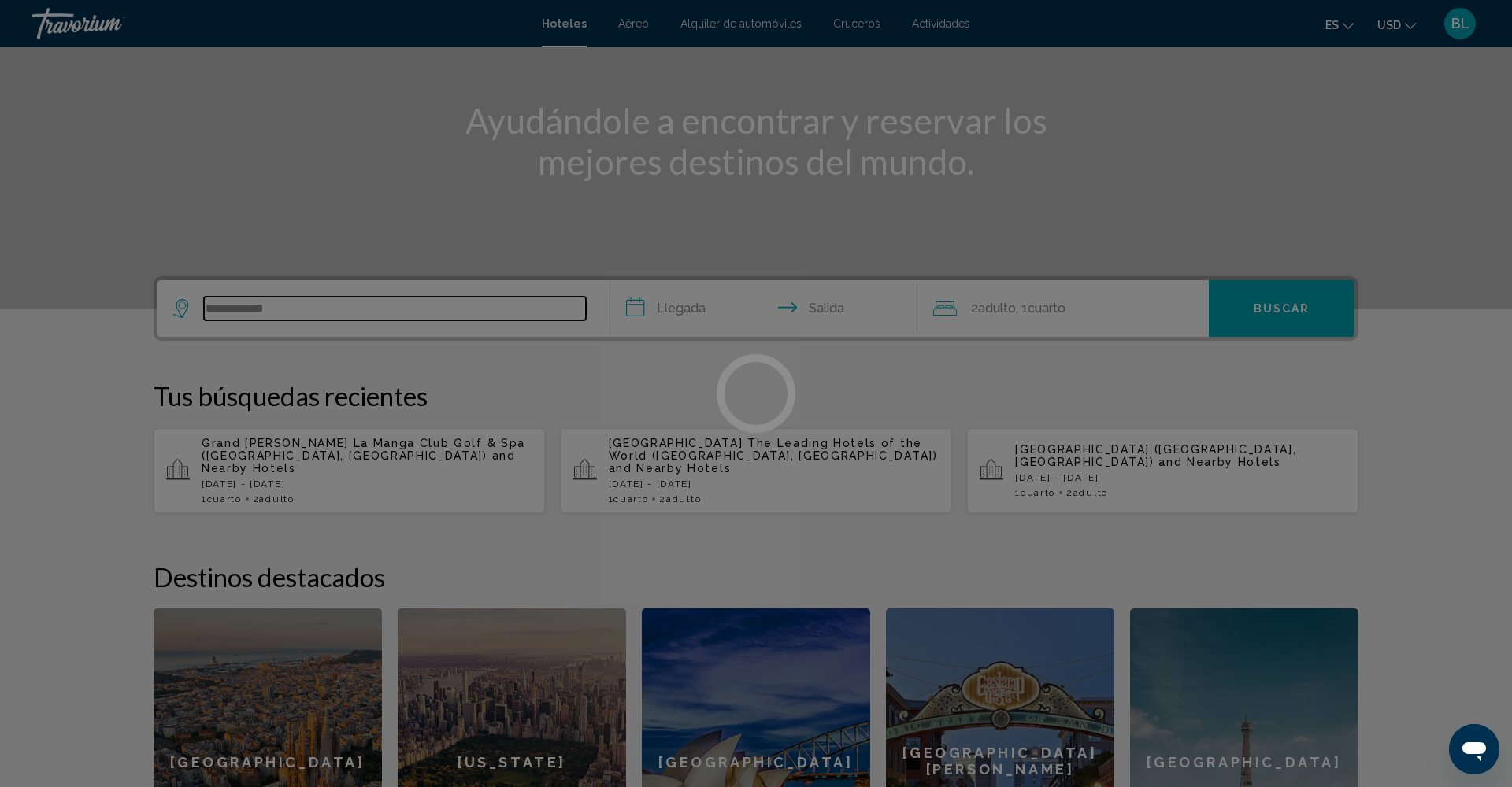
scroll to position [162, 0]
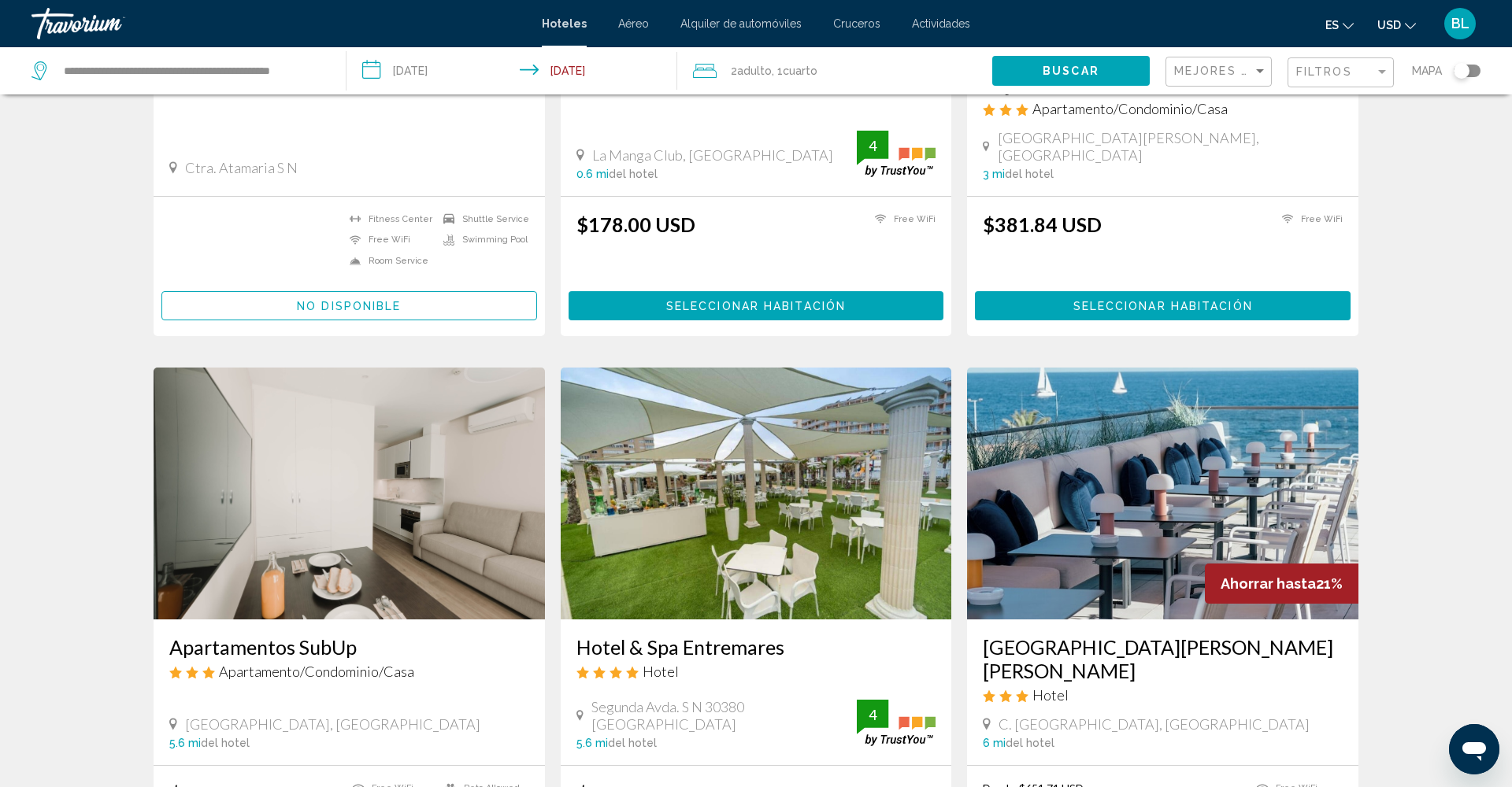
scroll to position [371, 0]
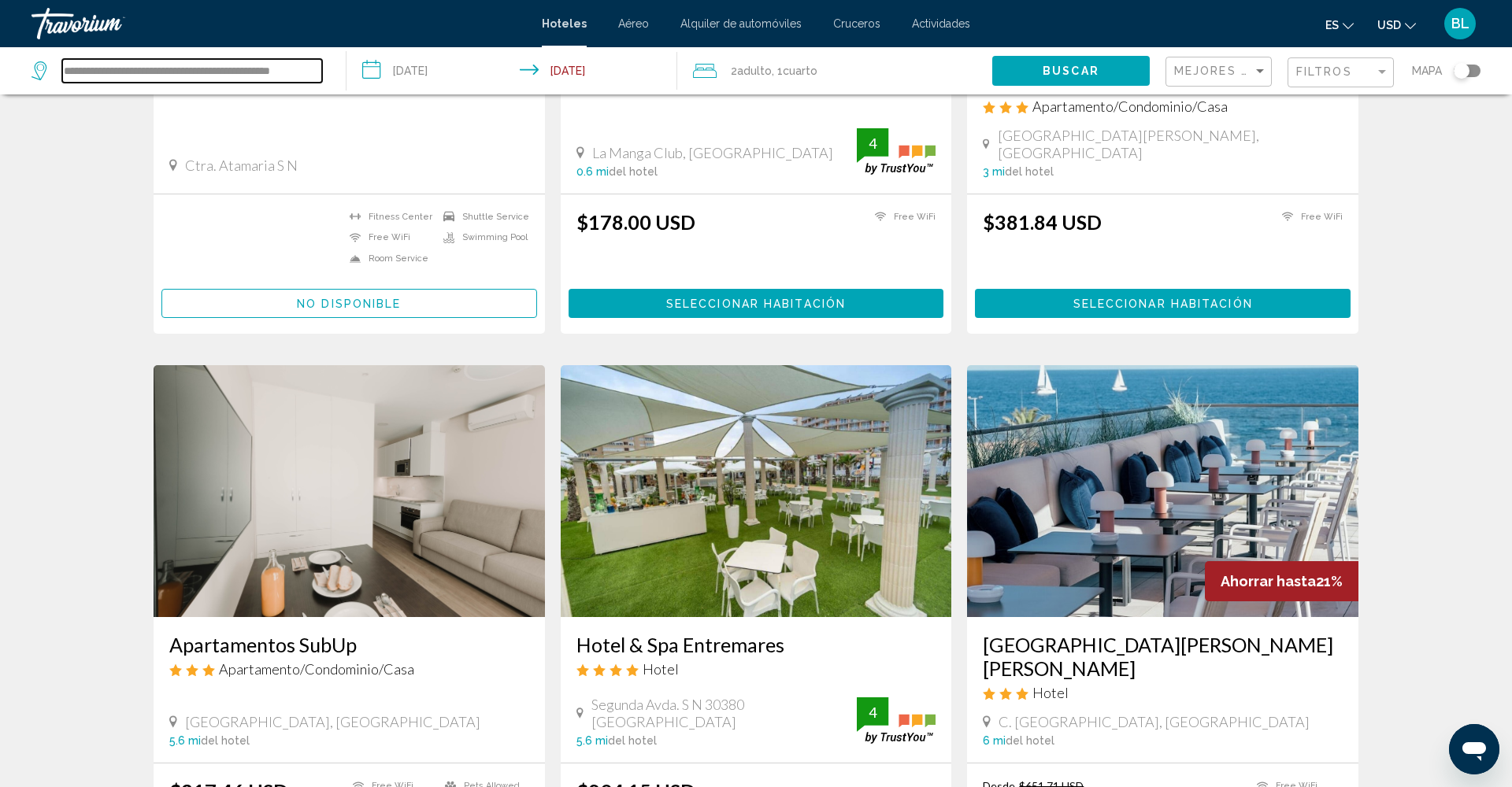
click at [157, 77] on input "**********" at bounding box center [193, 70] width 260 height 24
drag, startPoint x: 64, startPoint y: 72, endPoint x: 323, endPoint y: 69, distance: 259.0
click at [341, 68] on app-destination-search "**********" at bounding box center [173, 71] width 346 height 47
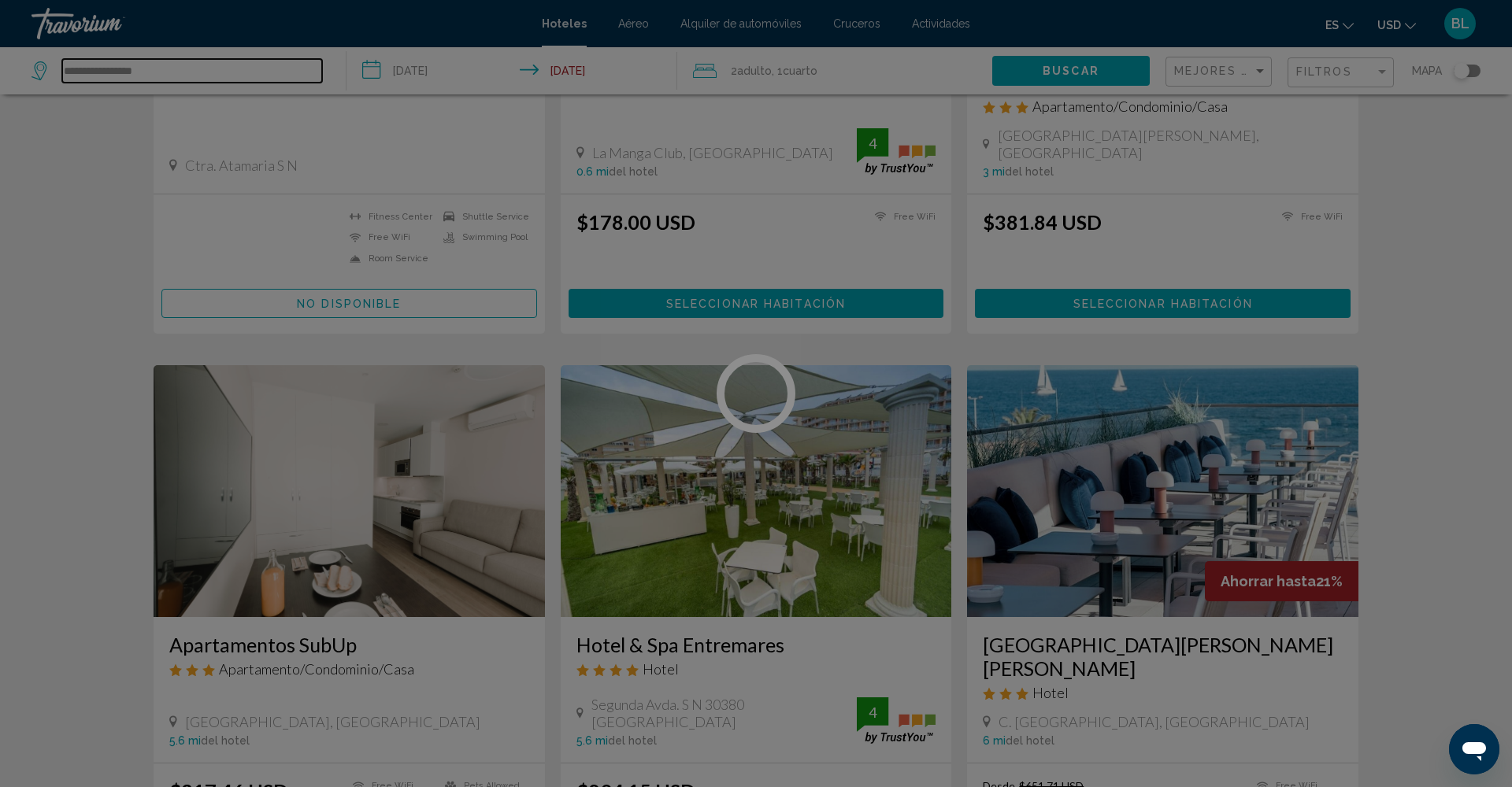
type input "**********"
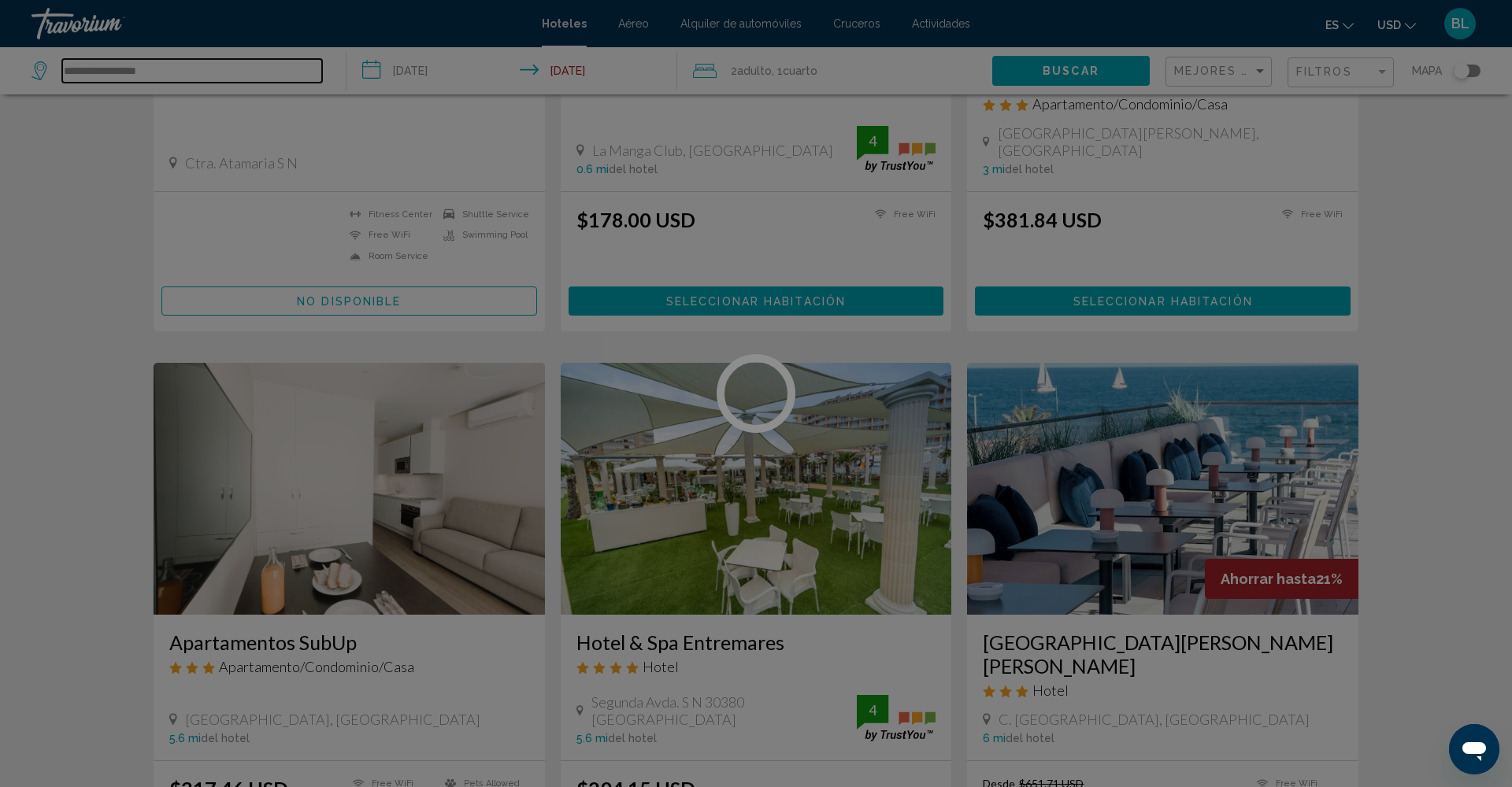
scroll to position [375, 0]
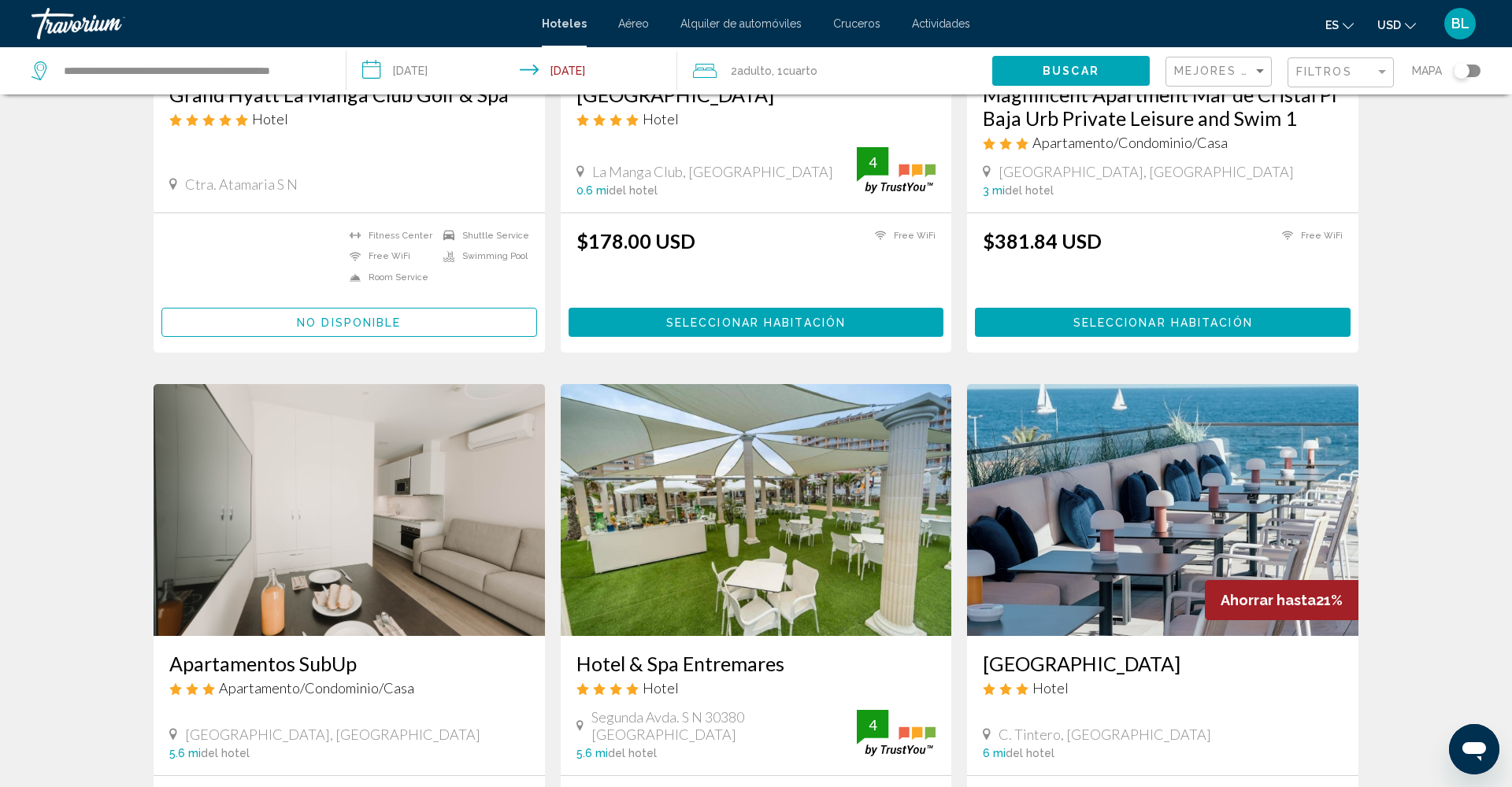
scroll to position [464, 0]
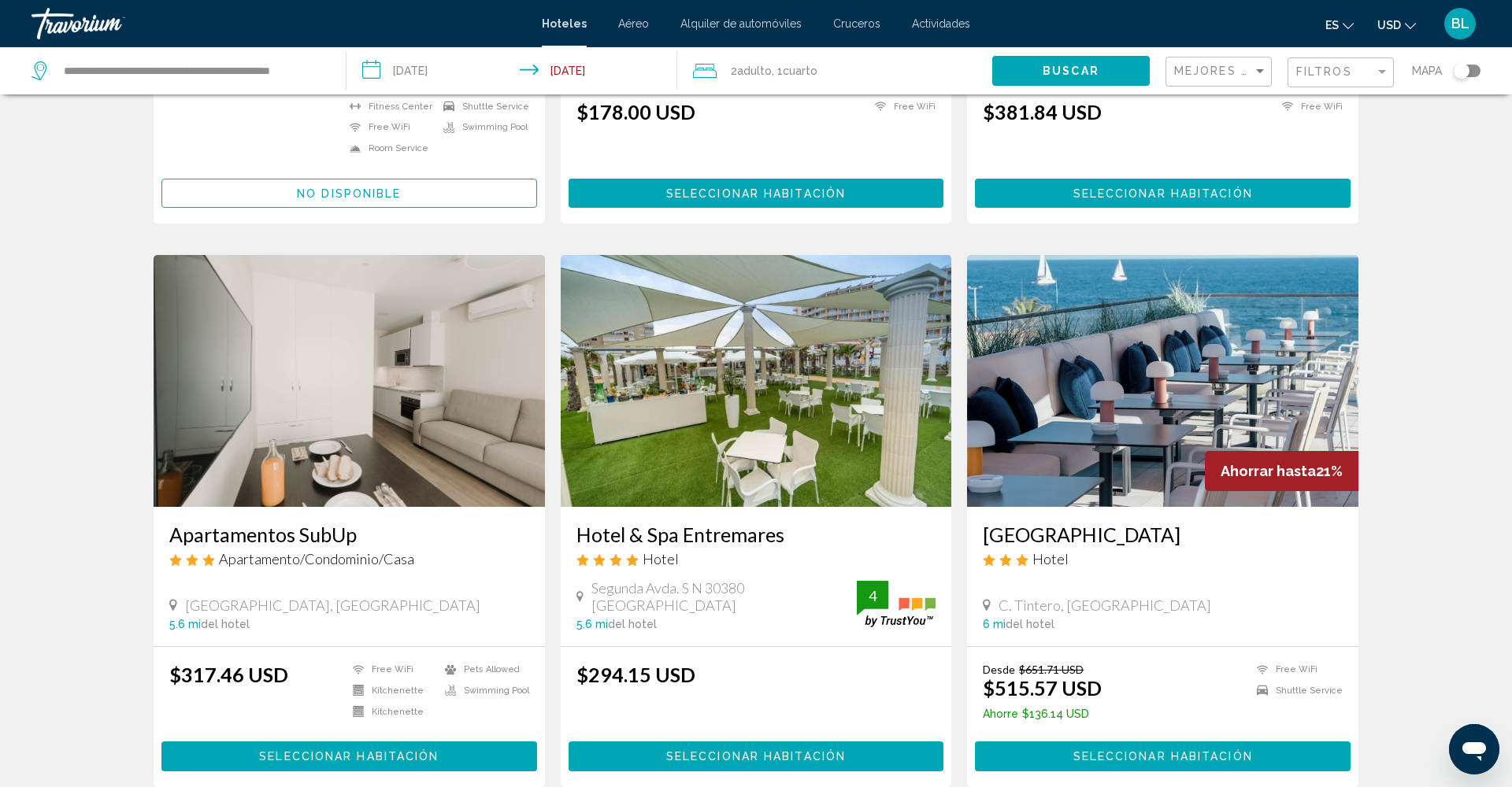
click at [1044, 542] on h3 "[GEOGRAPHIC_DATA][PERSON_NAME][PERSON_NAME]" at bounding box center [1162, 534] width 360 height 24
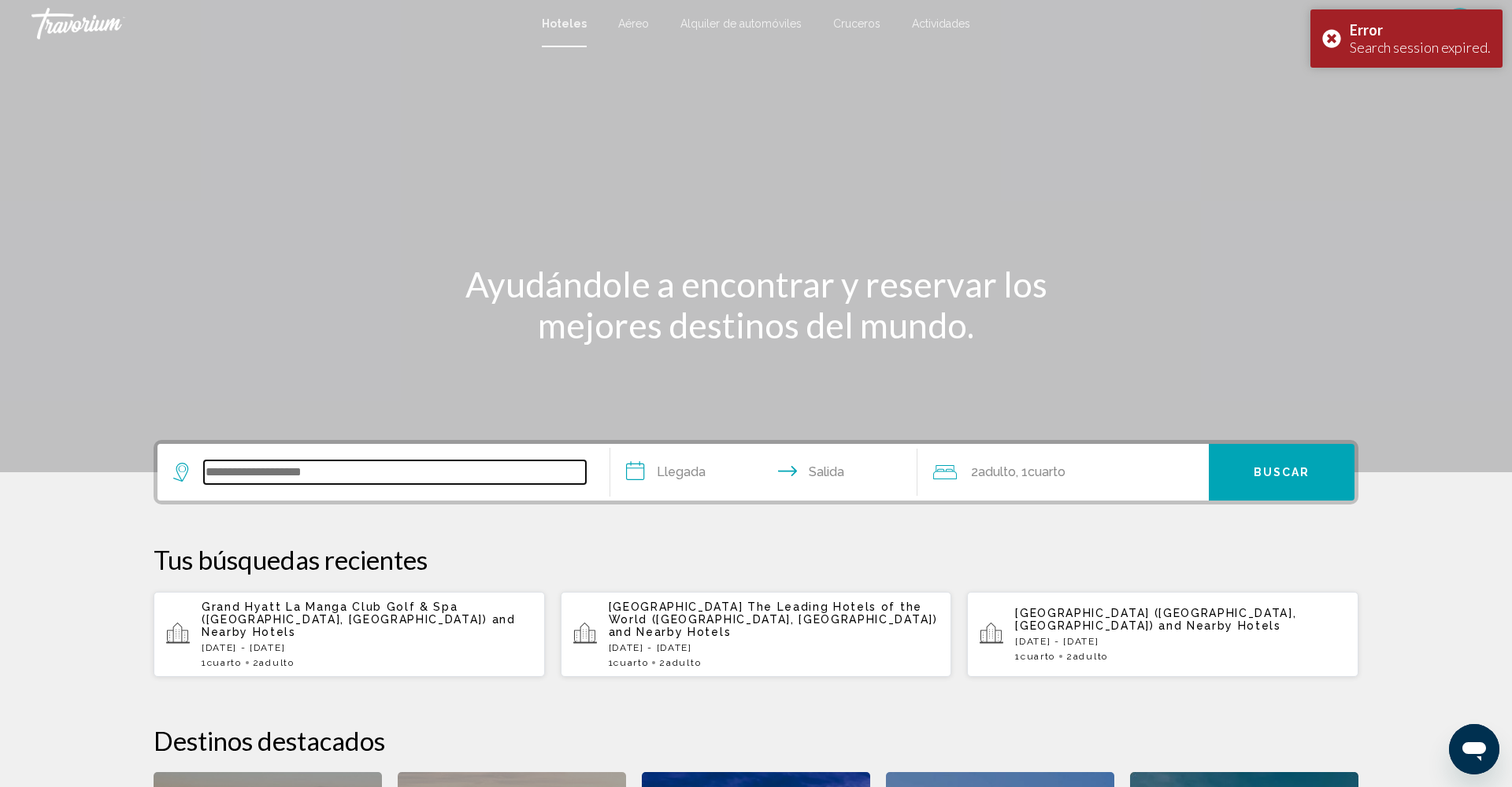
click at [230, 468] on input "Search widget" at bounding box center [395, 472] width 382 height 24
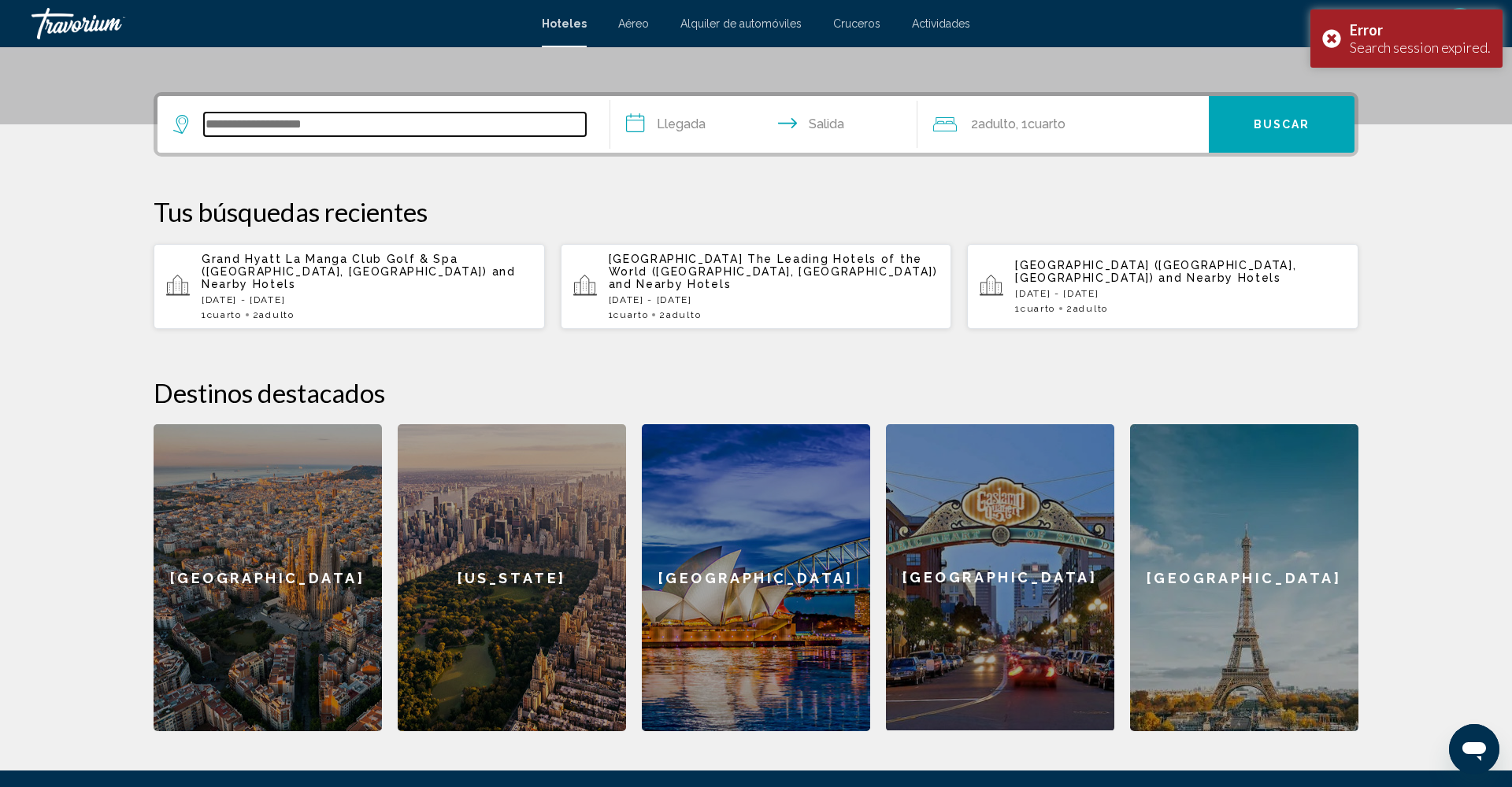
scroll to position [345, 0]
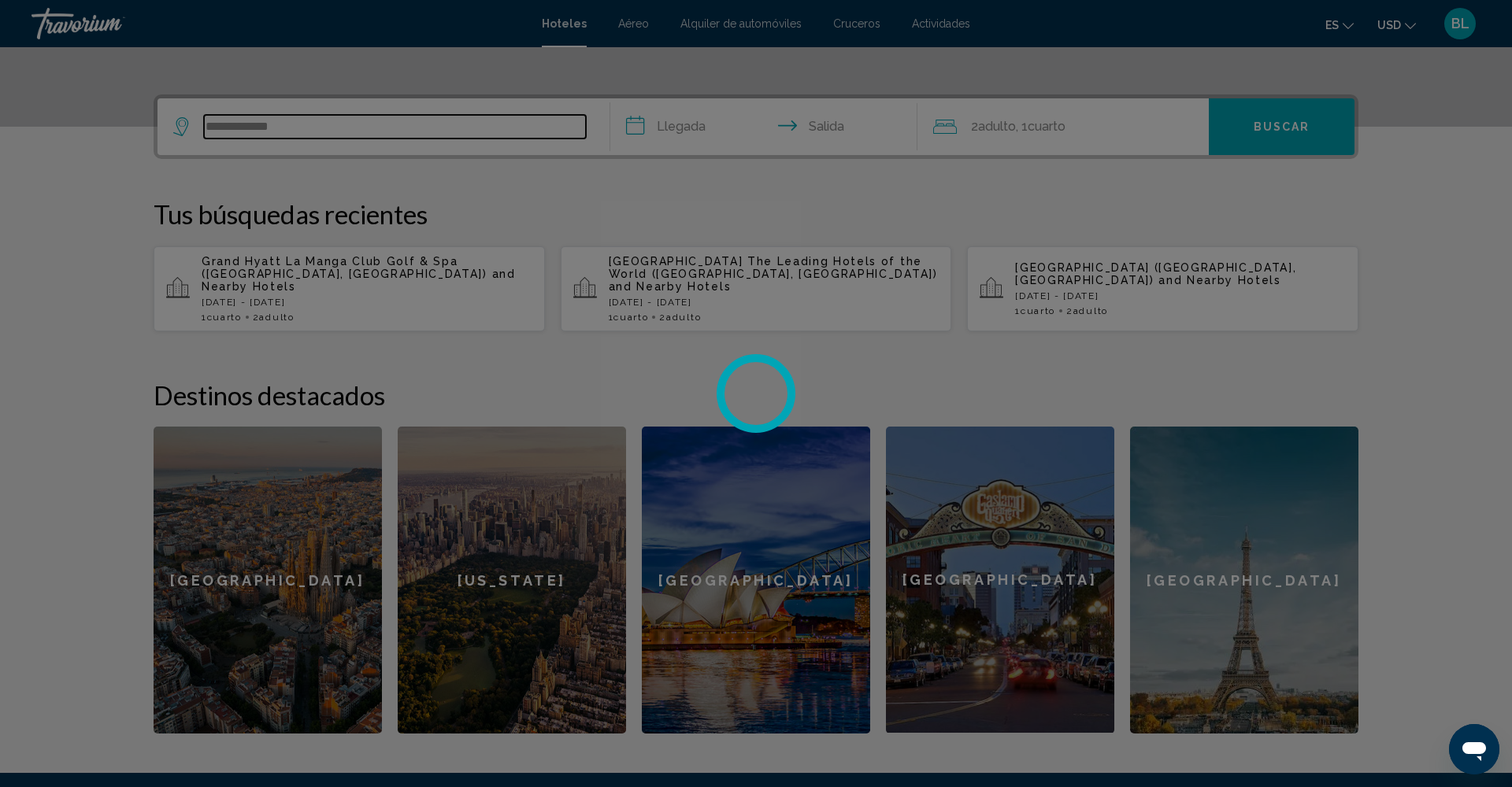
type input "**********"
click at [275, 283] on div at bounding box center [756, 394] width 1512 height 787
click at [295, 279] on div at bounding box center [756, 394] width 1512 height 787
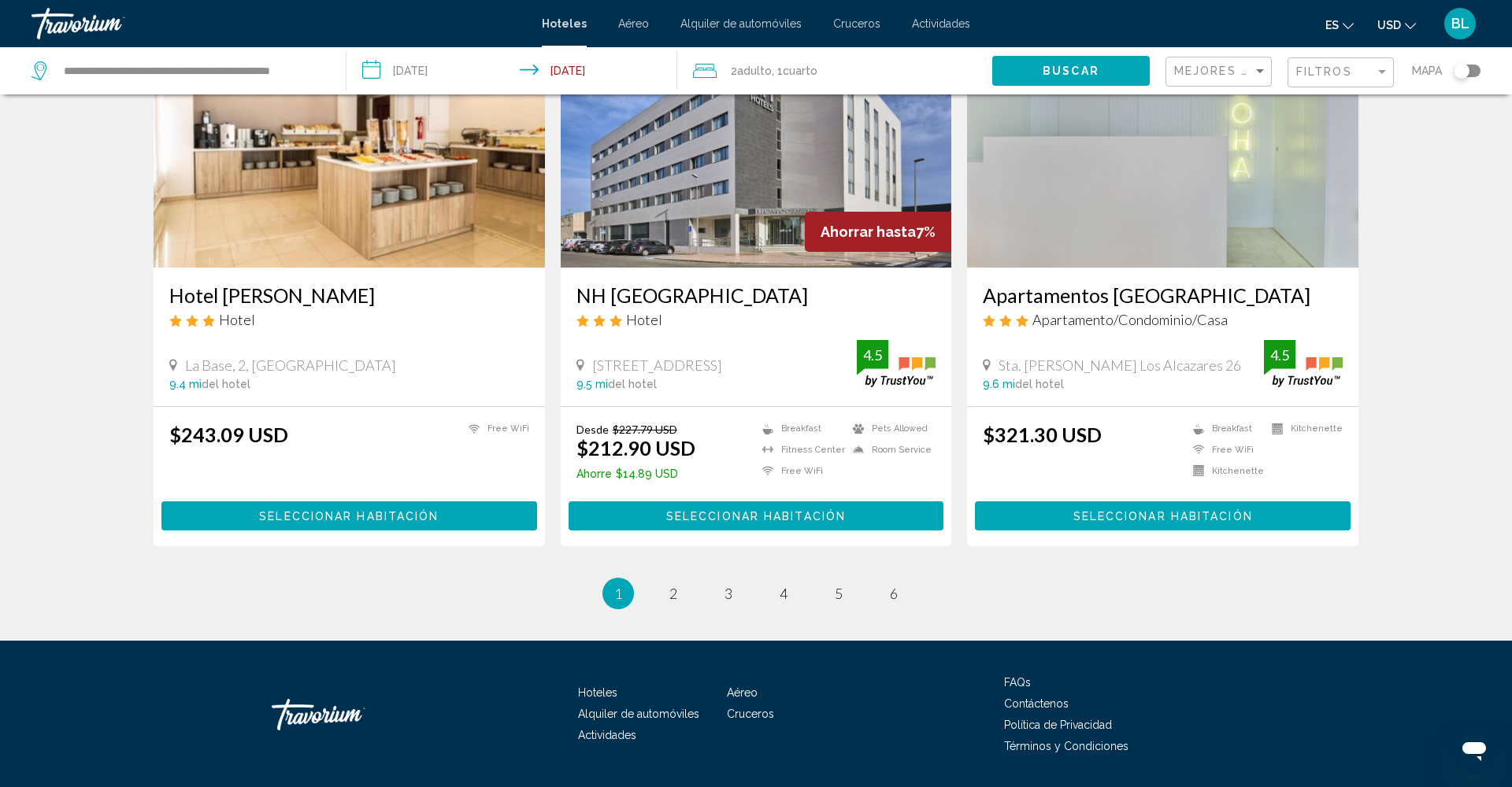
scroll to position [1876, 0]
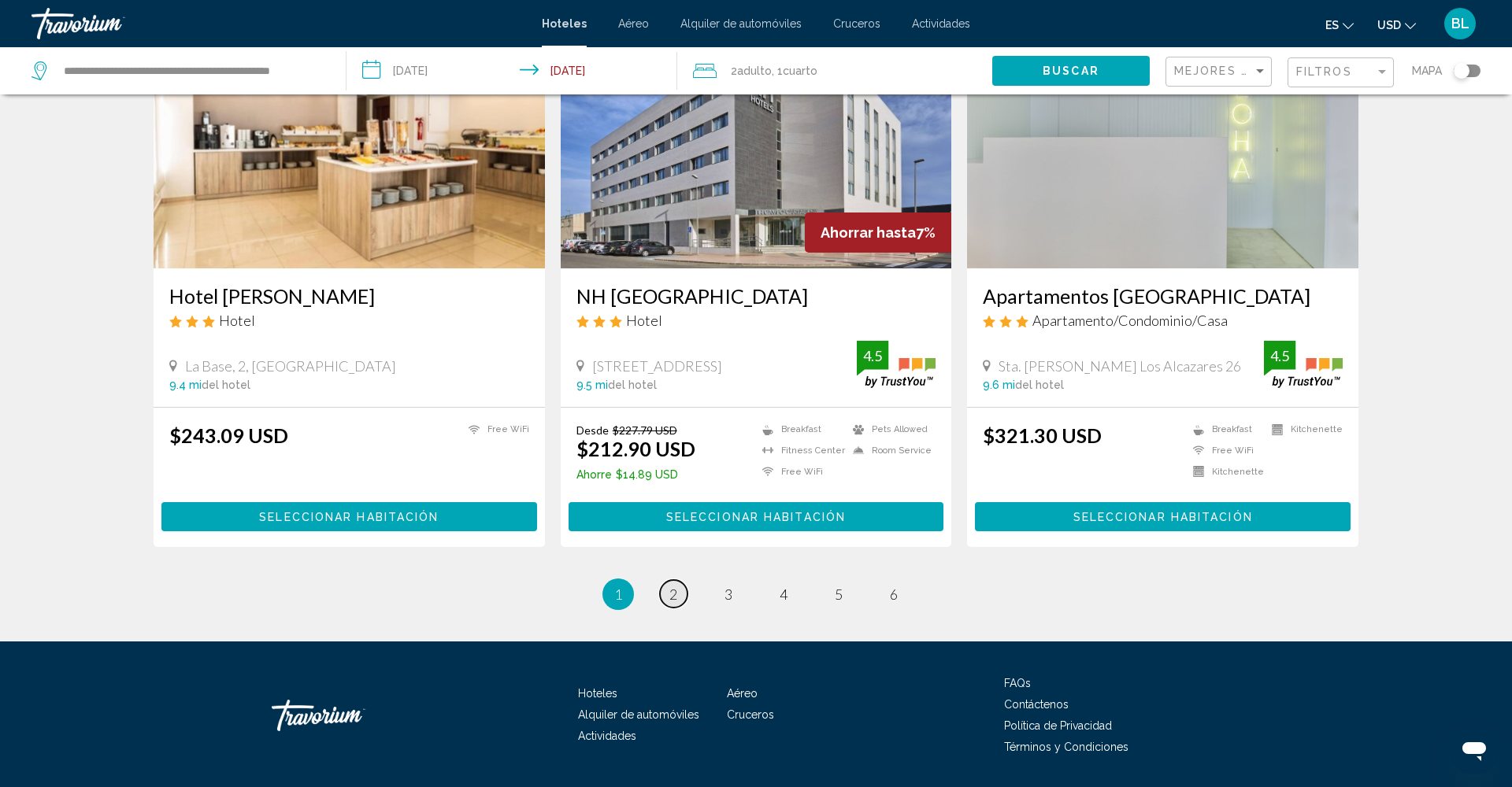
click at [675, 586] on span "2" at bounding box center [673, 595] width 8 height 17
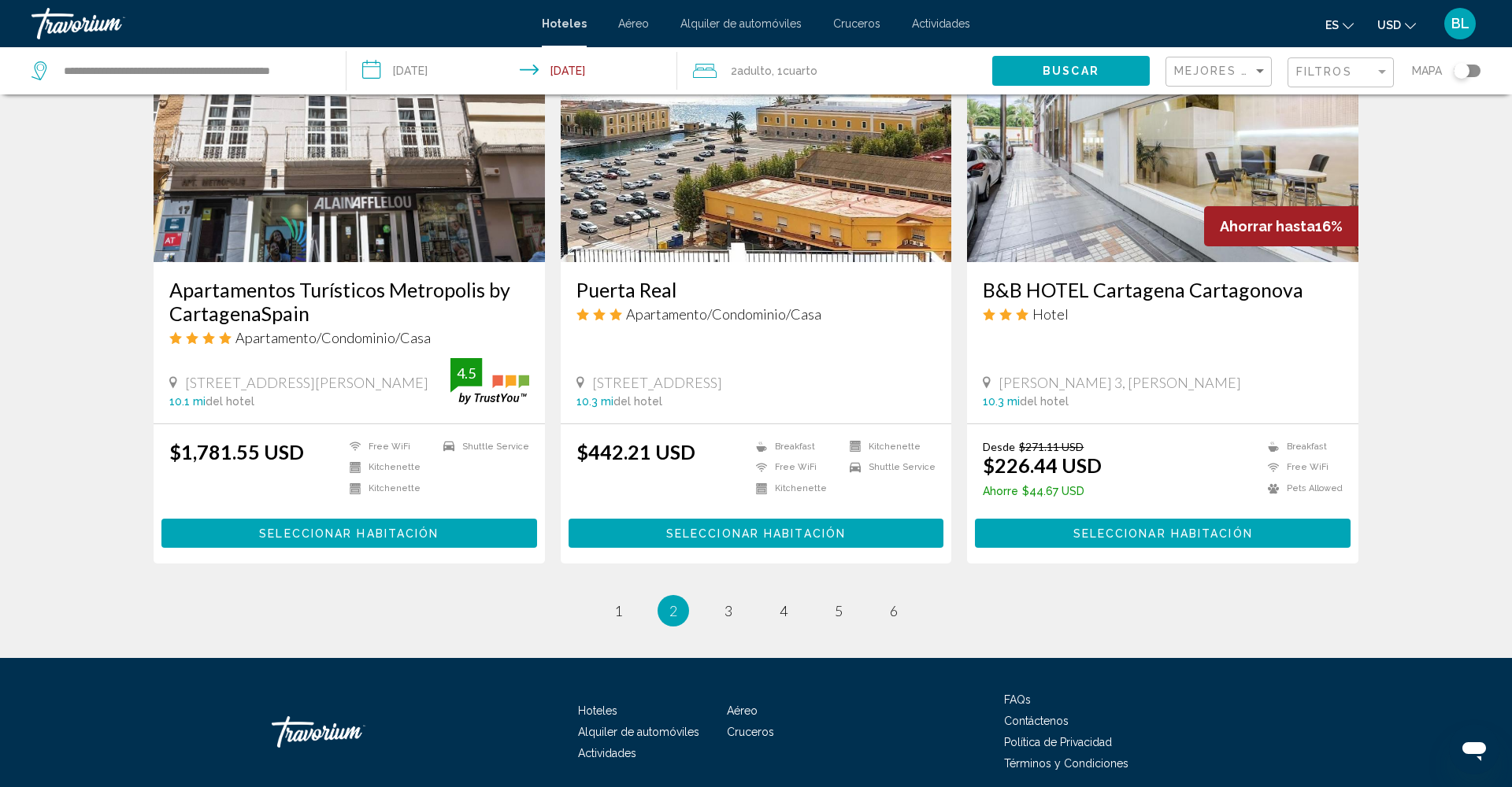
scroll to position [1873, 0]
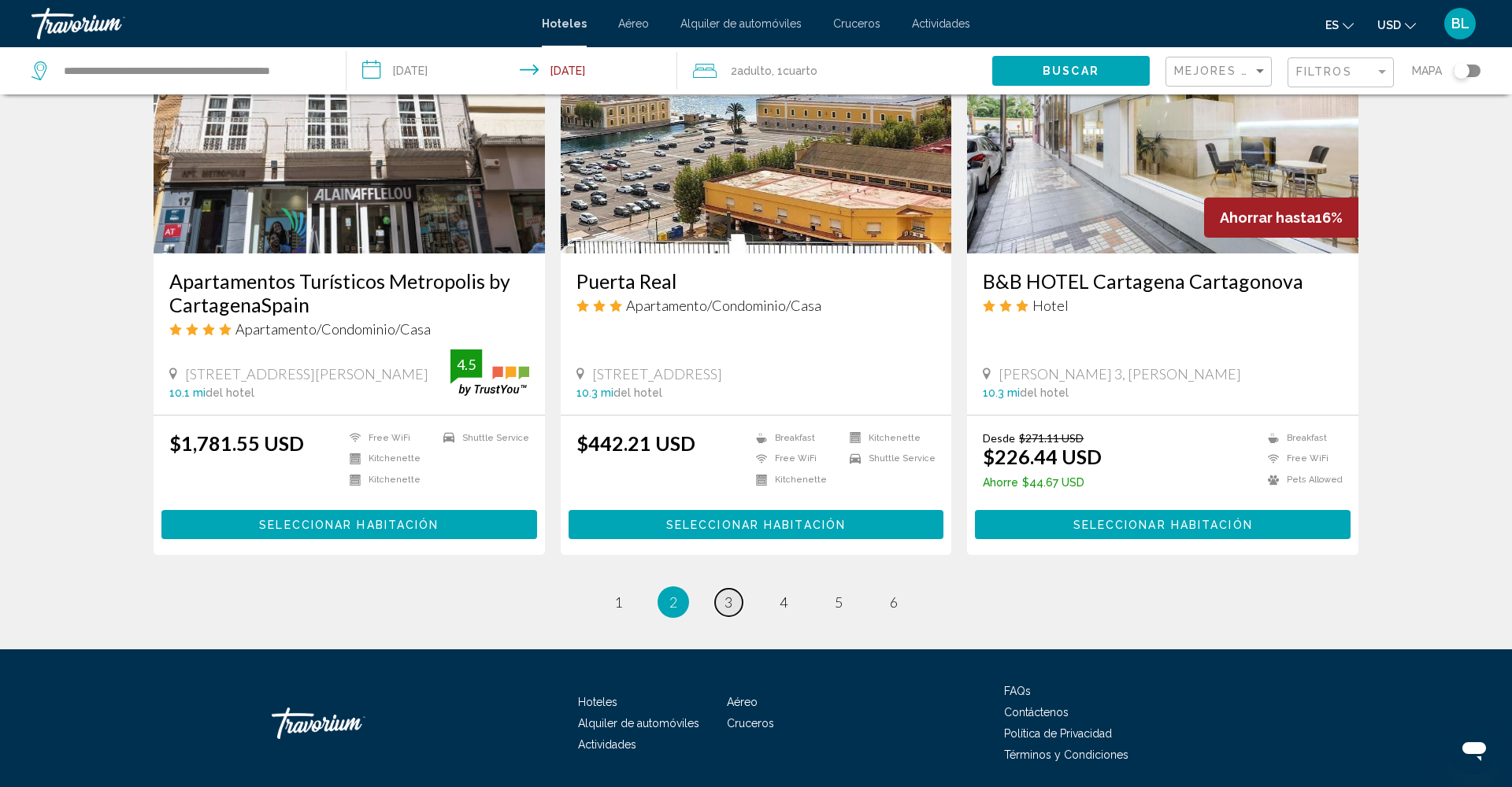
click at [736, 596] on link "page 3" at bounding box center [728, 602] width 28 height 27
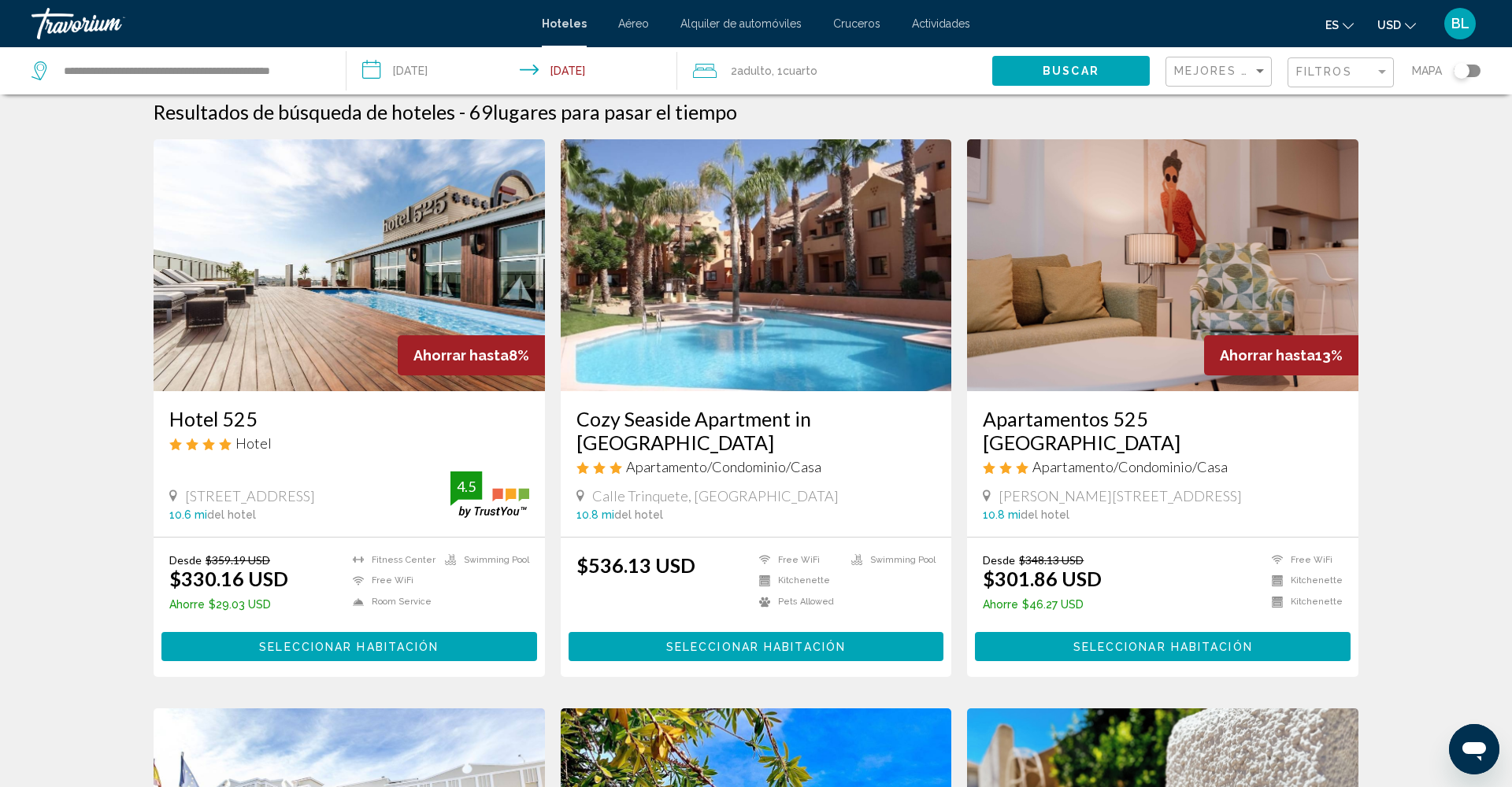
scroll to position [9, 0]
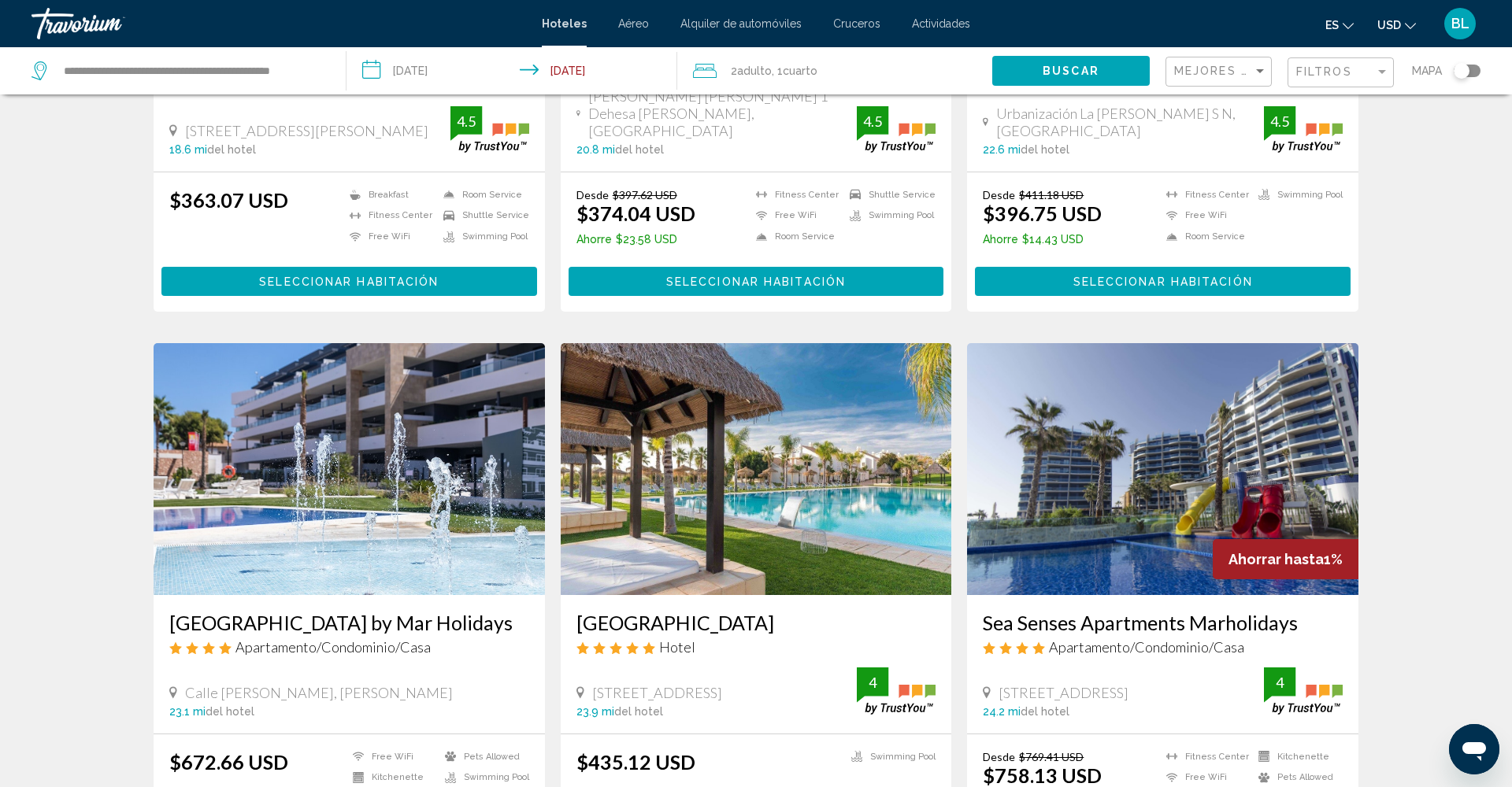
scroll to position [394, 0]
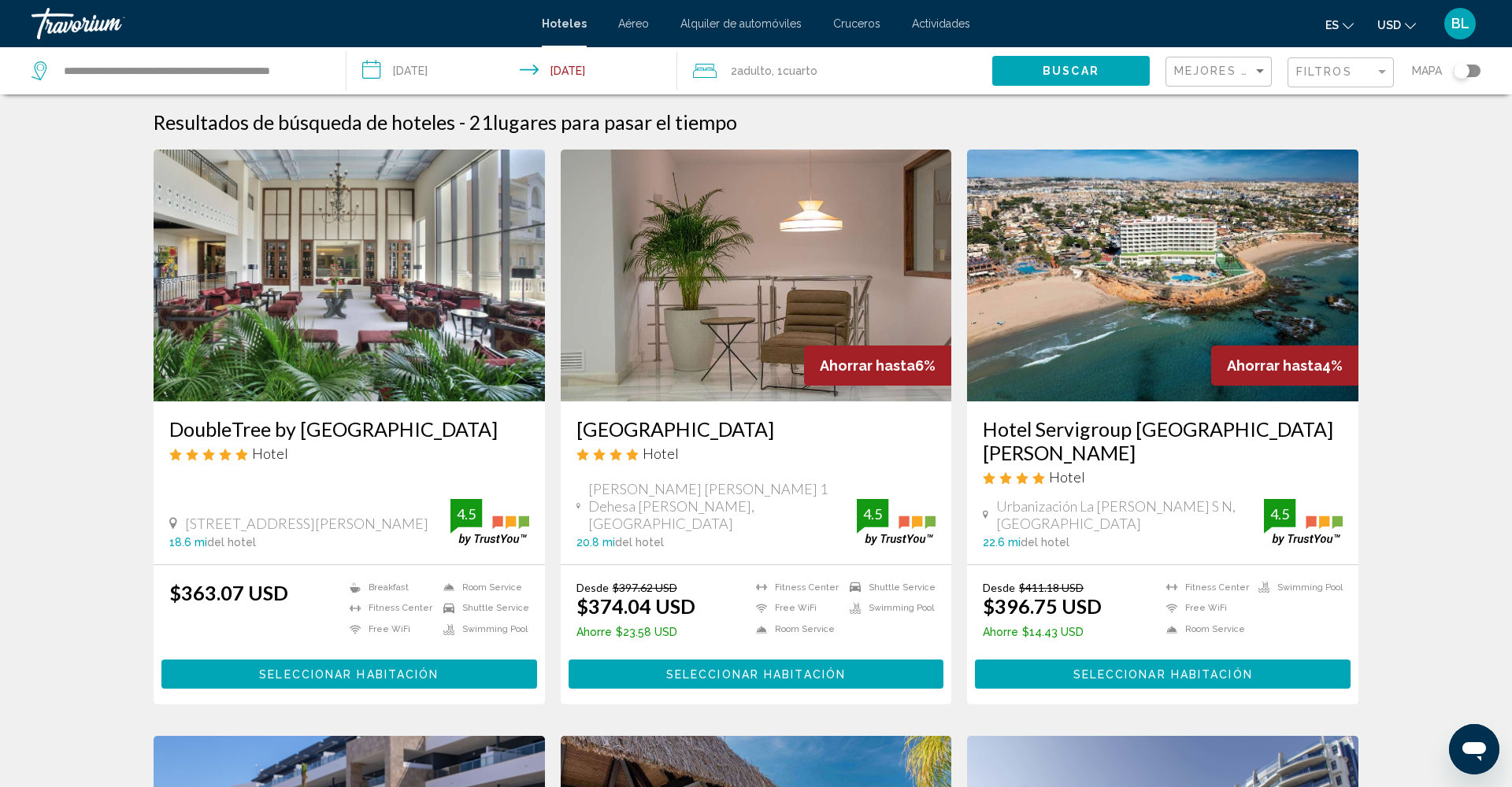
click at [453, 291] on img "Main content" at bounding box center [349, 276] width 392 height 252
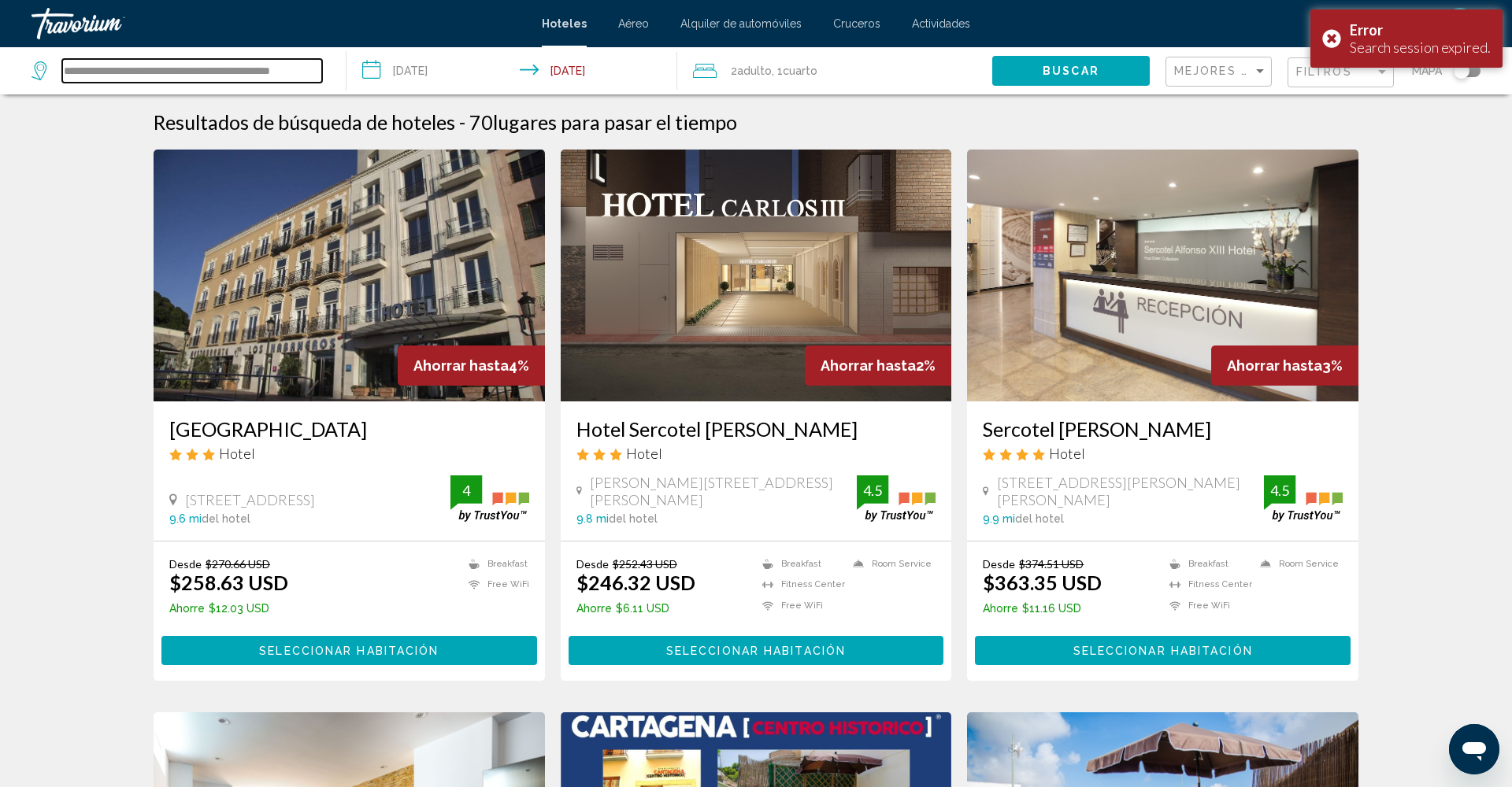
click at [184, 75] on input "**********" at bounding box center [193, 70] width 260 height 24
click at [1111, 72] on button "Buscar" at bounding box center [1071, 70] width 157 height 29
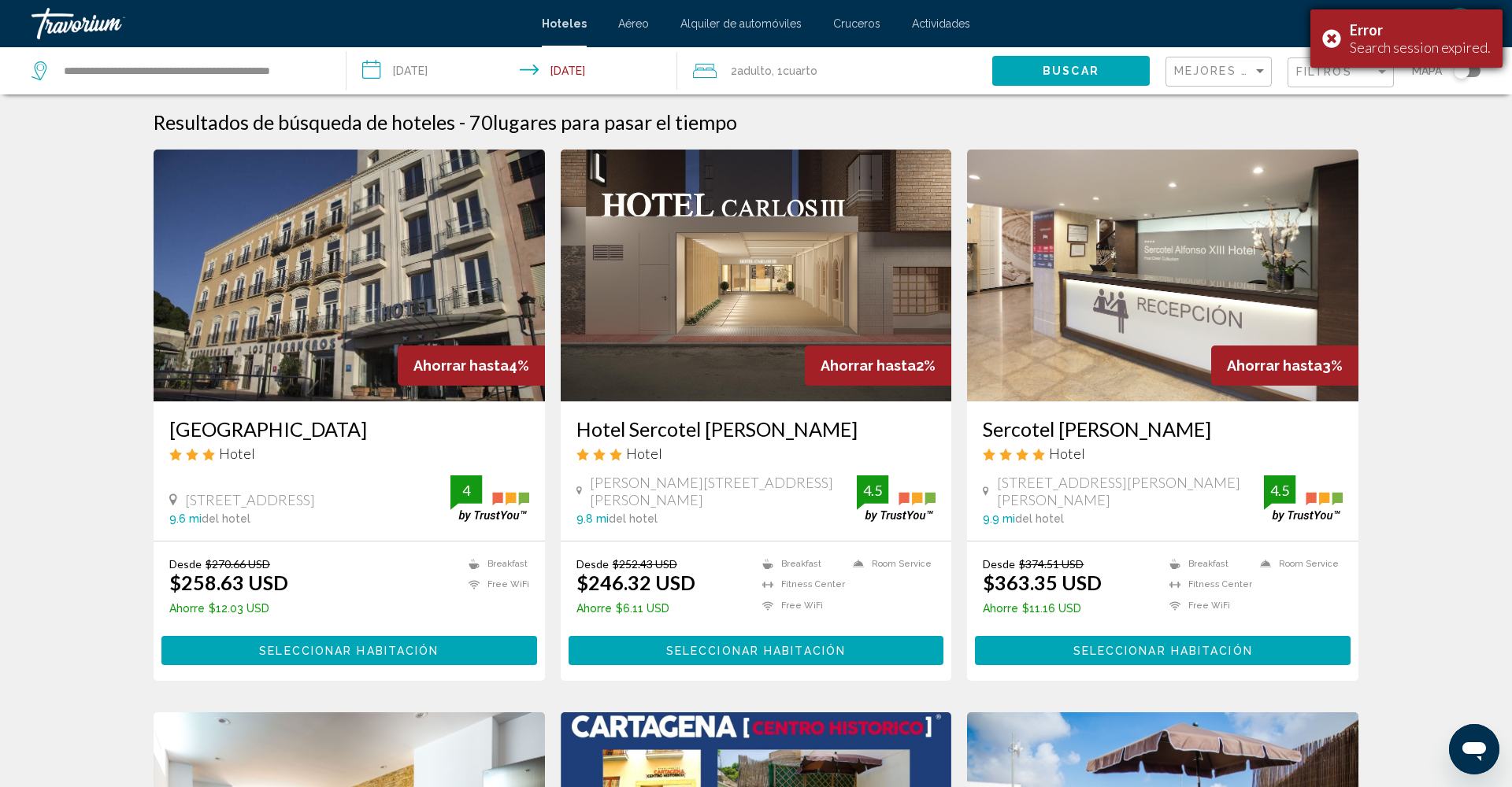
click at [1335, 37] on div "Error Search session expired." at bounding box center [1407, 38] width 193 height 58
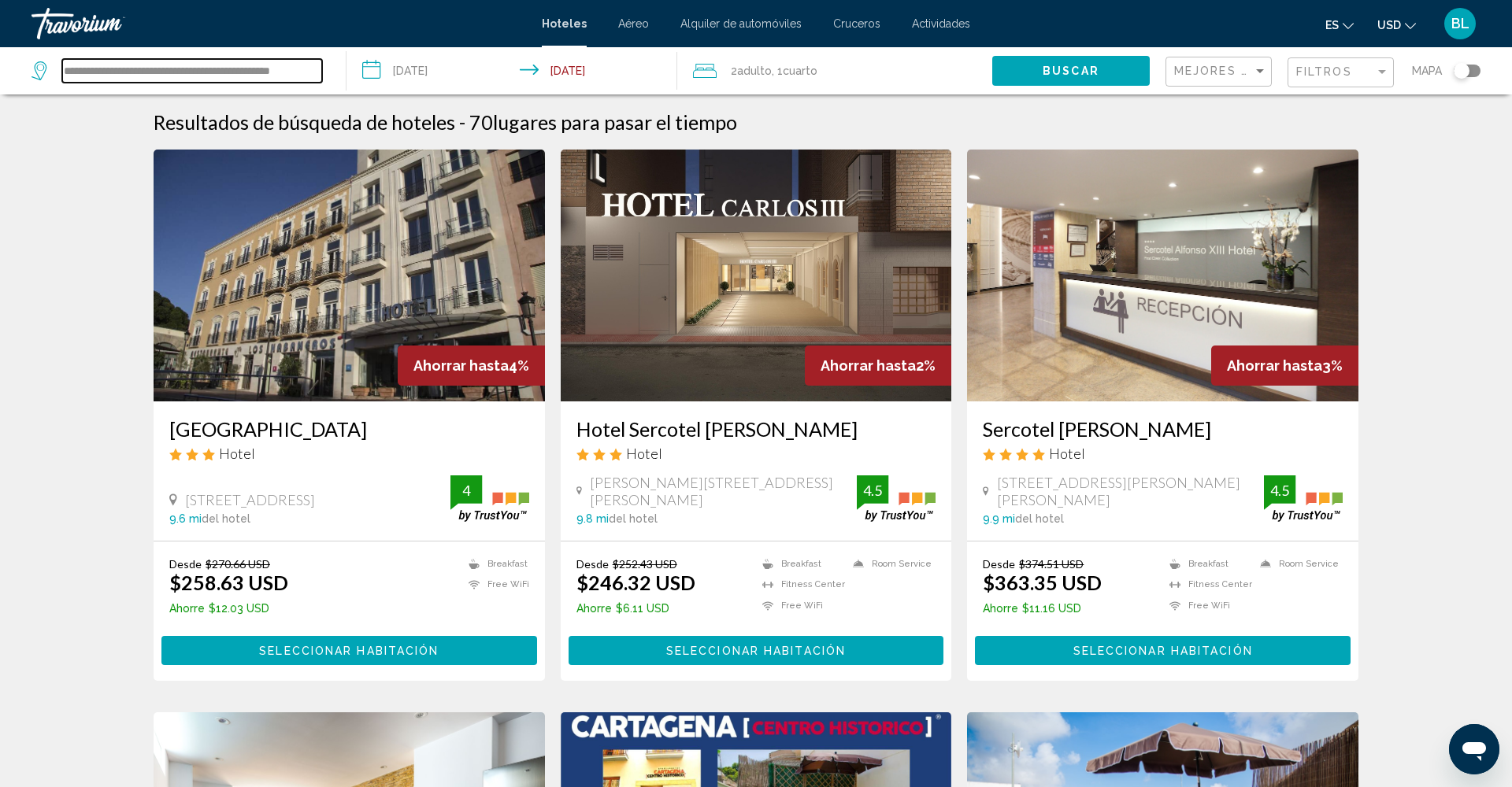
click at [114, 70] on input "**********" at bounding box center [193, 70] width 260 height 24
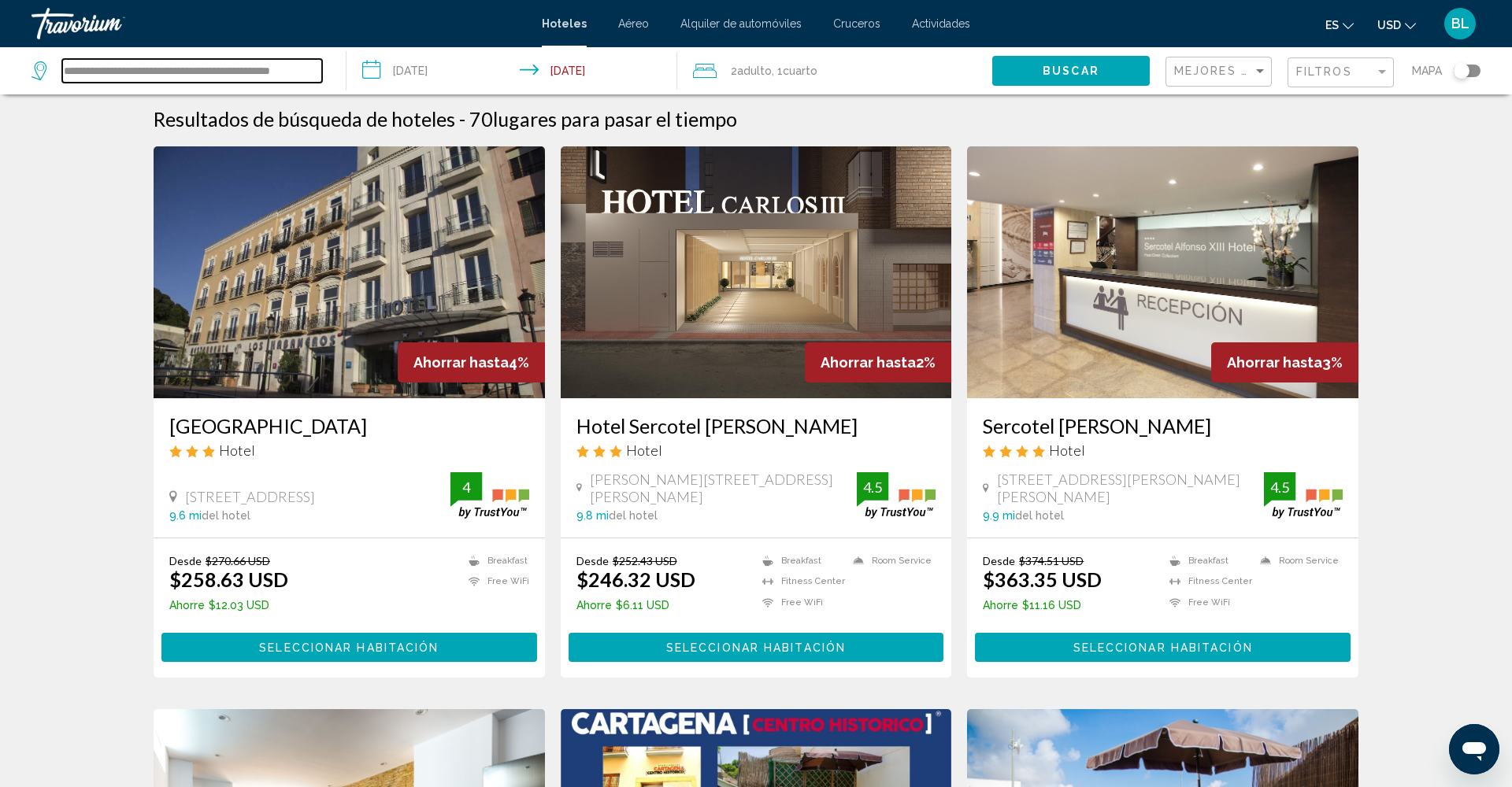
scroll to position [5, 0]
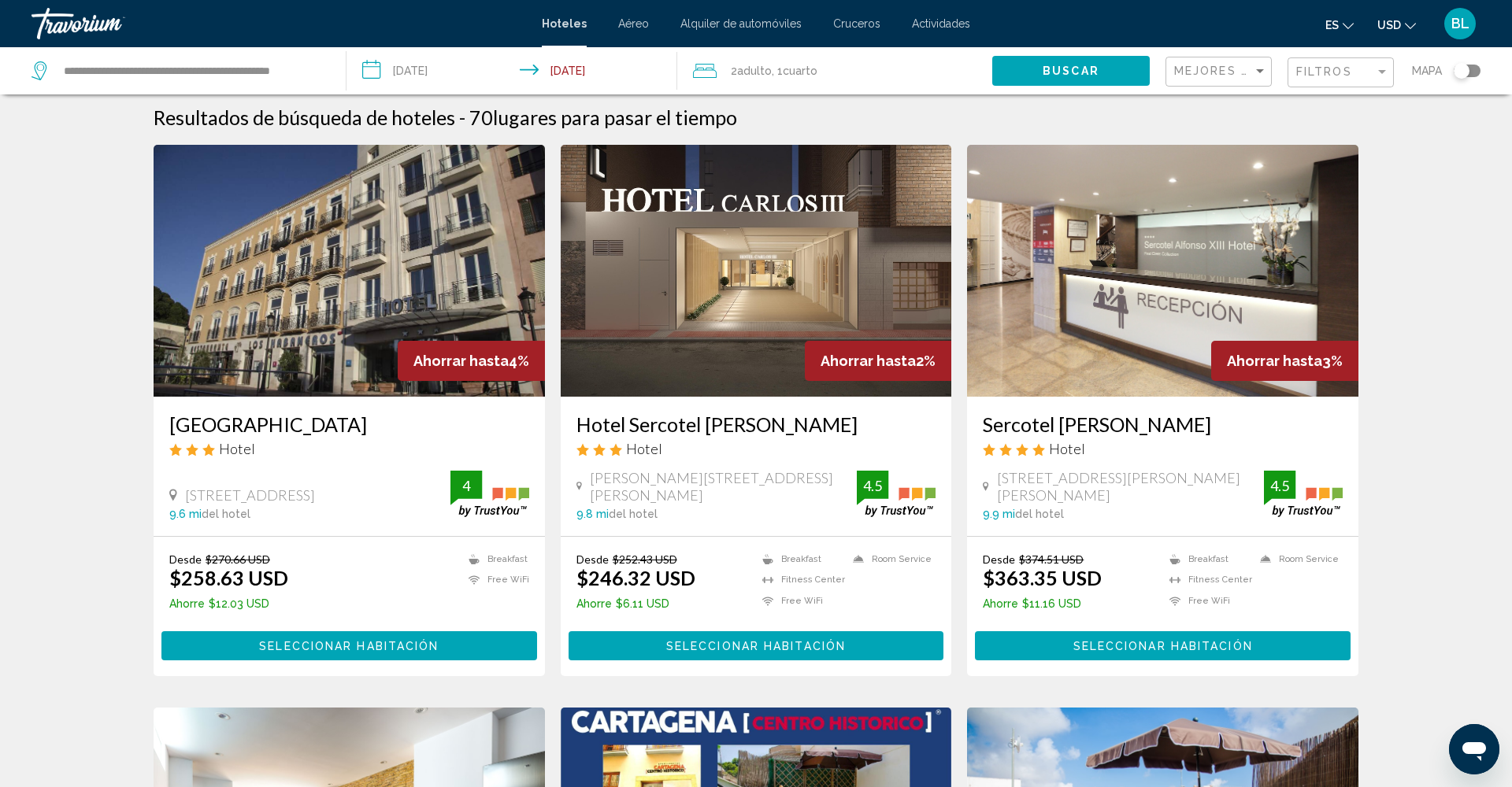
click at [1037, 83] on button "Buscar" at bounding box center [1071, 70] width 157 height 29
click at [1035, 75] on button "Buscar" at bounding box center [1071, 70] width 157 height 29
click at [329, 72] on div "**********" at bounding box center [180, 71] width 299 height 47
click at [321, 72] on div "**********" at bounding box center [180, 71] width 299 height 47
drag, startPoint x: 62, startPoint y: 70, endPoint x: 154, endPoint y: 11, distance: 109.3
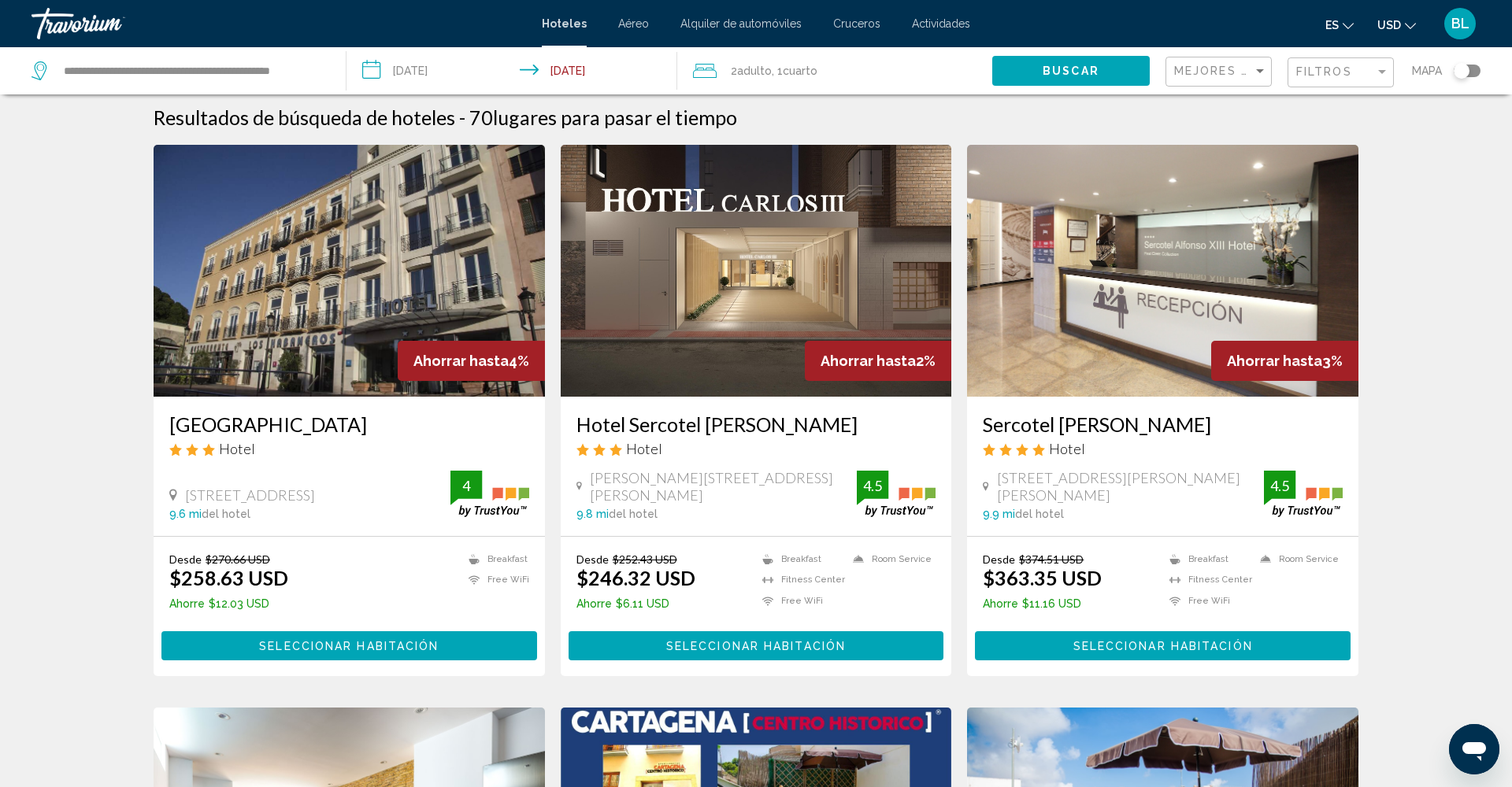
click at [196, 67] on div "**********" at bounding box center [176, 70] width 290 height 24
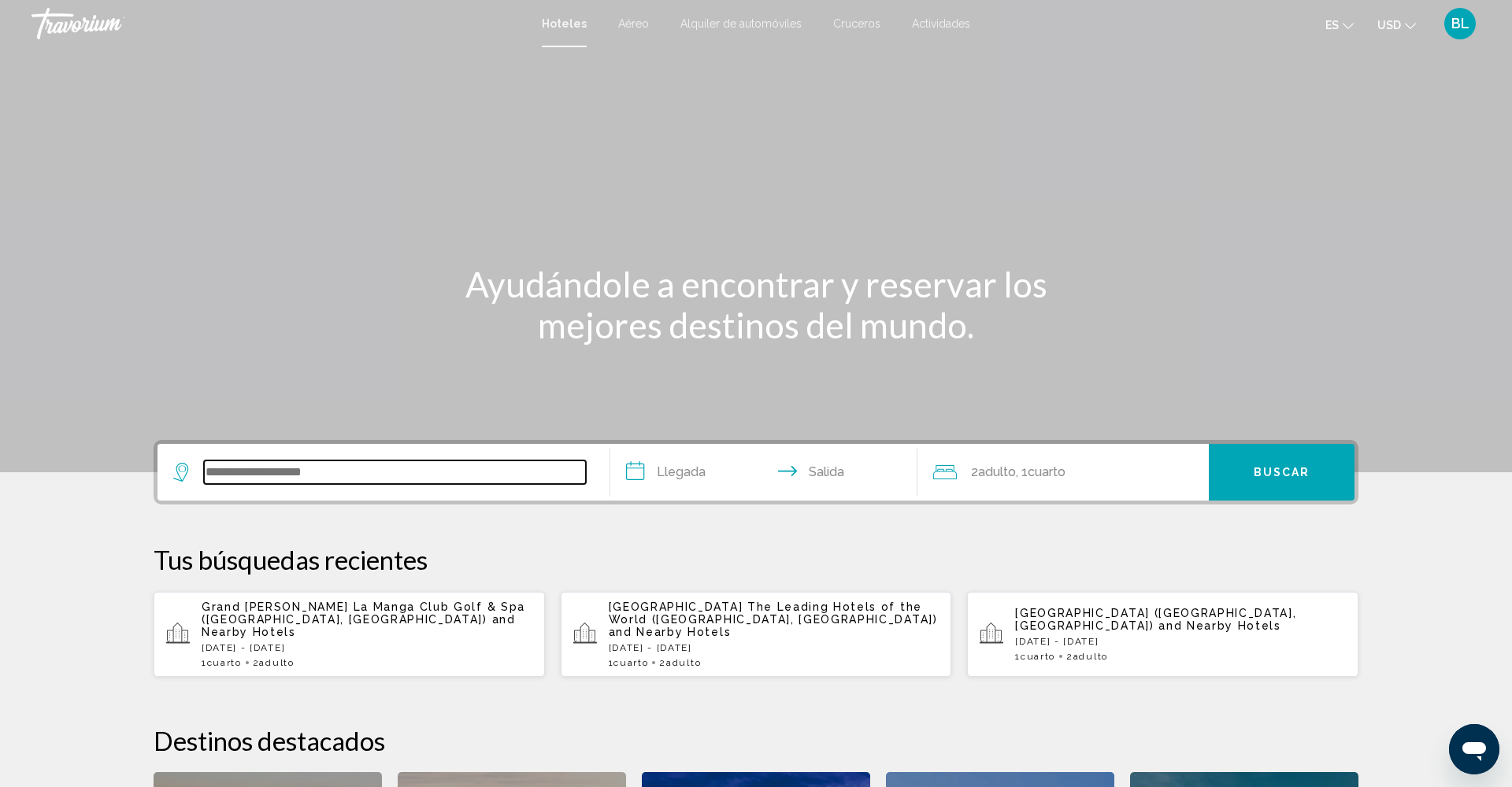
click at [246, 484] on input "Search widget" at bounding box center [395, 472] width 382 height 24
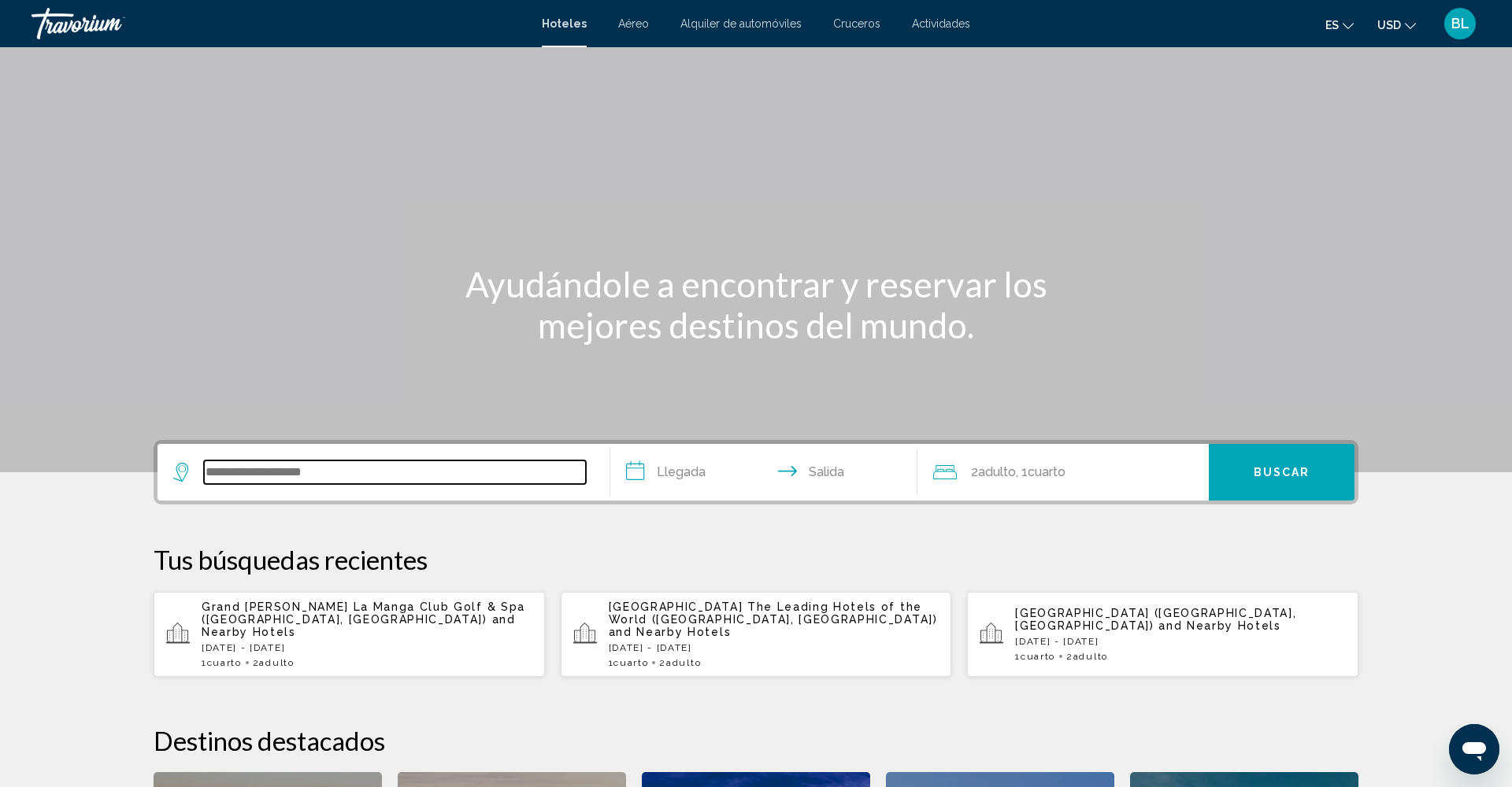
scroll to position [389, 0]
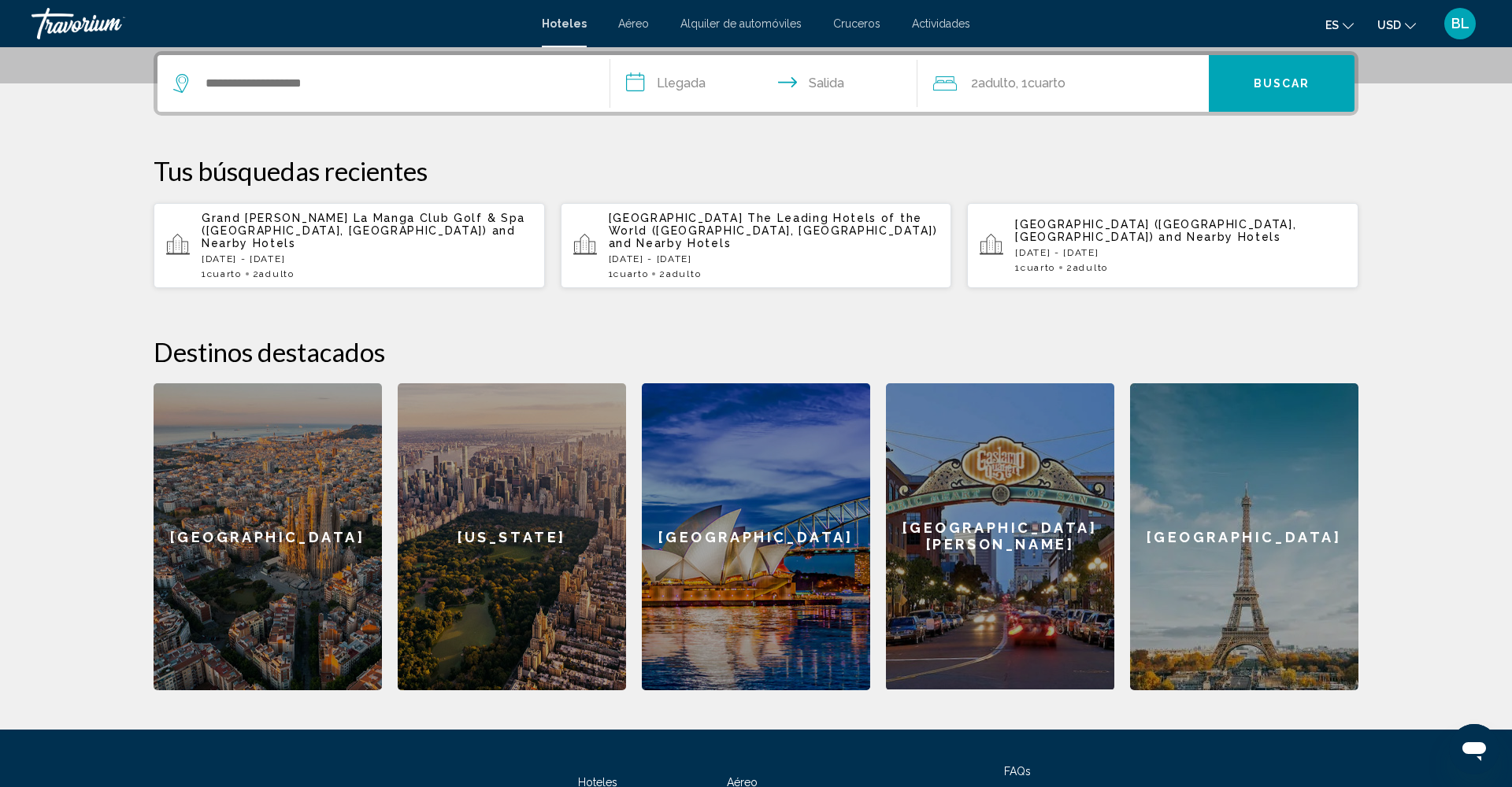
click at [332, 253] on p "[DATE] - [DATE]" at bounding box center [367, 259] width 331 height 11
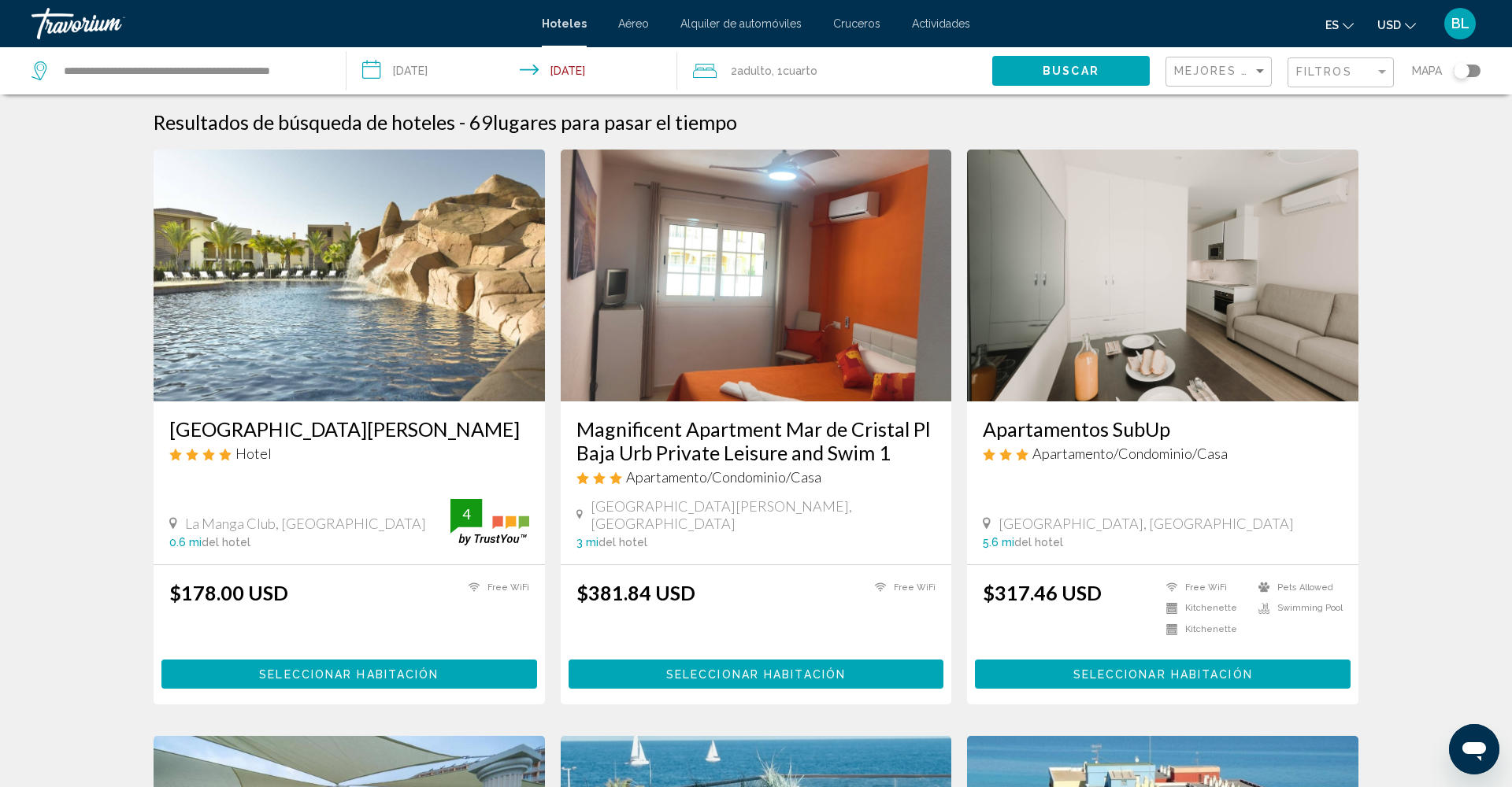
click at [288, 431] on h3 "[GEOGRAPHIC_DATA][PERSON_NAME]" at bounding box center [349, 429] width 360 height 24
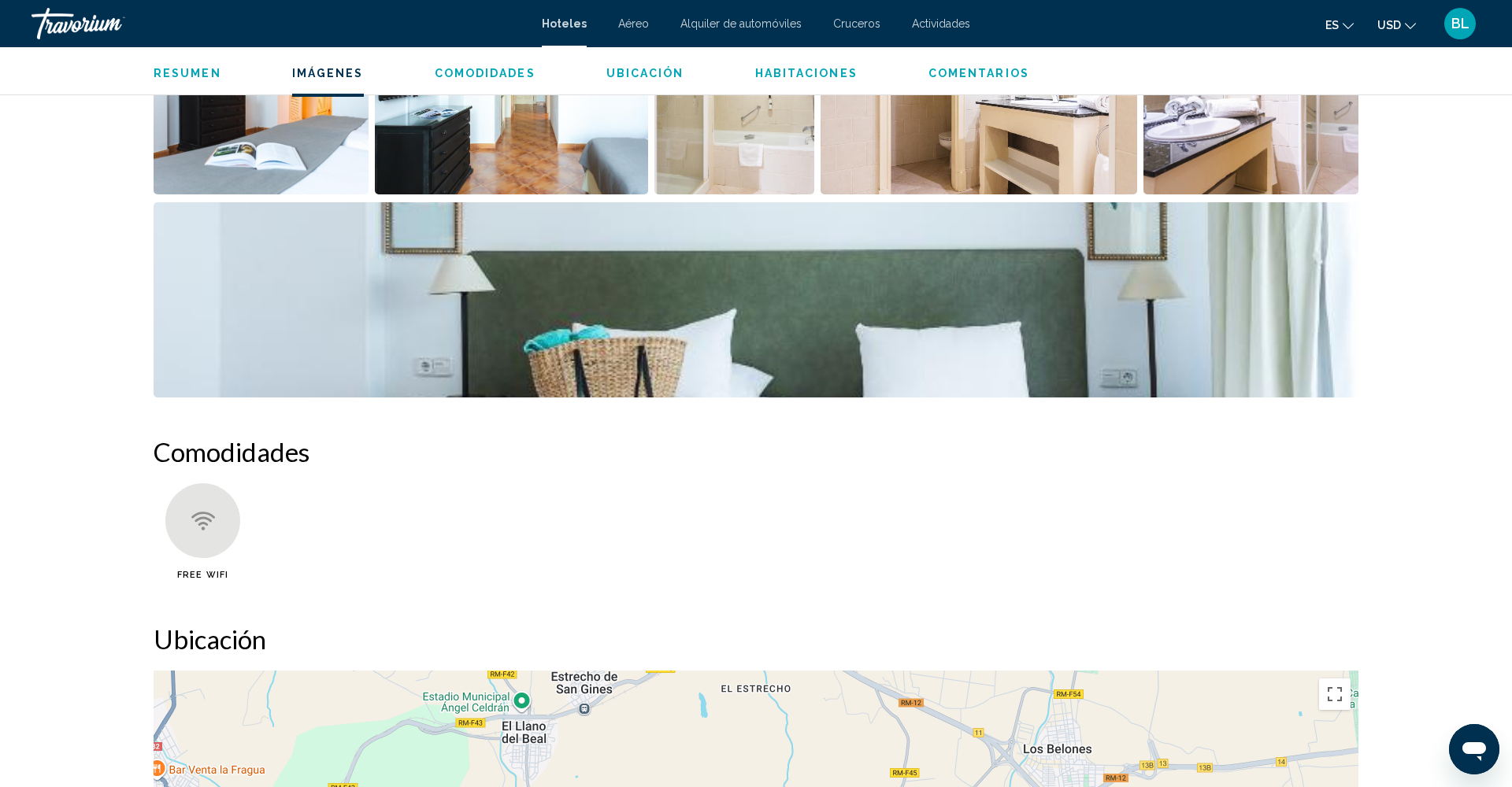
scroll to position [914, 0]
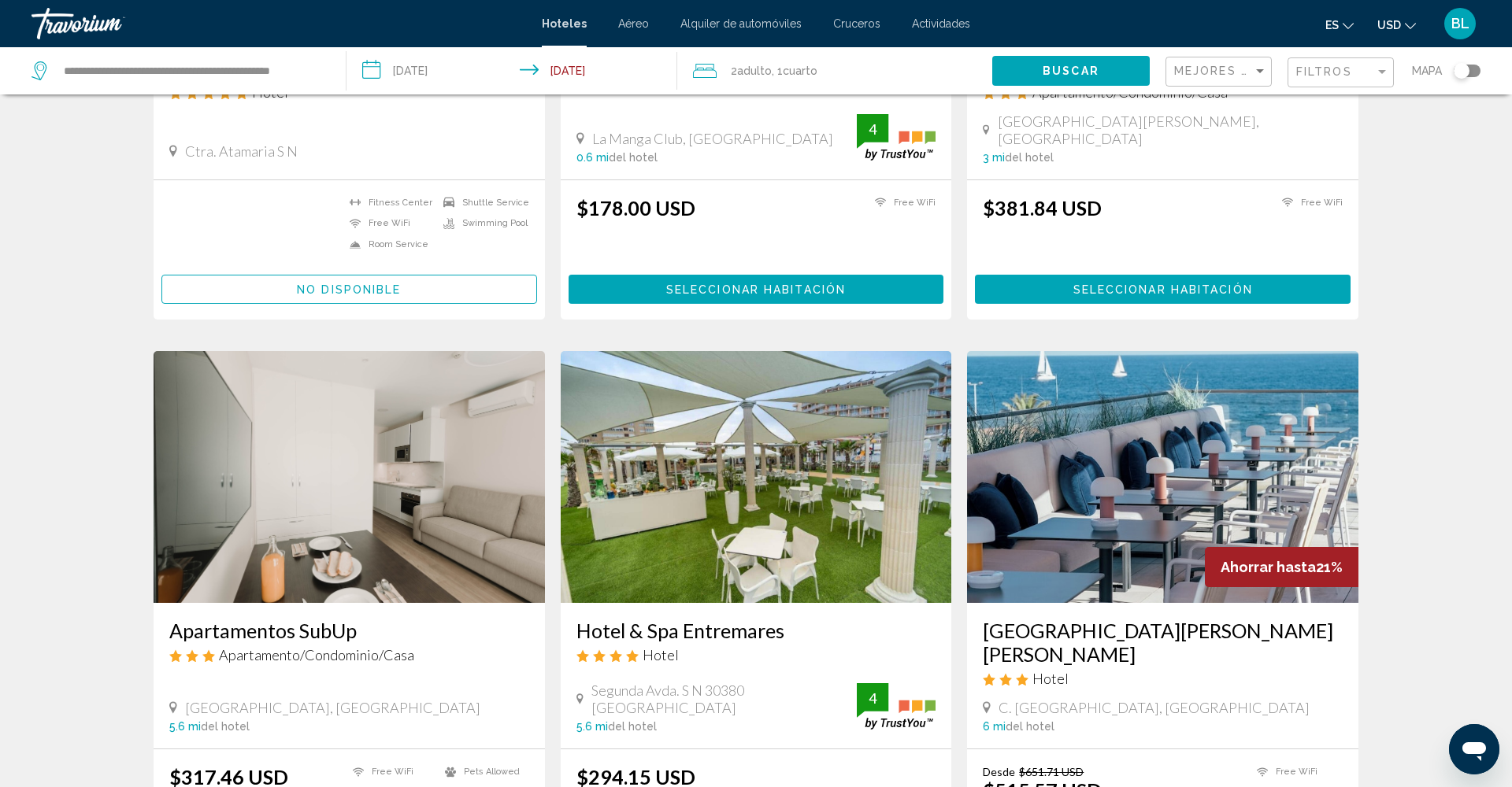
scroll to position [438, 0]
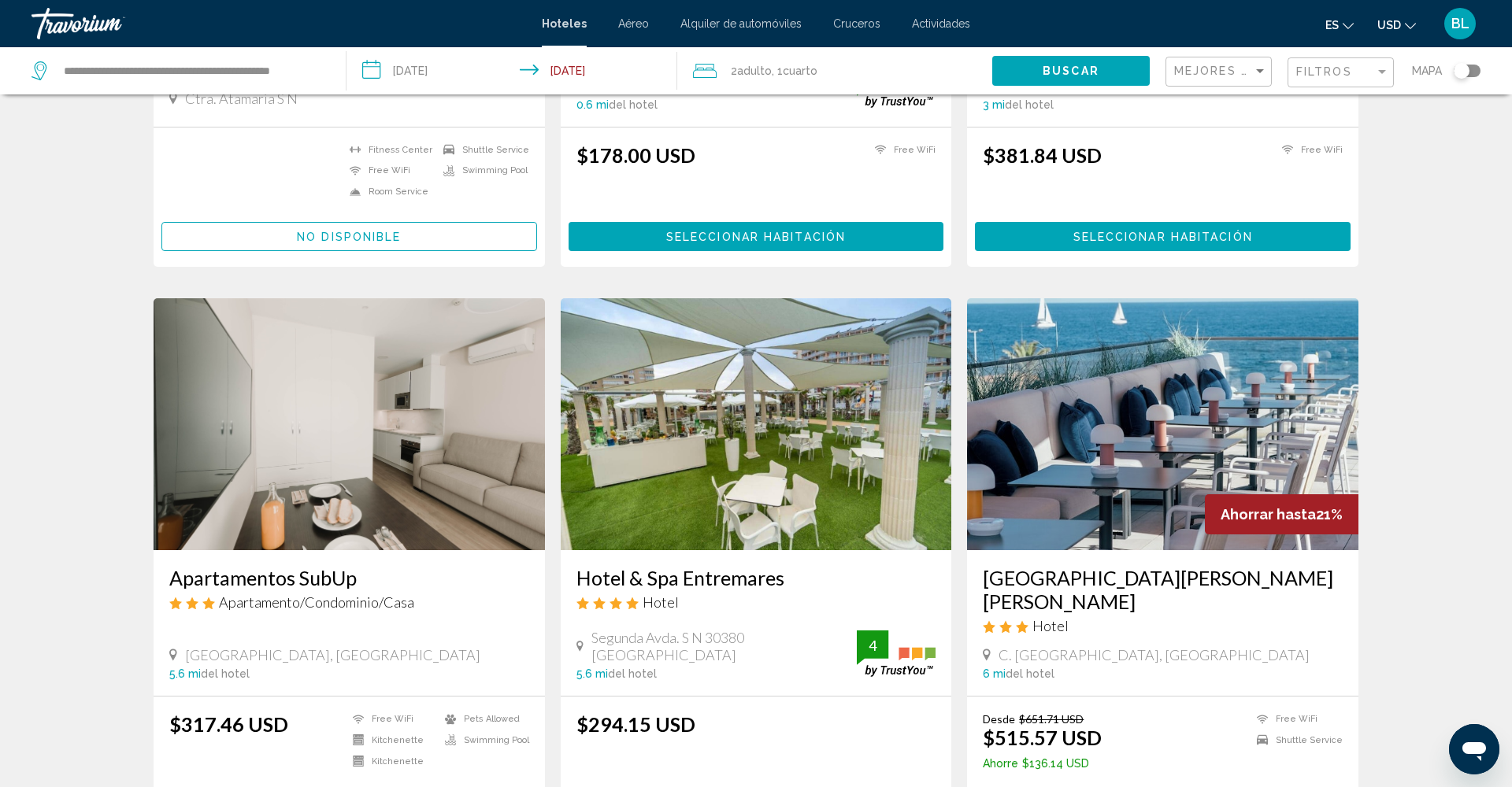
click at [1152, 569] on h3 "[GEOGRAPHIC_DATA][PERSON_NAME][PERSON_NAME]" at bounding box center [1162, 590] width 360 height 47
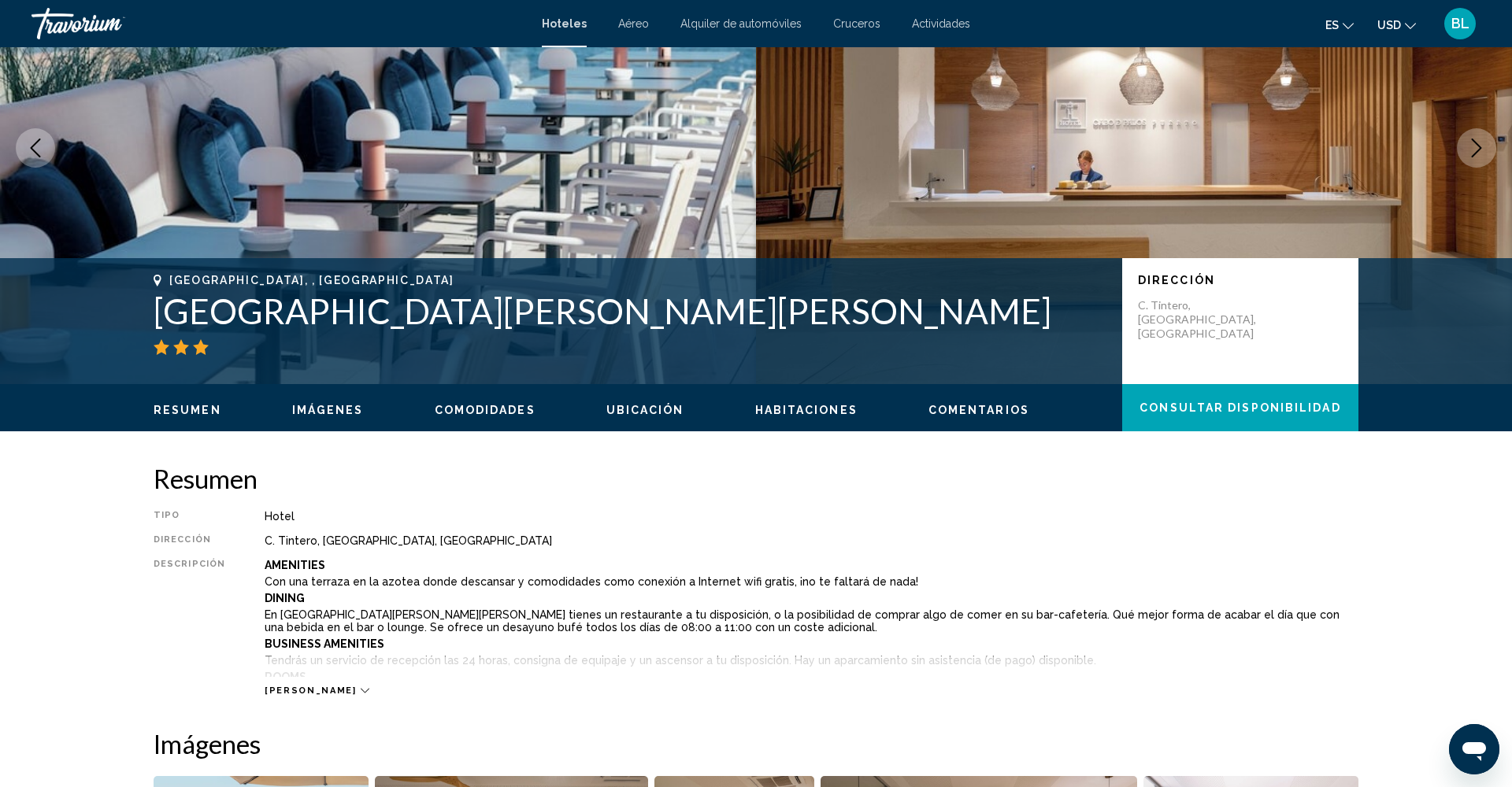
scroll to position [201, 0]
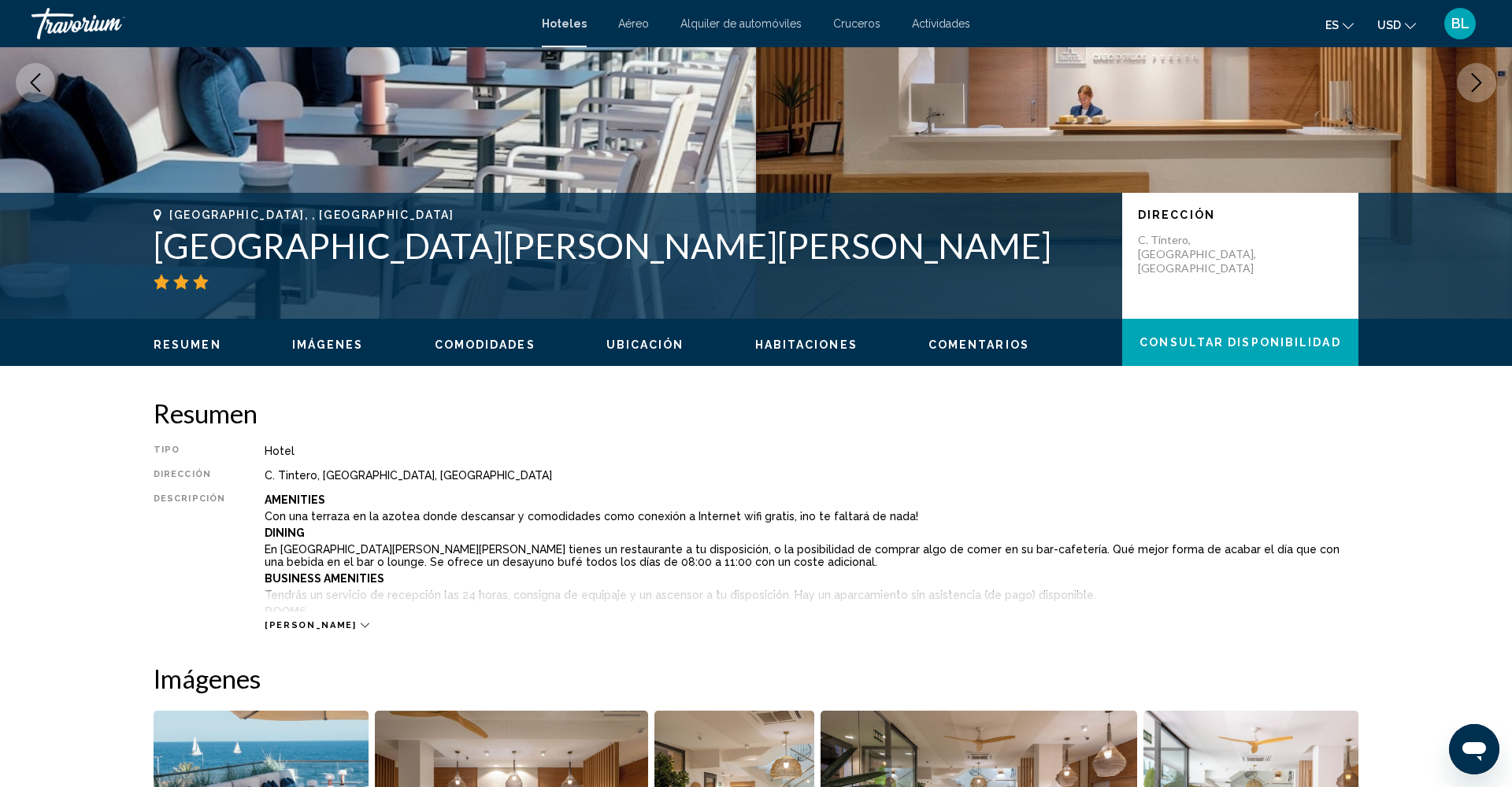
click at [327, 345] on span "Imágenes" at bounding box center [328, 344] width 72 height 12
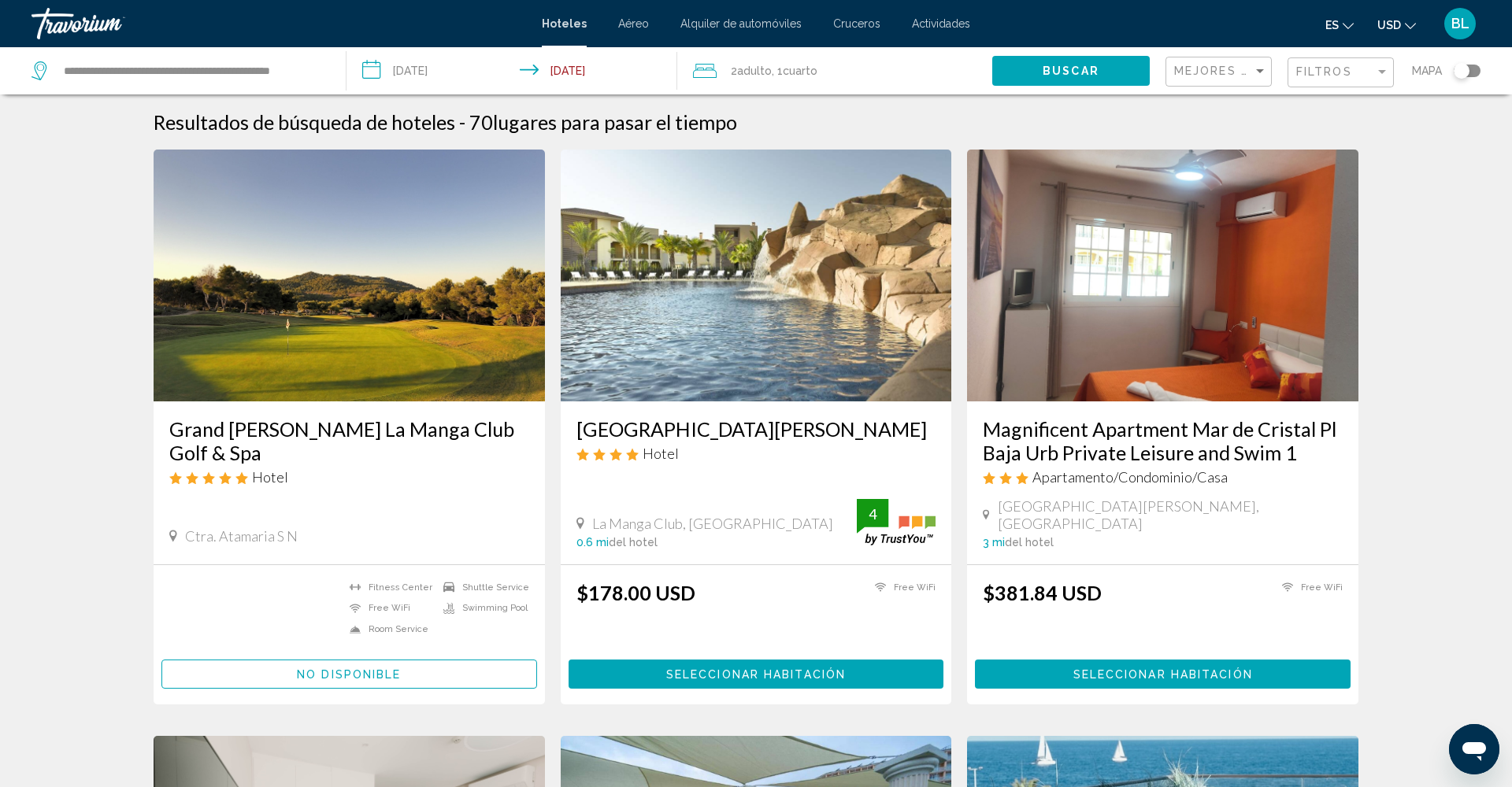
scroll to position [16, 0]
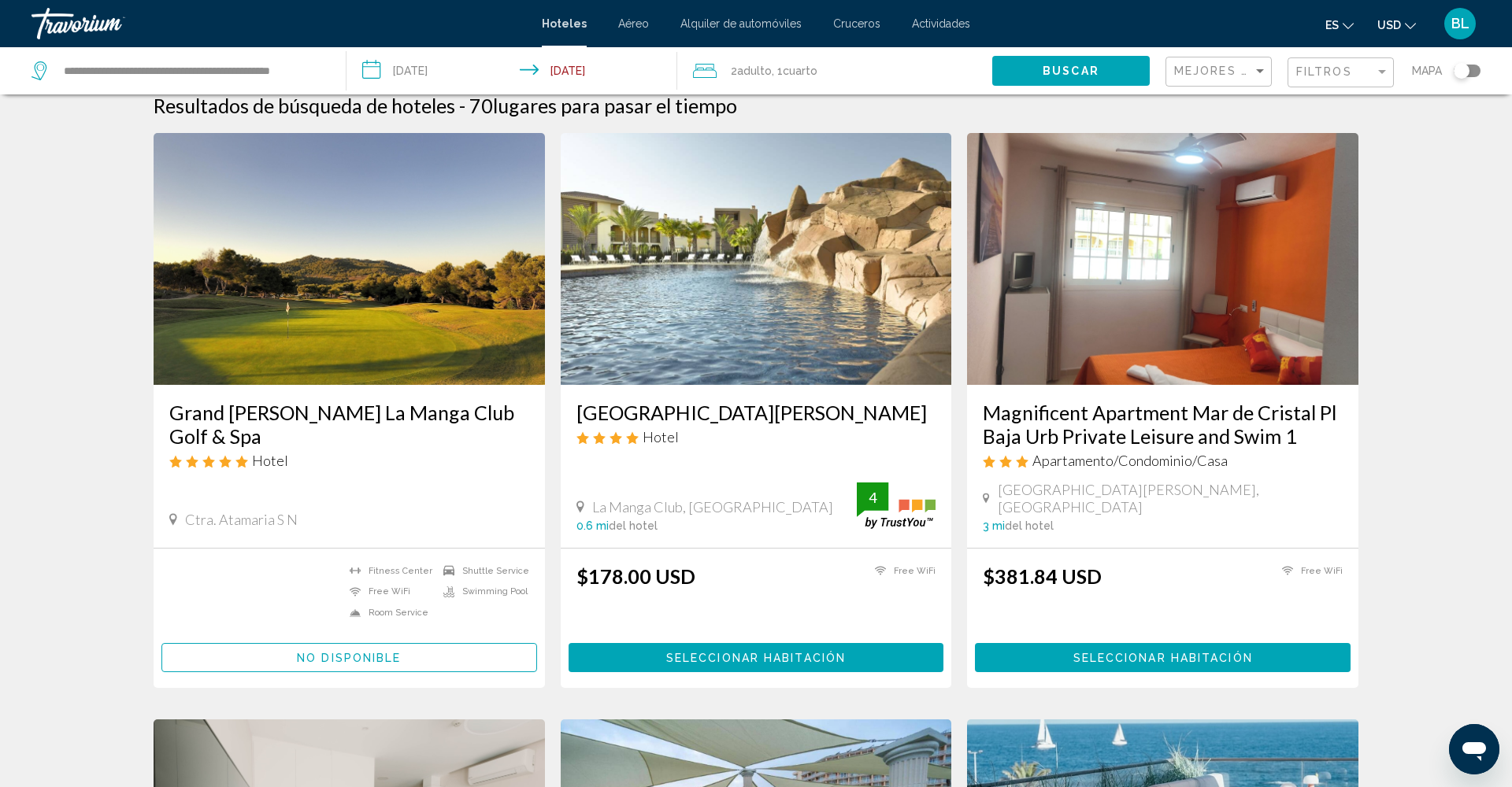
click at [673, 406] on h3 "[GEOGRAPHIC_DATA][PERSON_NAME]" at bounding box center [756, 412] width 360 height 24
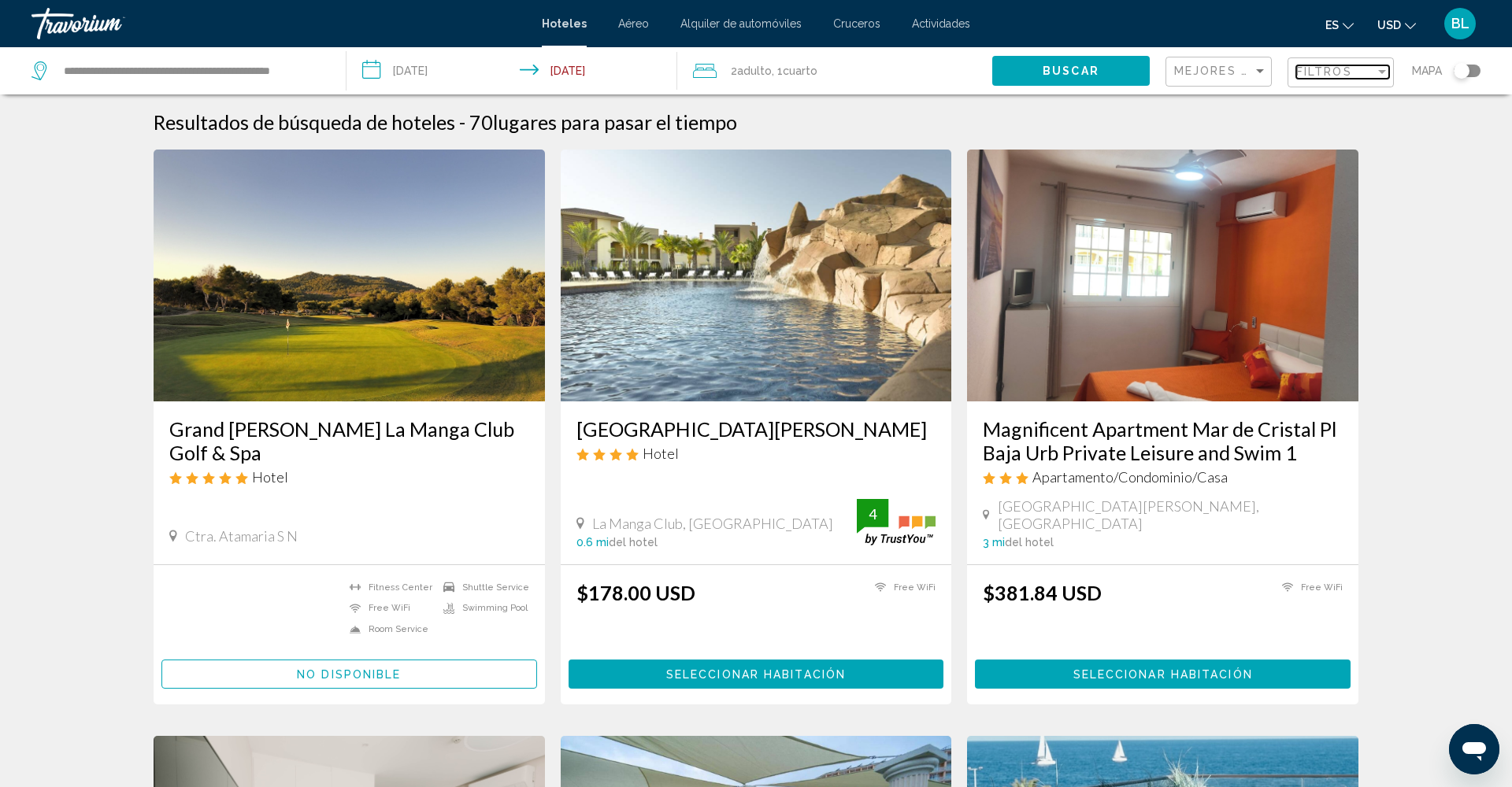
click at [1351, 76] on span "Filtros" at bounding box center [1324, 71] width 56 height 12
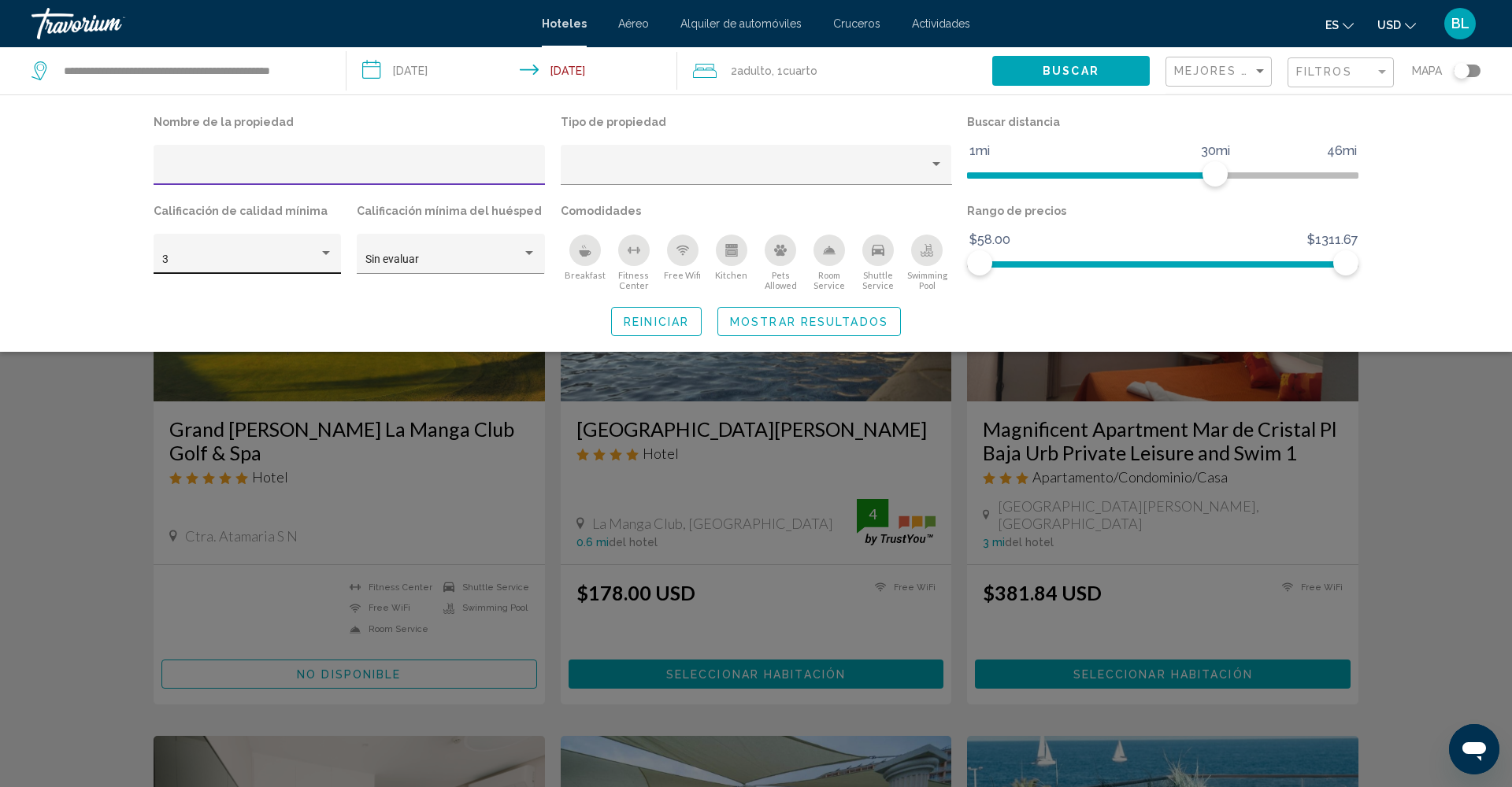
click at [292, 245] on div "3" at bounding box center [248, 259] width 171 height 32
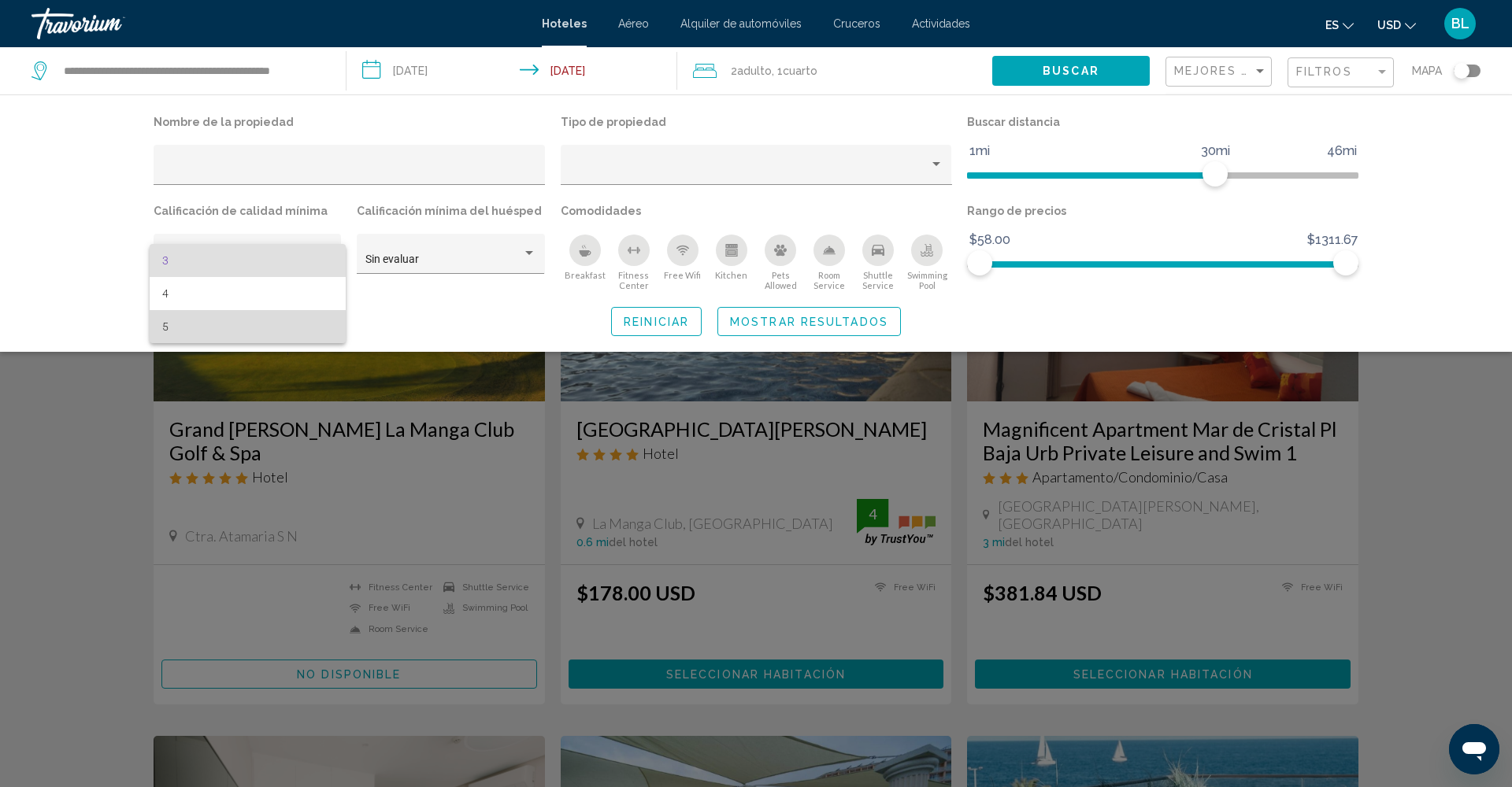
click at [285, 316] on span "5" at bounding box center [248, 326] width 171 height 33
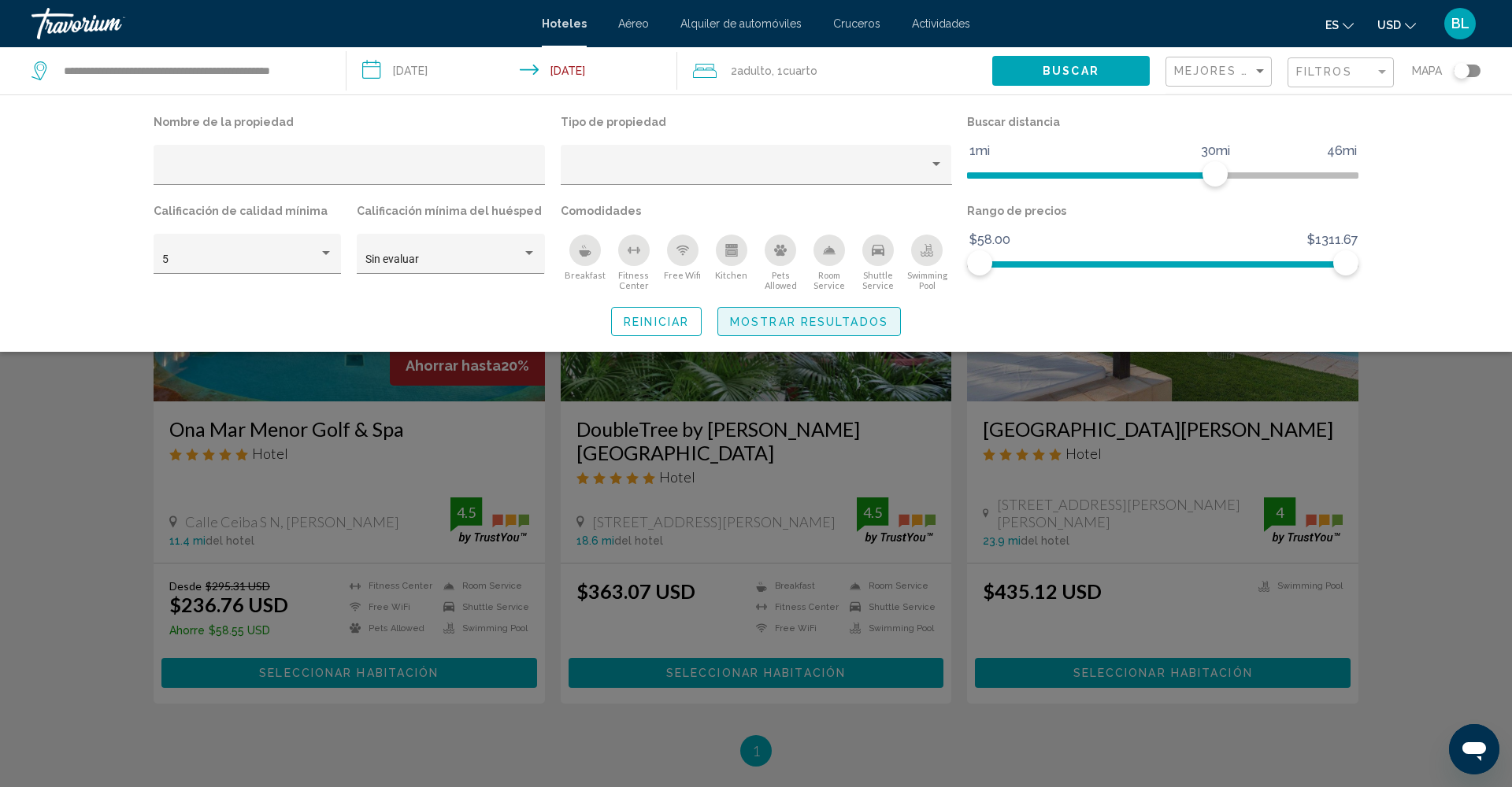
click at [806, 316] on button "Mostrar resultados" at bounding box center [808, 321] width 183 height 29
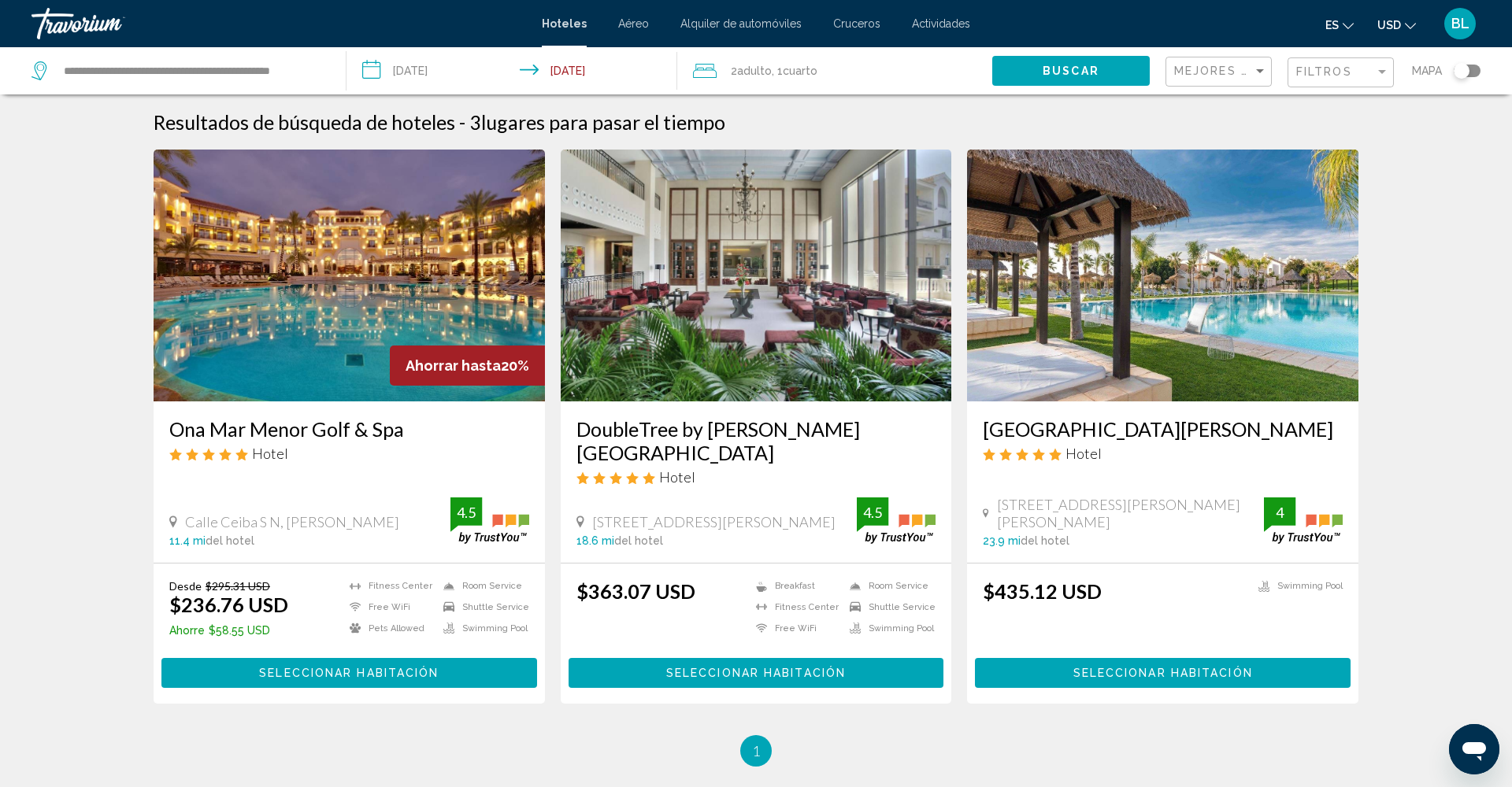
click at [429, 290] on img "Main content" at bounding box center [349, 276] width 392 height 252
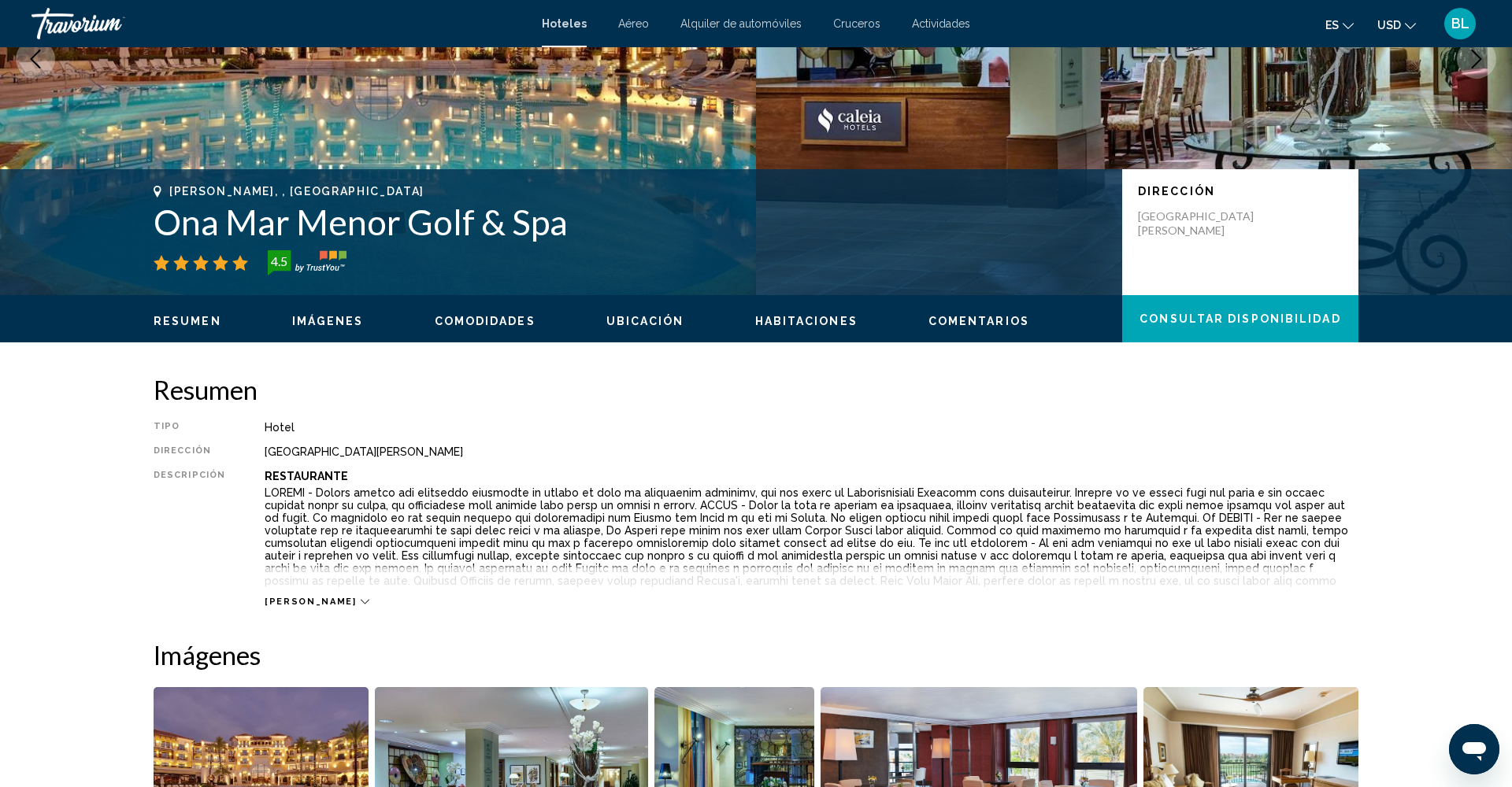
scroll to position [239, 0]
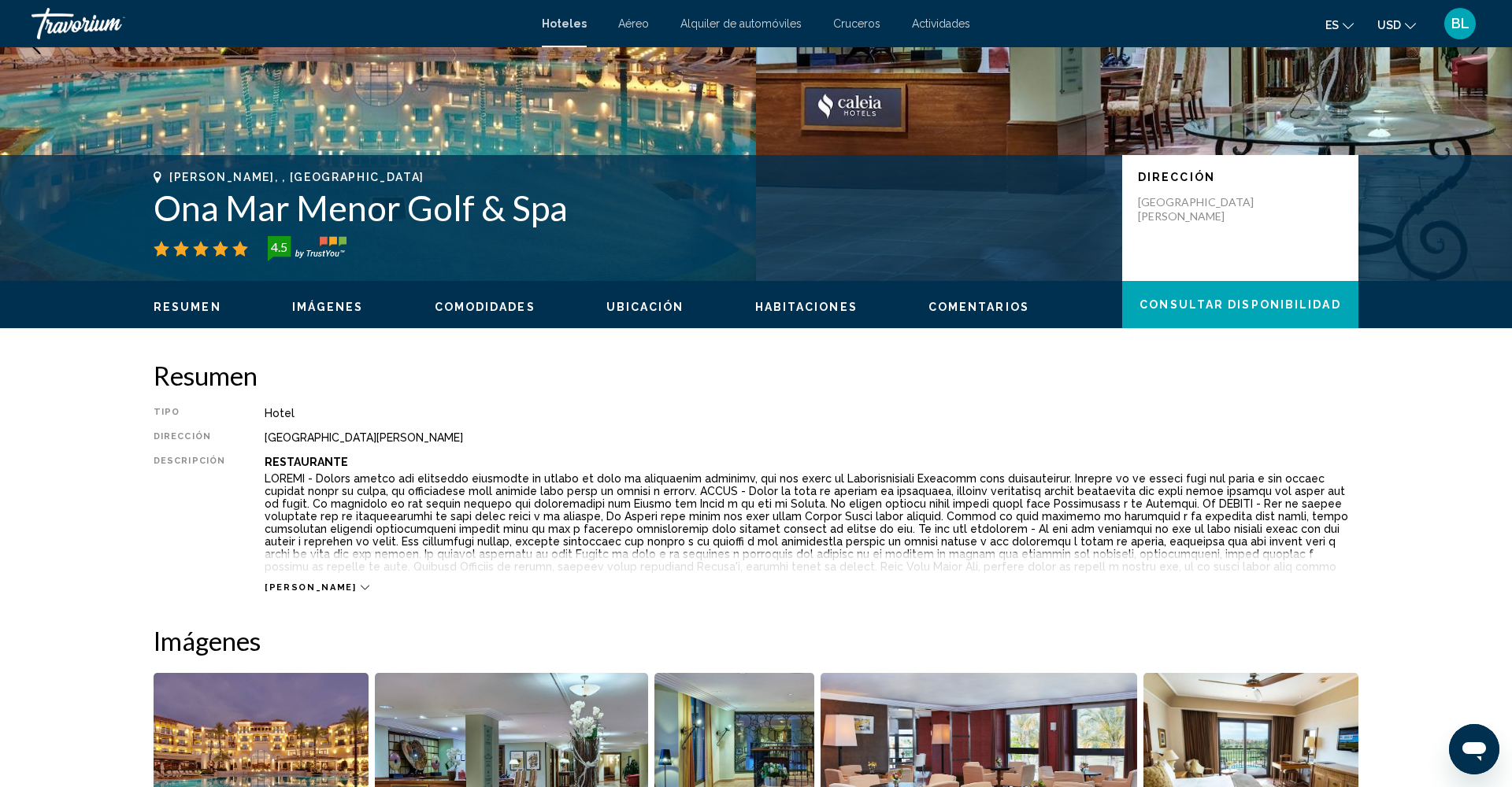
click at [332, 313] on button "Imágenes" at bounding box center [328, 306] width 72 height 14
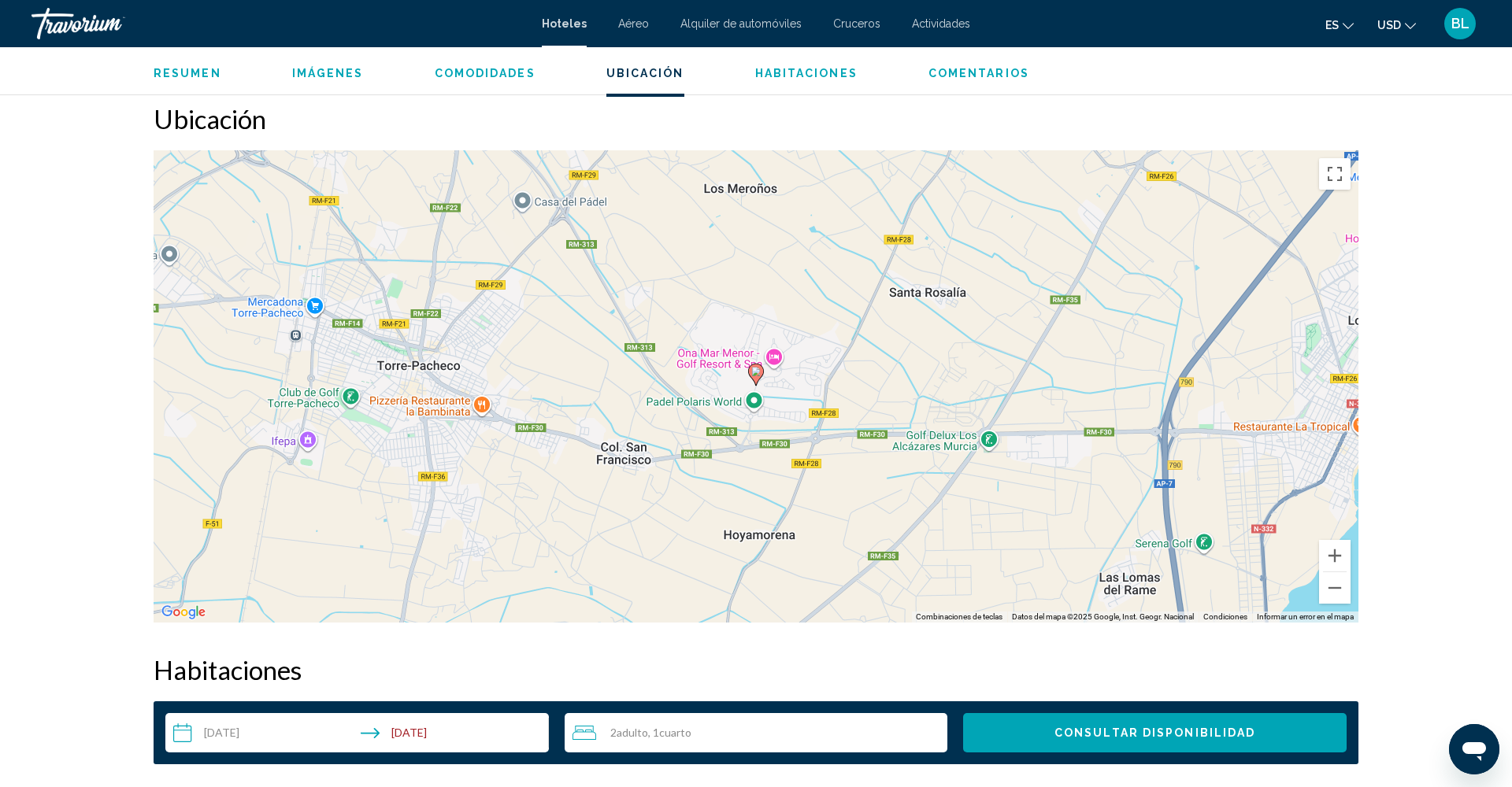
scroll to position [1423, 0]
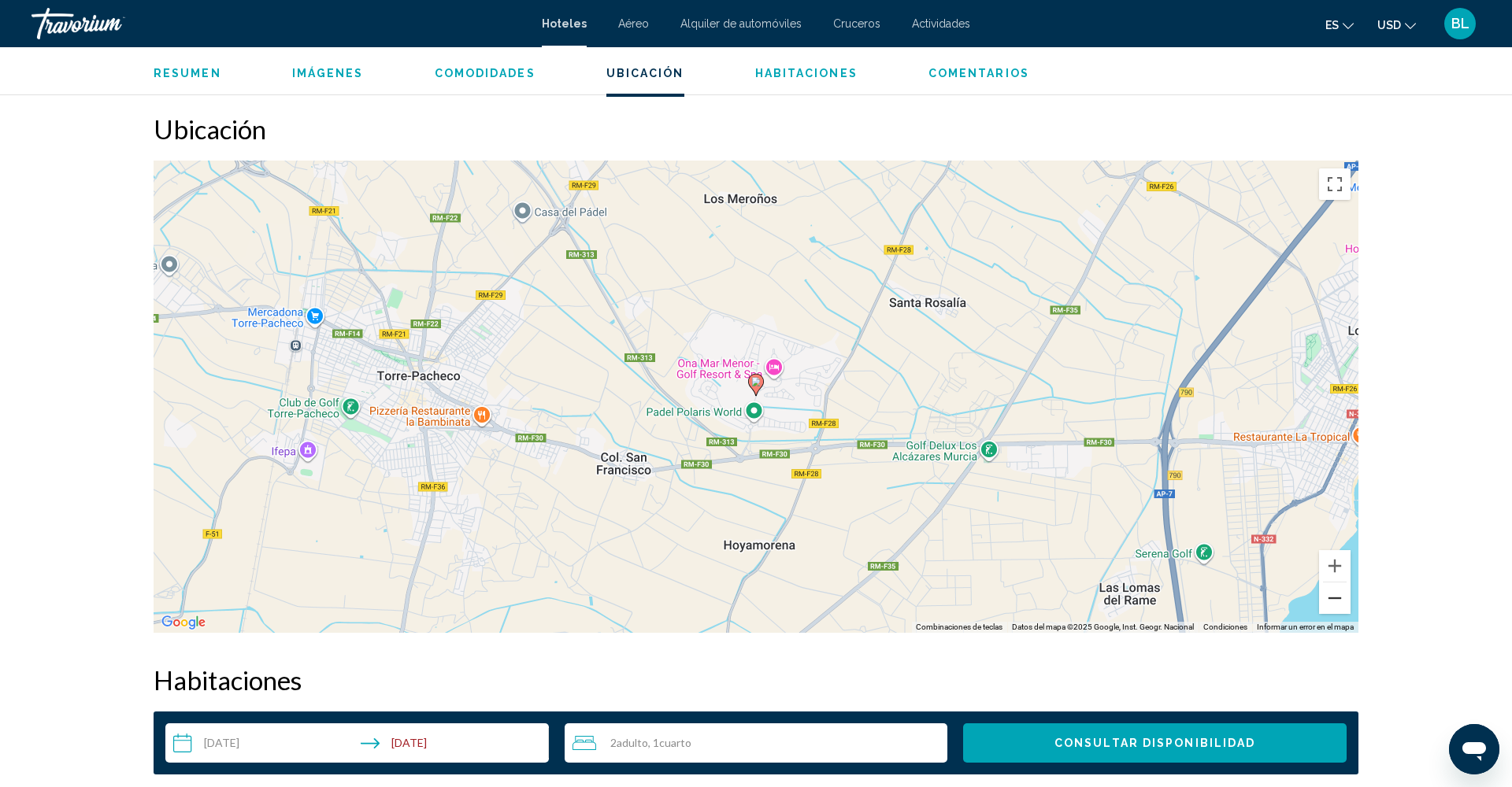
click at [1340, 602] on button "Alejar" at bounding box center [1335, 597] width 31 height 31
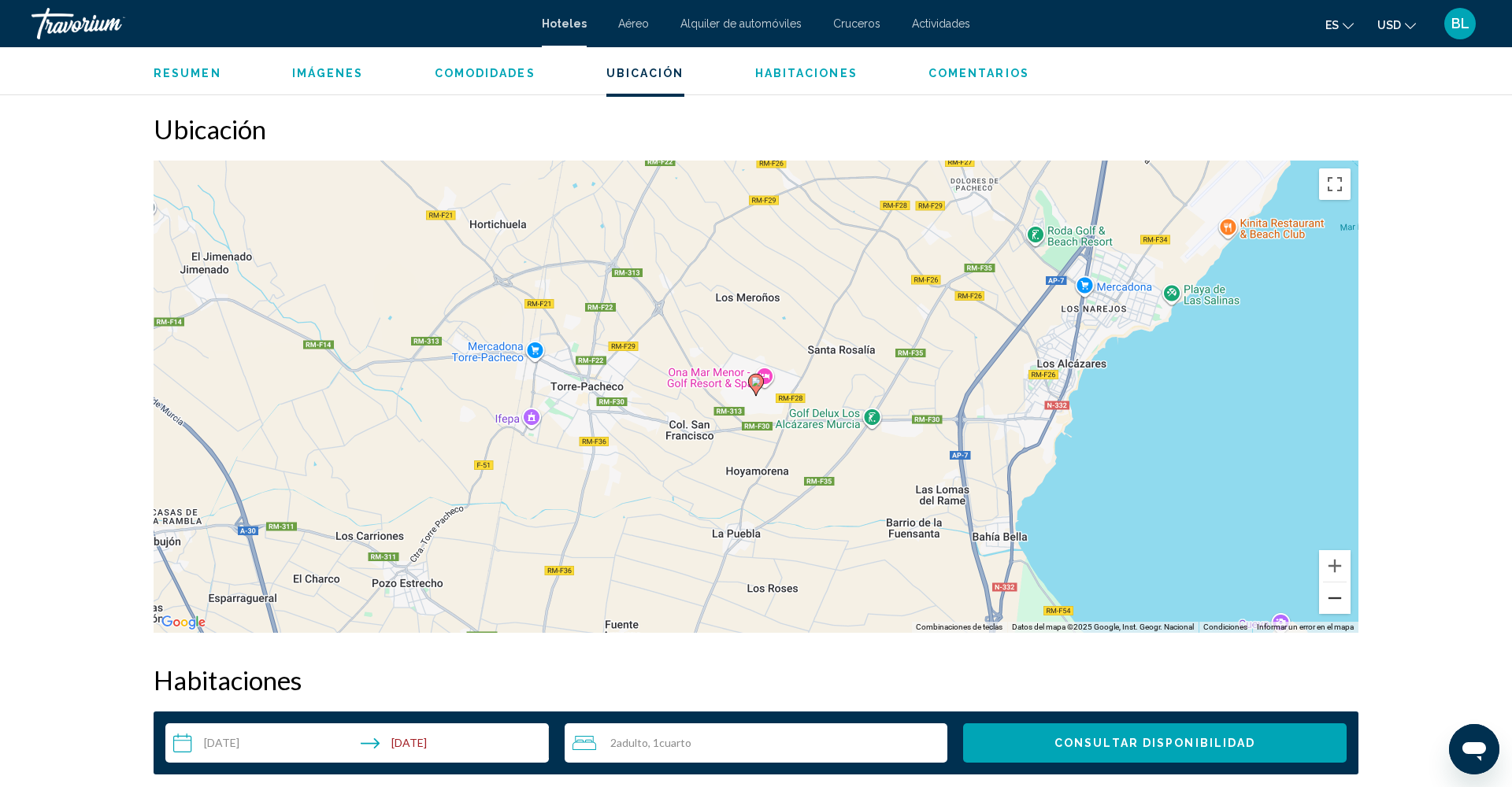
click at [1338, 597] on button "Alejar" at bounding box center [1335, 597] width 31 height 31
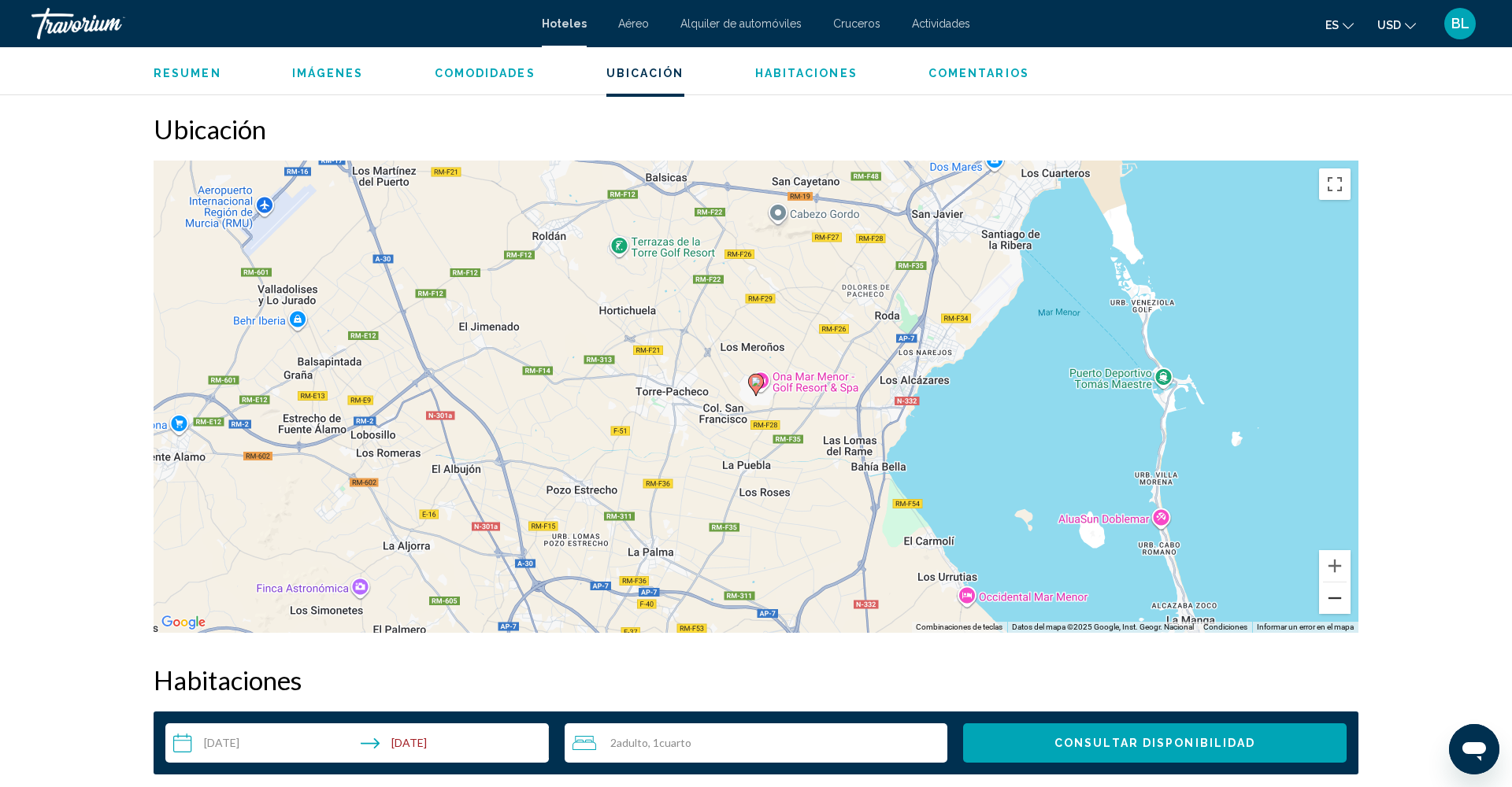
click at [1338, 597] on button "Alejar" at bounding box center [1335, 597] width 31 height 31
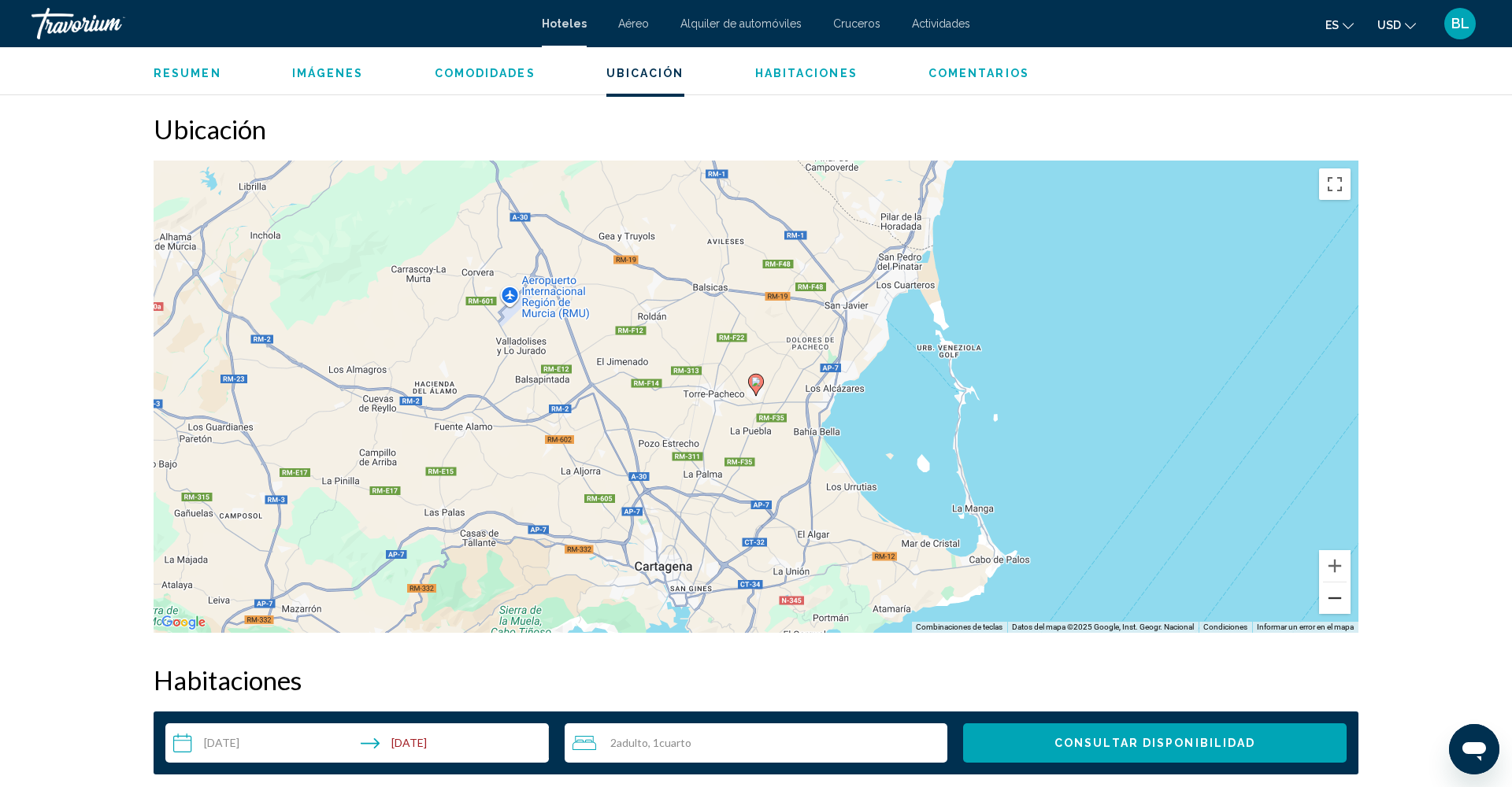
click at [1338, 597] on button "Alejar" at bounding box center [1335, 597] width 31 height 31
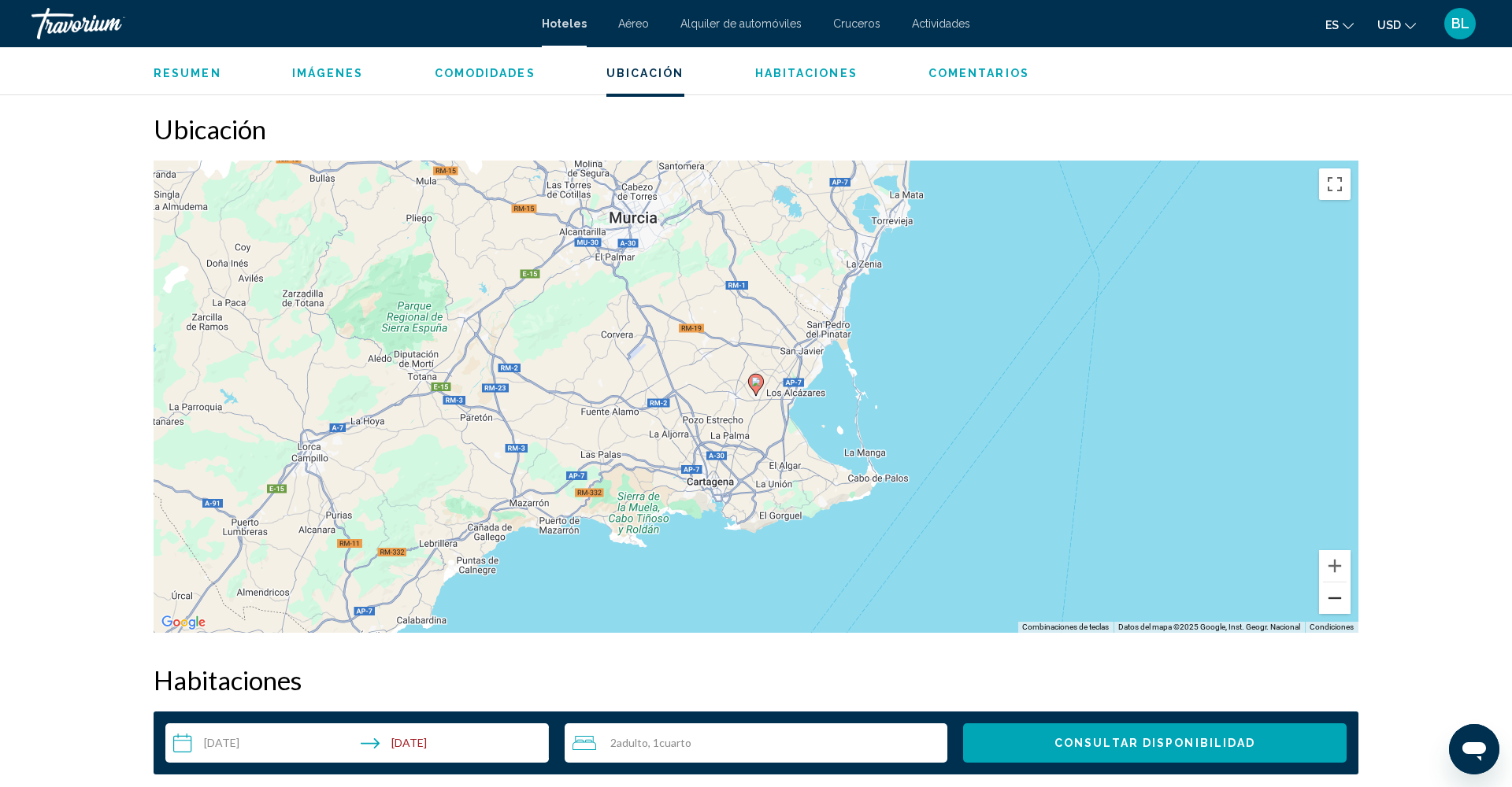
click at [1338, 597] on button "Alejar" at bounding box center [1335, 597] width 31 height 31
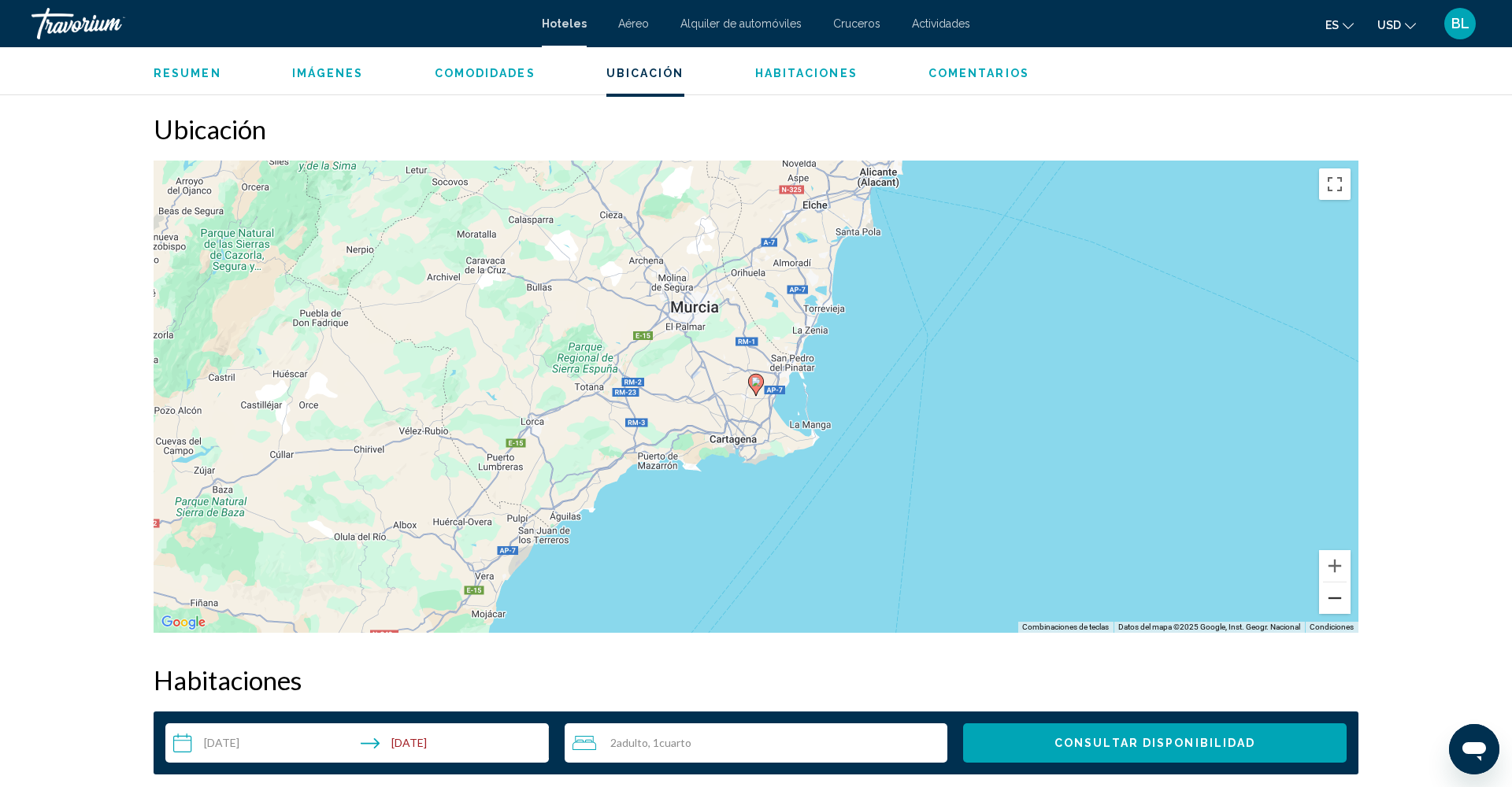
click at [1338, 597] on button "Alejar" at bounding box center [1335, 597] width 31 height 31
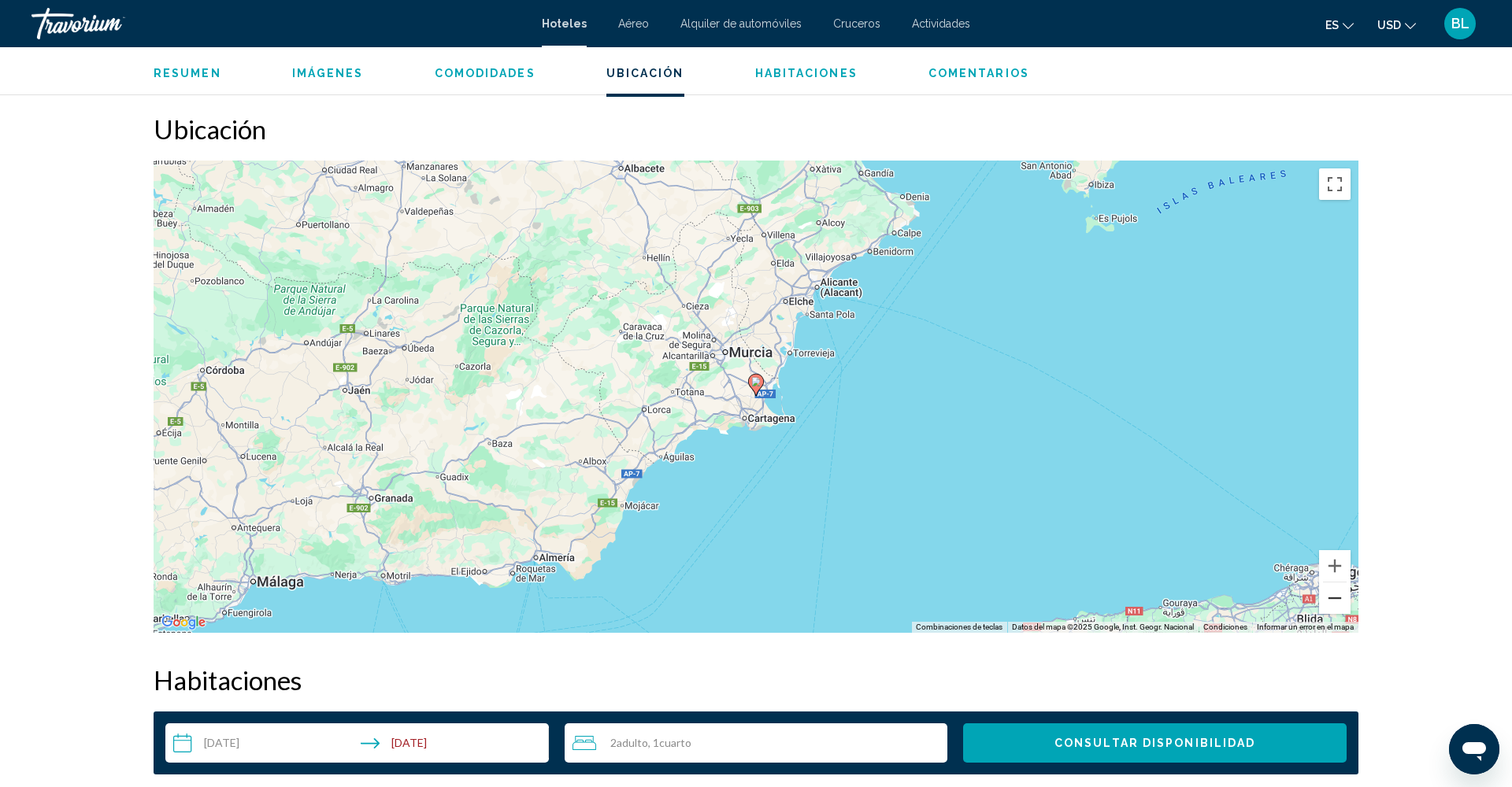
click at [1338, 597] on button "Alejar" at bounding box center [1335, 597] width 31 height 31
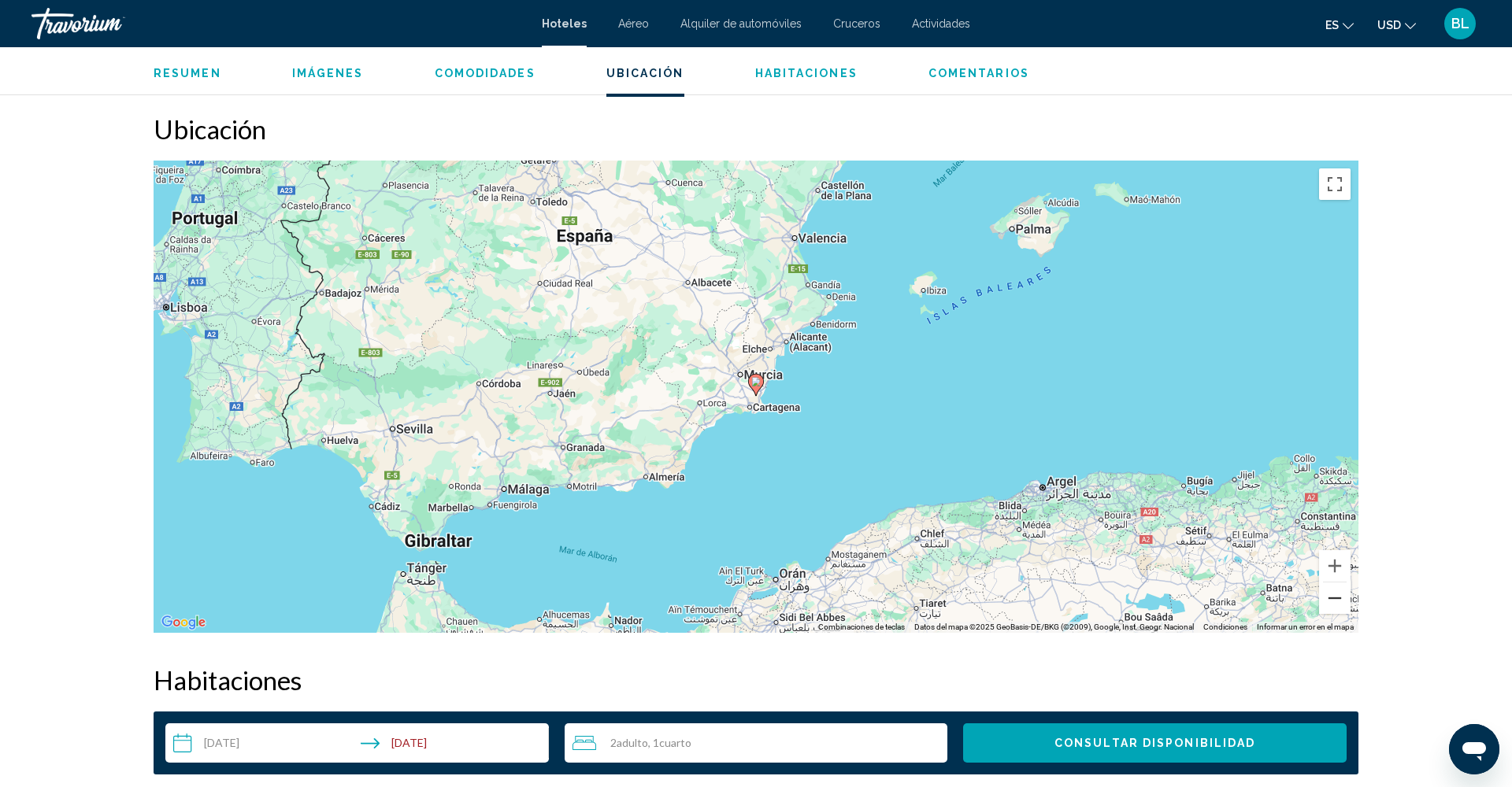
click at [1338, 597] on button "Alejar" at bounding box center [1335, 597] width 31 height 31
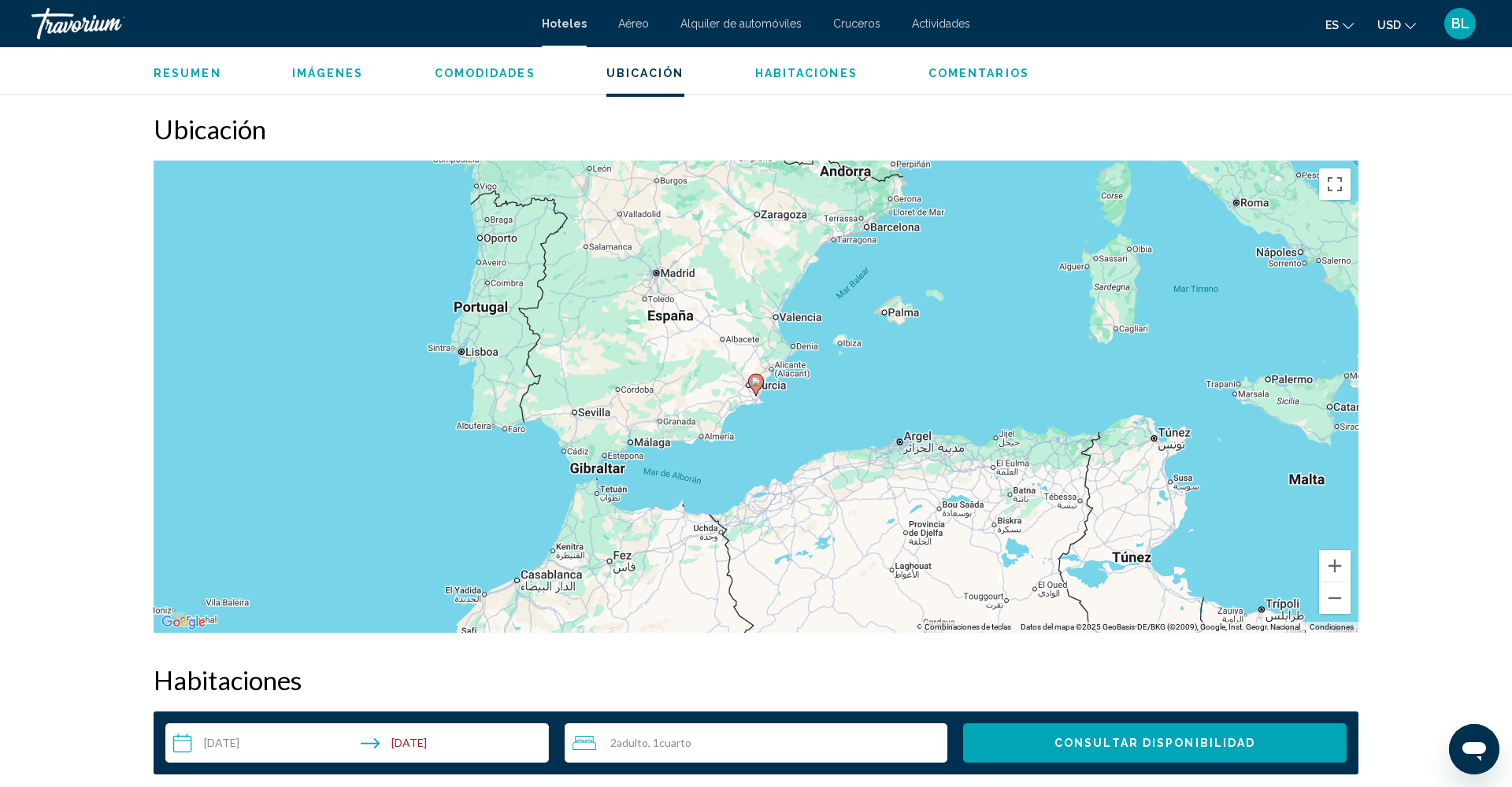
click at [1203, 129] on h2 "Ubicación" at bounding box center [756, 129] width 1205 height 31
click at [1202, 129] on h2 "Ubicación" at bounding box center [756, 129] width 1205 height 31
